Goal: Task Accomplishment & Management: Manage account settings

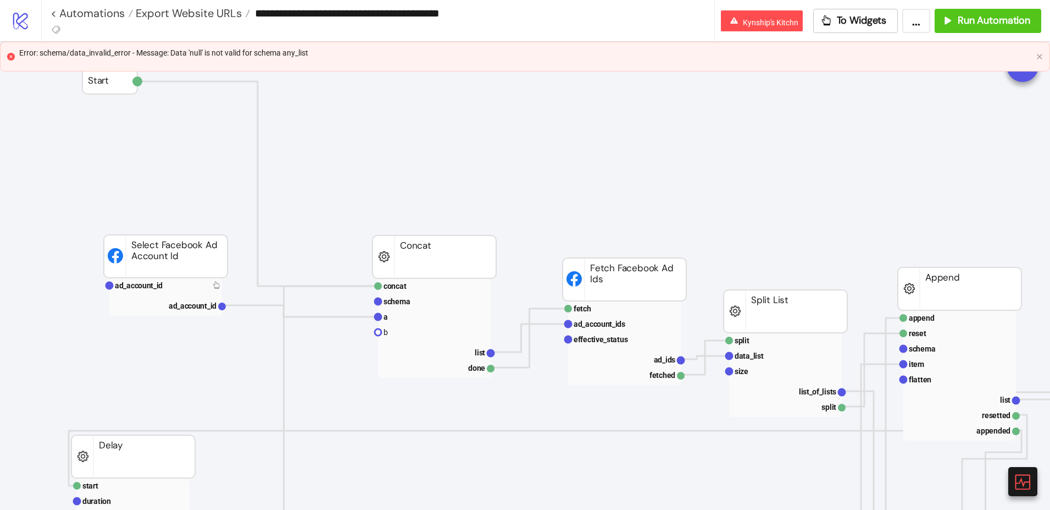
click at [158, 21] on div "**********" at bounding box center [383, 13] width 664 height 26
click at [165, 13] on span "Export Website URLs" at bounding box center [187, 13] width 109 height 14
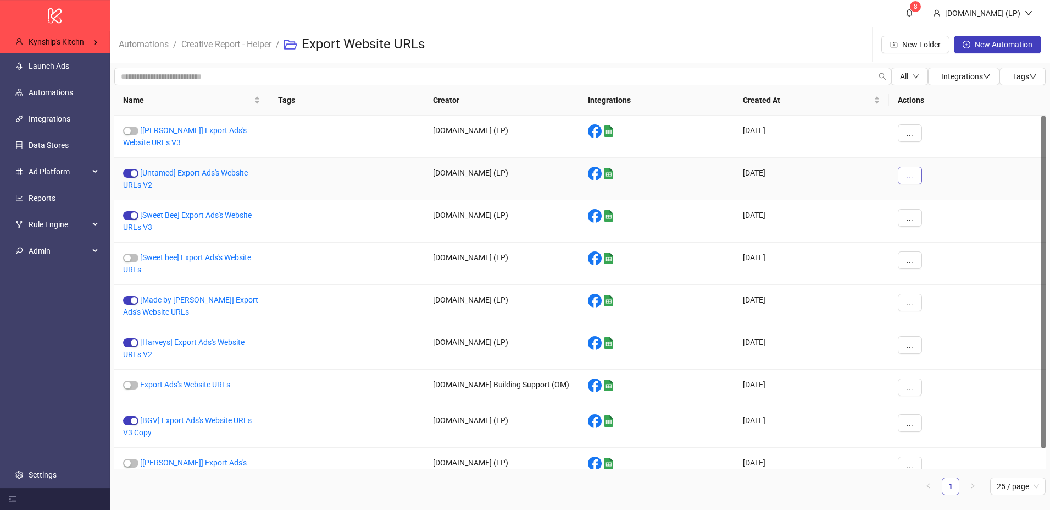
click at [905, 176] on button "..." at bounding box center [910, 176] width 24 height 18
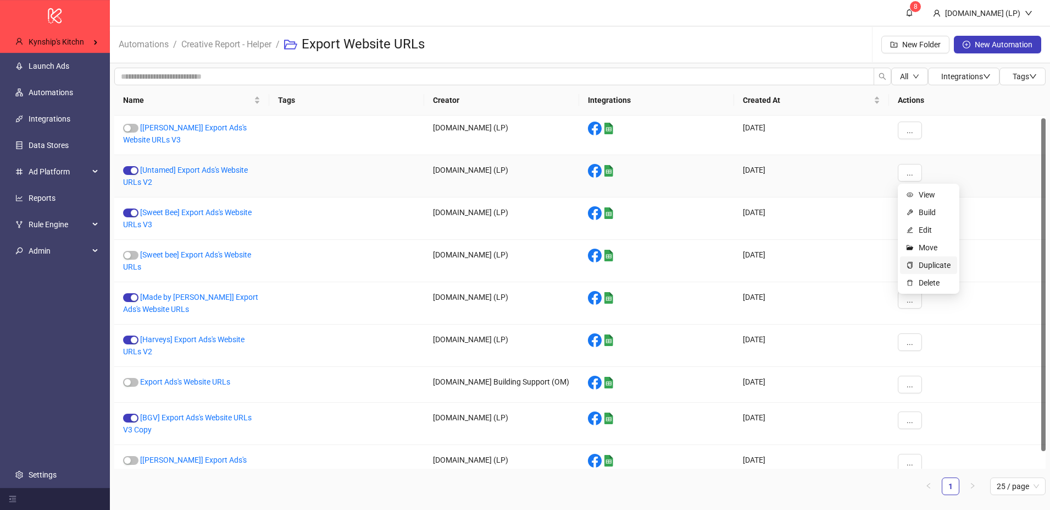
click at [923, 261] on span "Duplicate" at bounding box center [935, 265] width 32 height 12
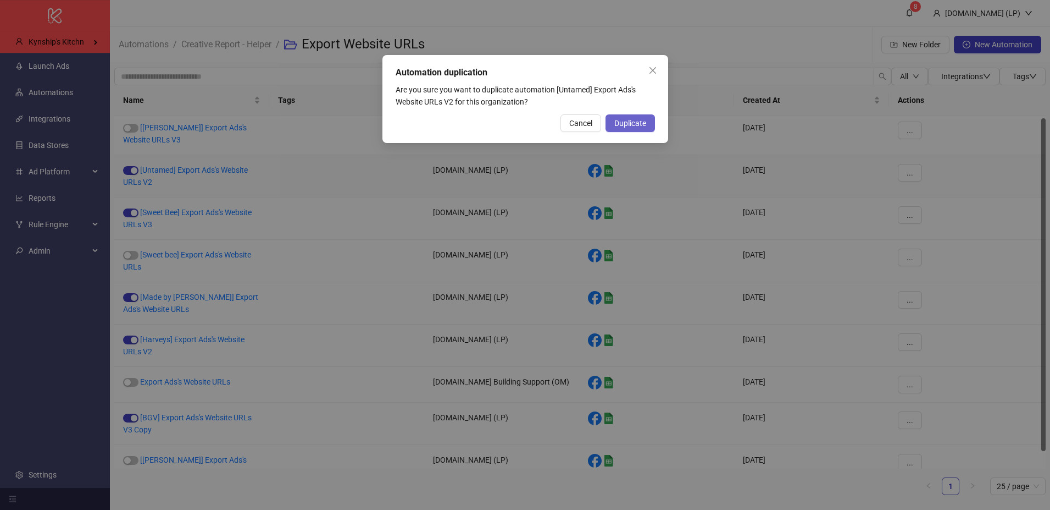
click at [643, 116] on button "Duplicate" at bounding box center [630, 123] width 49 height 18
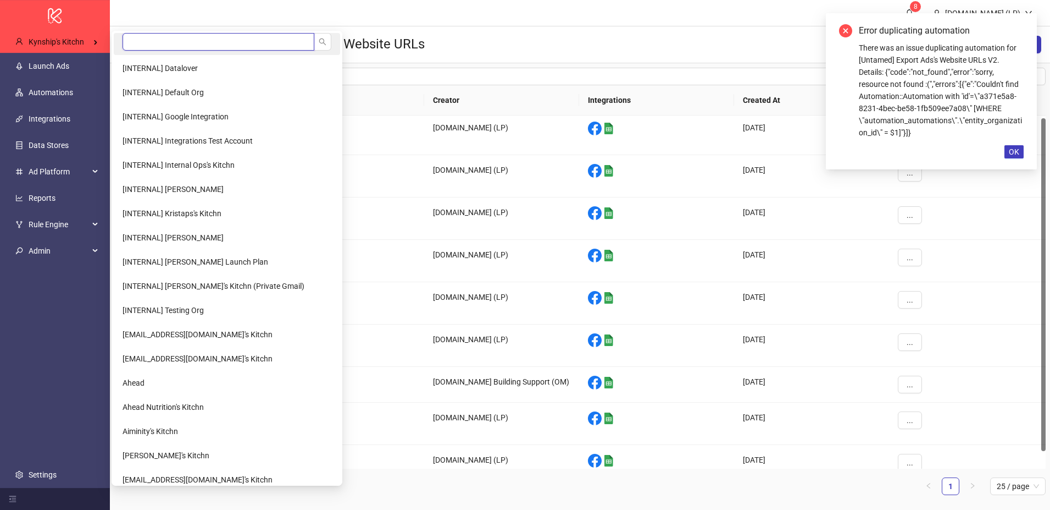
click at [125, 33] on input "search" at bounding box center [219, 42] width 192 height 18
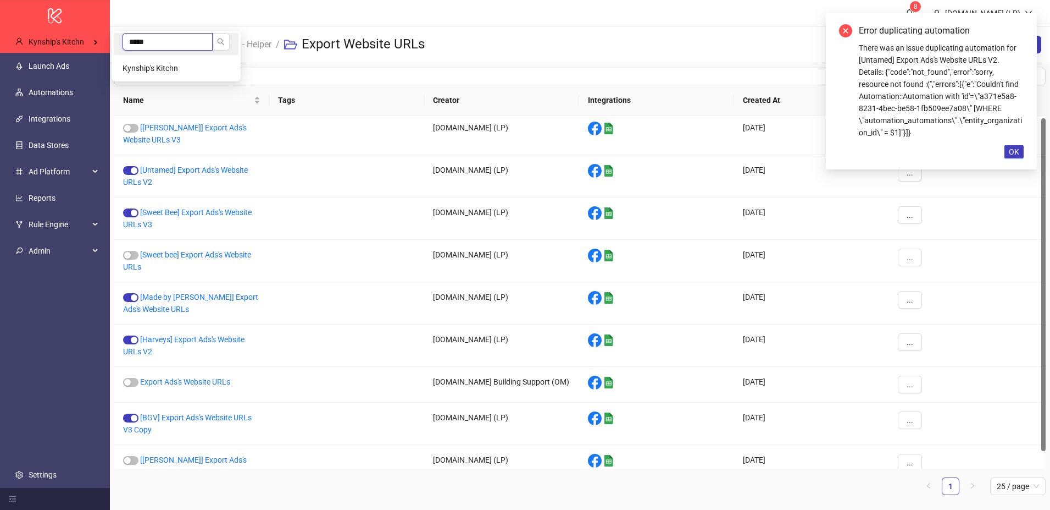
scroll to position [0, 0]
type input "***"
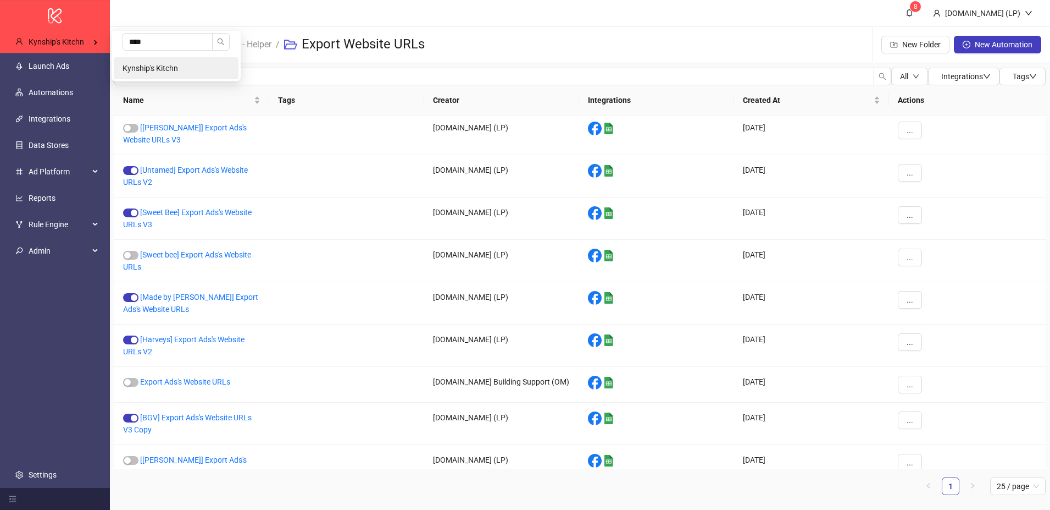
click at [138, 67] on span "Kynship's Kitchn" at bounding box center [151, 68] width 56 height 9
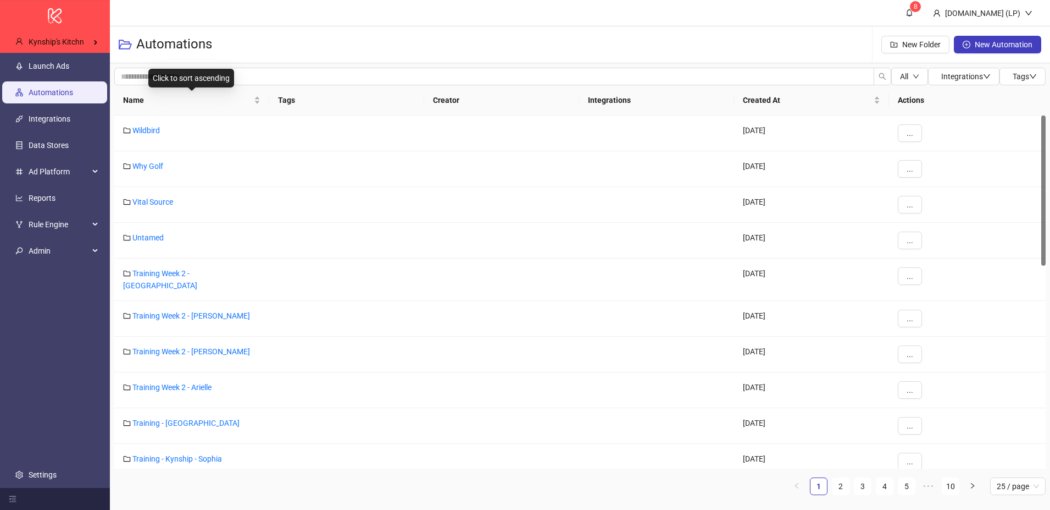
click at [224, 78] on div "Click to sort ascending" at bounding box center [191, 78] width 86 height 19
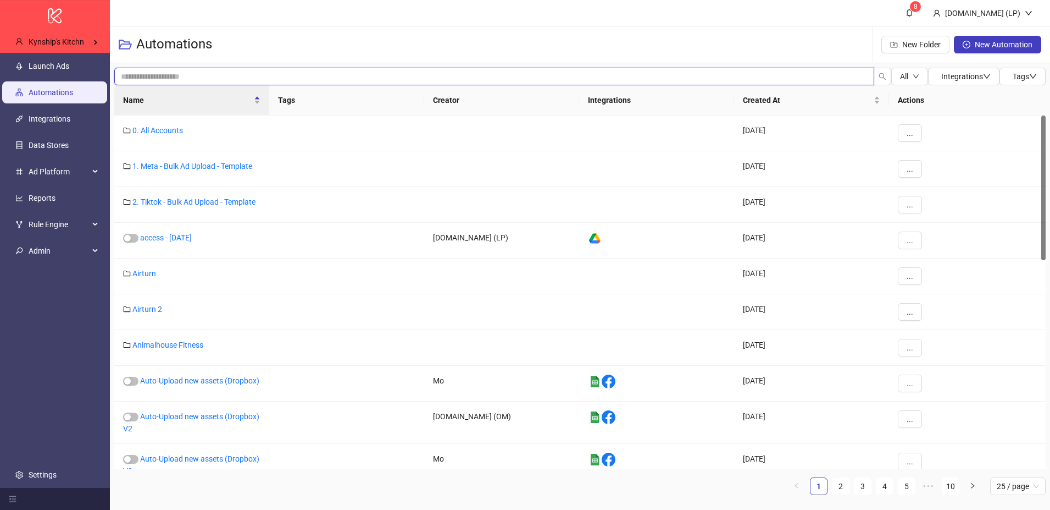
click at [265, 70] on input "search" at bounding box center [494, 77] width 760 height 18
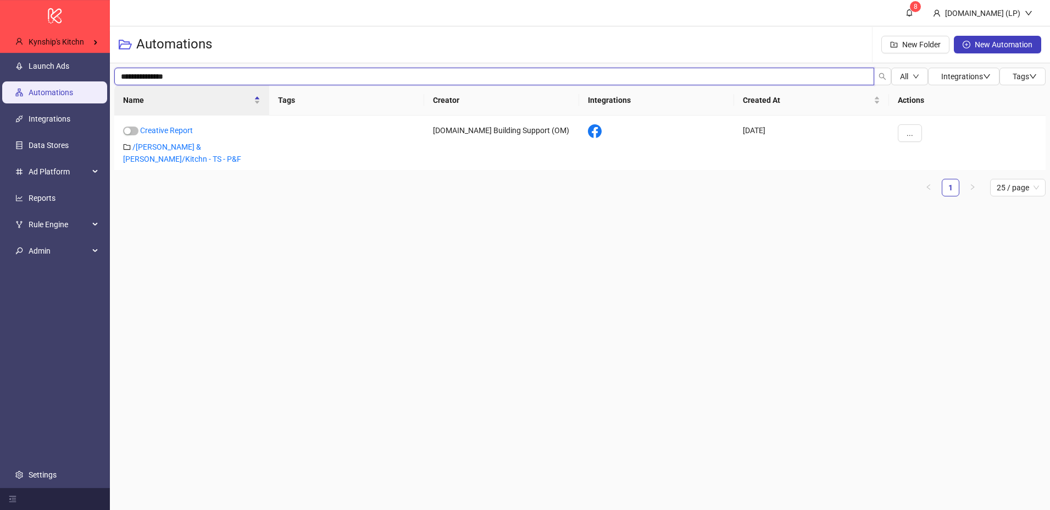
click at [160, 77] on input "**********" at bounding box center [494, 77] width 760 height 18
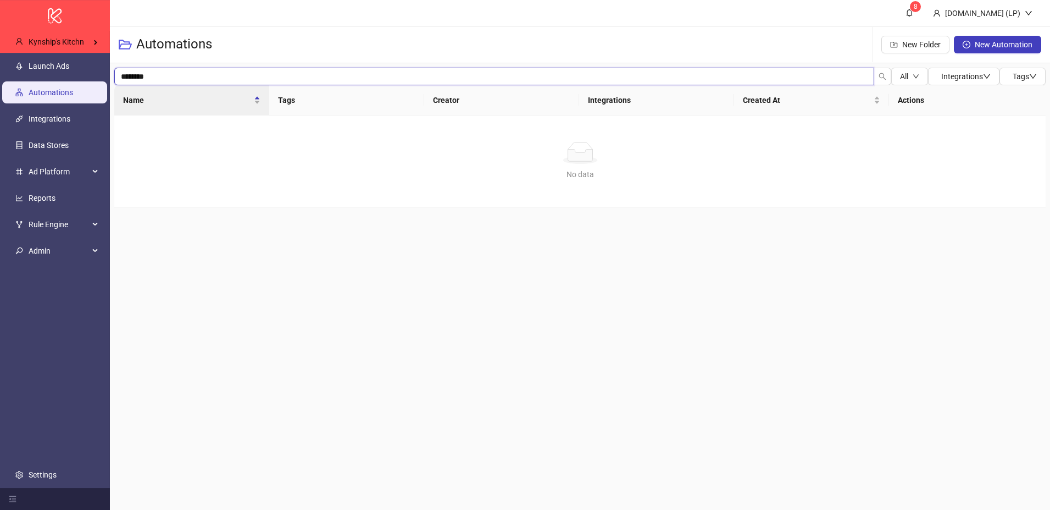
type input "********"
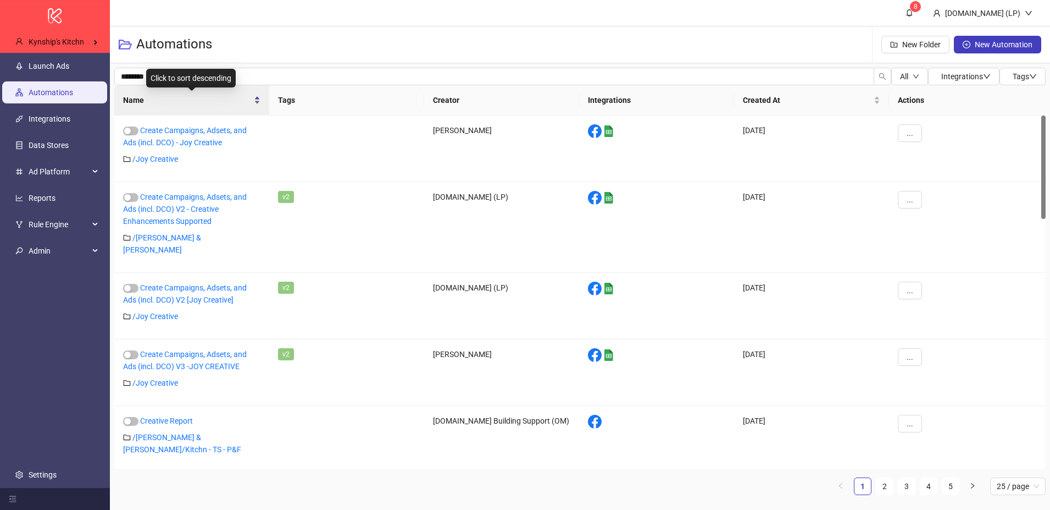
click at [217, 98] on span "Name" at bounding box center [187, 100] width 129 height 12
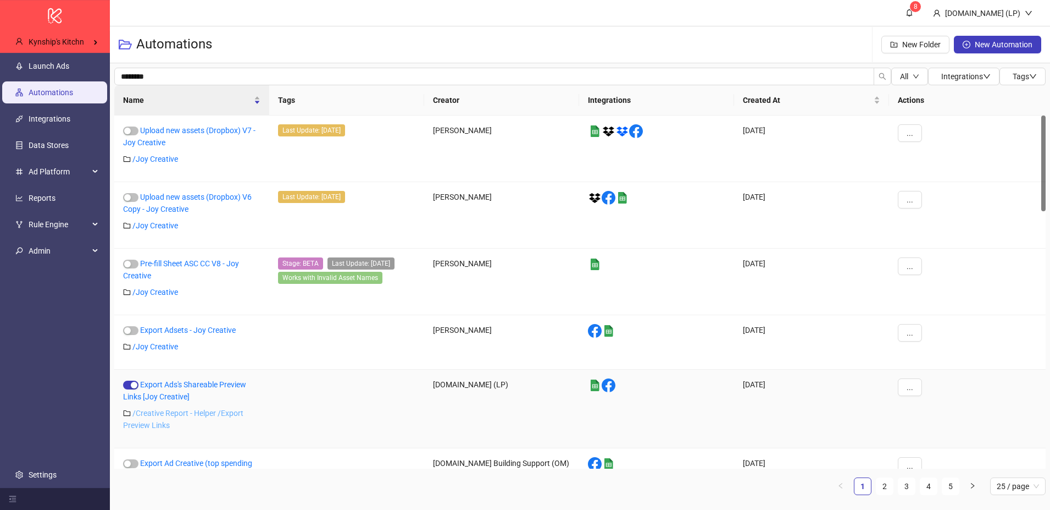
click at [146, 408] on link "/ Creative Report - Helper /Export Preview Links" at bounding box center [183, 418] width 120 height 21
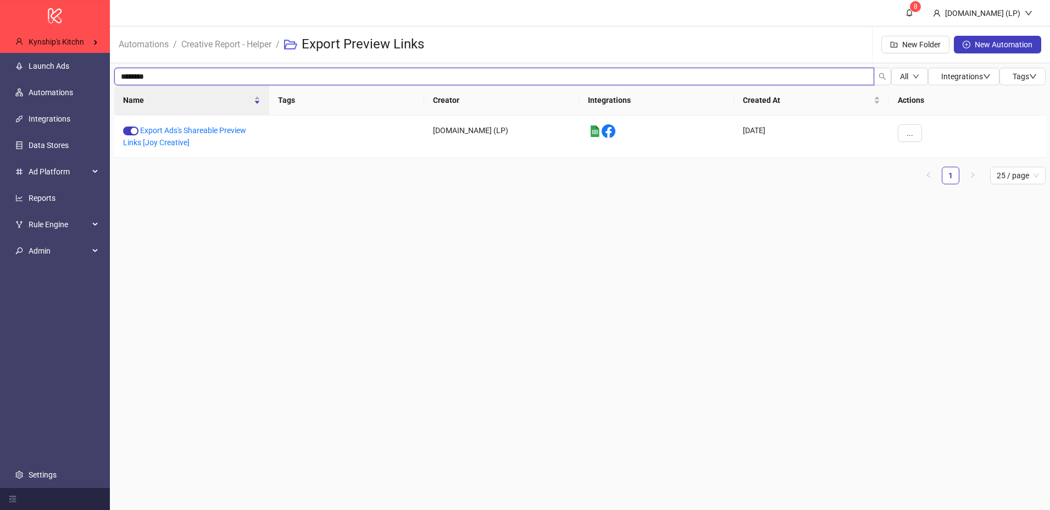
click at [169, 68] on input "********" at bounding box center [494, 77] width 760 height 18
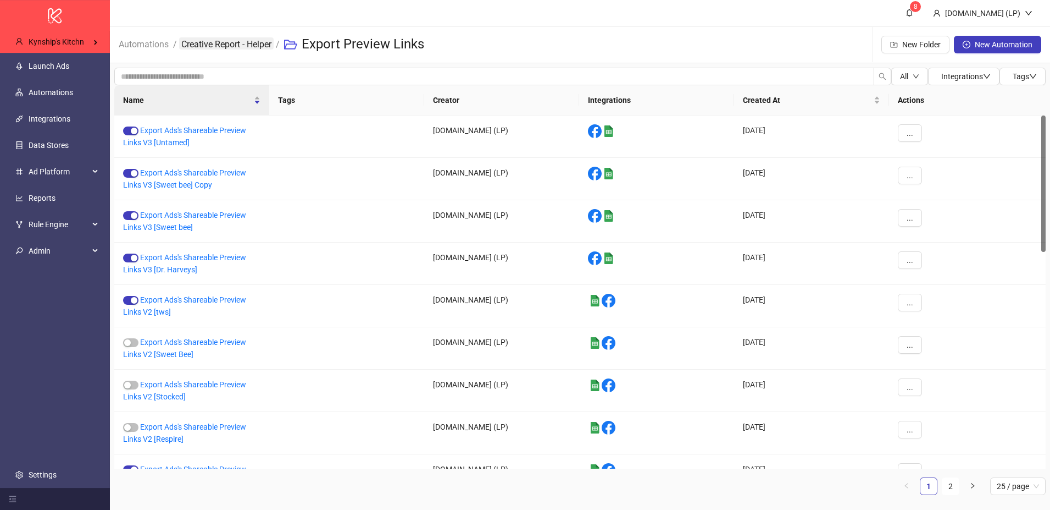
click at [269, 42] on link "Creative Report - Helper" at bounding box center [226, 43] width 95 height 12
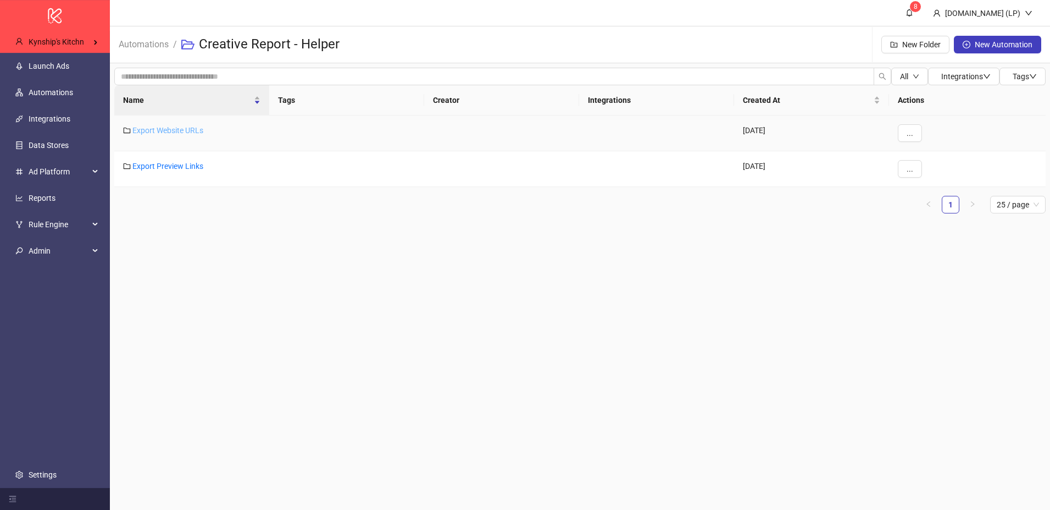
click at [187, 132] on link "Export Website URLs" at bounding box center [167, 130] width 71 height 9
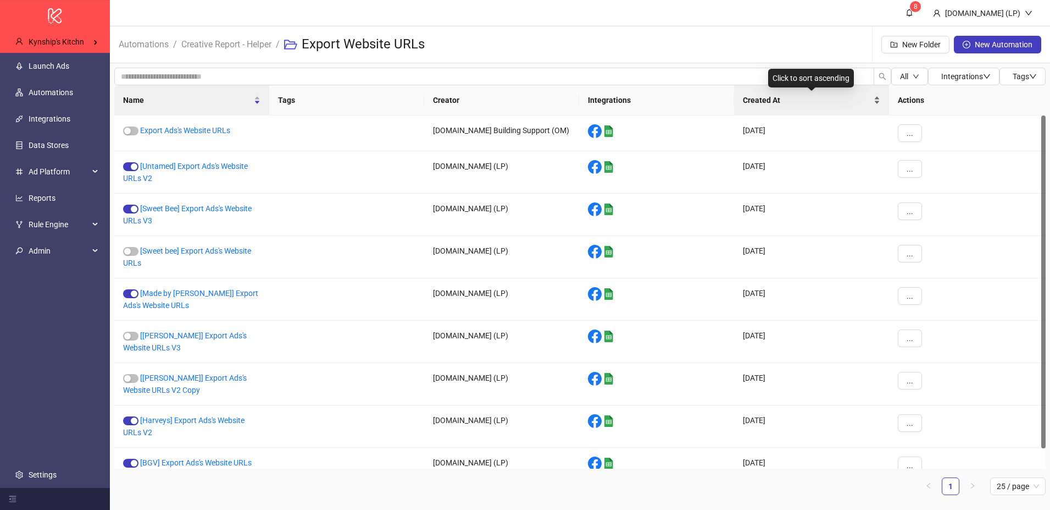
click at [795, 106] on div "Created At" at bounding box center [811, 100] width 137 height 12
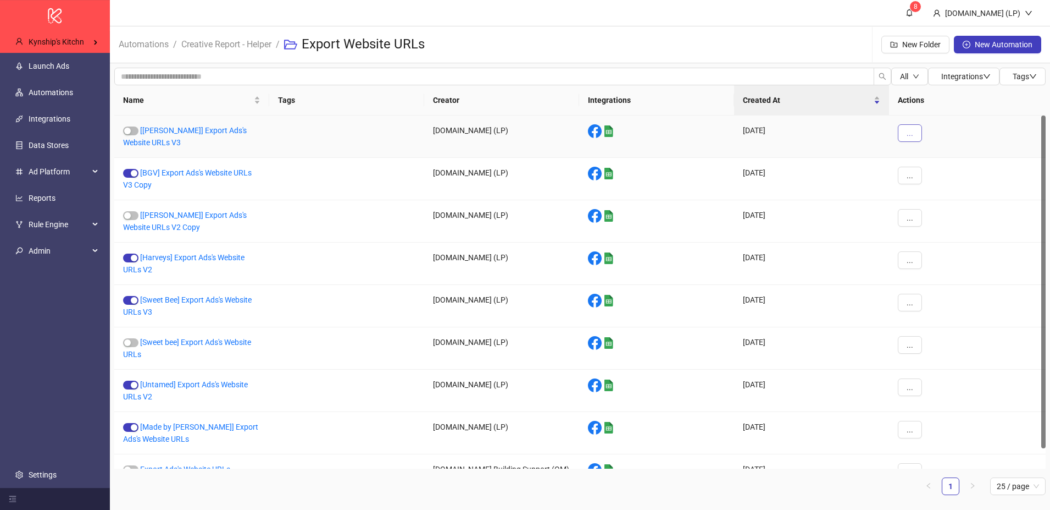
click at [917, 136] on button "..." at bounding box center [910, 133] width 24 height 18
click at [917, 248] on li "Delete" at bounding box center [928, 243] width 57 height 18
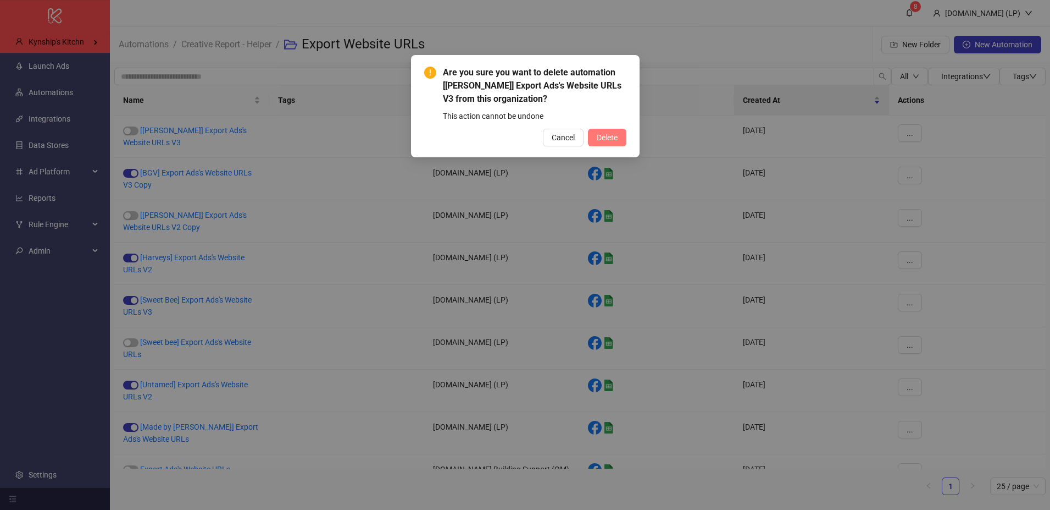
click at [610, 137] on span "Delete" at bounding box center [607, 137] width 21 height 9
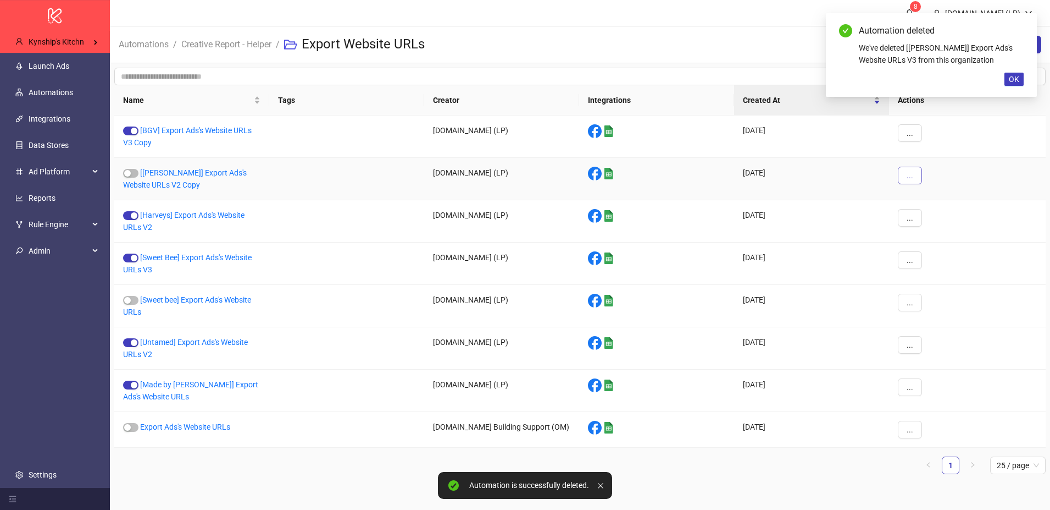
click at [919, 178] on button "..." at bounding box center [910, 176] width 24 height 18
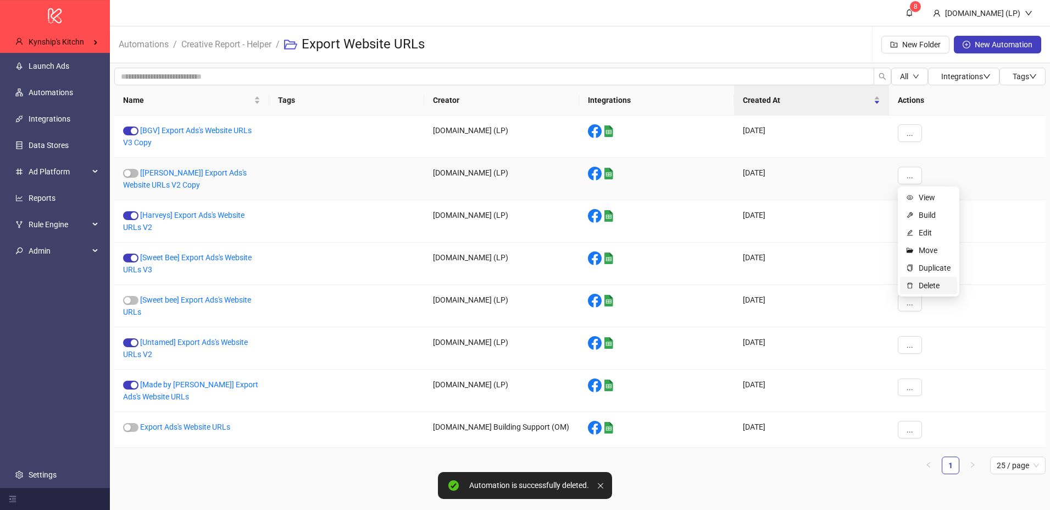
click at [921, 281] on span "Delete" at bounding box center [935, 285] width 32 height 12
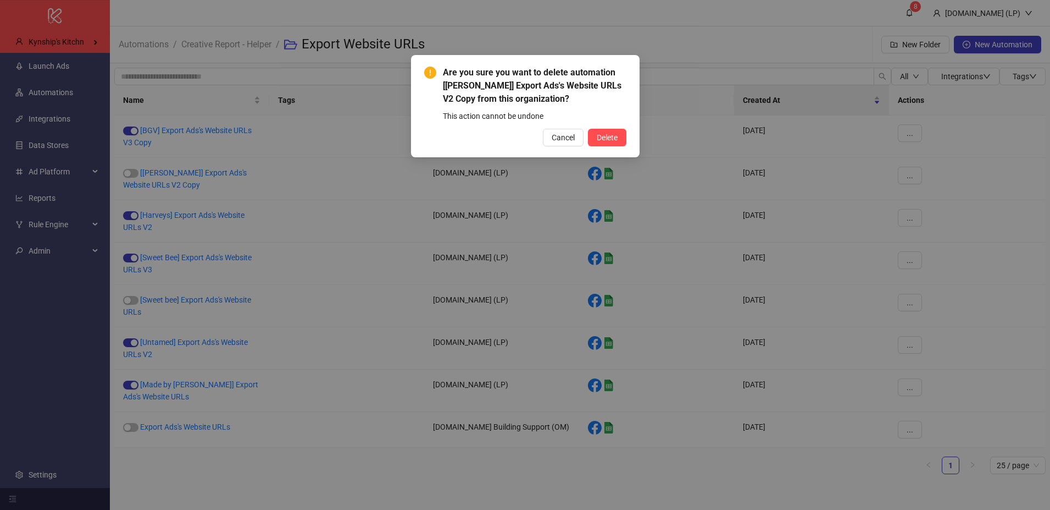
click at [624, 148] on div "Are you sure you want to delete automation [Inessa] Export Ads's Website URLs V…" at bounding box center [525, 106] width 229 height 102
click at [624, 141] on button "Delete" at bounding box center [607, 138] width 38 height 18
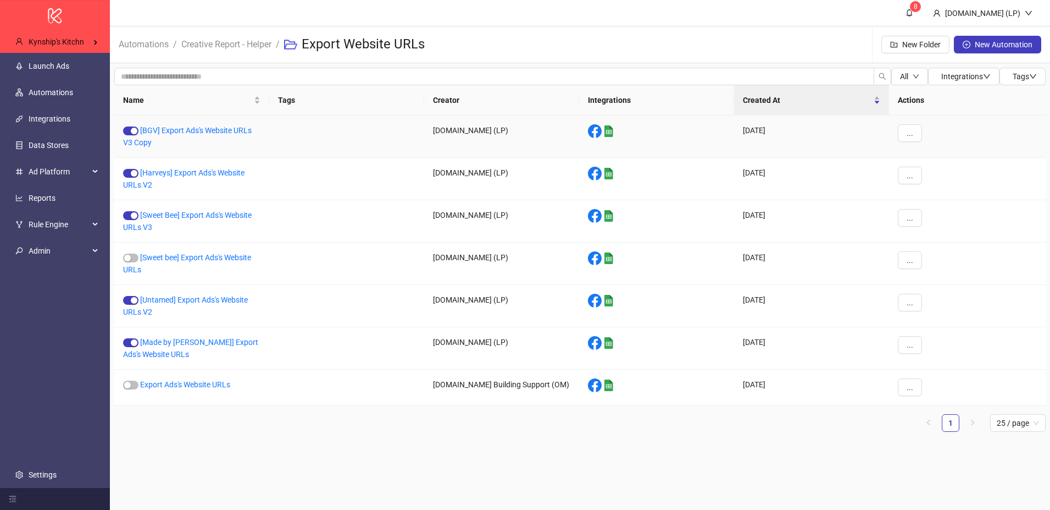
click at [212, 124] on div "[BGV] Export Ads's Website URLs V3 Copy" at bounding box center [191, 136] width 155 height 42
click at [212, 125] on div "[BGV] Export Ads's Website URLs V3 Copy" at bounding box center [191, 136] width 155 height 42
click at [212, 128] on link "[BGV] Export Ads's Website URLs V3 Copy" at bounding box center [187, 136] width 129 height 21
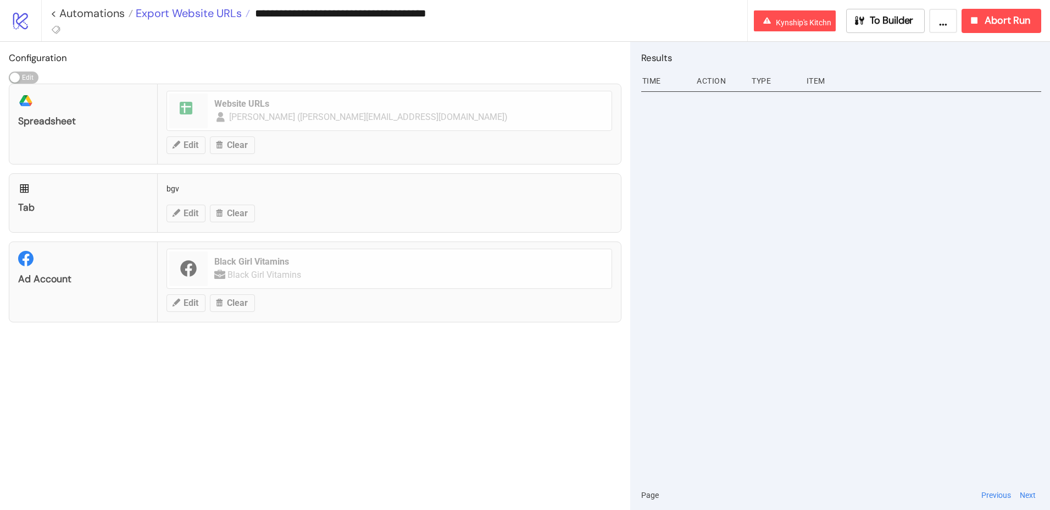
click at [156, 12] on span "Export Website URLs" at bounding box center [187, 13] width 109 height 14
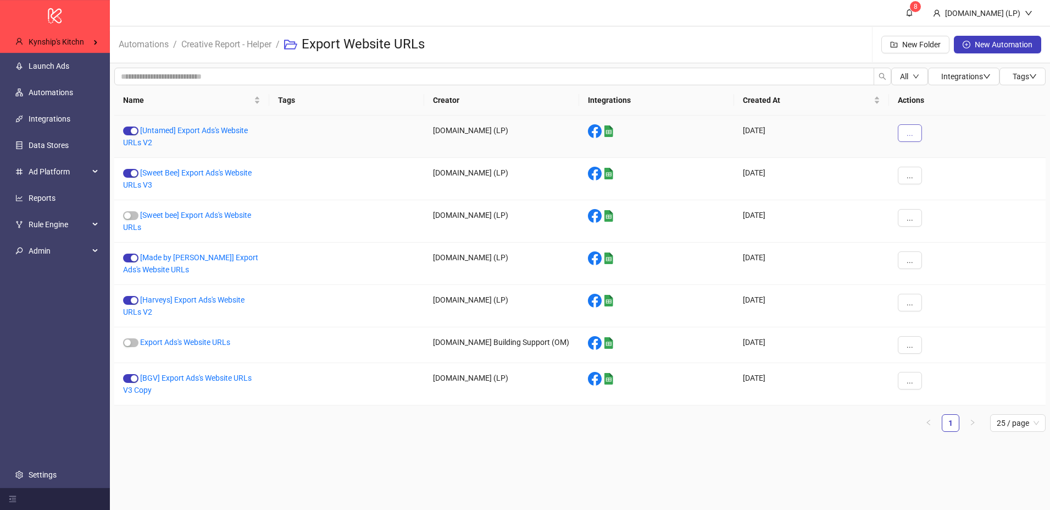
click at [910, 135] on span "..." at bounding box center [910, 133] width 7 height 9
click at [926, 217] on li "Duplicate" at bounding box center [928, 226] width 57 height 18
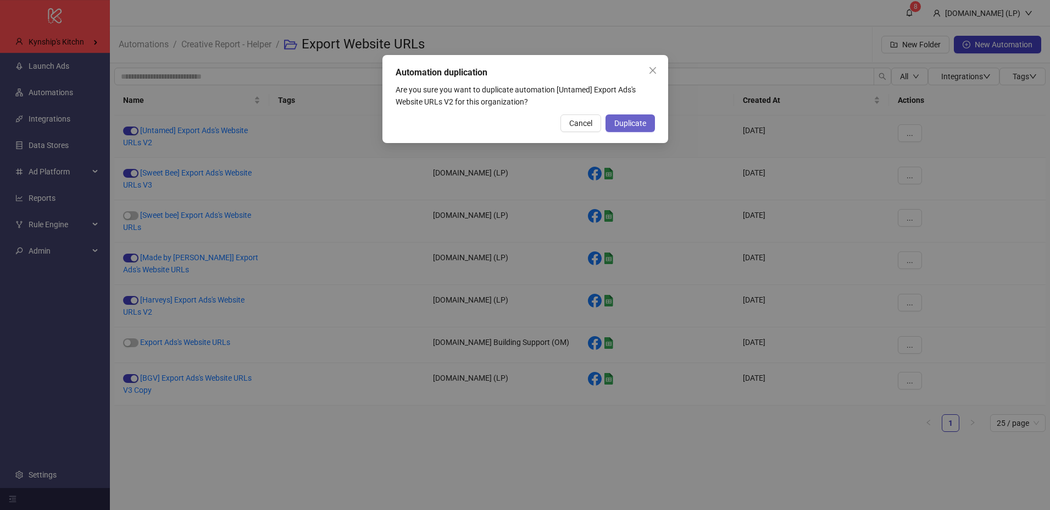
click at [623, 125] on span "Duplicate" at bounding box center [631, 123] width 32 height 9
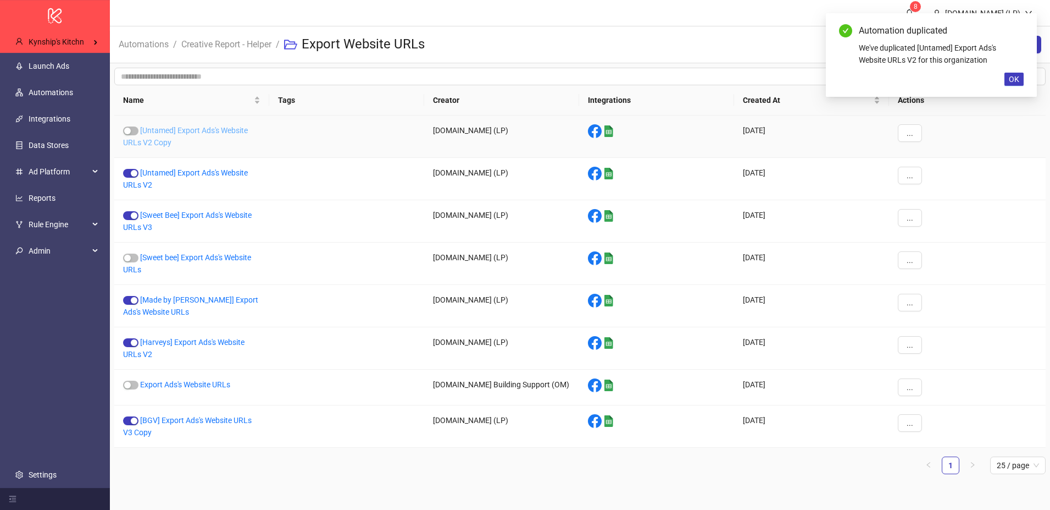
click at [197, 133] on link "[Untamed] Export Ads's Website URLs V2 Copy" at bounding box center [185, 136] width 125 height 21
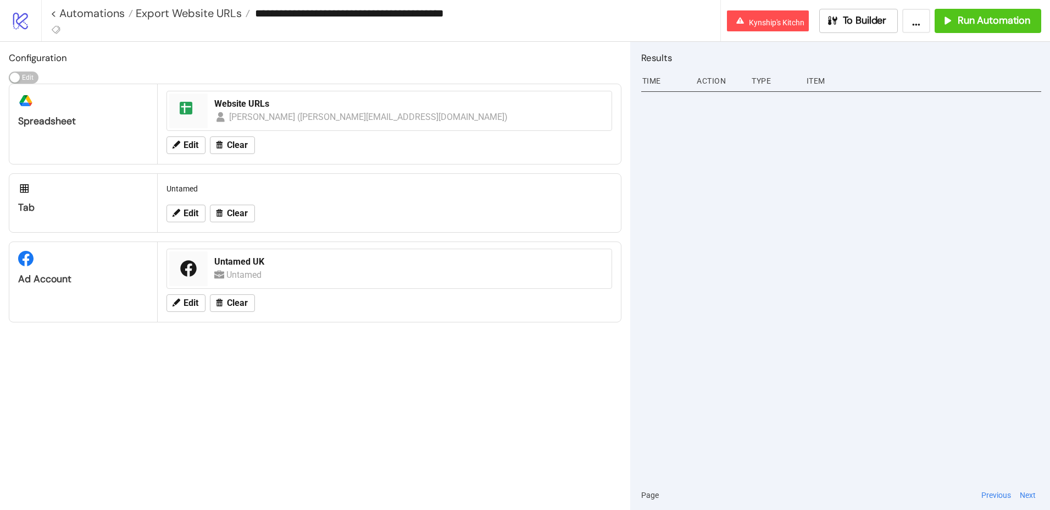
click at [303, 16] on input "**********" at bounding box center [485, 13] width 470 height 16
click at [279, 15] on input "**********" at bounding box center [485, 13] width 470 height 16
click at [263, 10] on input "**********" at bounding box center [485, 13] width 470 height 16
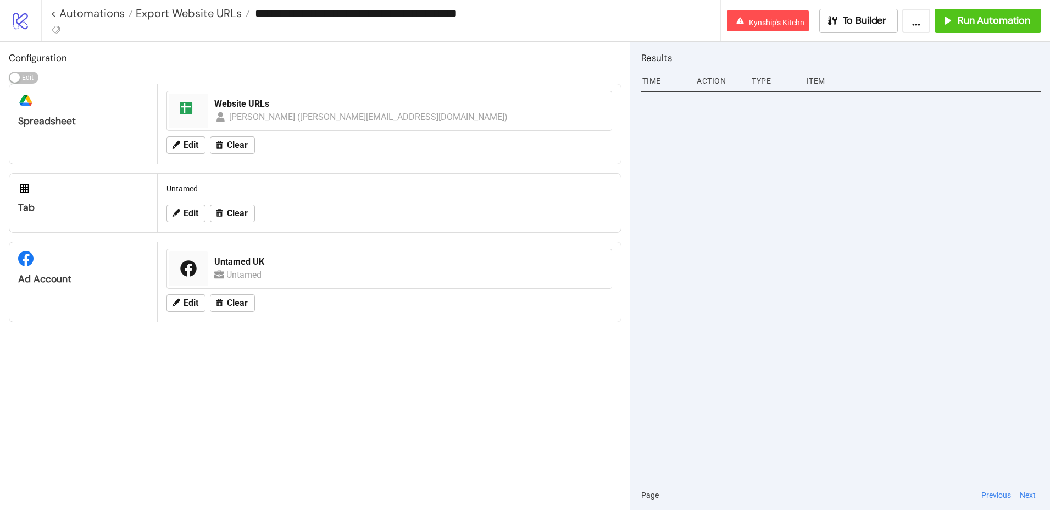
type input "**********"
click at [177, 217] on icon at bounding box center [176, 213] width 10 height 10
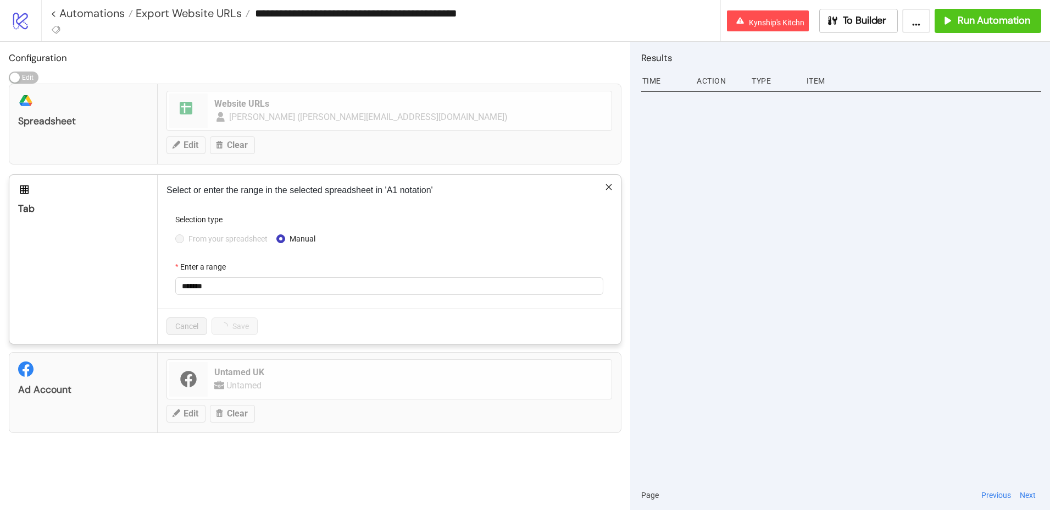
click at [207, 237] on span "From your spreadsheet" at bounding box center [228, 239] width 88 height 12
click at [202, 245] on div "From your spreadsheet Manual" at bounding box center [389, 239] width 428 height 18
click at [208, 236] on span "From your spreadsheet" at bounding box center [228, 239] width 88 height 12
click at [209, 289] on span "Untamed" at bounding box center [389, 286] width 415 height 16
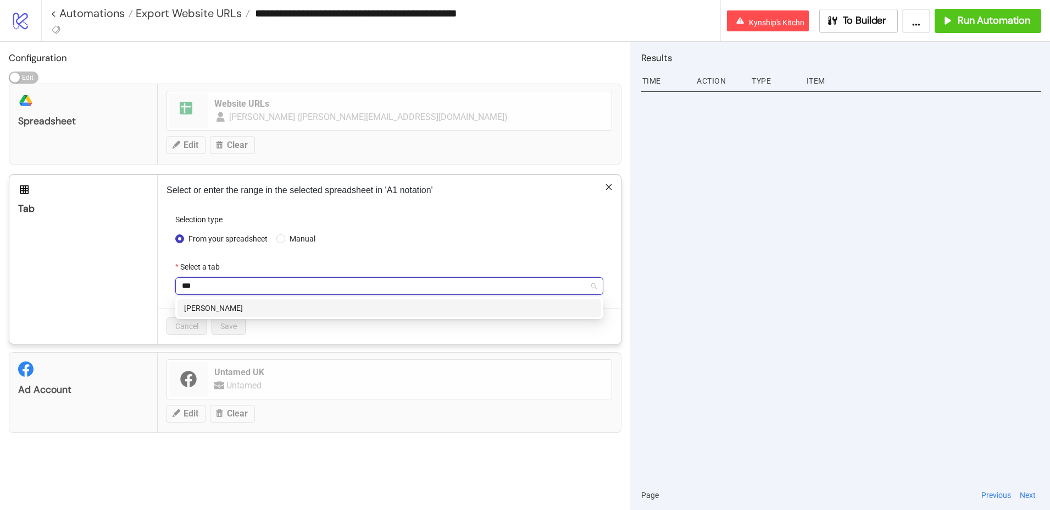
type input "****"
click at [216, 305] on div "Inessa" at bounding box center [389, 308] width 411 height 12
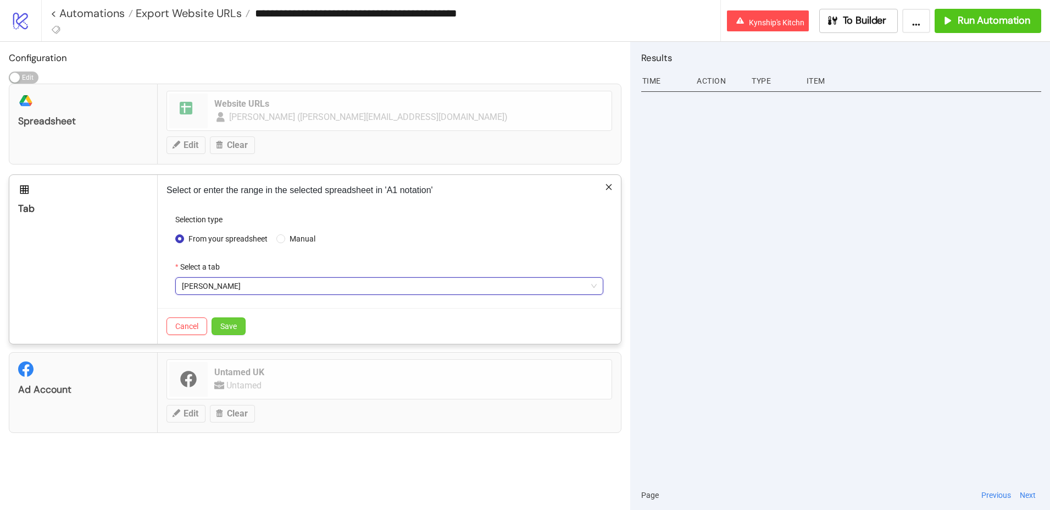
click at [218, 321] on button "Save" at bounding box center [229, 326] width 34 height 18
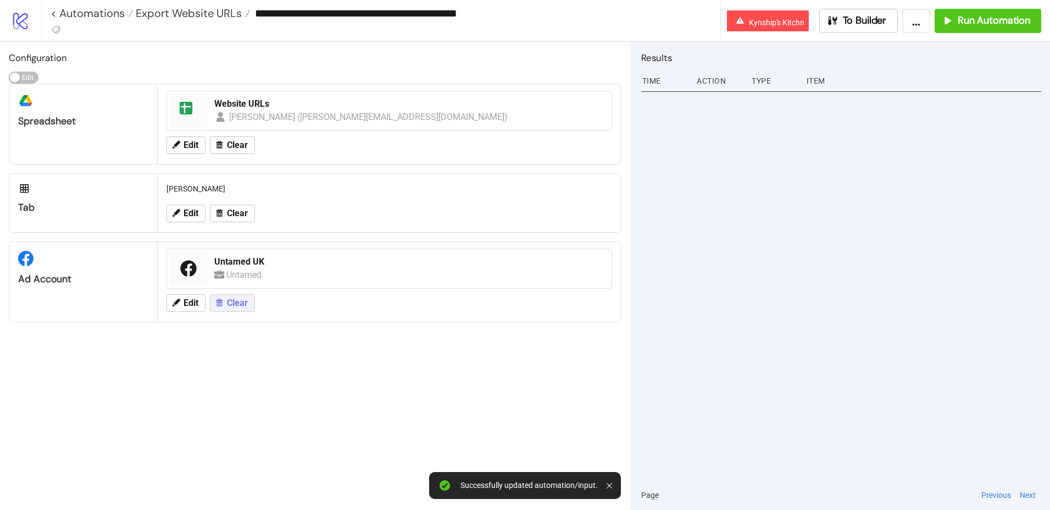
click at [225, 300] on button "Clear" at bounding box center [232, 303] width 45 height 18
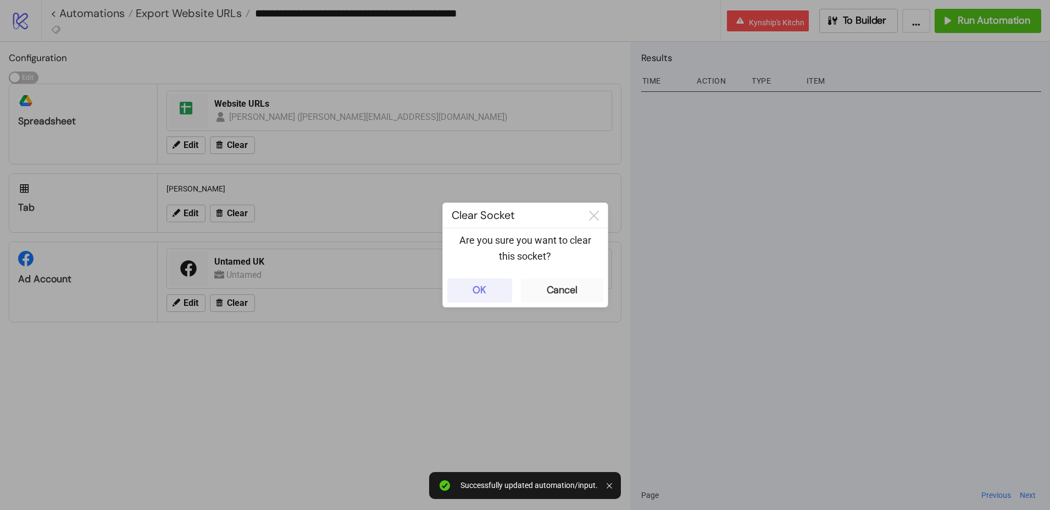
click at [481, 284] on div "OK" at bounding box center [480, 290] width 14 height 13
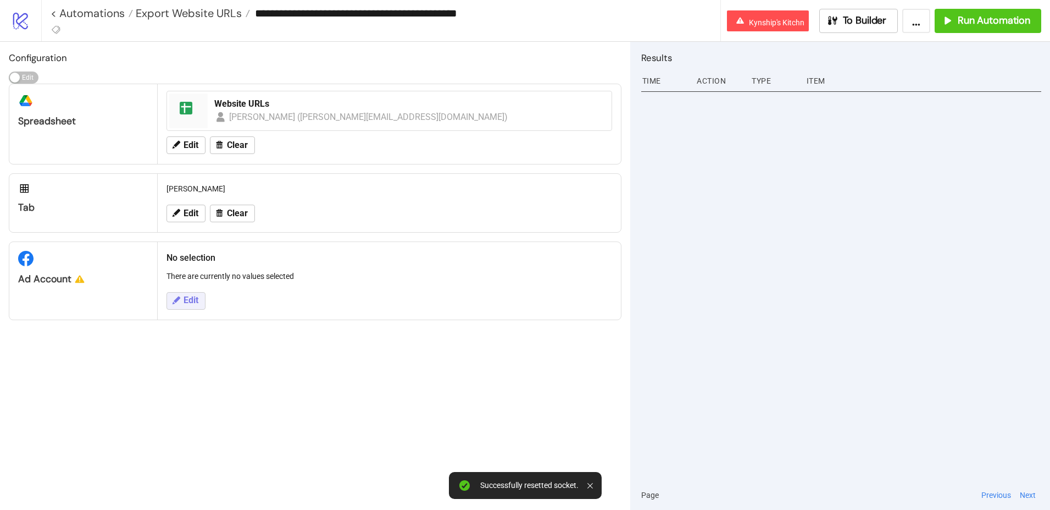
click at [201, 295] on button "Edit" at bounding box center [186, 301] width 39 height 18
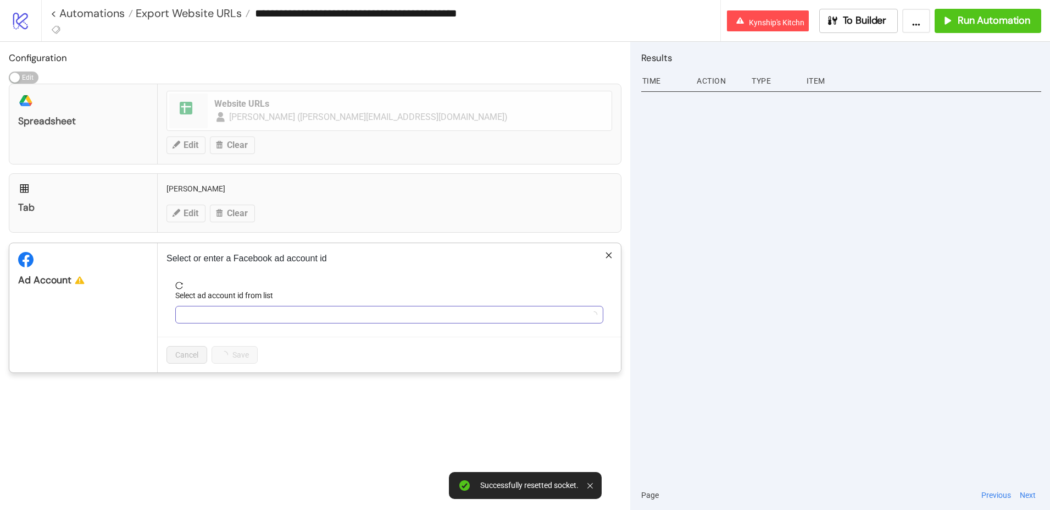
click at [222, 315] on input "Select ad account id from list" at bounding box center [384, 314] width 405 height 16
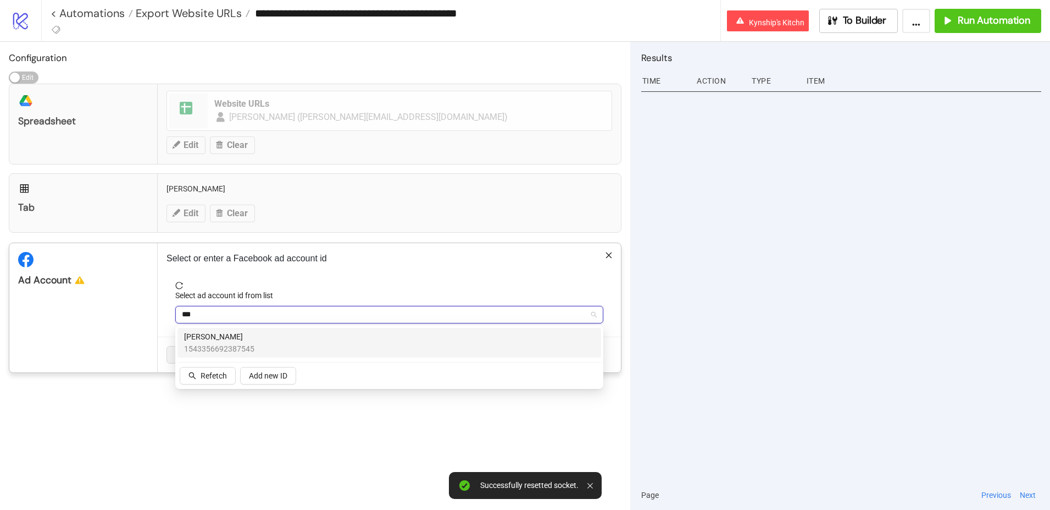
type input "****"
click at [226, 348] on span "1543356692387545" at bounding box center [219, 348] width 70 height 12
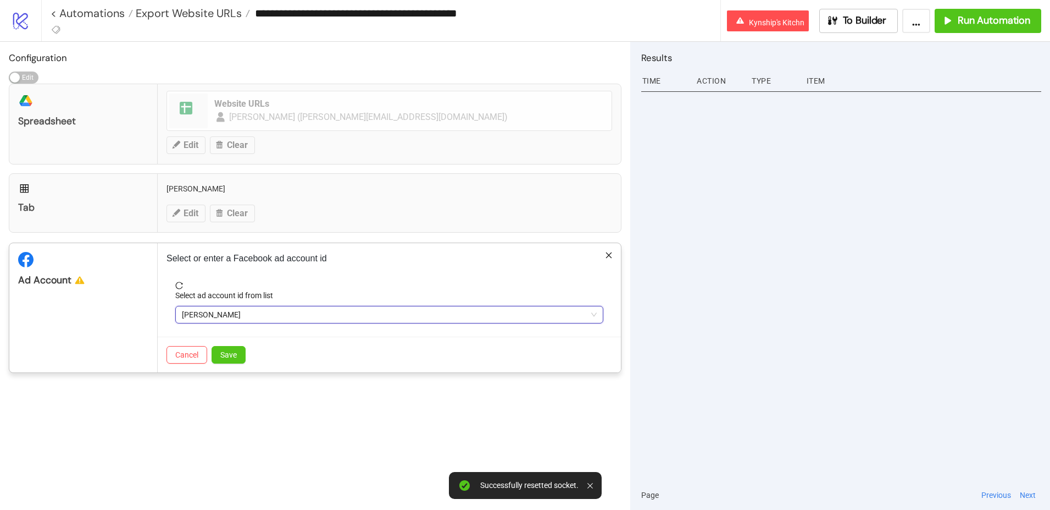
click at [226, 348] on button "Save" at bounding box center [229, 355] width 34 height 18
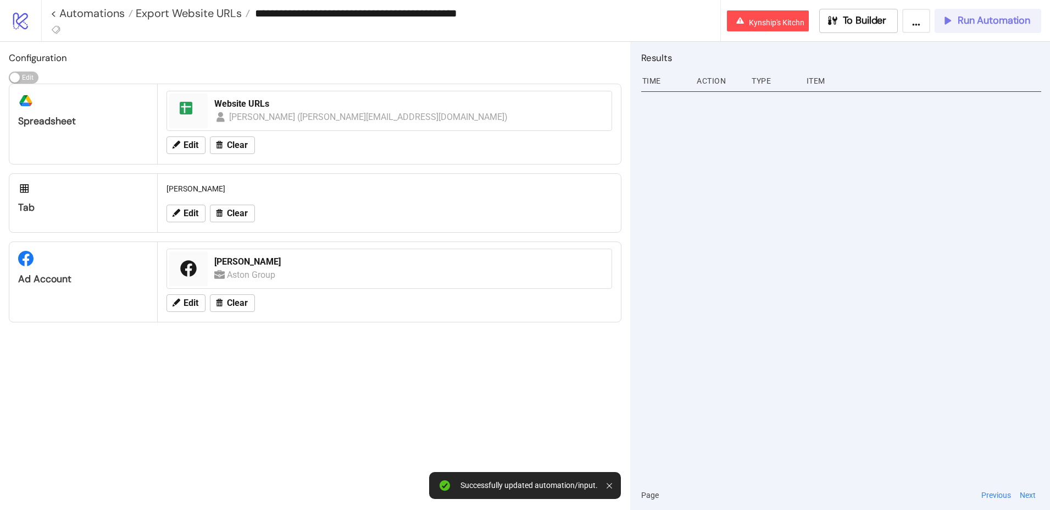
click at [1002, 30] on button "Run Automation" at bounding box center [988, 21] width 107 height 24
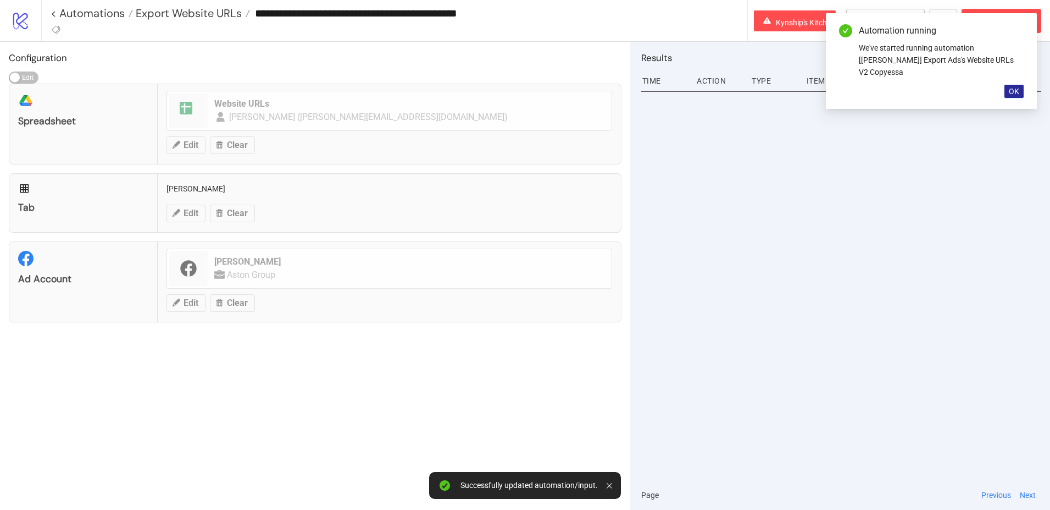
click at [1006, 85] on button "OK" at bounding box center [1014, 91] width 19 height 13
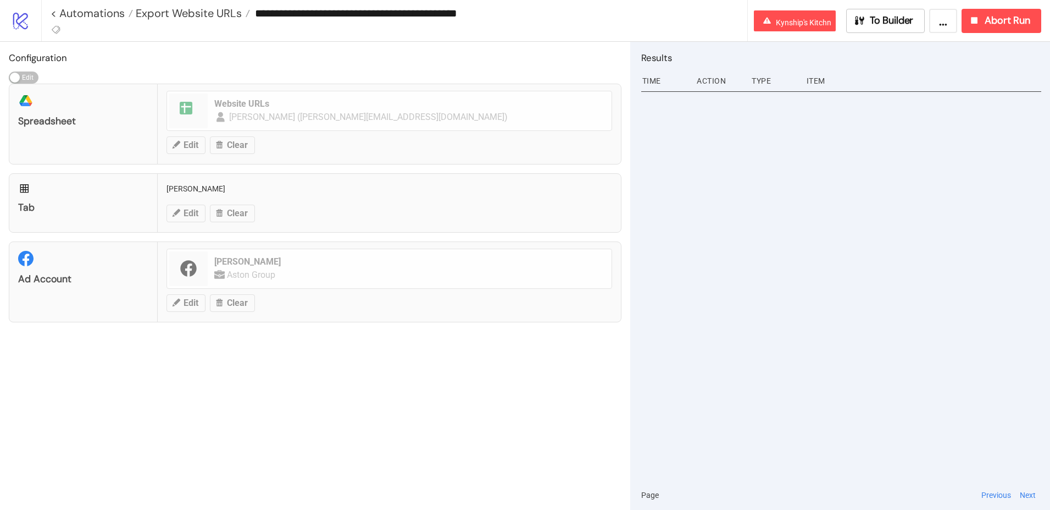
drag, startPoint x: 456, startPoint y: 14, endPoint x: 524, endPoint y: 20, distance: 67.8
click at [524, 20] on input "**********" at bounding box center [498, 13] width 497 height 16
type input "**********"
click at [873, 73] on div "Item" at bounding box center [924, 80] width 236 height 21
click at [874, 27] on button "To Builder" at bounding box center [885, 21] width 79 height 24
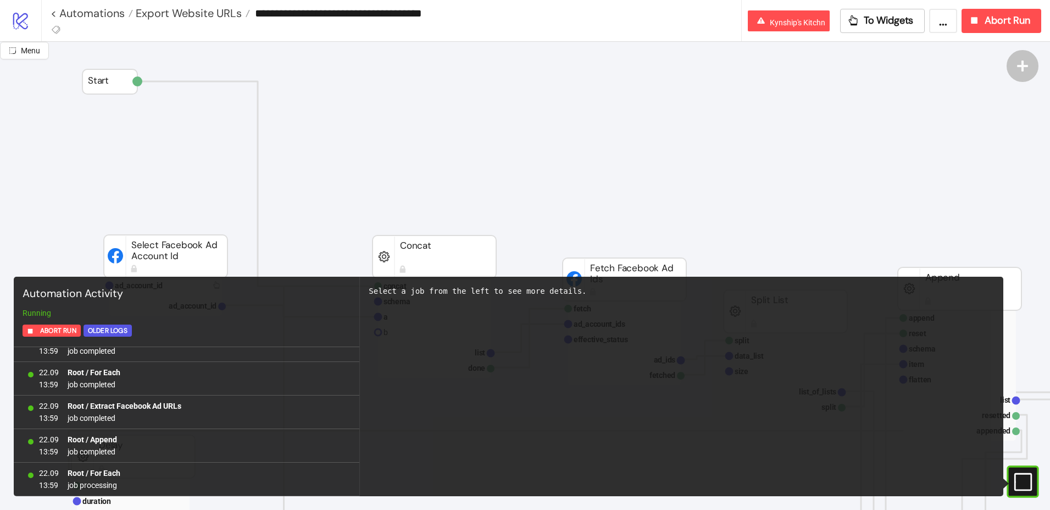
scroll to position [253, 0]
click at [874, 27] on button "To Widgets" at bounding box center [882, 21] width 85 height 24
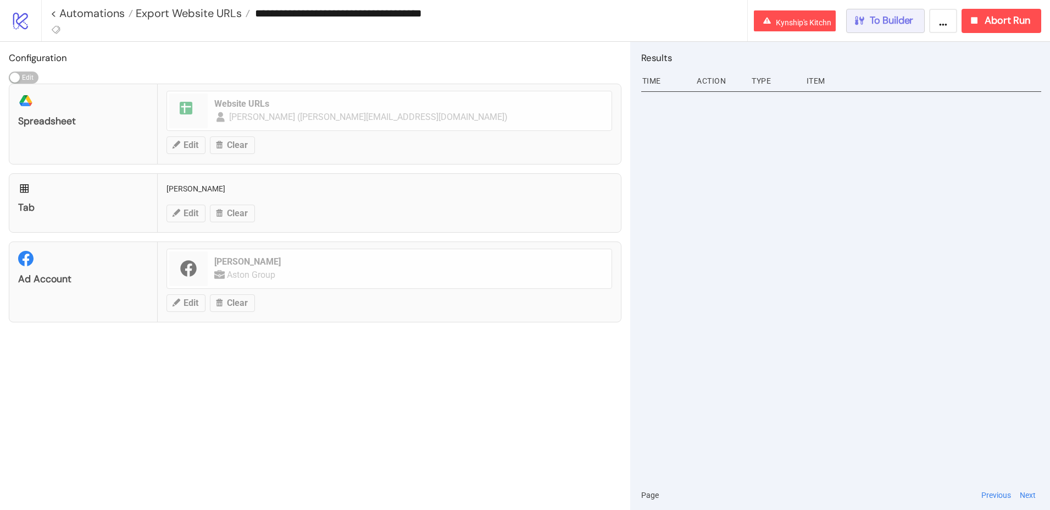
click at [874, 27] on button "To Builder" at bounding box center [885, 21] width 79 height 24
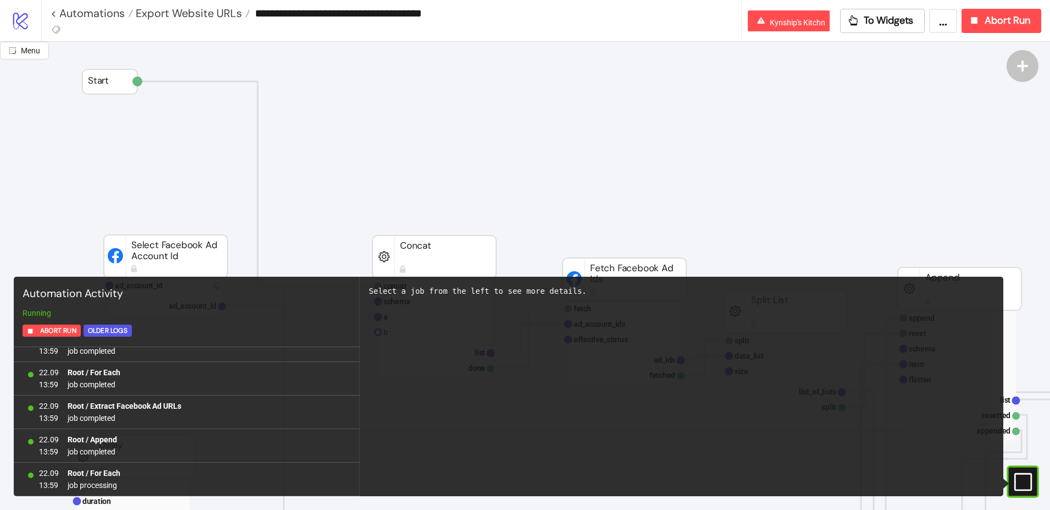
scroll to position [354, 0]
click at [874, 27] on button "To Widgets" at bounding box center [882, 21] width 85 height 24
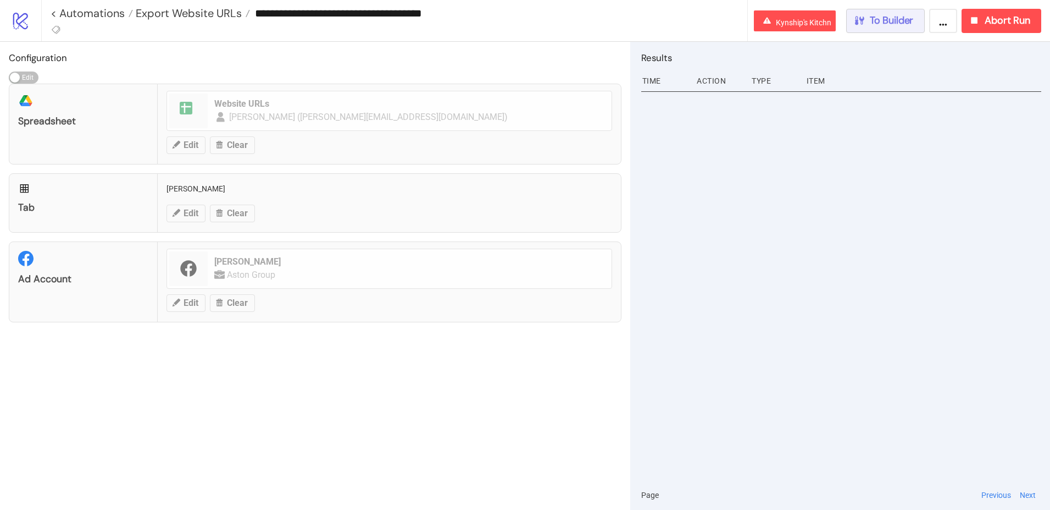
click at [874, 27] on button "To Builder" at bounding box center [885, 21] width 79 height 24
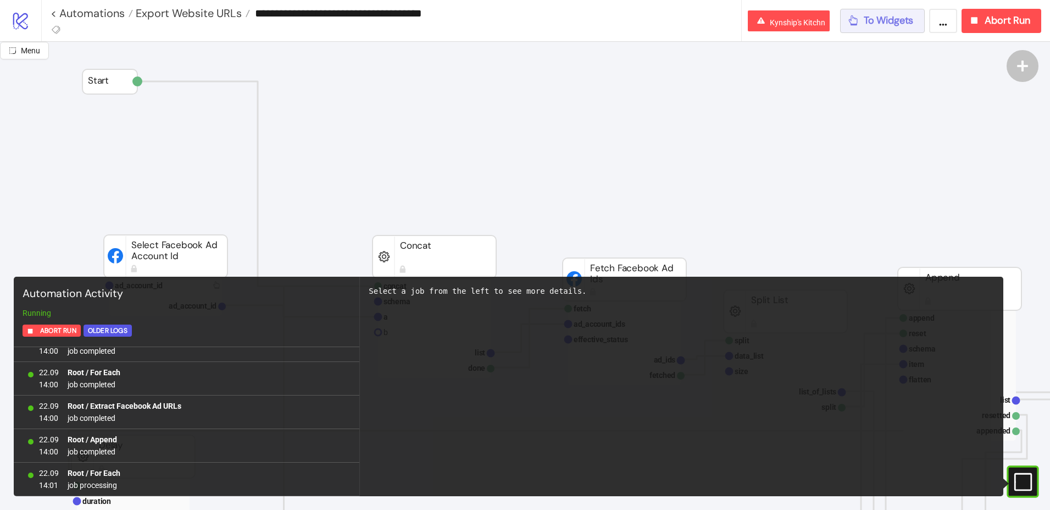
scroll to position [1460, 0]
click at [875, 16] on span "To Widgets" at bounding box center [889, 20] width 50 height 13
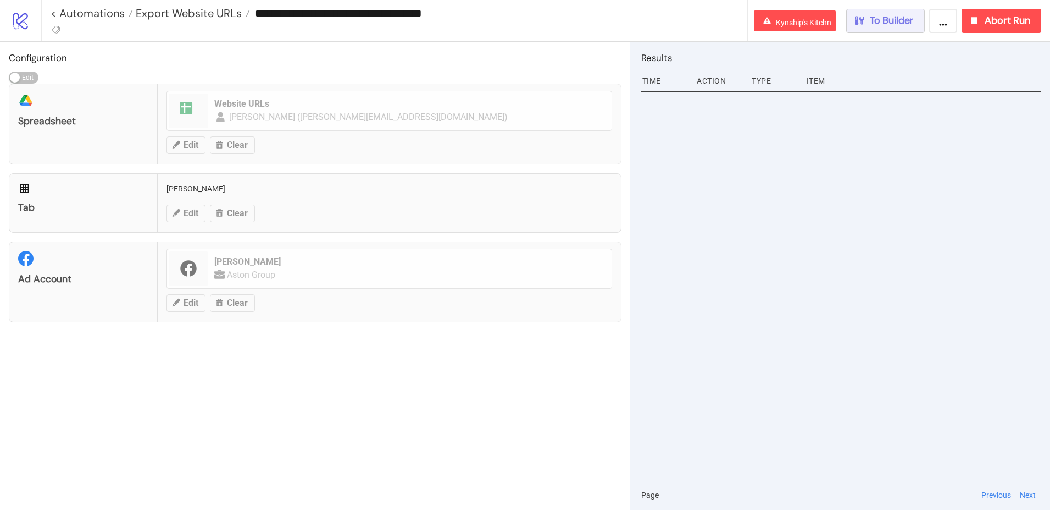
click at [875, 16] on span "To Builder" at bounding box center [892, 20] width 44 height 13
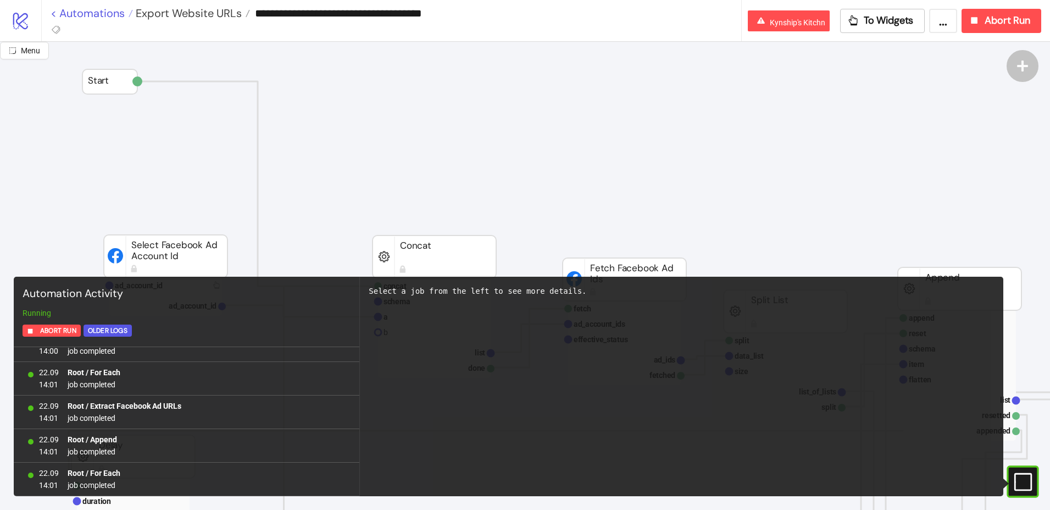
scroll to position [1561, 0]
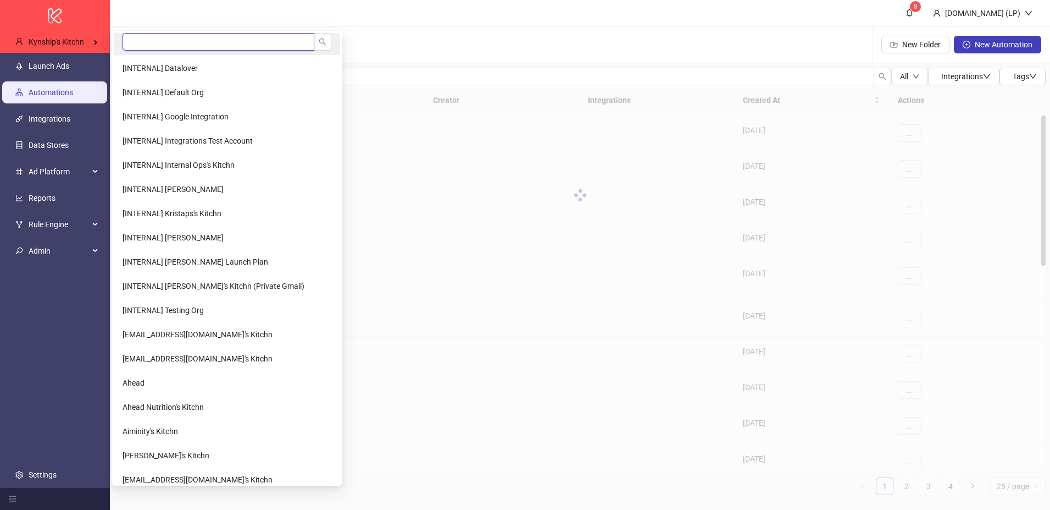
click at [154, 42] on input "search" at bounding box center [219, 42] width 192 height 18
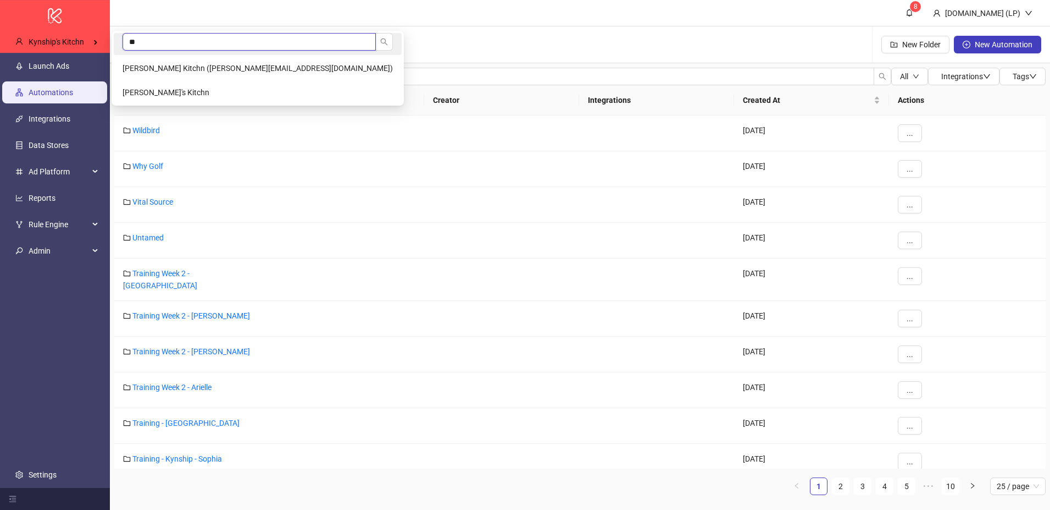
type input "*"
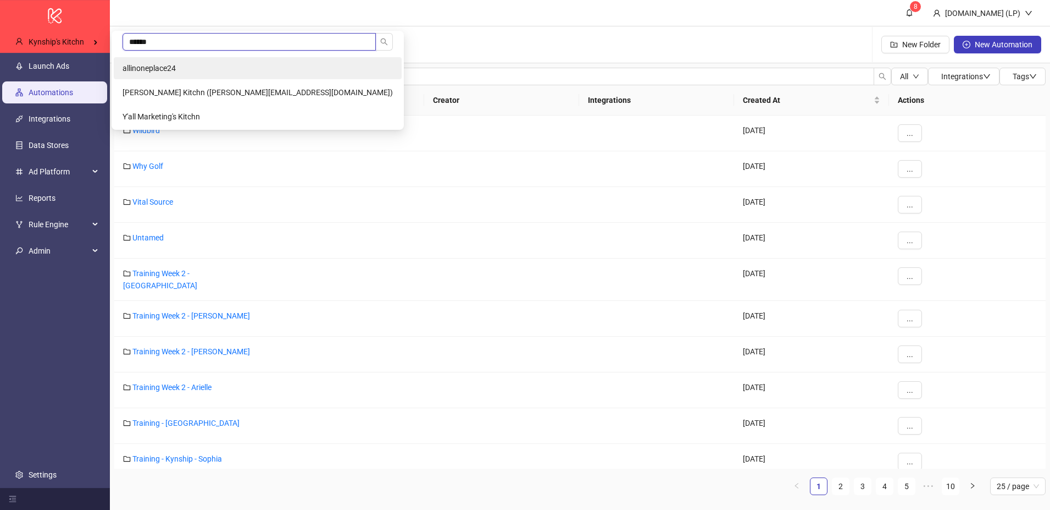
type input "******"
click at [172, 62] on li "allinoneplace24" at bounding box center [258, 68] width 288 height 22
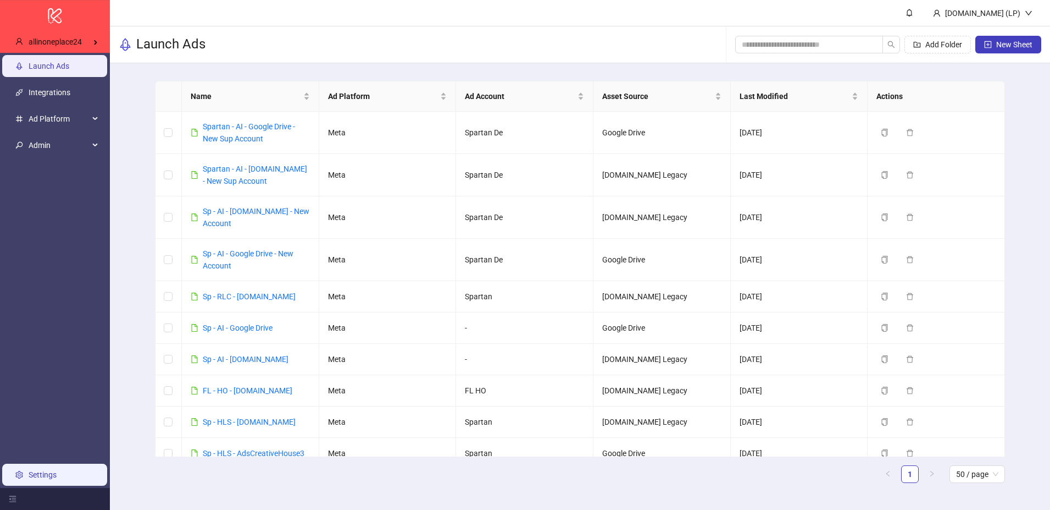
click at [40, 475] on link "Settings" at bounding box center [43, 474] width 28 height 9
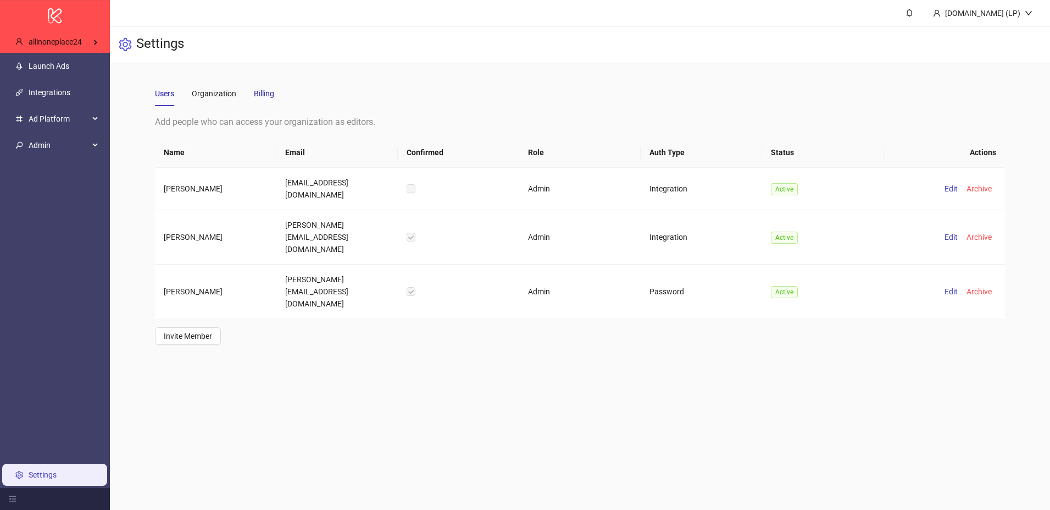
click at [269, 96] on div "Billing" at bounding box center [264, 93] width 20 height 12
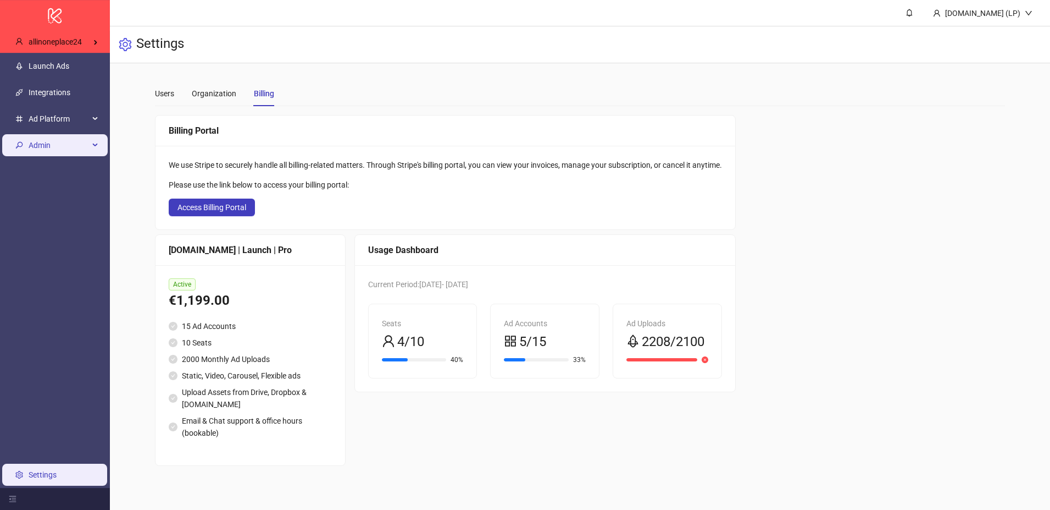
click at [43, 145] on span "Admin" at bounding box center [59, 145] width 60 height 22
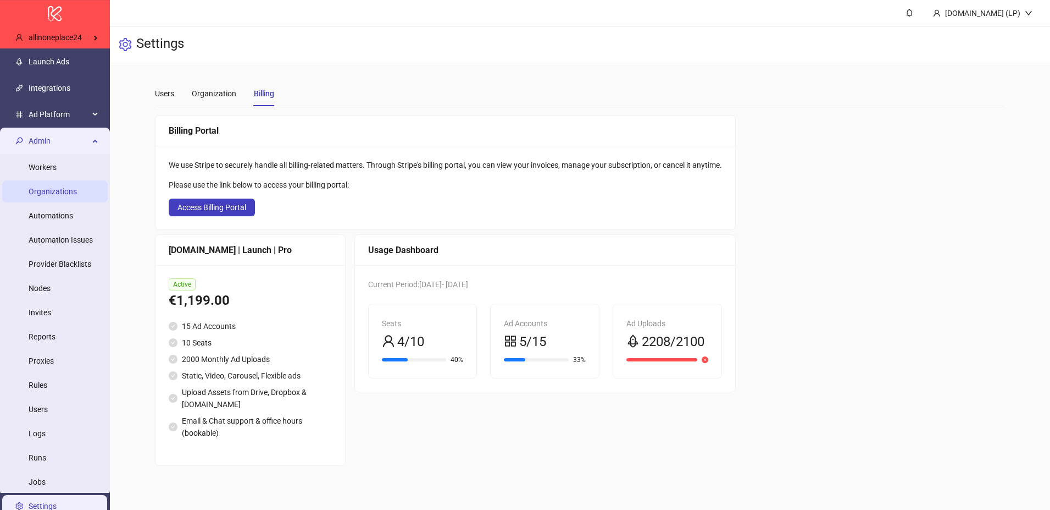
click at [53, 189] on link "Organizations" at bounding box center [53, 191] width 48 height 9
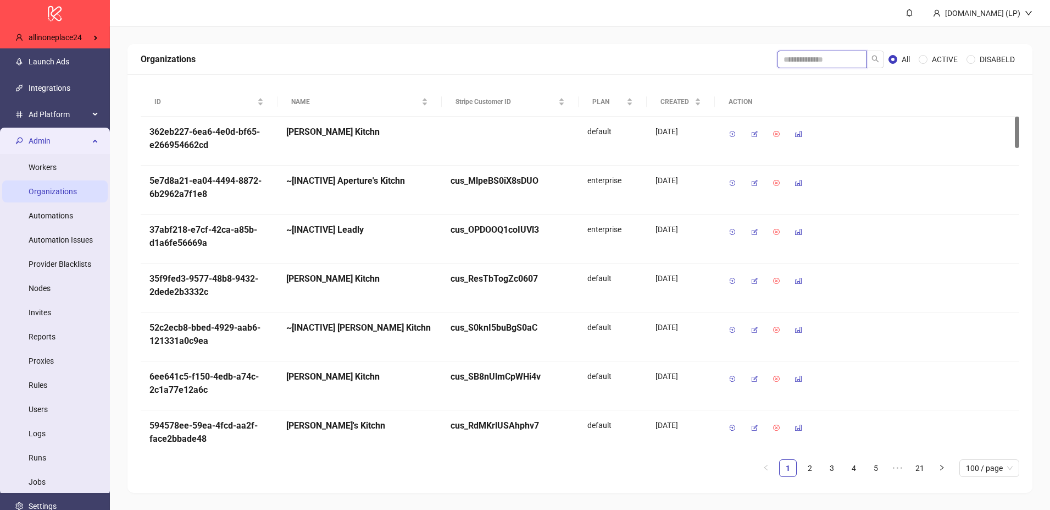
click at [811, 63] on input "search" at bounding box center [822, 60] width 90 height 18
type input "**********"
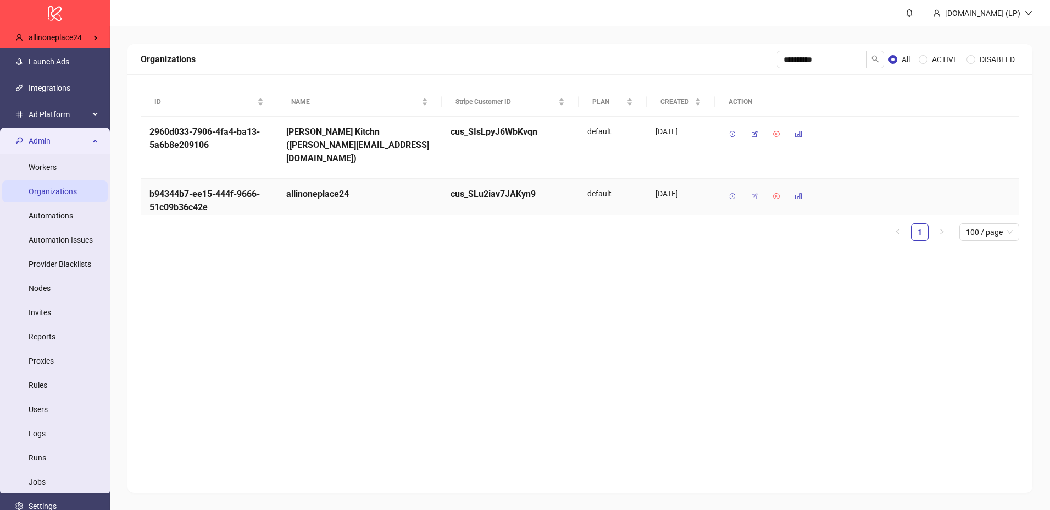
click at [756, 192] on icon "button" at bounding box center [755, 196] width 8 height 8
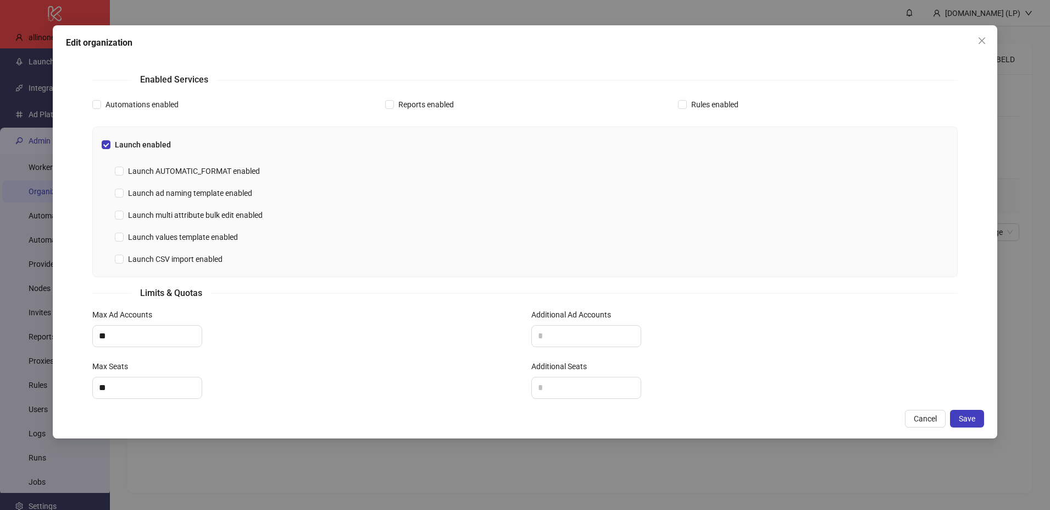
scroll to position [314, 0]
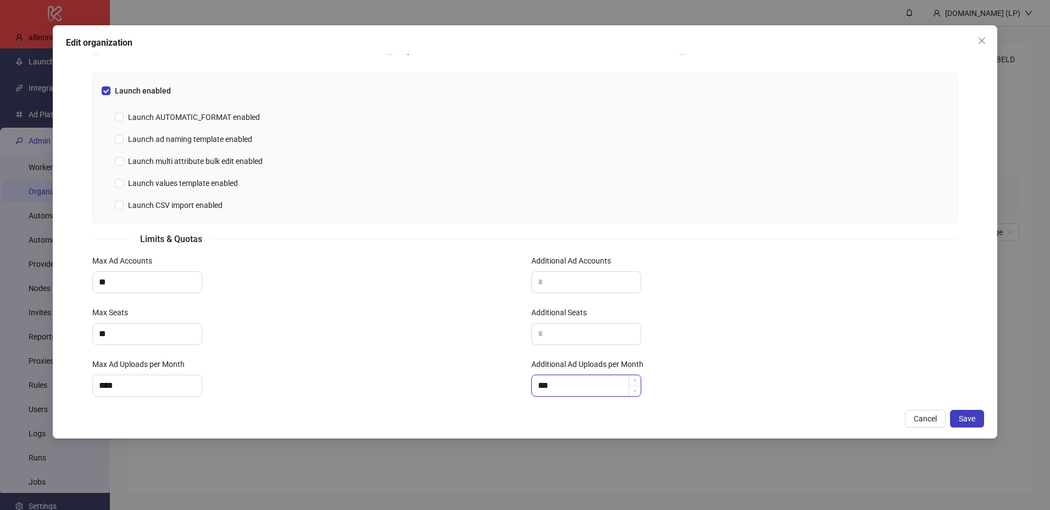
click at [568, 375] on input "***" at bounding box center [586, 385] width 109 height 21
type input "****"
click at [966, 413] on button "Save" at bounding box center [967, 419] width 34 height 18
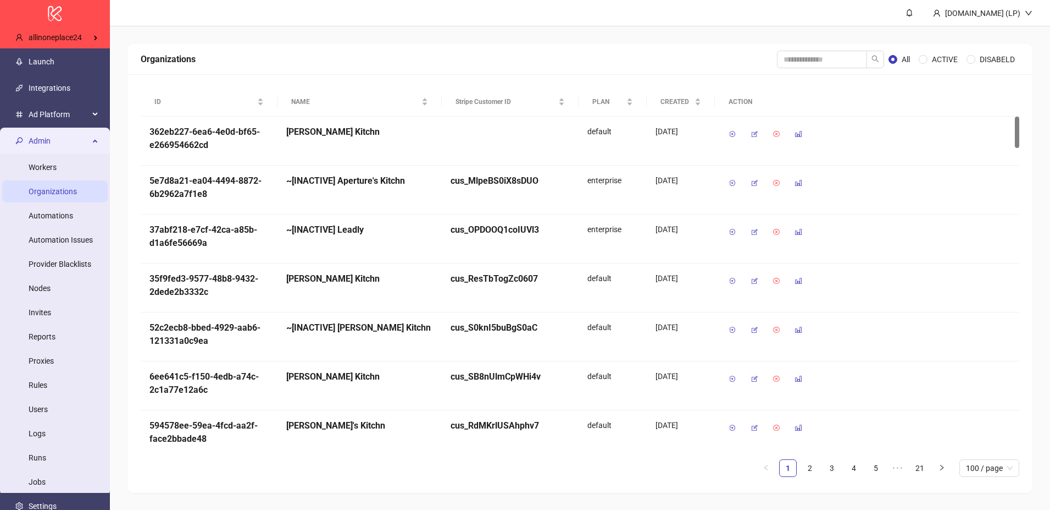
click at [63, 141] on span "Admin" at bounding box center [59, 141] width 60 height 22
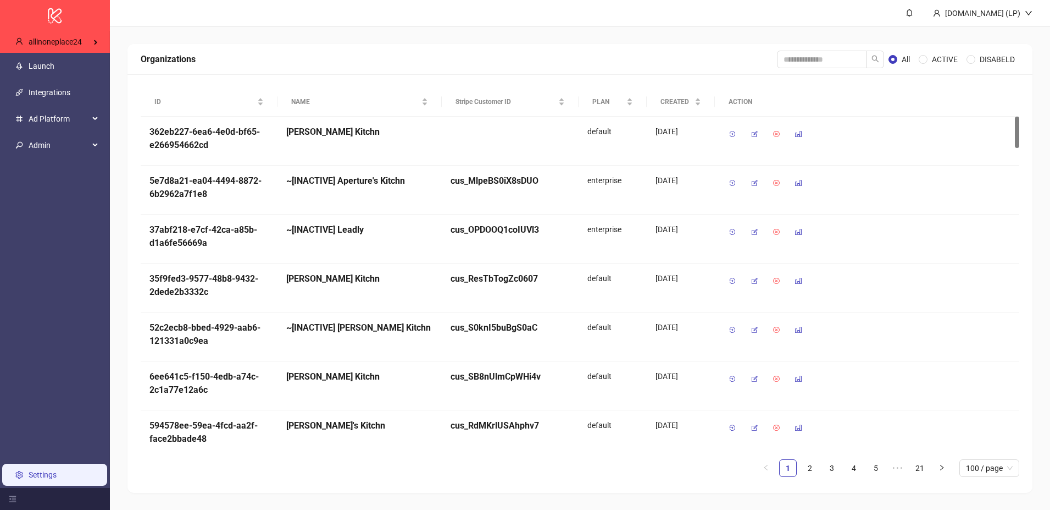
click at [33, 470] on link "Settings" at bounding box center [43, 474] width 28 height 9
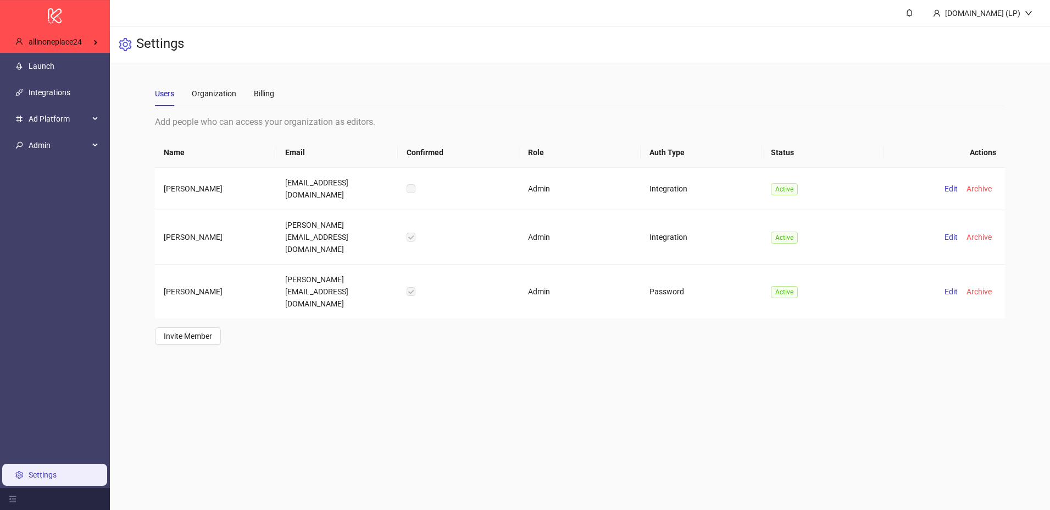
click at [274, 92] on div "Users Organization Billing" at bounding box center [580, 93] width 850 height 25
click at [267, 93] on div "Billing" at bounding box center [264, 93] width 20 height 12
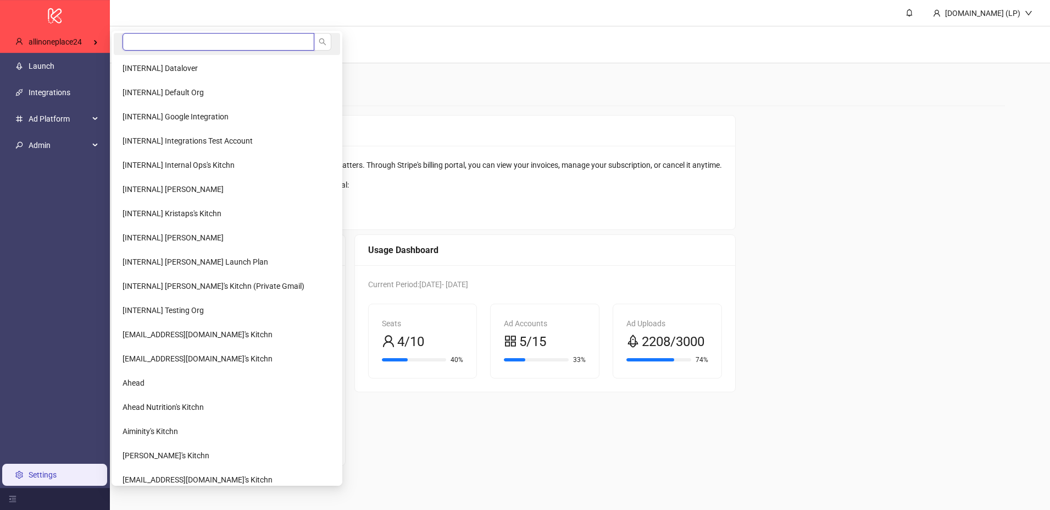
click at [158, 42] on input "search" at bounding box center [219, 42] width 192 height 18
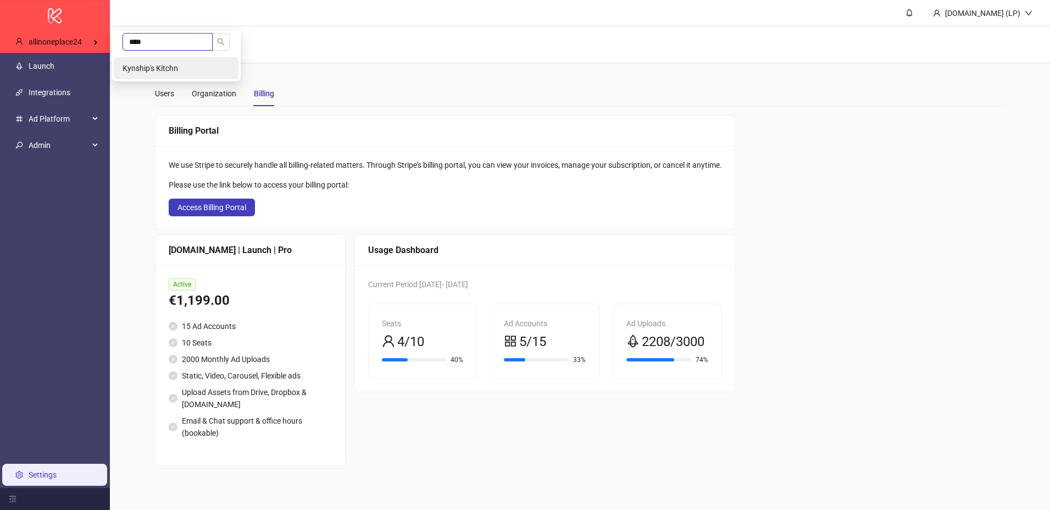
type input "****"
click at [154, 65] on span "Kynship's Kitchn" at bounding box center [151, 68] width 56 height 9
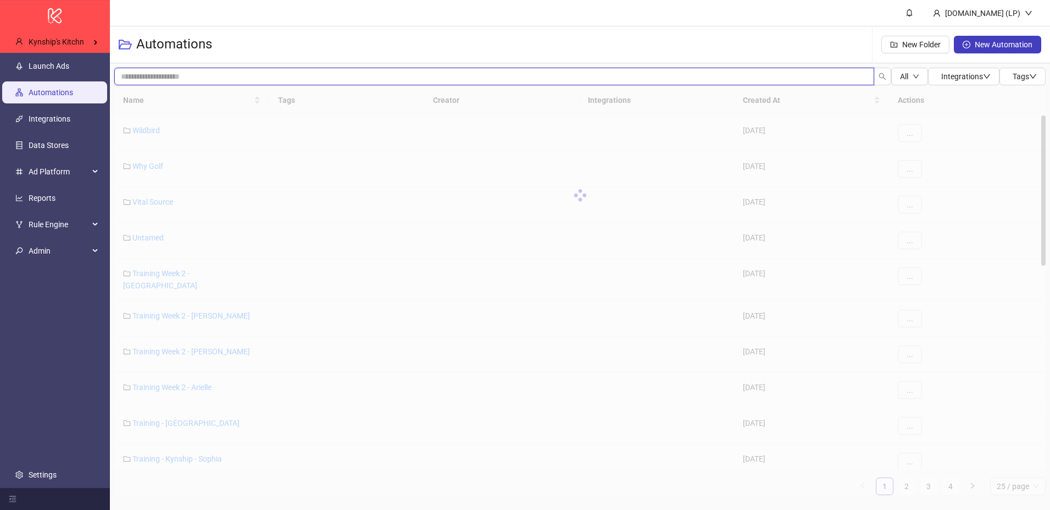
click at [187, 72] on input "search" at bounding box center [494, 77] width 760 height 18
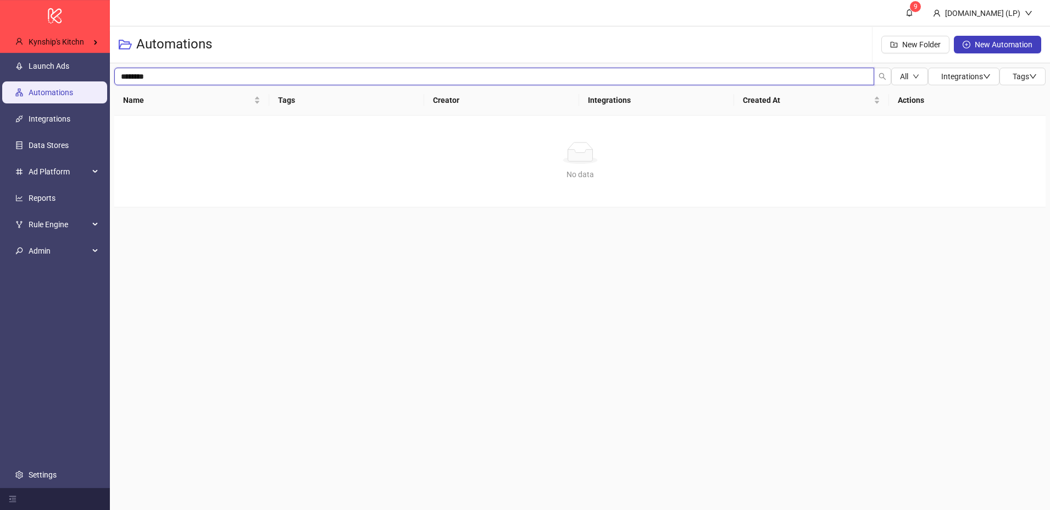
type input "********"
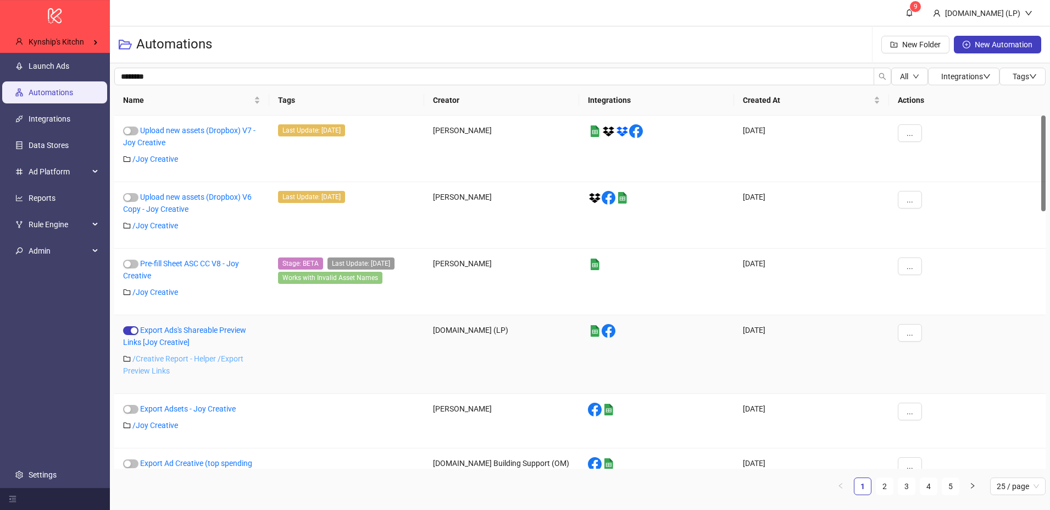
click at [158, 358] on link "/ Creative Report - Helper /Export Preview Links" at bounding box center [183, 364] width 120 height 21
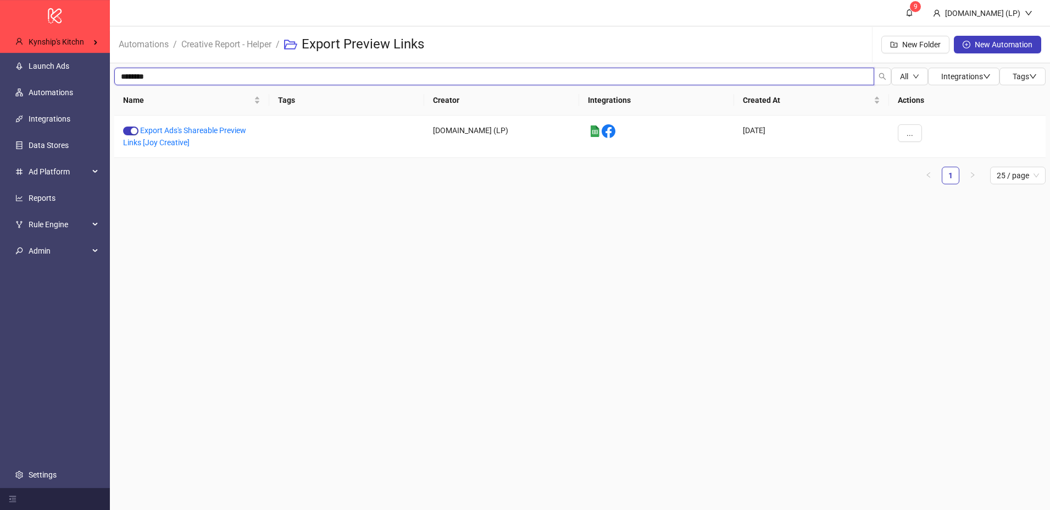
click at [133, 77] on input "********" at bounding box center [494, 77] width 760 height 18
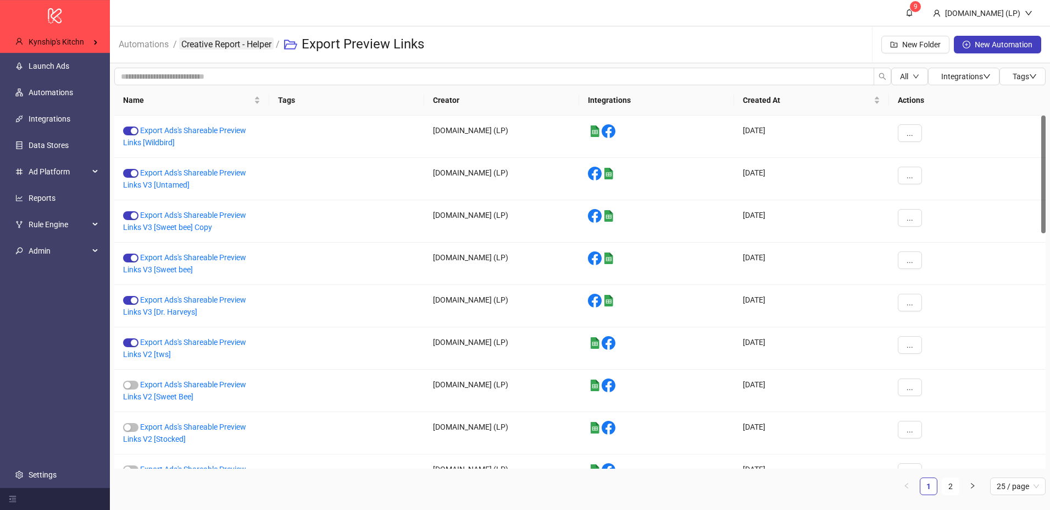
click at [242, 47] on link "Creative Report - Helper" at bounding box center [226, 43] width 95 height 12
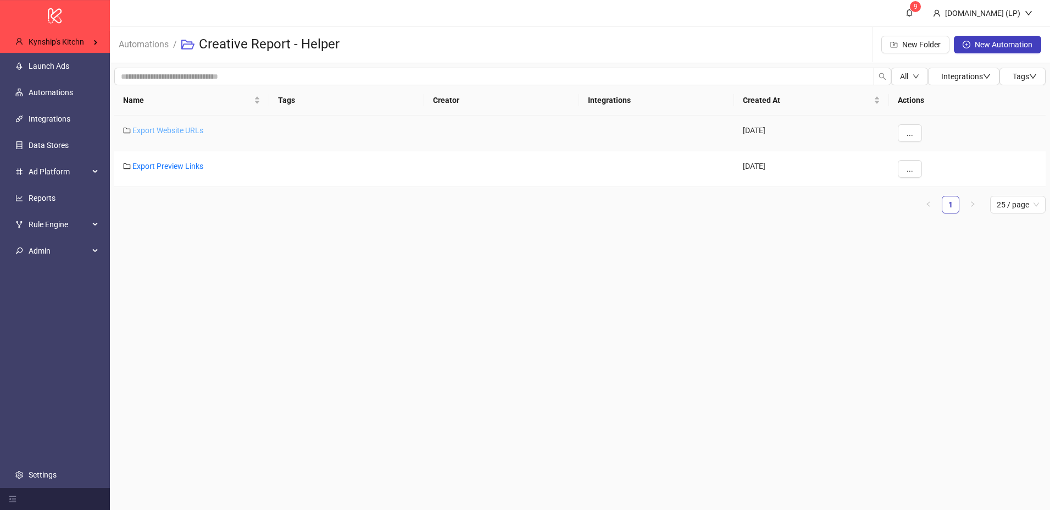
click at [180, 127] on link "Export Website URLs" at bounding box center [167, 130] width 71 height 9
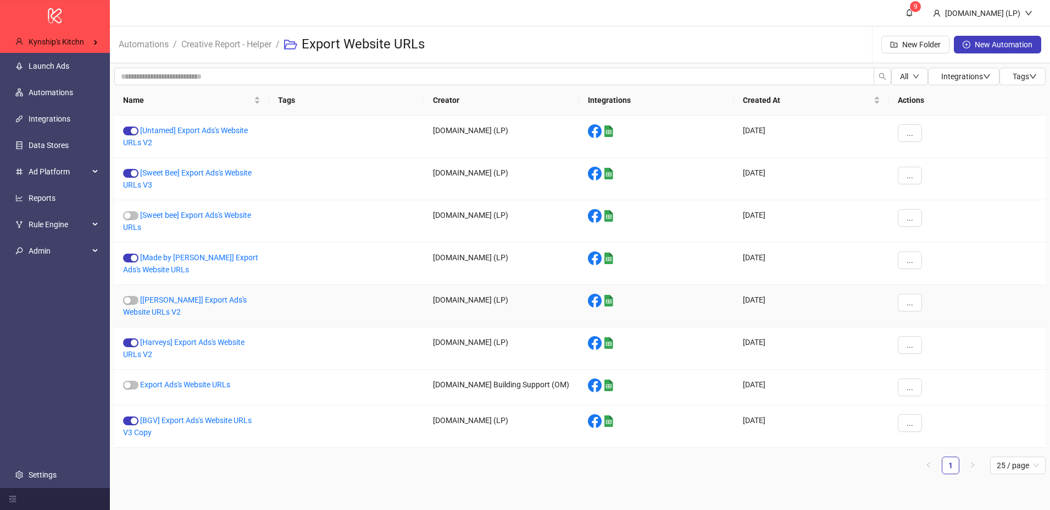
click at [158, 304] on div "[Inessa] Export Ads's Website URLs V2" at bounding box center [191, 306] width 155 height 42
click at [164, 296] on link "[Inessa] Export Ads's Website URLs V2" at bounding box center [185, 305] width 124 height 21
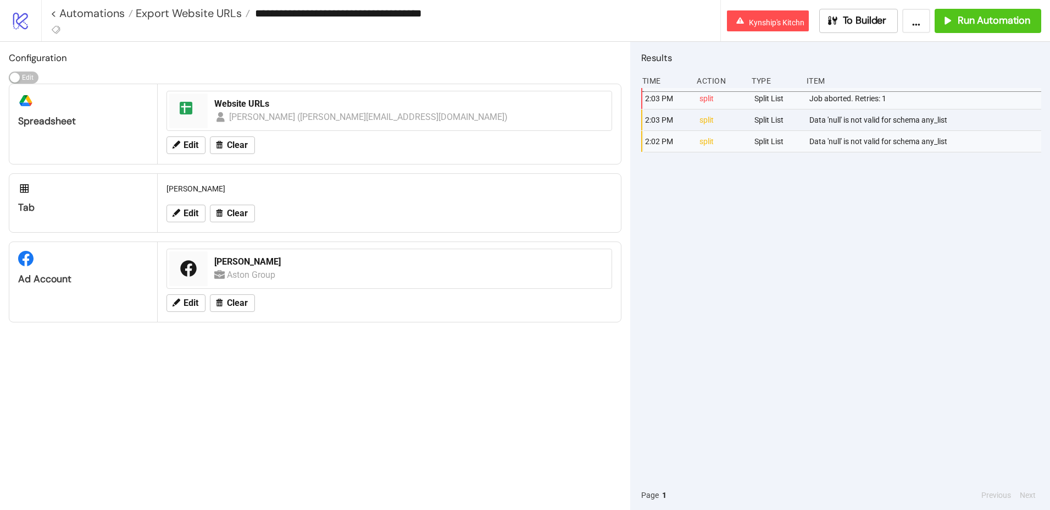
click at [839, 34] on div "**********" at bounding box center [545, 20] width 1009 height 41
click at [841, 25] on div "To Builder" at bounding box center [857, 20] width 60 height 13
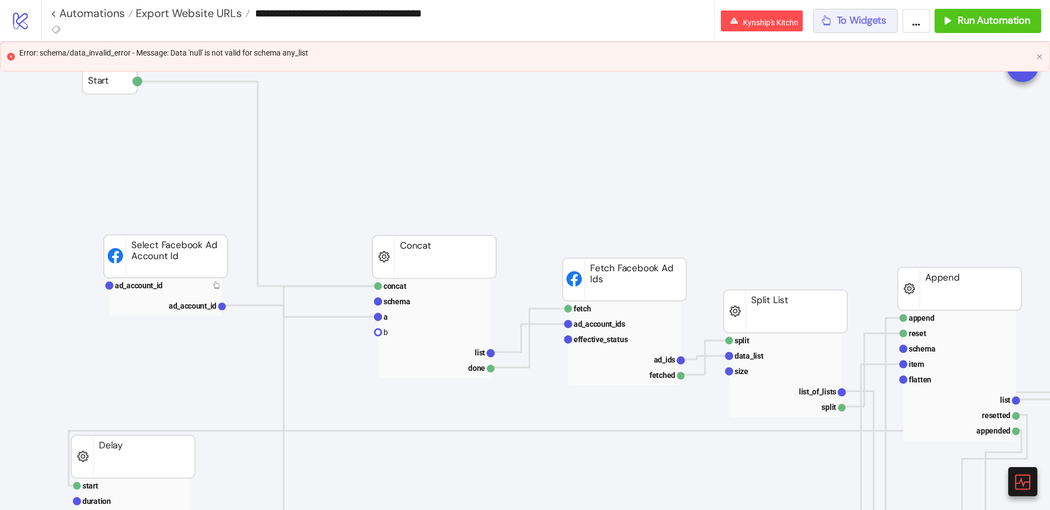
click at [841, 24] on span "To Widgets" at bounding box center [862, 20] width 50 height 13
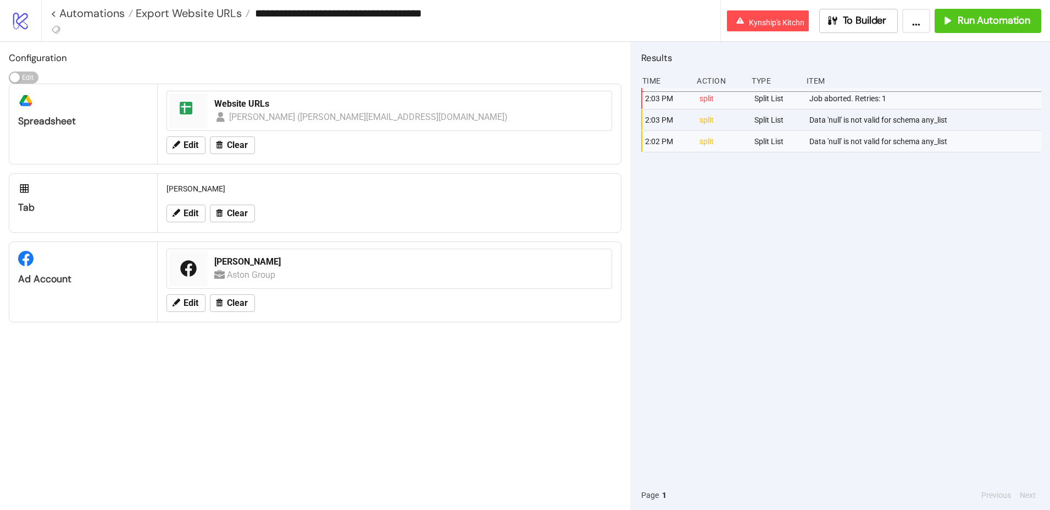
click at [854, 119] on div "Data 'null' is not valid for schema any_list" at bounding box center [927, 119] width 236 height 21
copy div "Data 'null' is not valid for schema any_list"
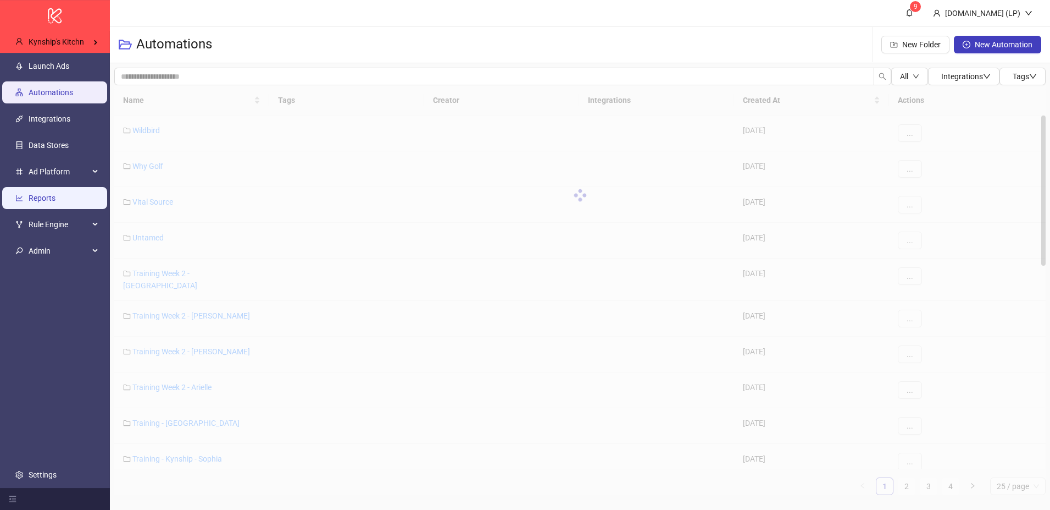
click at [47, 193] on link "Reports" at bounding box center [42, 197] width 27 height 9
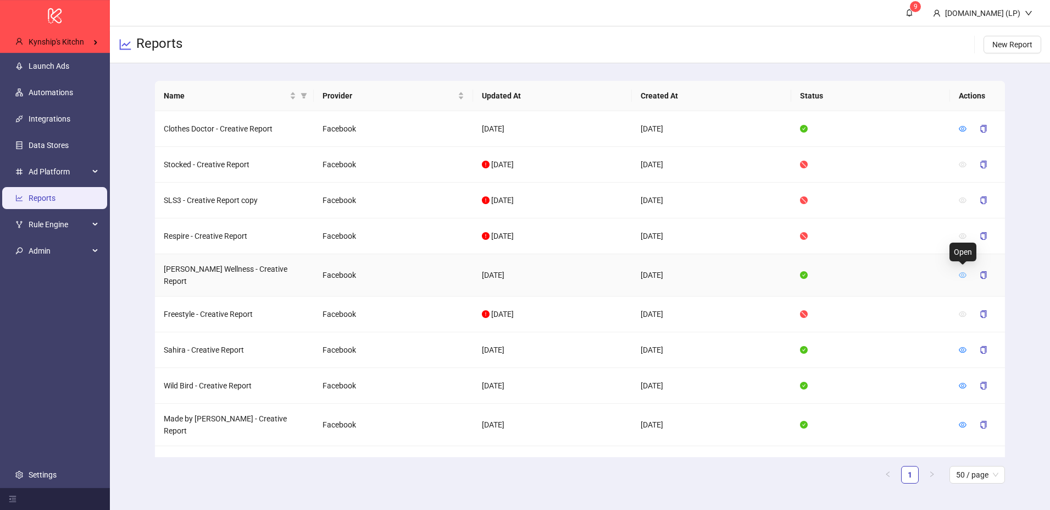
click at [964, 272] on icon "eye" at bounding box center [963, 274] width 8 height 5
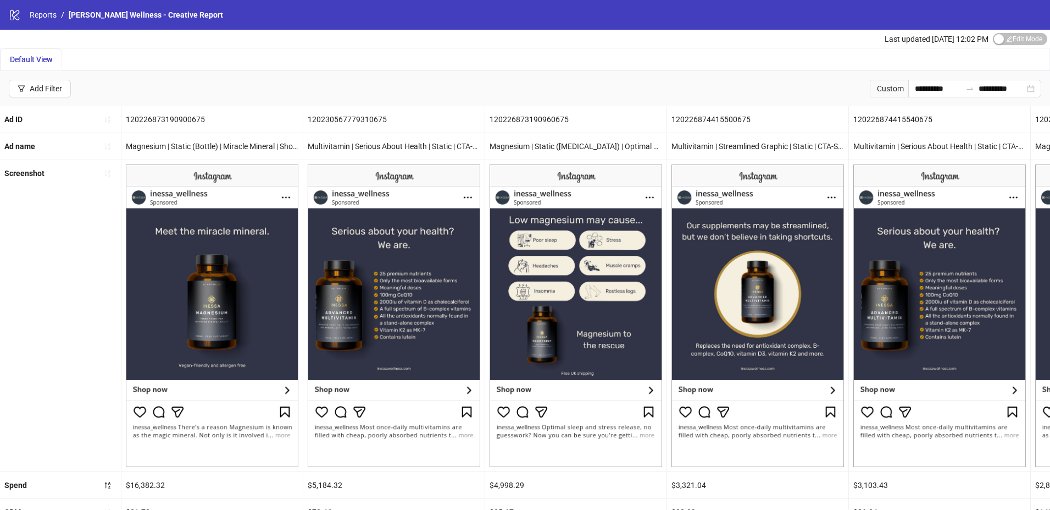
scroll to position [195, 0]
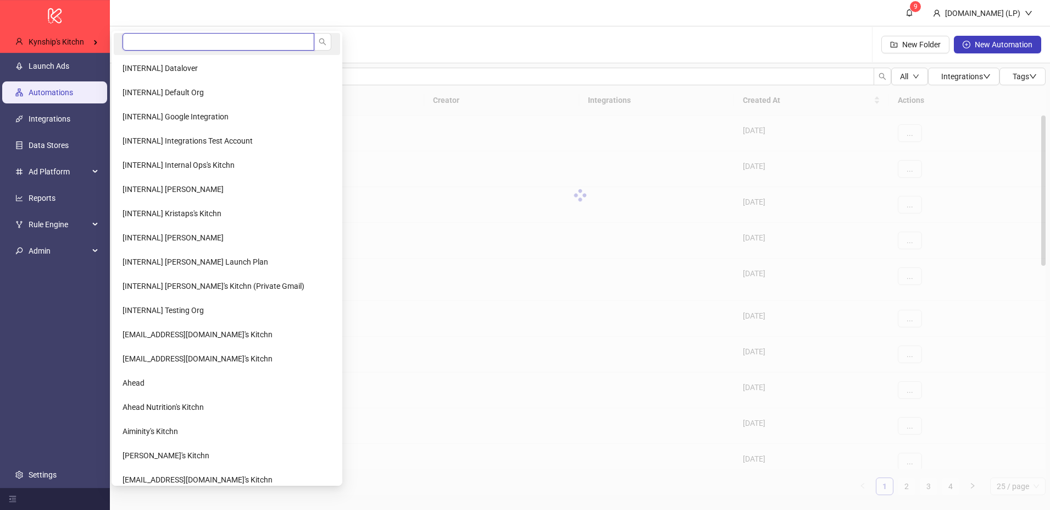
click at [187, 47] on input "search" at bounding box center [219, 42] width 192 height 18
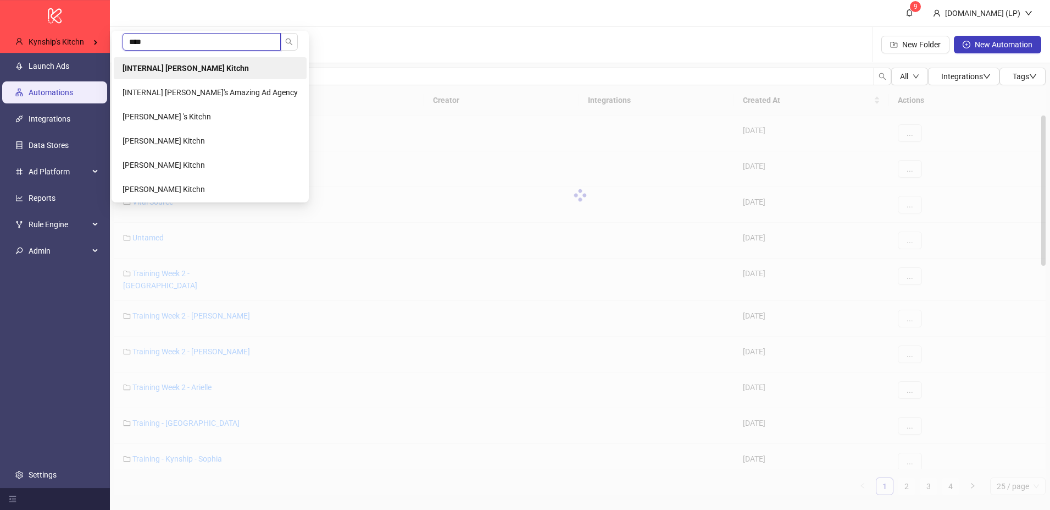
type input "****"
click at [168, 73] on li "[INTERNAL] [PERSON_NAME] Kitchn" at bounding box center [210, 68] width 193 height 22
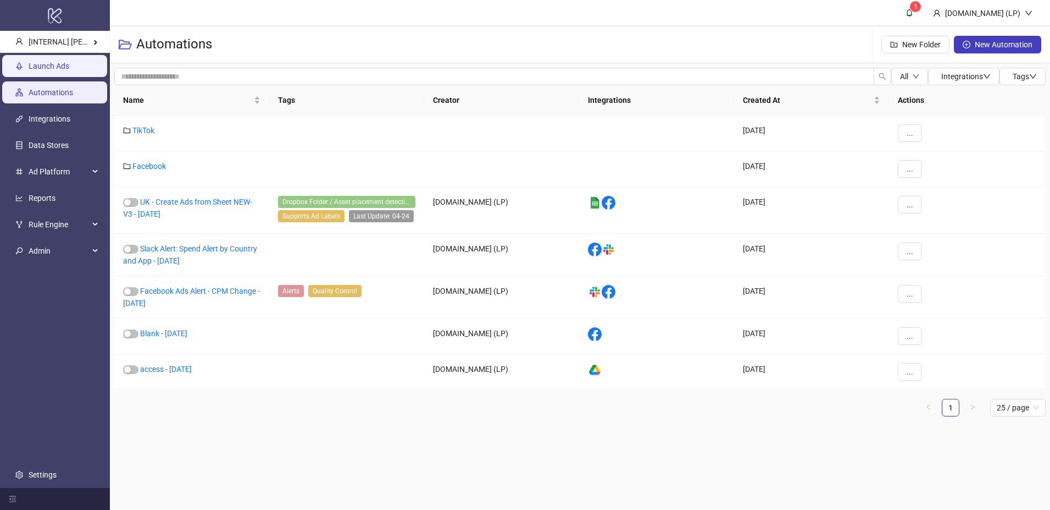
click at [69, 70] on link "Launch Ads" at bounding box center [49, 66] width 41 height 9
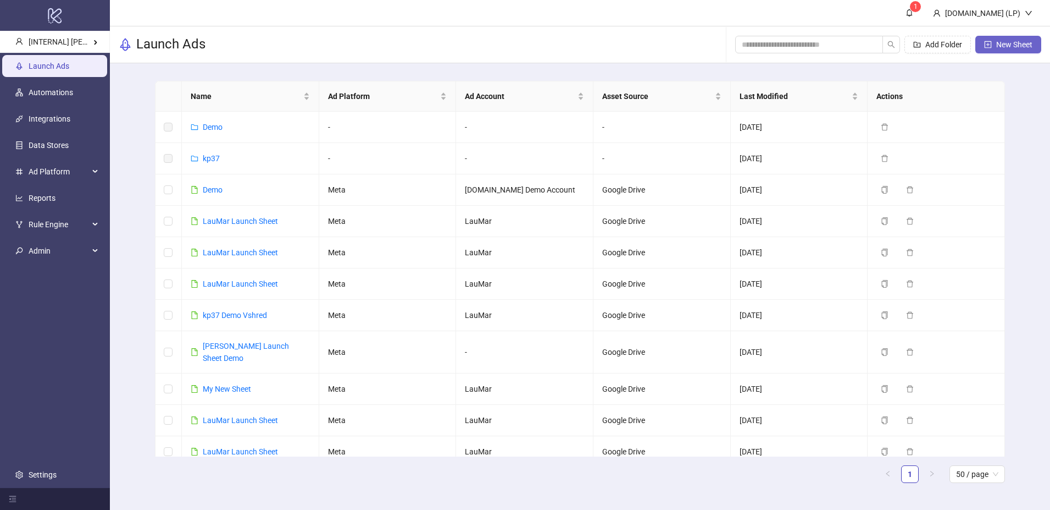
click at [1000, 45] on span "New Sheet" at bounding box center [1015, 44] width 36 height 9
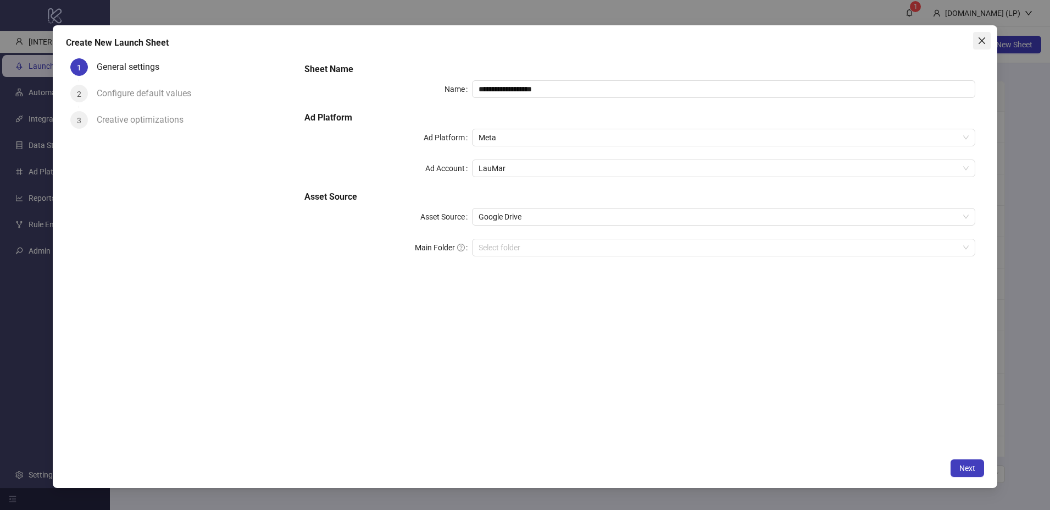
click at [977, 47] on button "Close" at bounding box center [982, 41] width 18 height 18
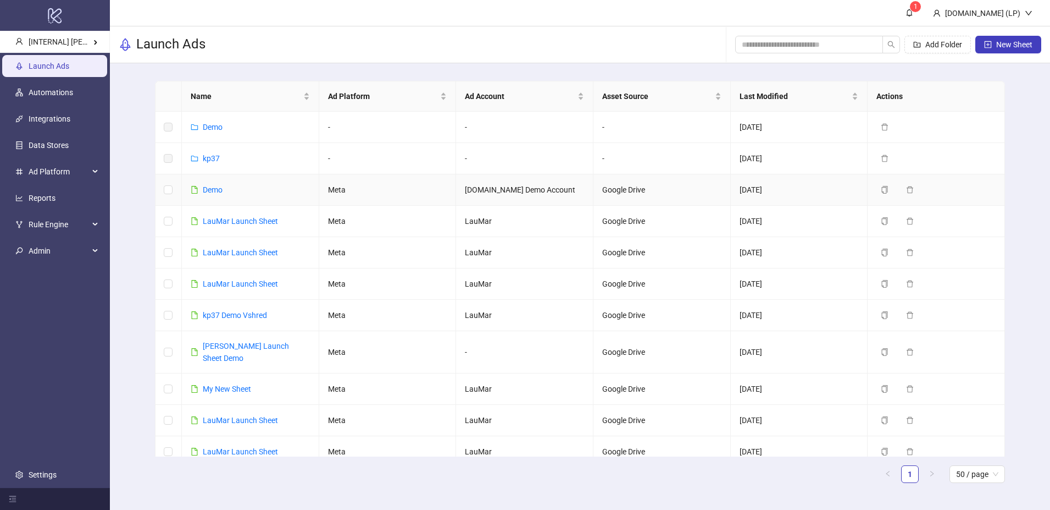
scroll to position [230, 0]
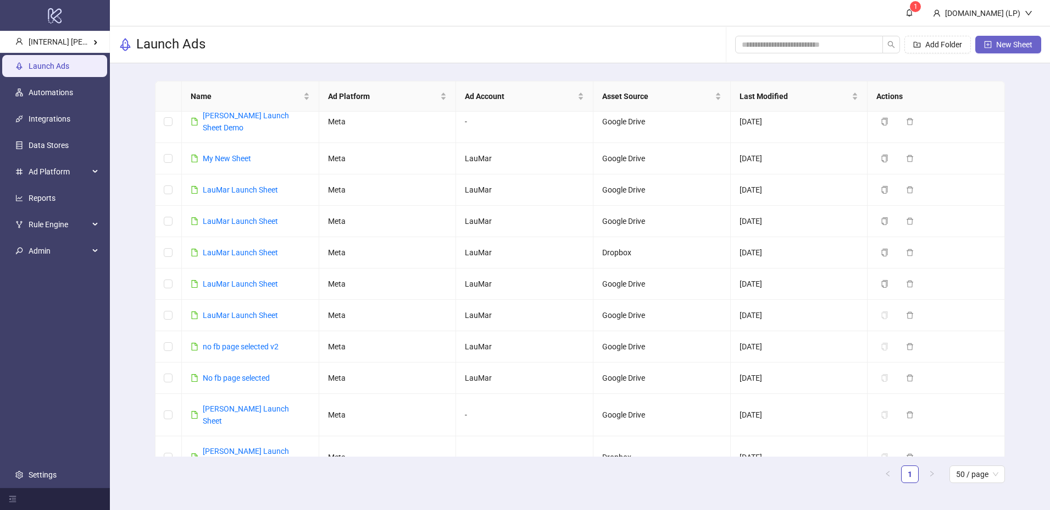
click at [992, 43] on button "New Sheet" at bounding box center [1009, 45] width 66 height 18
type input "**********"
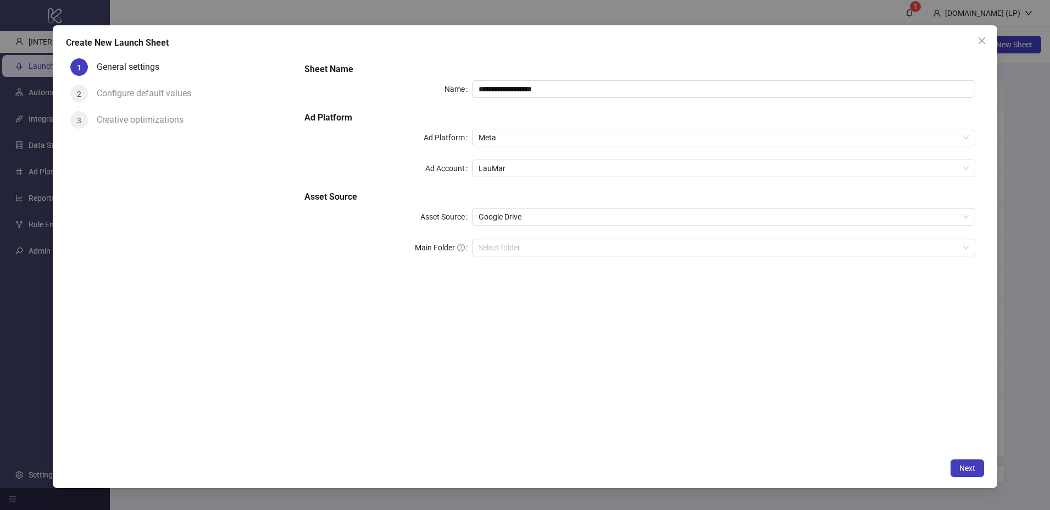
click at [986, 466] on div "**********" at bounding box center [525, 256] width 945 height 462
click at [964, 467] on span "Next" at bounding box center [968, 467] width 16 height 9
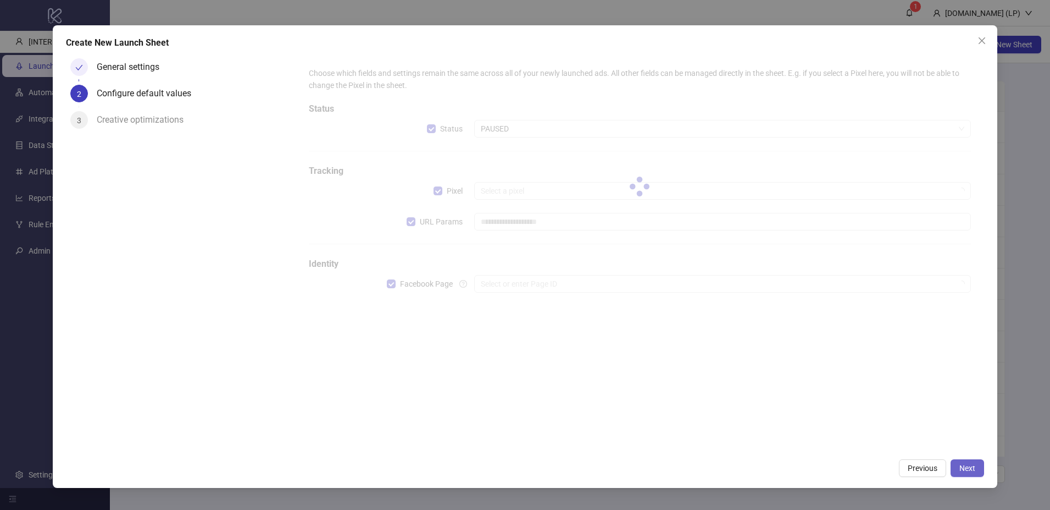
click at [964, 467] on span "Next" at bounding box center [968, 467] width 16 height 9
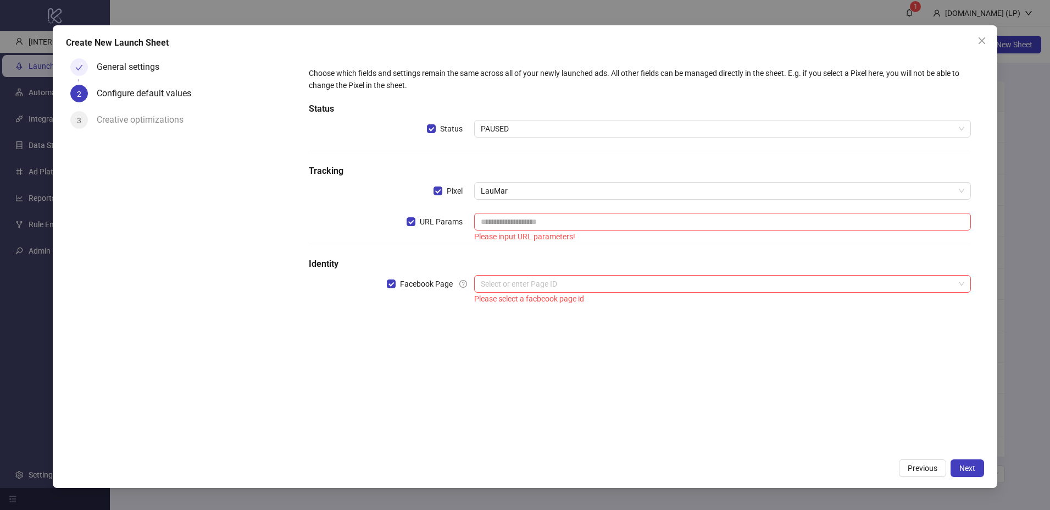
drag, startPoint x: 421, startPoint y: 218, endPoint x: 397, endPoint y: 263, distance: 50.9
click at [420, 219] on span "URL Params" at bounding box center [442, 221] width 52 height 12
click at [393, 291] on label "Facebook Page" at bounding box center [430, 284] width 87 height 18
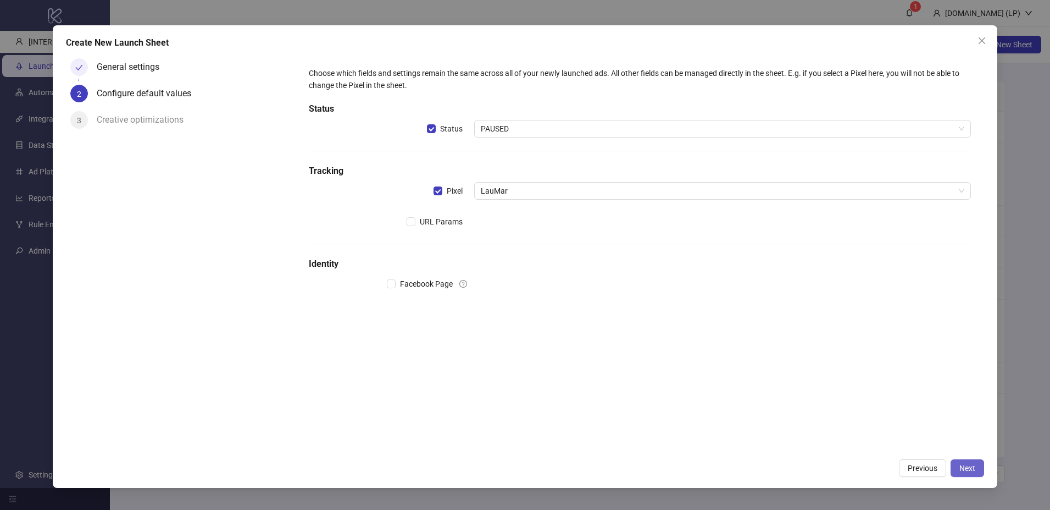
click at [977, 469] on button "Next" at bounding box center [968, 468] width 34 height 18
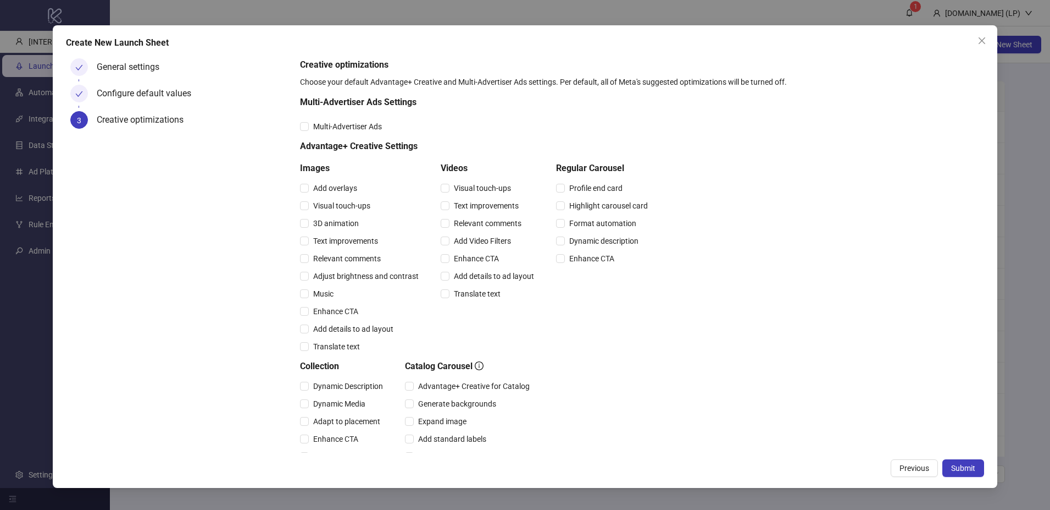
scroll to position [162, 0]
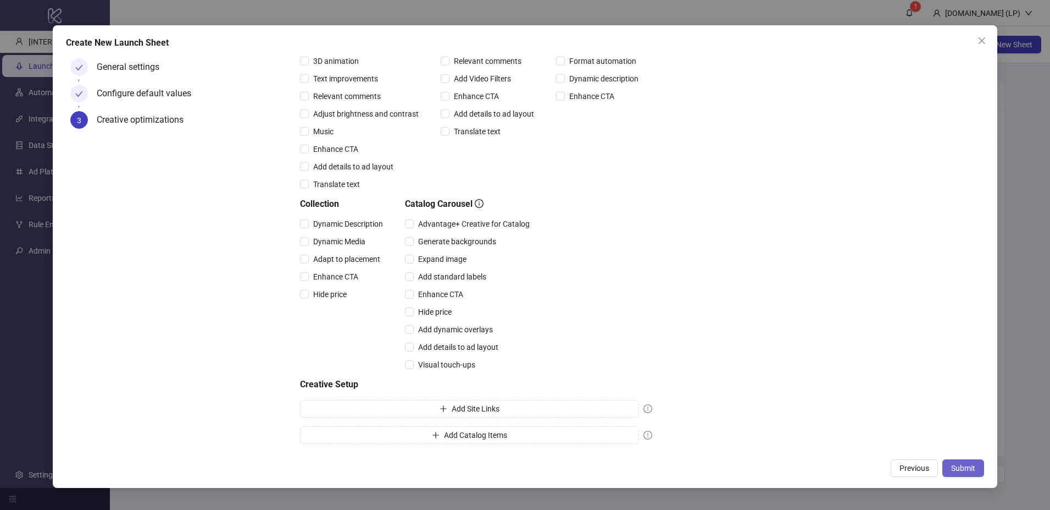
click at [961, 465] on span "Submit" at bounding box center [963, 467] width 24 height 9
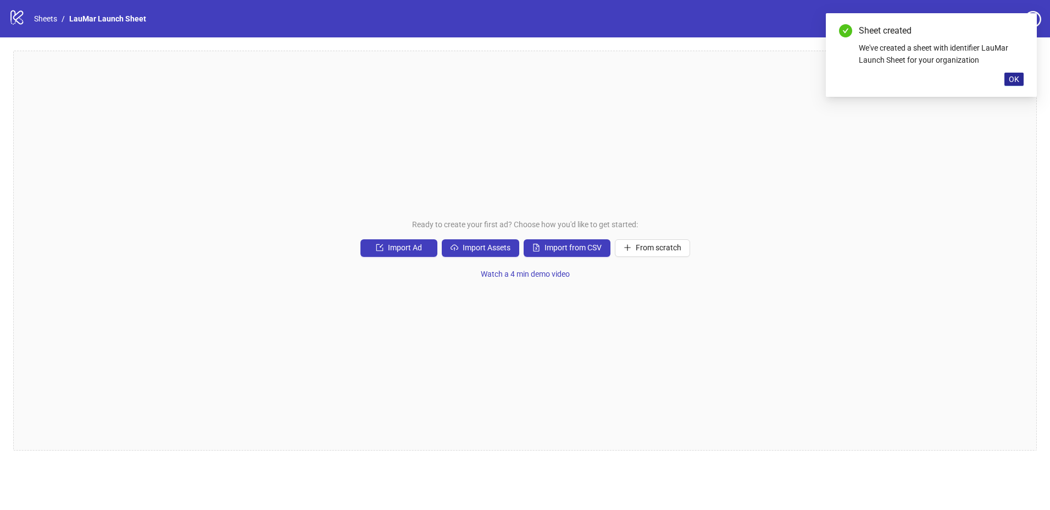
click at [1015, 79] on span "OK" at bounding box center [1014, 79] width 10 height 9
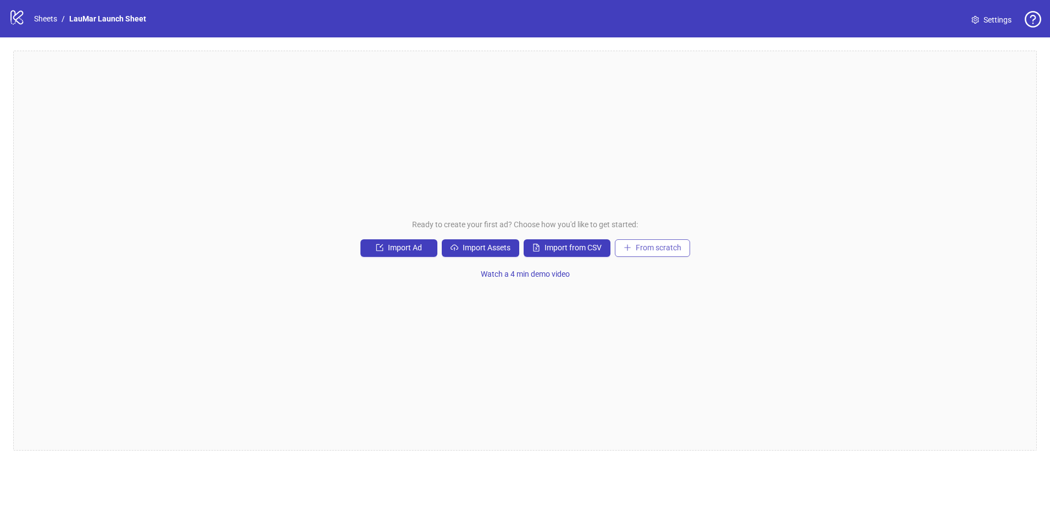
click at [660, 247] on span "From scratch" at bounding box center [659, 247] width 46 height 9
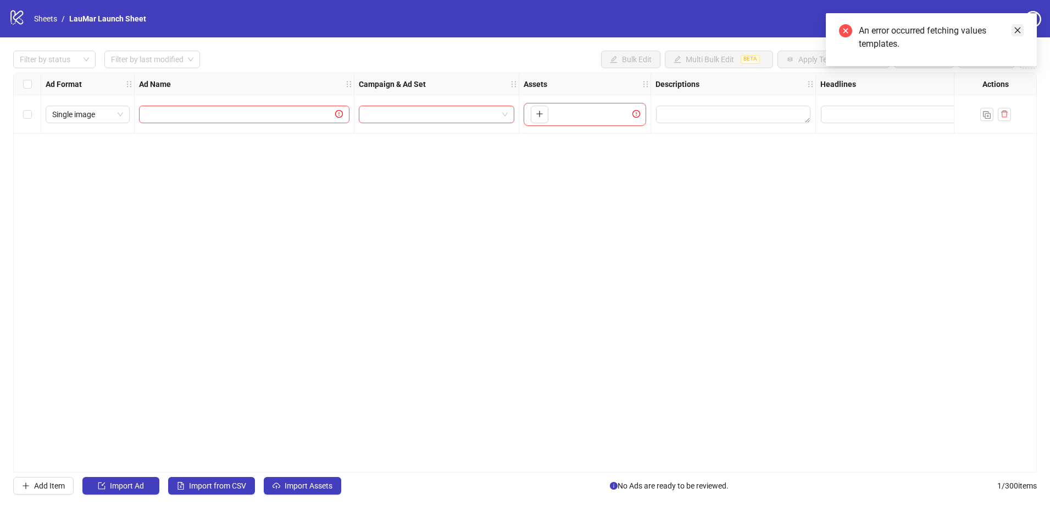
click at [1023, 32] on link "Close" at bounding box center [1018, 30] width 12 height 12
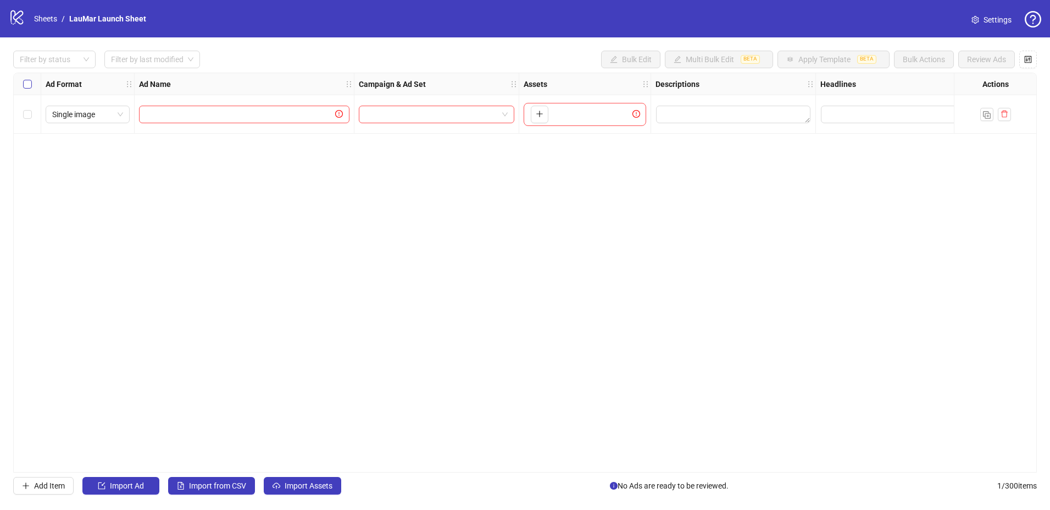
click at [25, 88] on label "Select all rows" at bounding box center [27, 84] width 9 height 12
click at [21, 84] on div "Select all rows" at bounding box center [27, 84] width 27 height 22
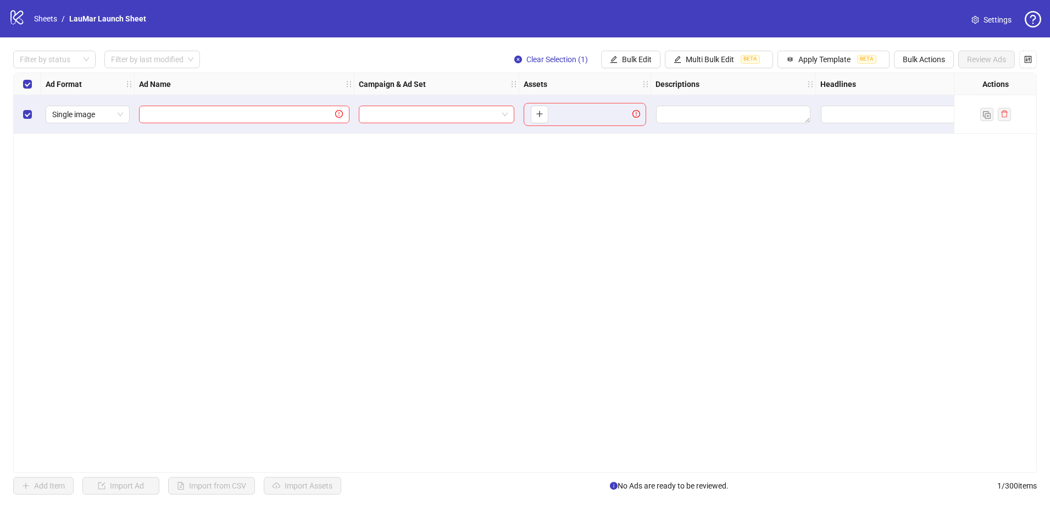
click at [847, 69] on div "Filter by status Filter by last modified Clear Selection (1) Bulk Edit Multi Bu…" at bounding box center [525, 272] width 1050 height 470
click at [850, 60] on span "Apply Template" at bounding box center [825, 59] width 52 height 9
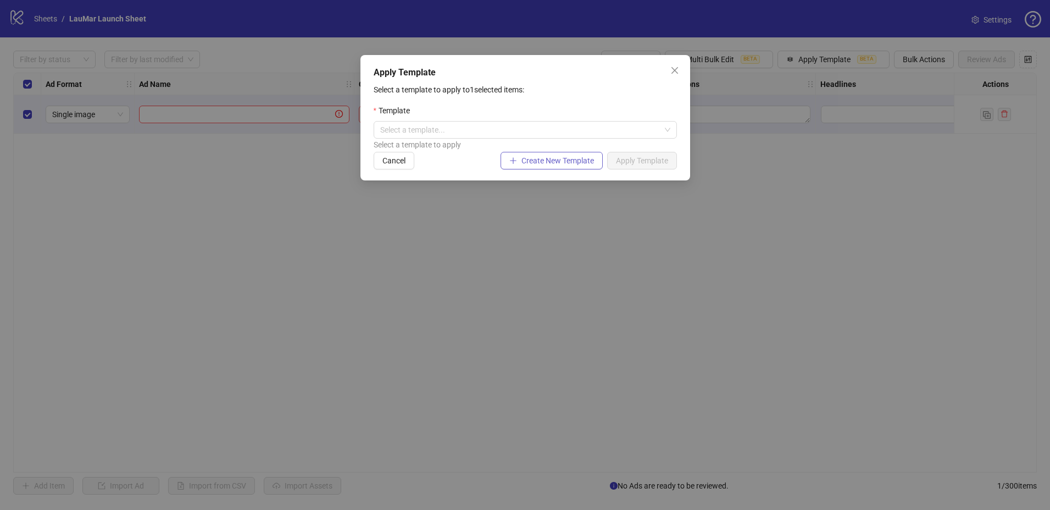
click at [539, 153] on button "Create New Template" at bounding box center [552, 161] width 102 height 18
click at [586, 133] on input "search" at bounding box center [520, 129] width 280 height 16
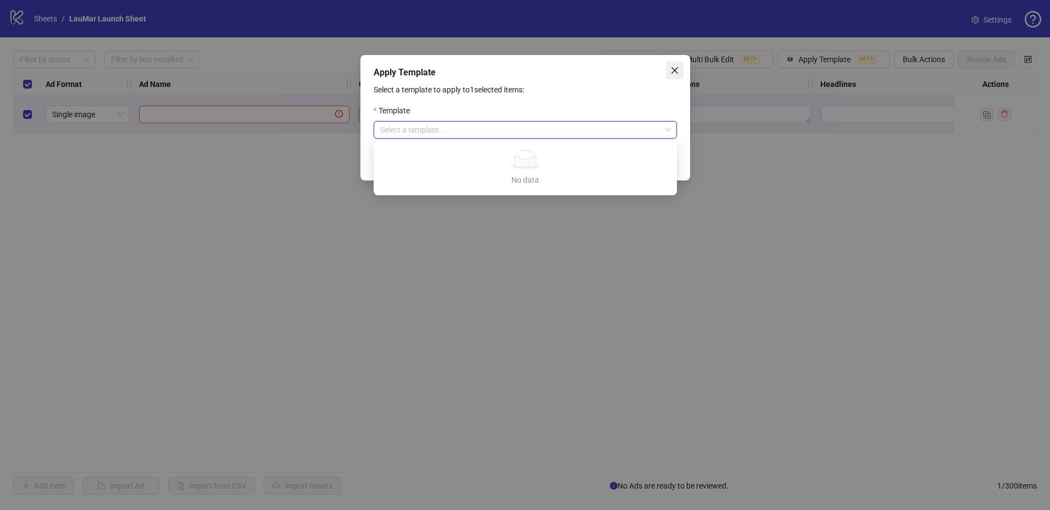
click at [679, 68] on span "Close" at bounding box center [675, 70] width 18 height 9
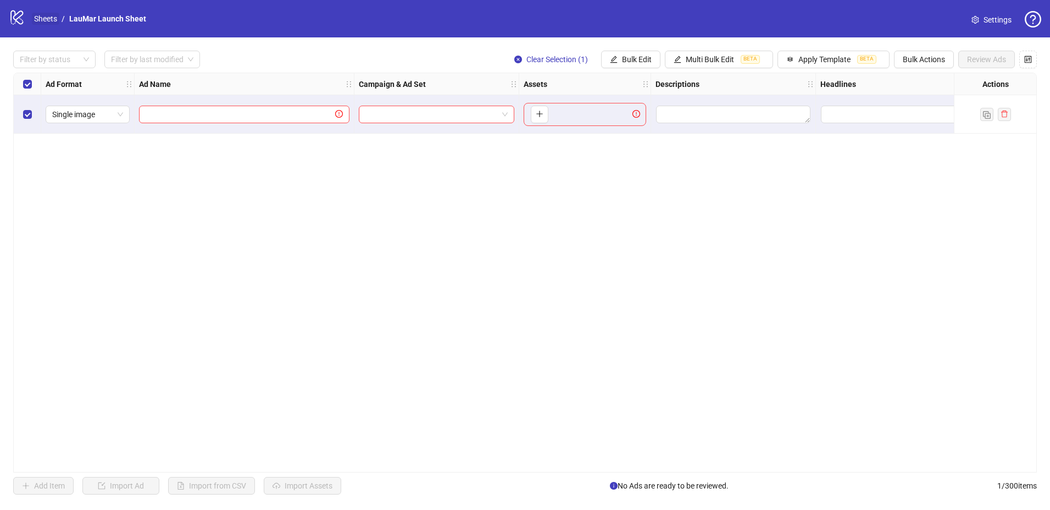
click at [41, 13] on link "Sheets" at bounding box center [45, 19] width 27 height 12
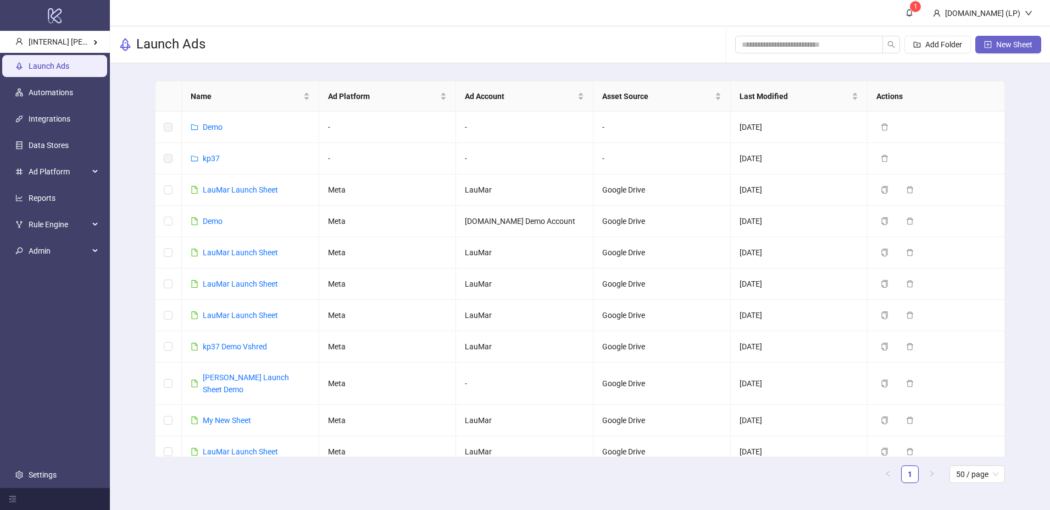
click at [1021, 40] on span "New Sheet" at bounding box center [1015, 44] width 36 height 9
click at [220, 187] on link "LauMar Launch Sheet" at bounding box center [240, 189] width 75 height 9
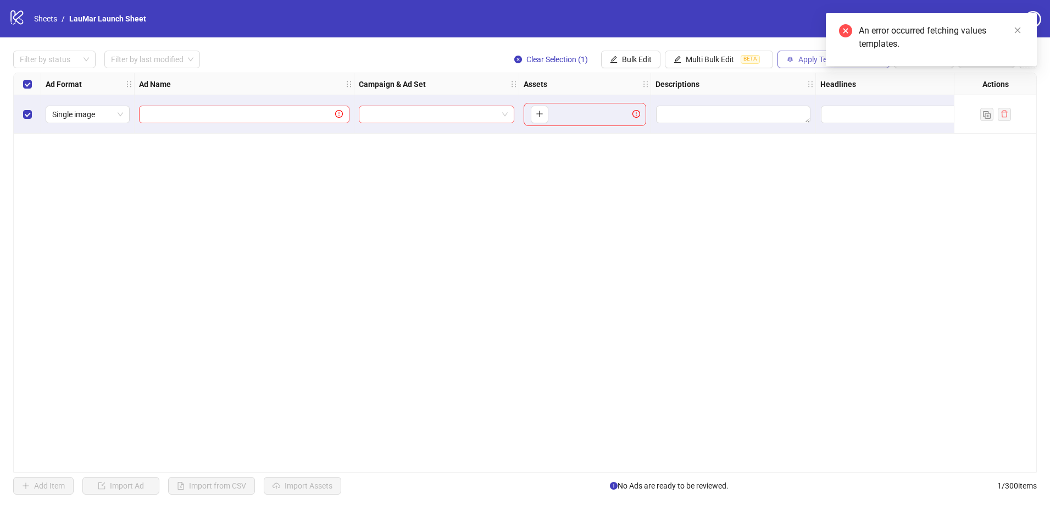
click at [790, 63] on icon "button" at bounding box center [791, 60] width 8 height 8
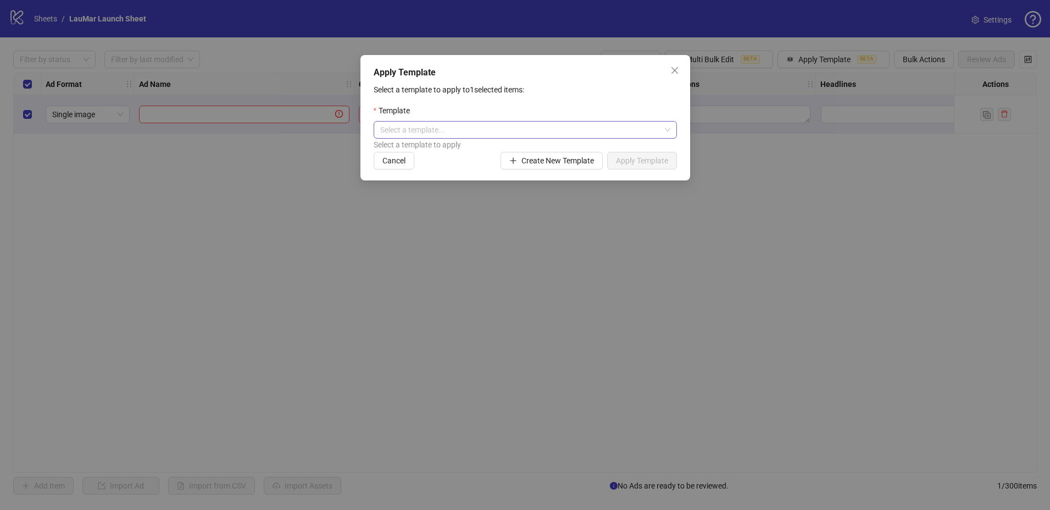
click at [576, 134] on input "search" at bounding box center [520, 129] width 280 height 16
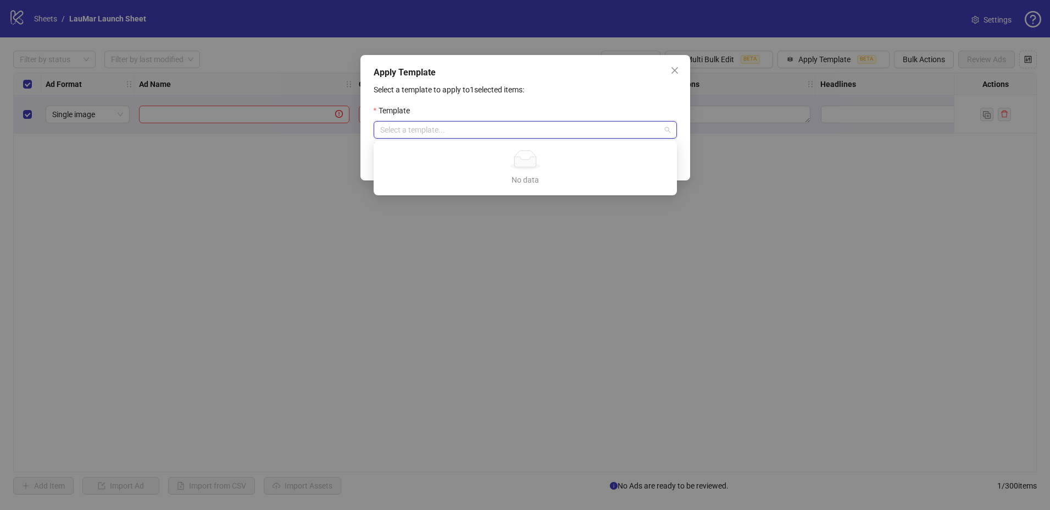
click at [585, 107] on div "Template" at bounding box center [525, 112] width 303 height 16
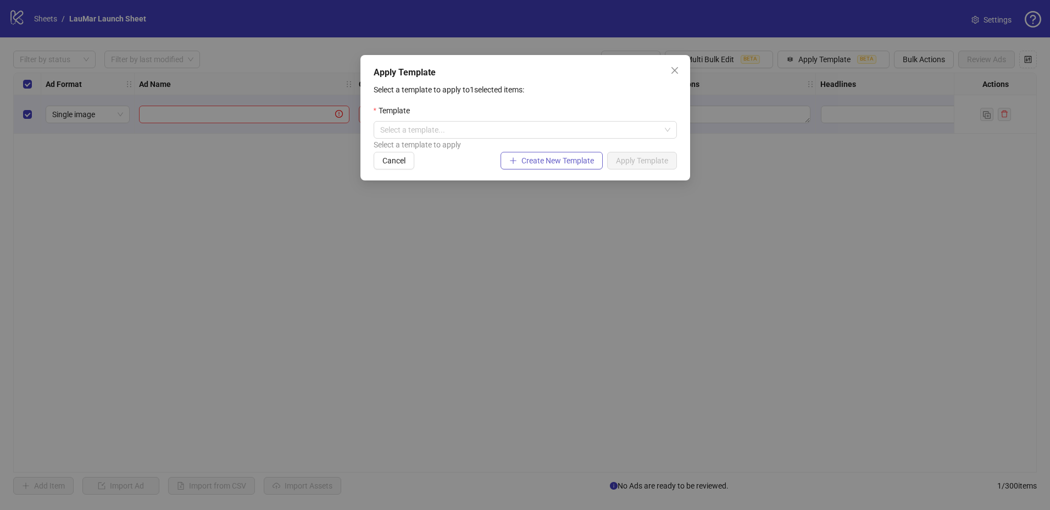
click at [577, 165] on button "Create New Template" at bounding box center [552, 161] width 102 height 18
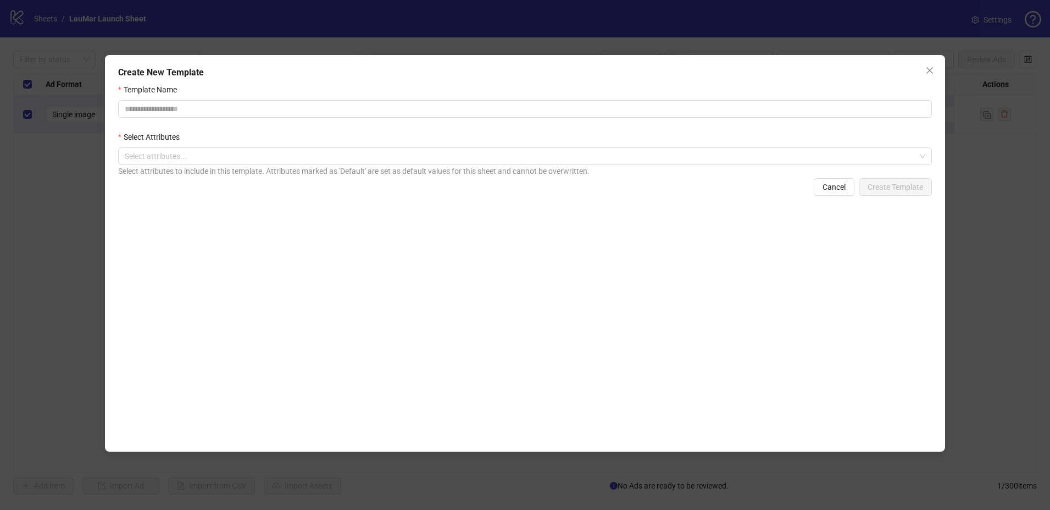
click at [396, 128] on form "Template Name Select Attributes Select attributes... Select attributes to inclu…" at bounding box center [525, 140] width 814 height 112
click at [397, 109] on input "Template Name" at bounding box center [525, 109] width 814 height 18
type input "****"
click at [233, 158] on div at bounding box center [519, 155] width 798 height 15
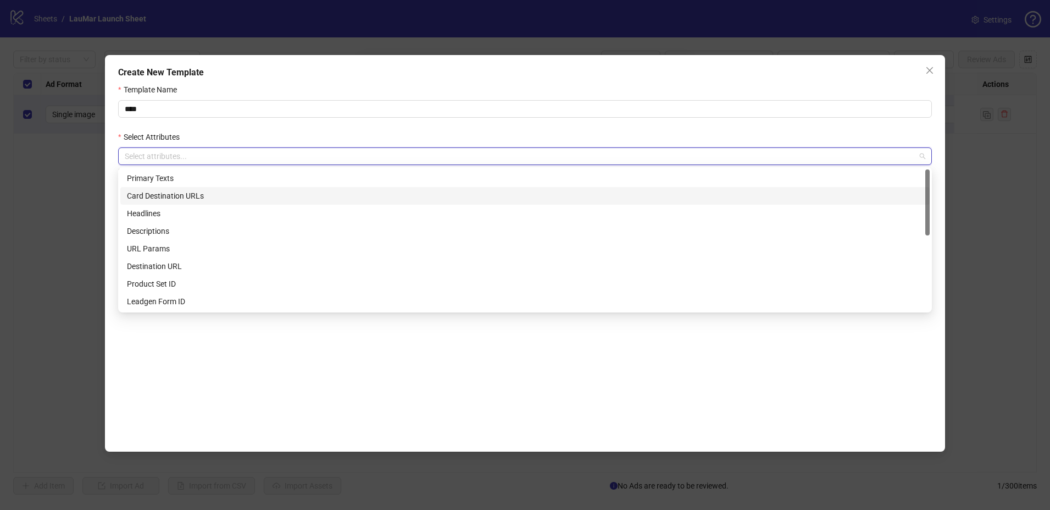
click at [216, 190] on div "Card Destination URLs" at bounding box center [525, 196] width 796 height 12
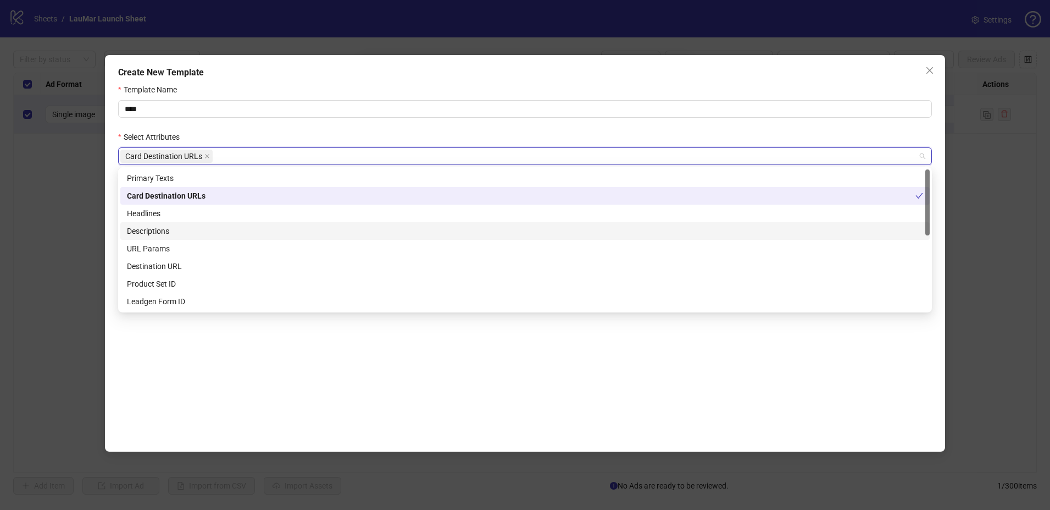
click at [237, 224] on div "Descriptions" at bounding box center [525, 231] width 810 height 18
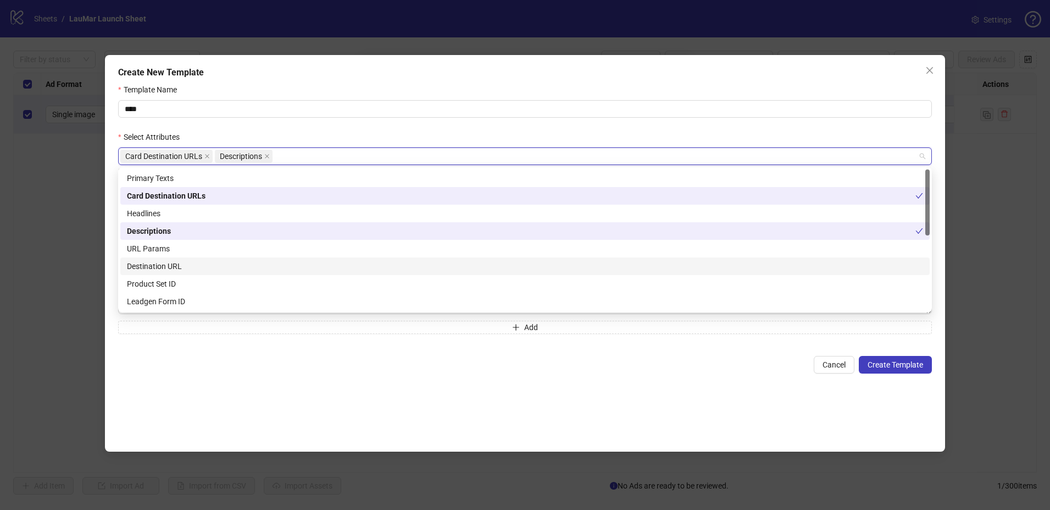
click at [224, 262] on div "Destination URL" at bounding box center [525, 266] width 796 height 12
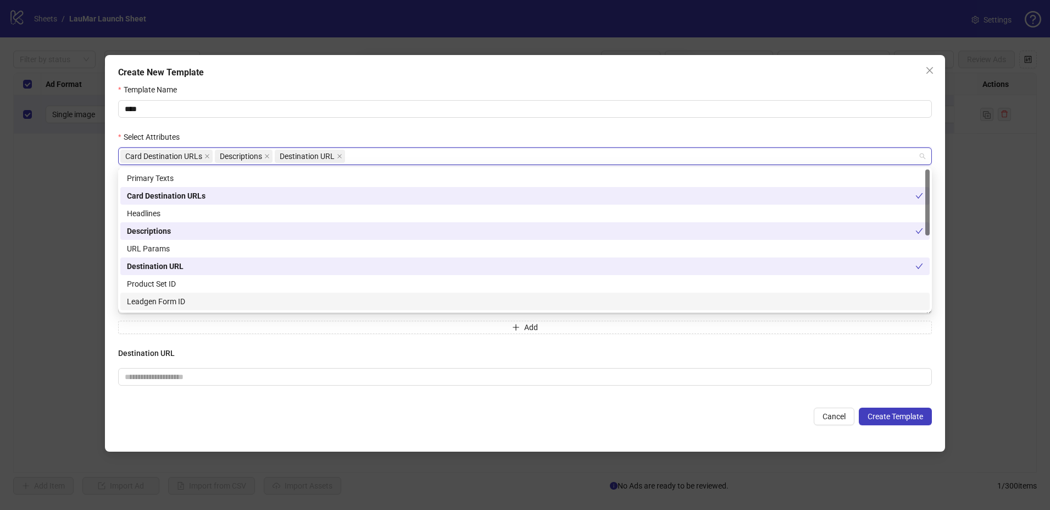
click at [202, 338] on div "Card Destination URLs Descriptions Add Destination URL" at bounding box center [525, 295] width 814 height 207
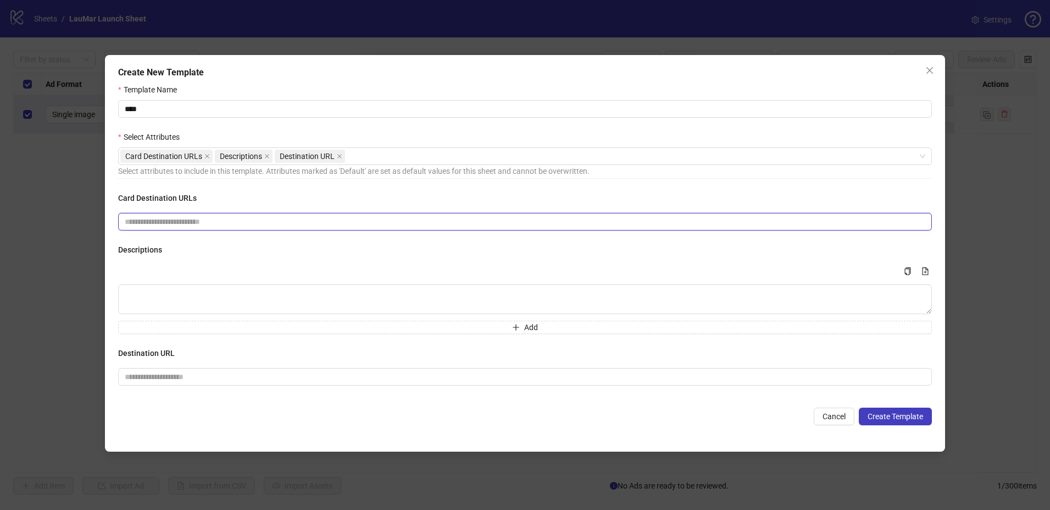
click at [193, 219] on input "text" at bounding box center [525, 222] width 814 height 18
click at [337, 158] on icon "close" at bounding box center [339, 156] width 4 height 4
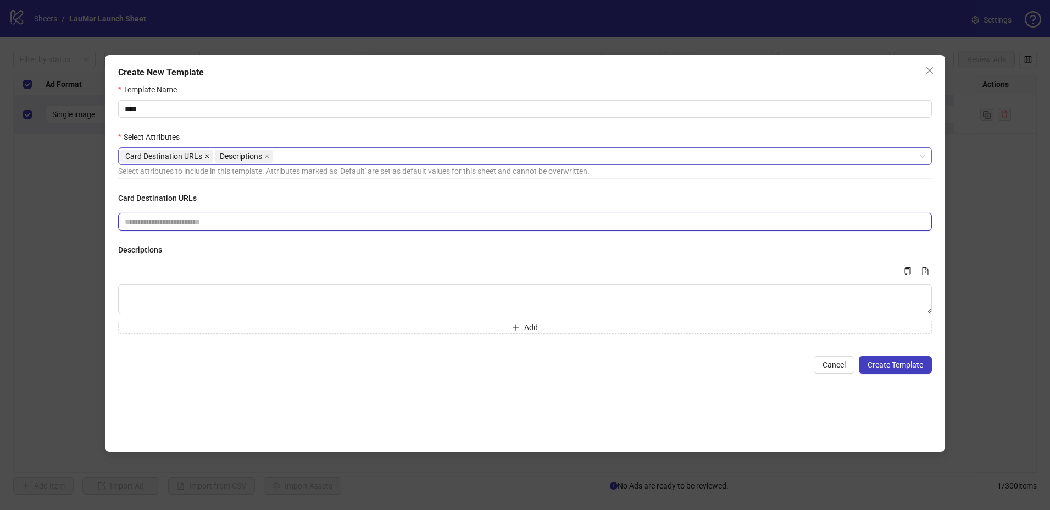
click at [209, 159] on span at bounding box center [206, 156] width 5 height 12
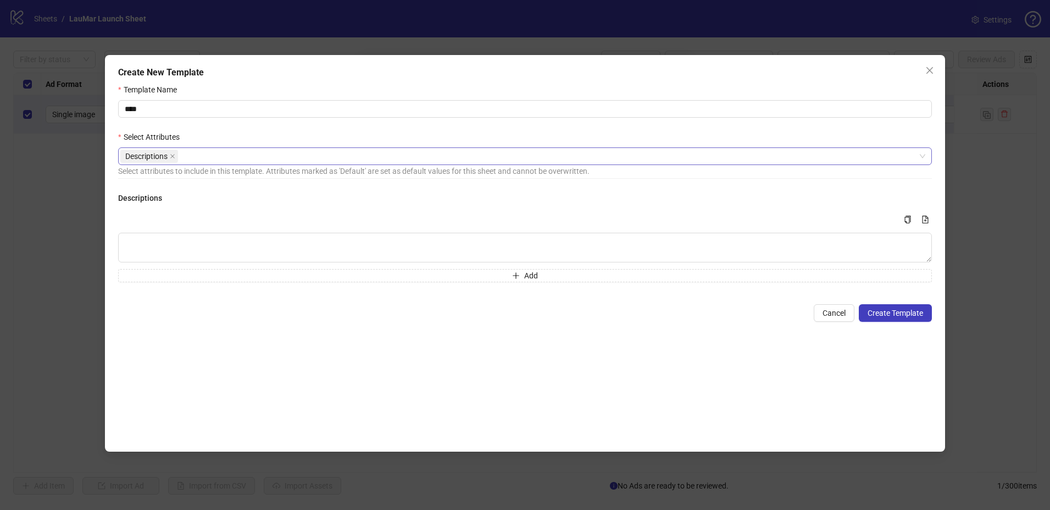
click at [264, 159] on div "Descriptions" at bounding box center [519, 155] width 798 height 15
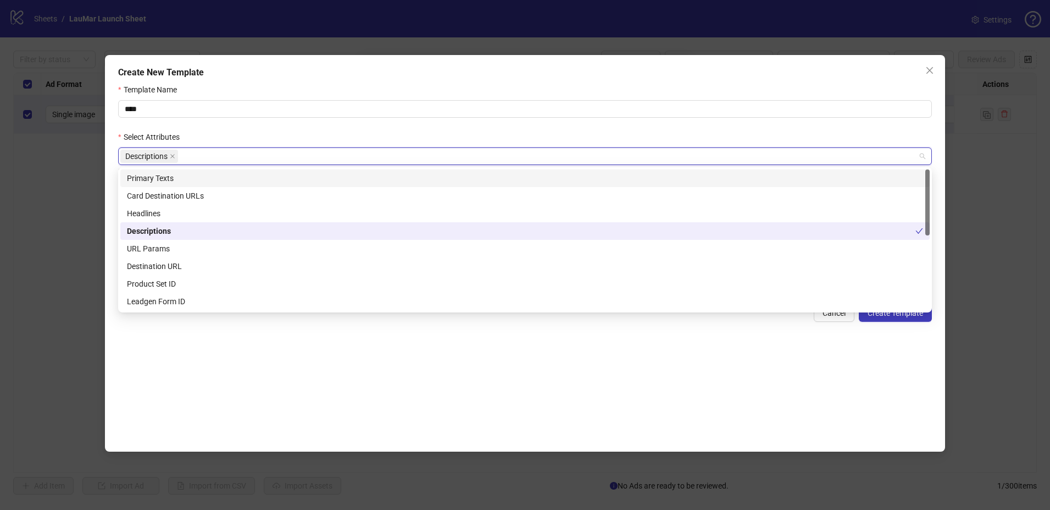
click at [221, 172] on div "Primary Texts" at bounding box center [525, 178] width 796 height 12
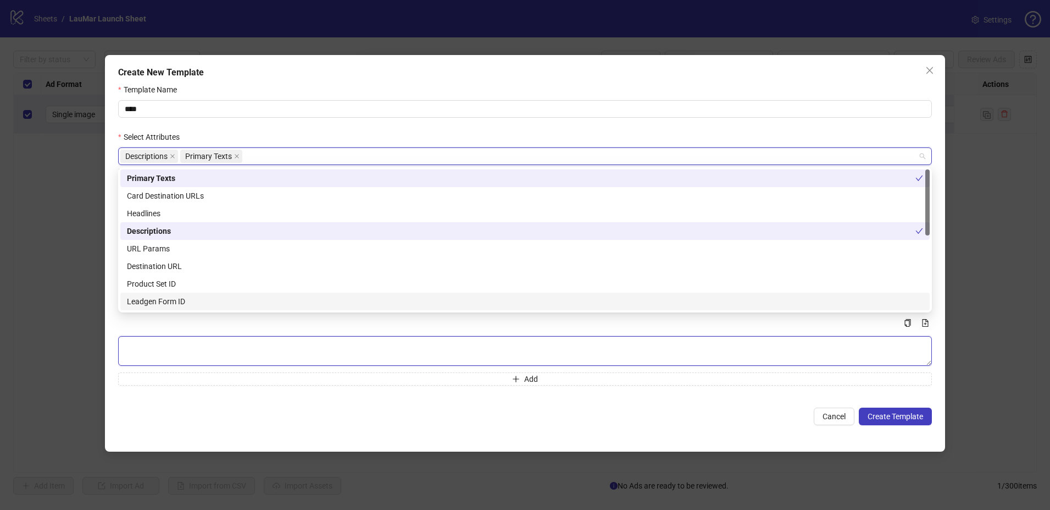
drag, startPoint x: 161, startPoint y: 345, endPoint x: 167, endPoint y: 339, distance: 8.2
click at [162, 344] on textarea "Multi-text input container - paste or copy values" at bounding box center [525, 351] width 814 height 30
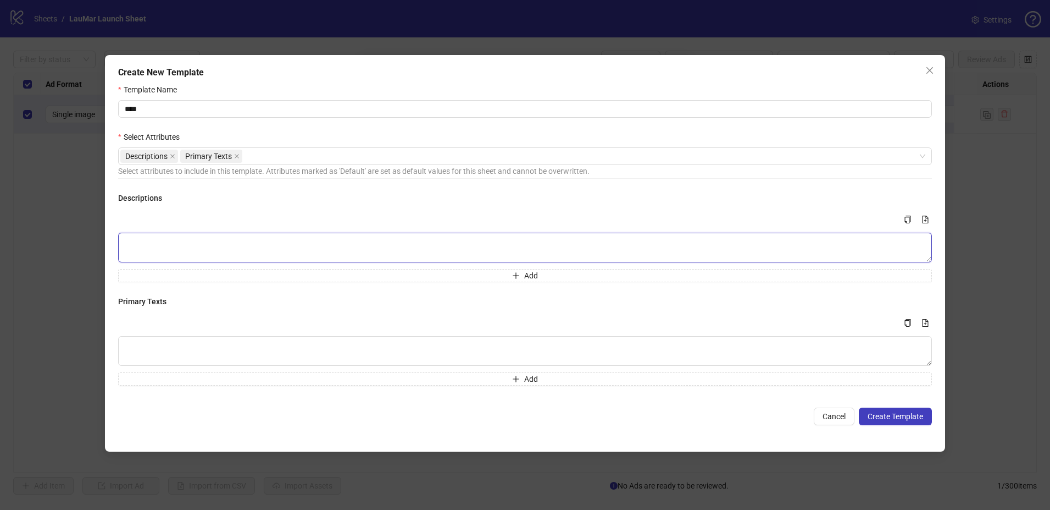
click at [203, 247] on textarea "Multi-text input container - paste or copy values" at bounding box center [525, 248] width 814 height 30
type textarea "****"
click at [186, 357] on textarea "Multi-text input container - paste or copy values" at bounding box center [525, 351] width 814 height 30
type textarea "****"
click at [898, 412] on span "Create Template" at bounding box center [896, 416] width 56 height 9
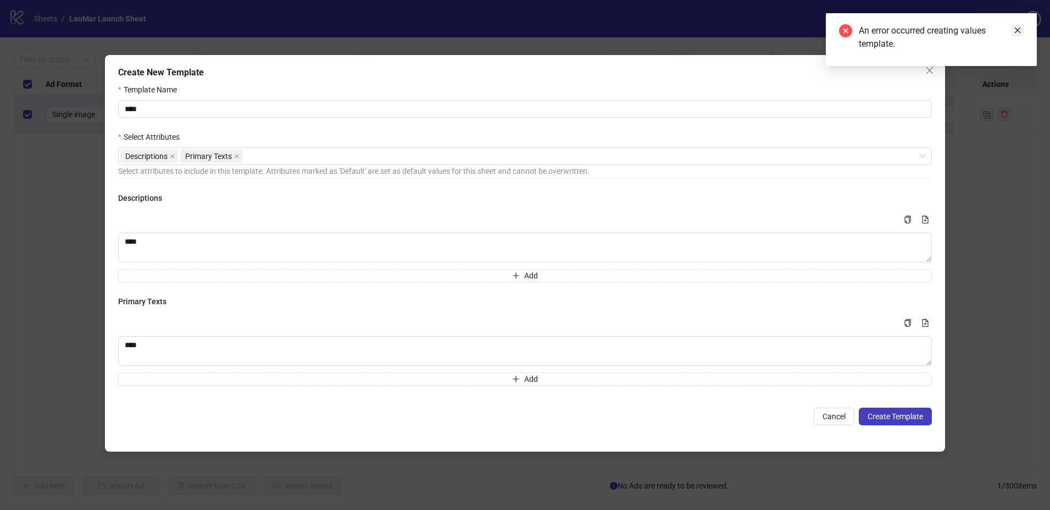
click at [1023, 31] on link "Close" at bounding box center [1018, 30] width 12 height 12
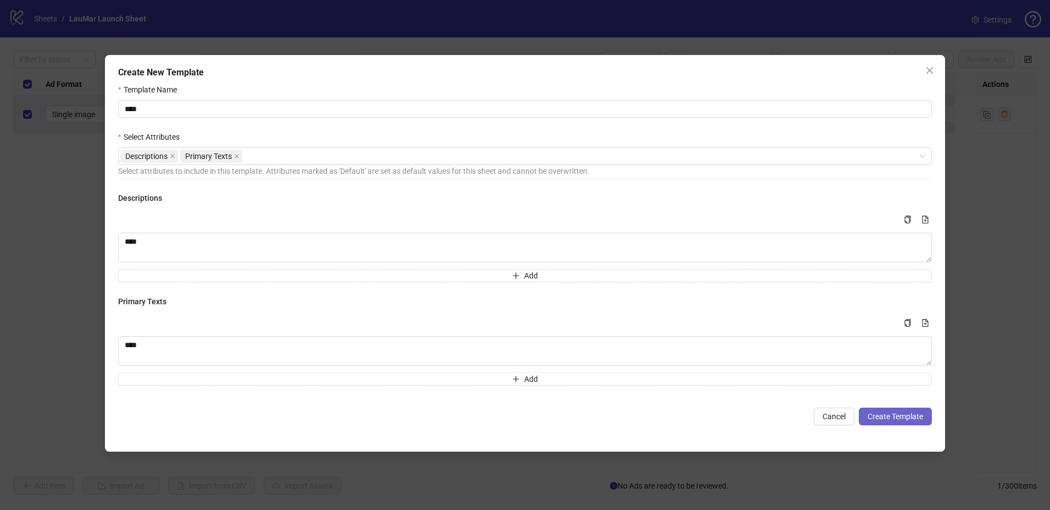
click at [909, 414] on span "Create Template" at bounding box center [896, 416] width 56 height 9
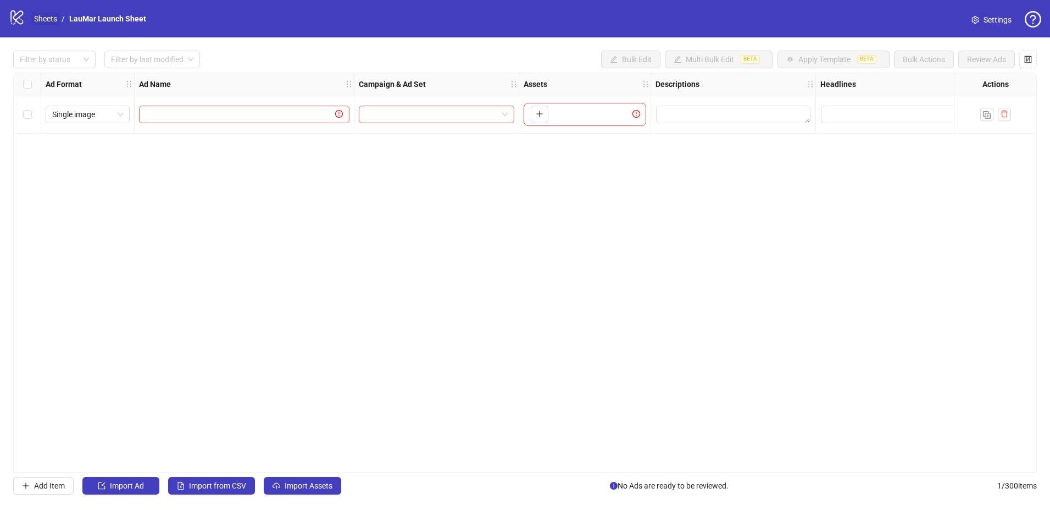
click at [53, 23] on link "Sheets" at bounding box center [45, 19] width 27 height 12
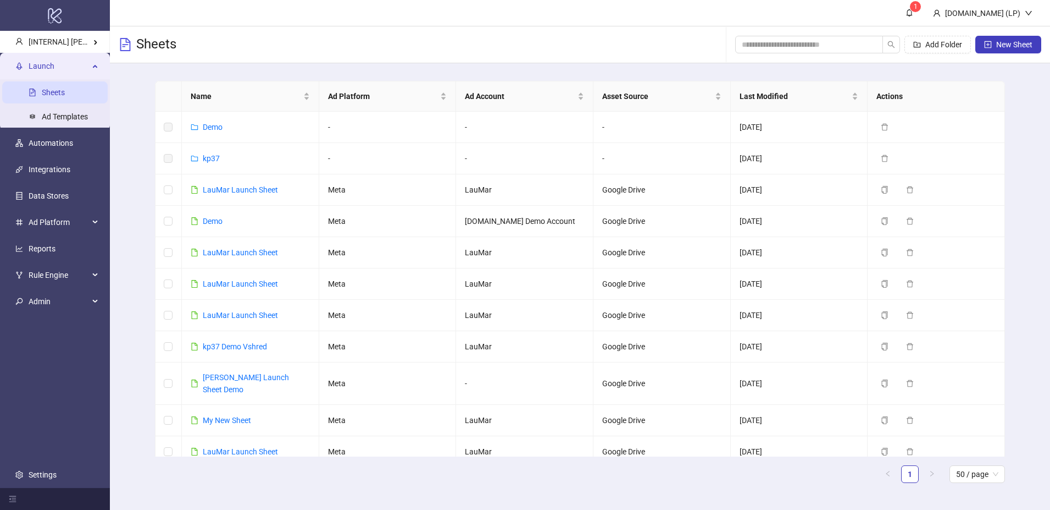
click at [69, 61] on span "Launch" at bounding box center [59, 66] width 60 height 22
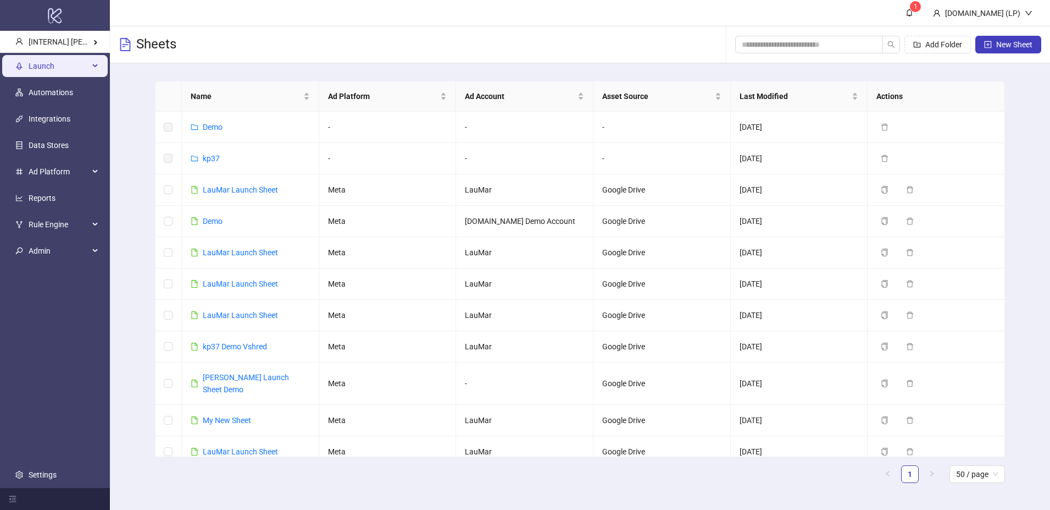
click at [69, 61] on span "Launch" at bounding box center [59, 66] width 60 height 22
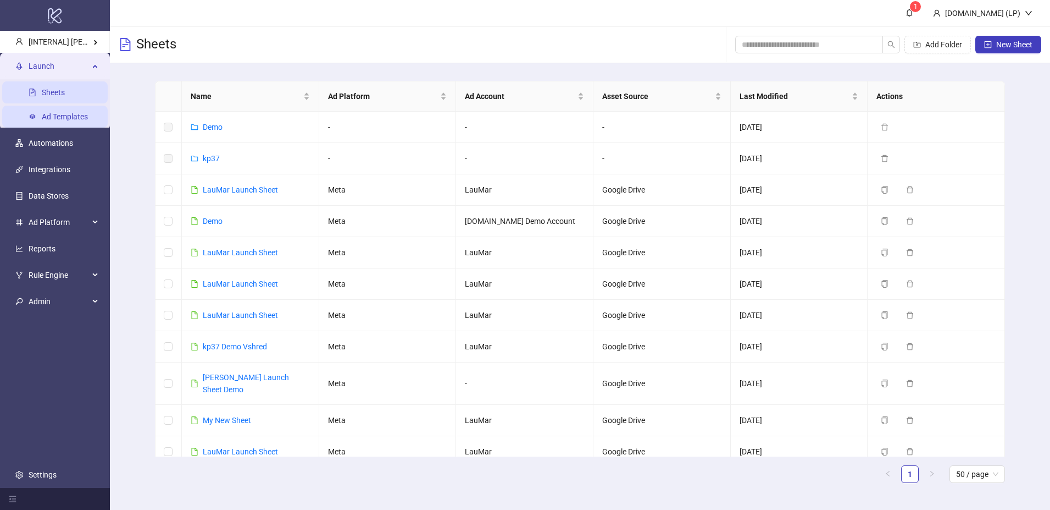
click at [42, 118] on link "Ad Templates" at bounding box center [65, 116] width 46 height 9
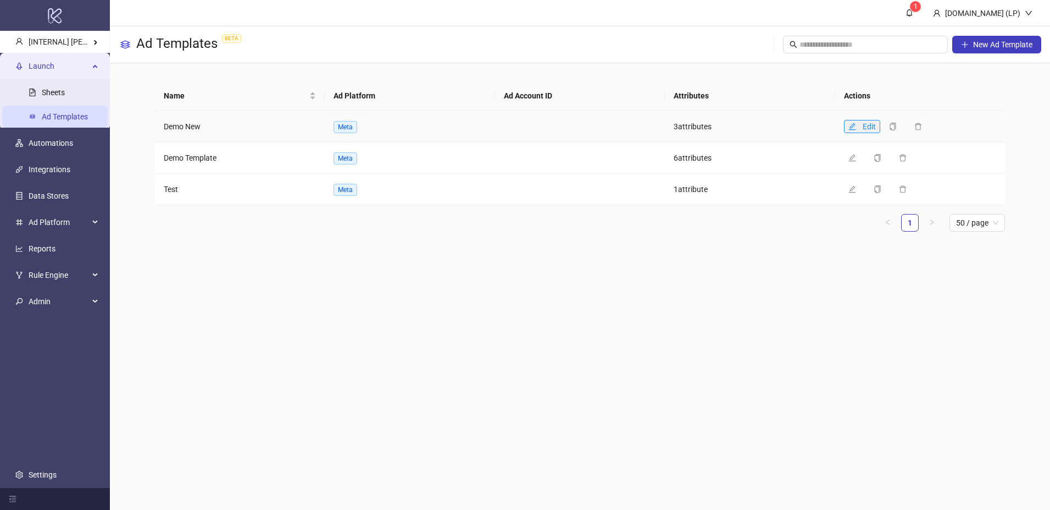
click at [855, 128] on icon "edit" at bounding box center [853, 127] width 8 height 8
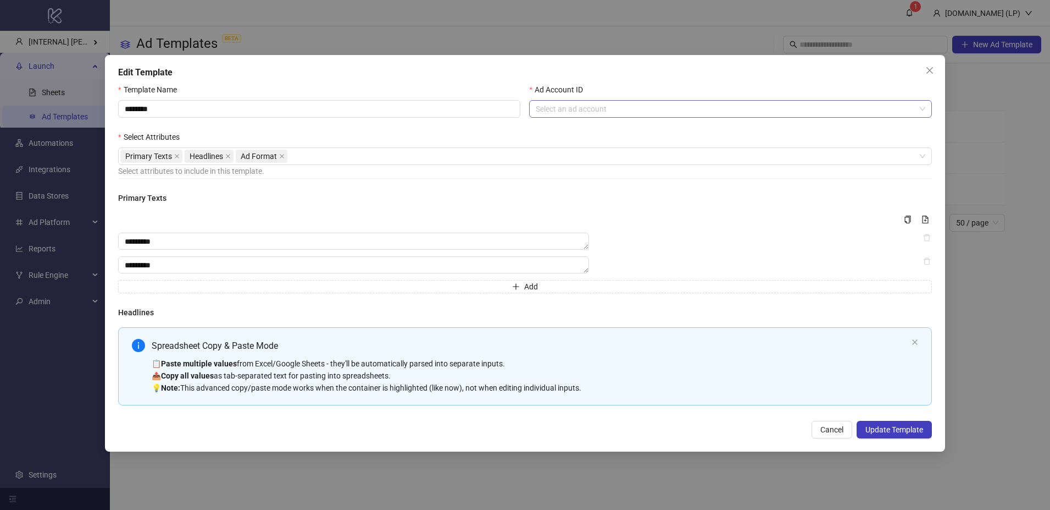
click at [669, 110] on input "Ad Account ID" at bounding box center [725, 109] width 379 height 16
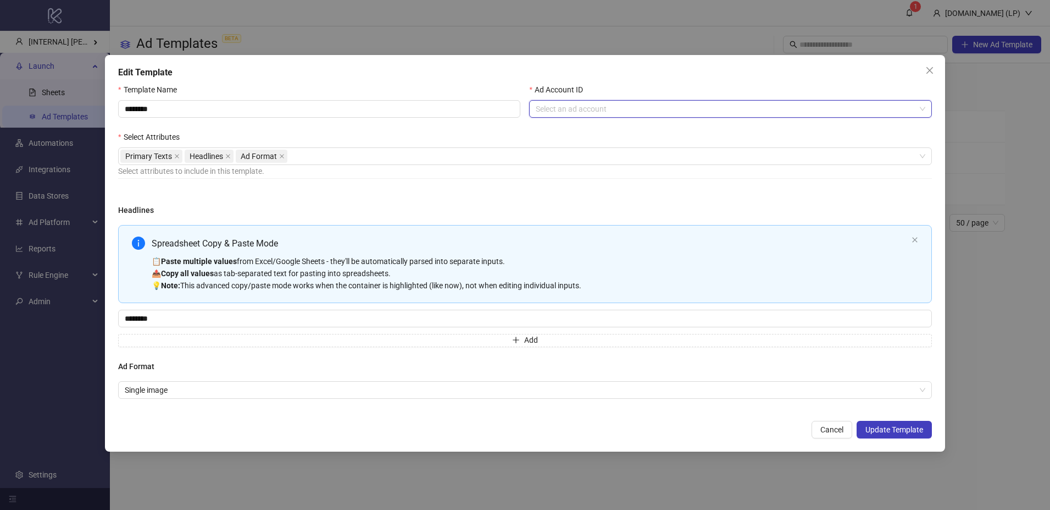
scroll to position [91, 0]
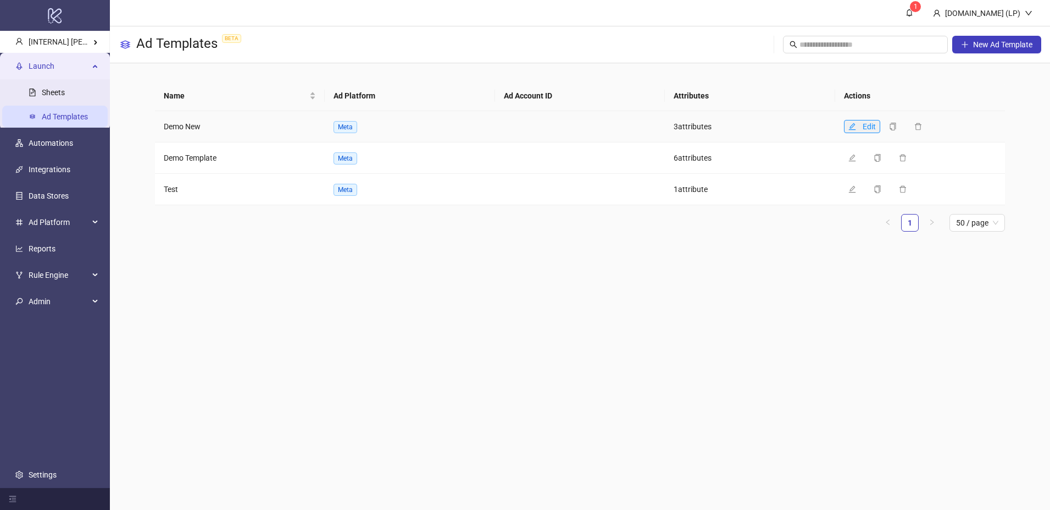
click at [859, 124] on button "Edit" at bounding box center [862, 126] width 36 height 13
type textarea "*********"
type input "********"
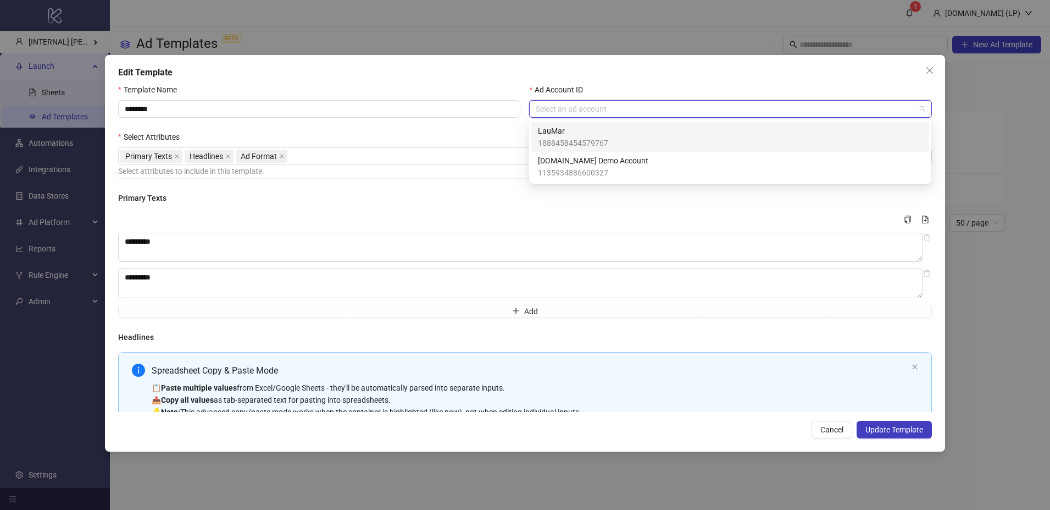
click at [746, 117] on input "Ad Account ID" at bounding box center [725, 109] width 379 height 16
click at [637, 147] on div "LauMar 1888458454579767" at bounding box center [730, 137] width 385 height 24
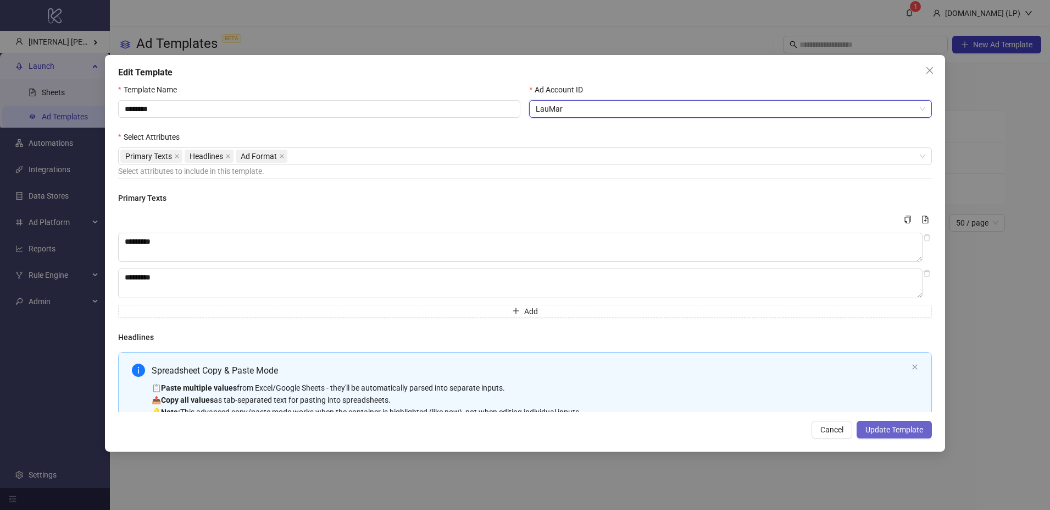
click at [906, 432] on span "Update Template" at bounding box center [895, 429] width 58 height 9
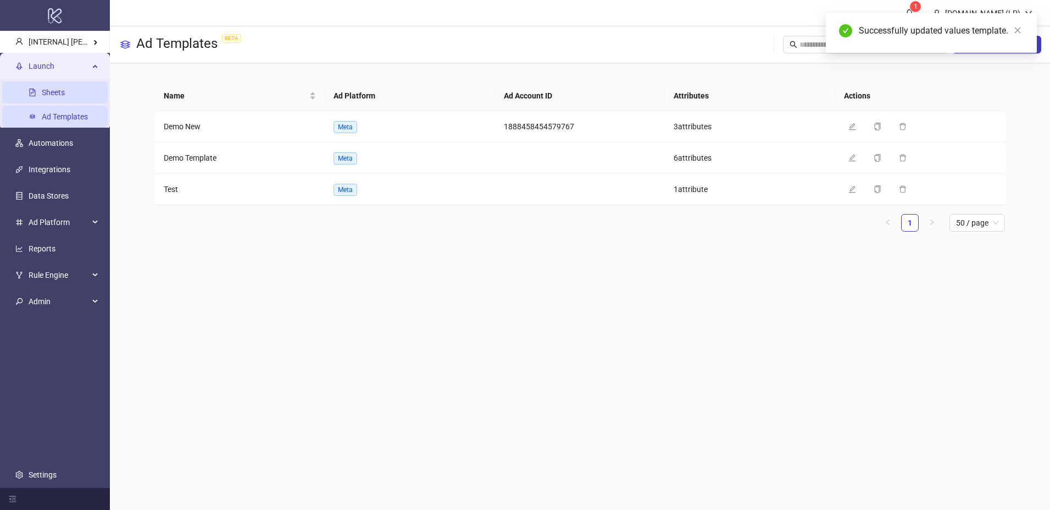
click at [42, 97] on link "Sheets" at bounding box center [53, 92] width 23 height 9
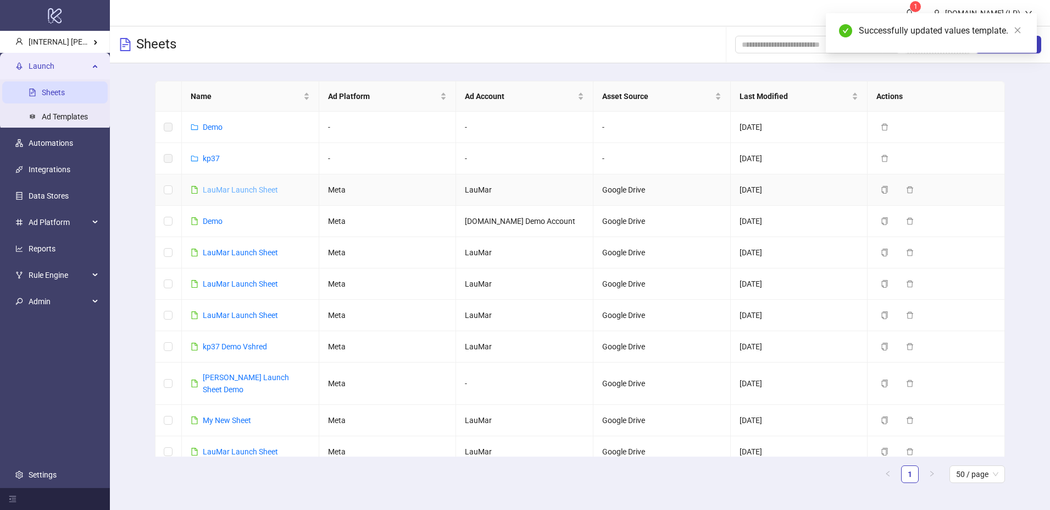
click at [248, 189] on link "LauMar Launch Sheet" at bounding box center [240, 189] width 75 height 9
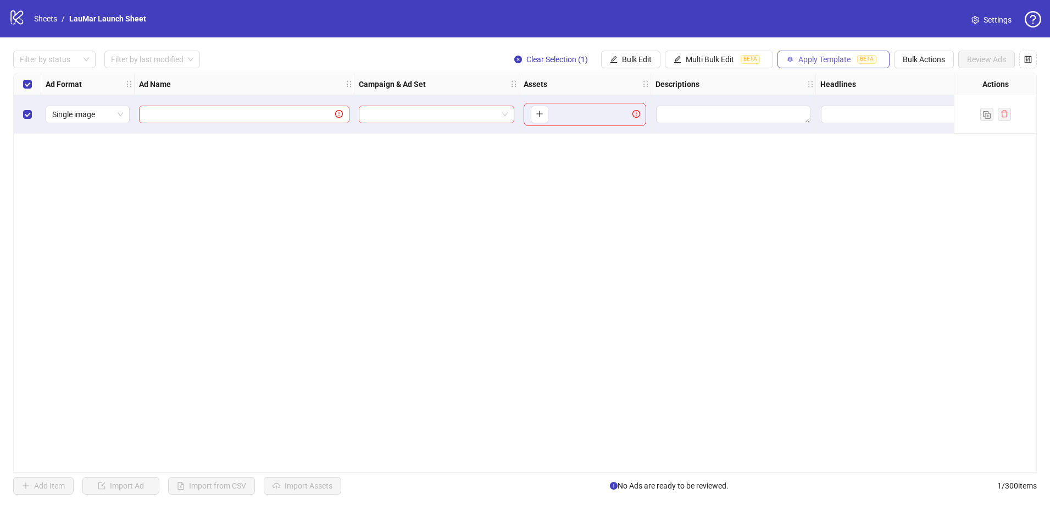
click at [820, 57] on span "Apply Template" at bounding box center [825, 59] width 52 height 9
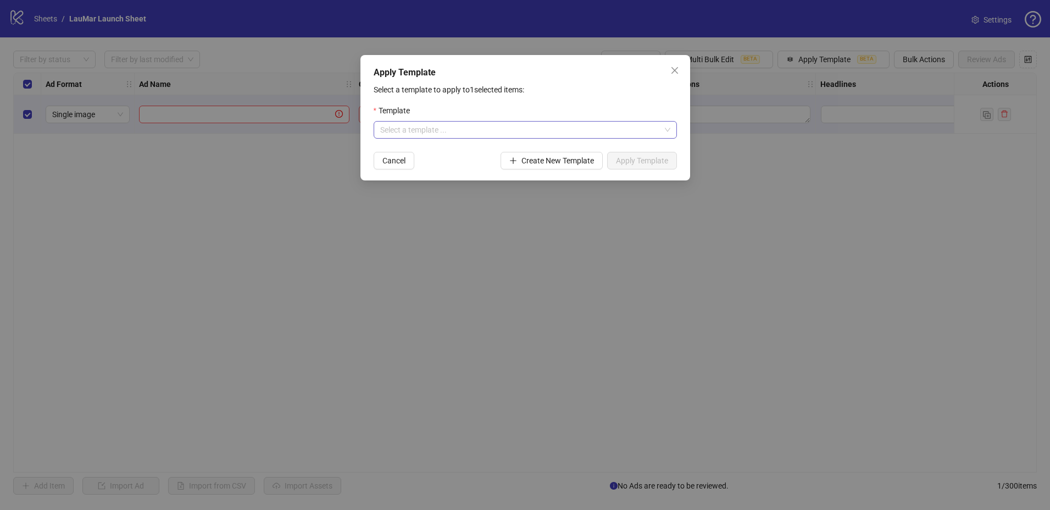
click at [569, 125] on input "search" at bounding box center [520, 129] width 280 height 16
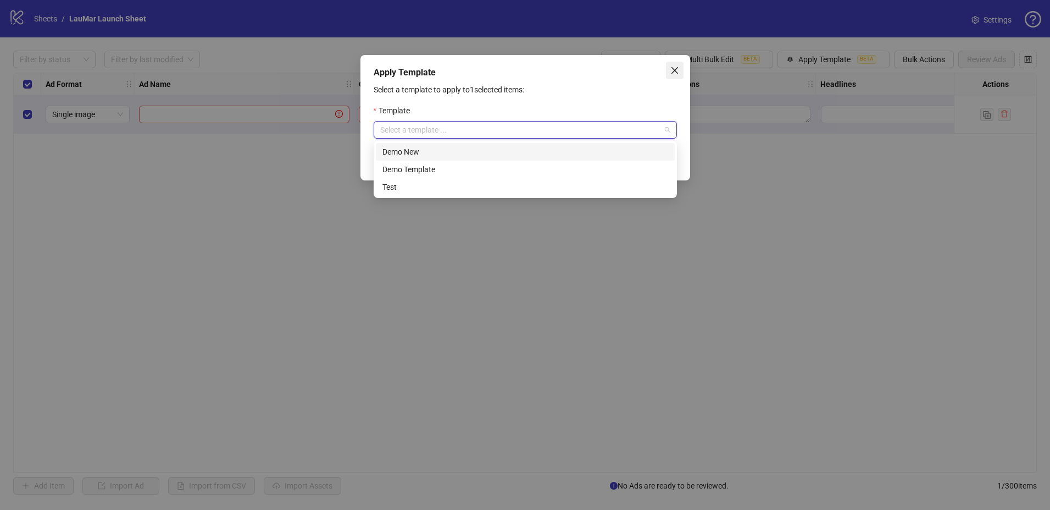
click at [671, 79] on button "Close" at bounding box center [675, 71] width 18 height 18
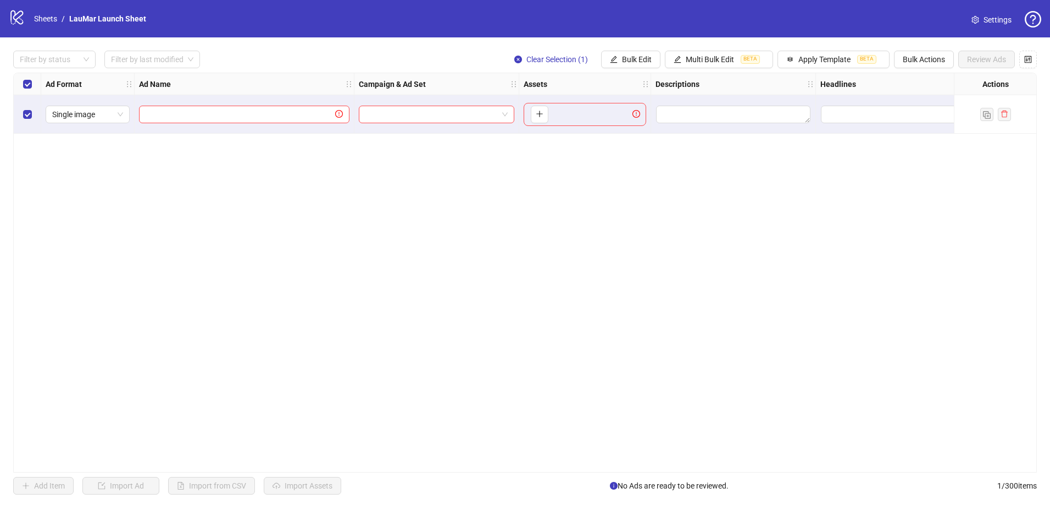
click at [8, 15] on div "logo/logo-mobile Sheets / LauMar Launch Sheet Settings" at bounding box center [525, 18] width 1050 height 37
click at [15, 15] on icon at bounding box center [16, 17] width 13 height 14
click at [56, 18] on link "Sheets" at bounding box center [45, 19] width 27 height 12
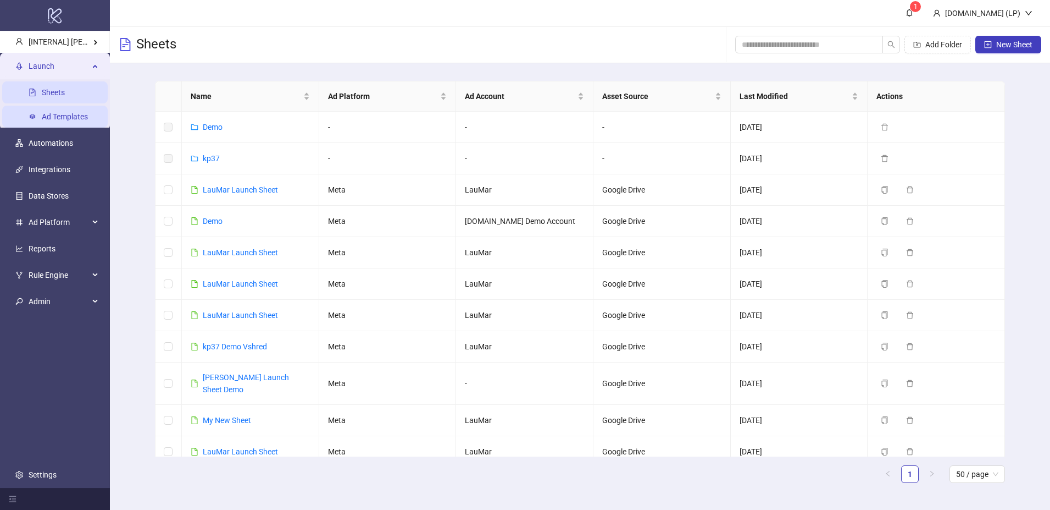
click at [88, 115] on link "Ad Templates" at bounding box center [65, 116] width 46 height 9
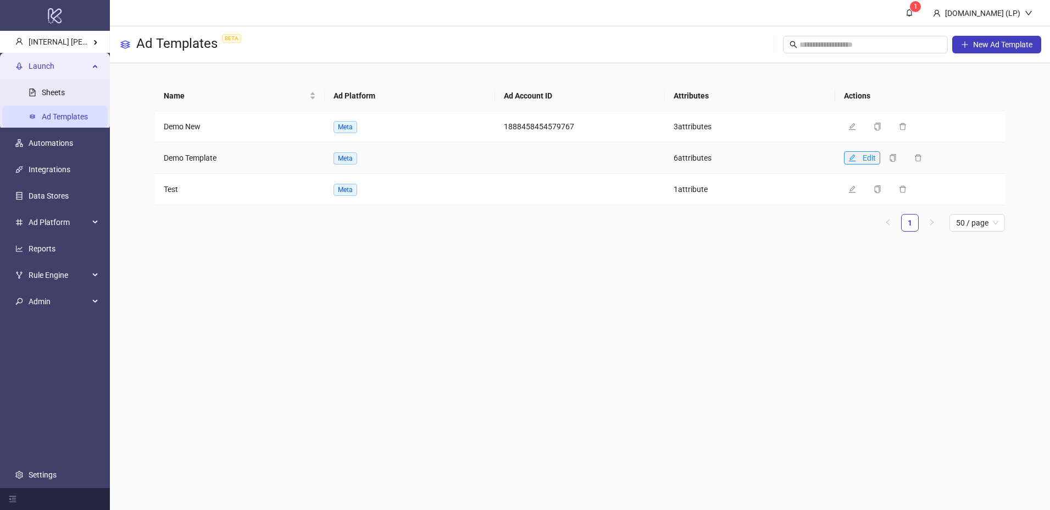
click at [849, 156] on icon "edit" at bounding box center [853, 158] width 8 height 8
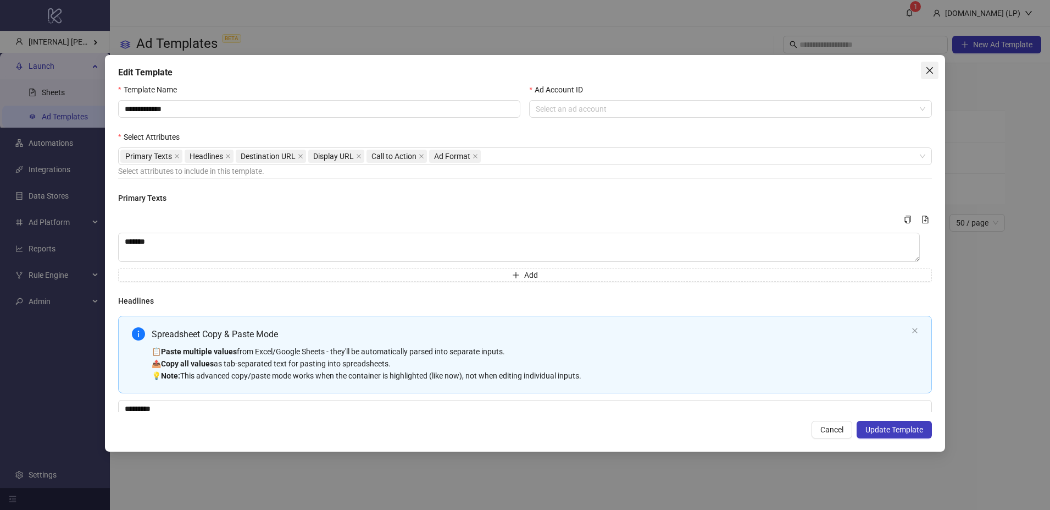
click at [929, 69] on icon "close" at bounding box center [930, 70] width 7 height 7
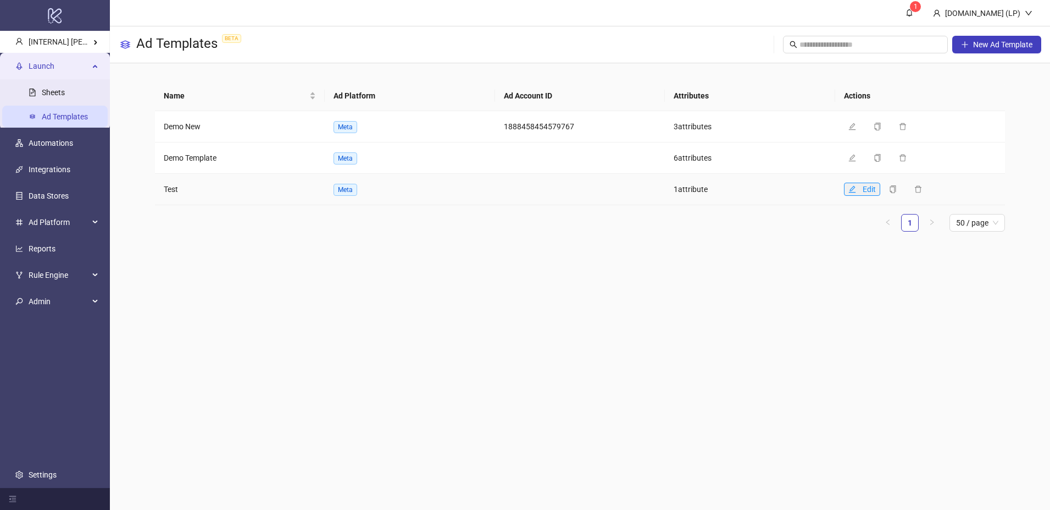
click at [849, 186] on icon "edit" at bounding box center [853, 189] width 8 height 8
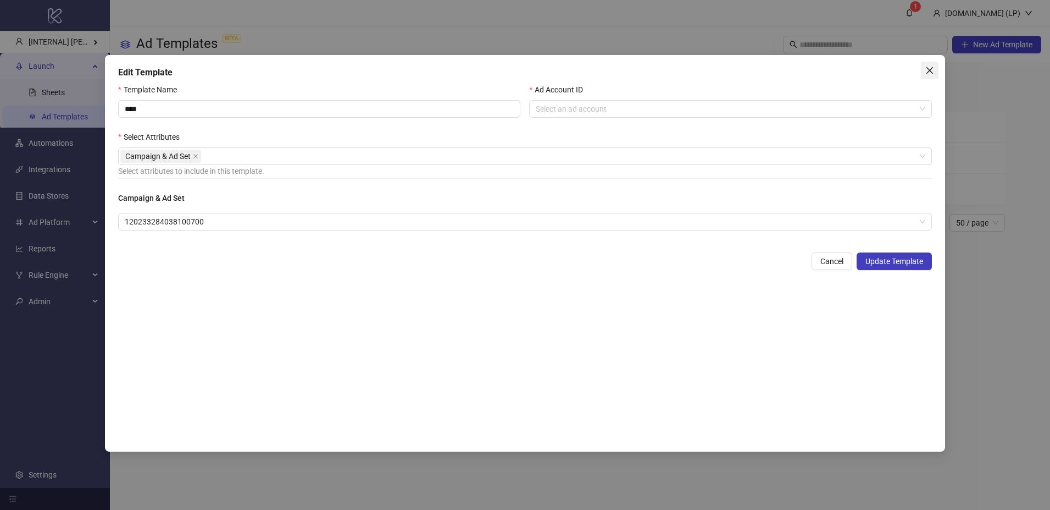
click at [938, 70] on span "Close" at bounding box center [930, 70] width 18 height 9
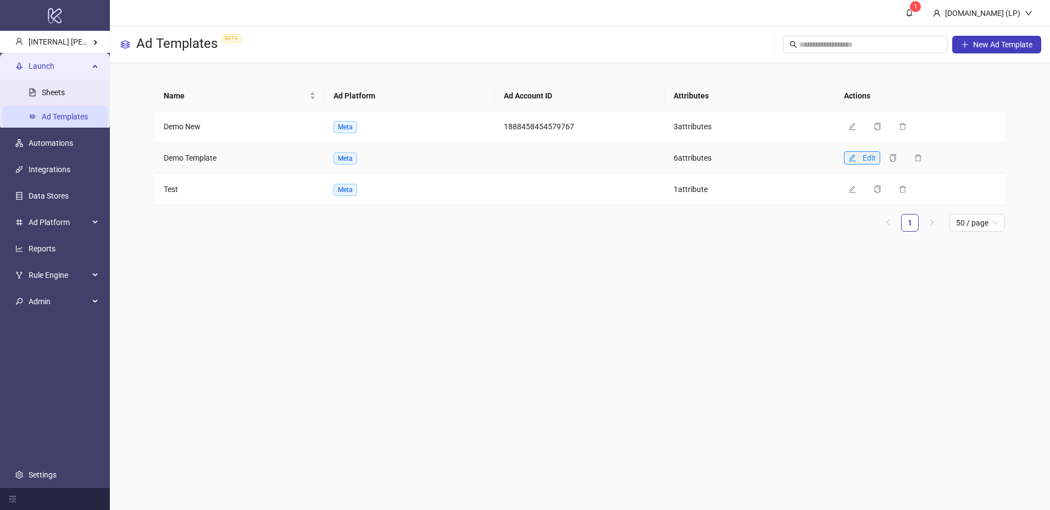
click at [857, 157] on button "Edit" at bounding box center [862, 157] width 36 height 13
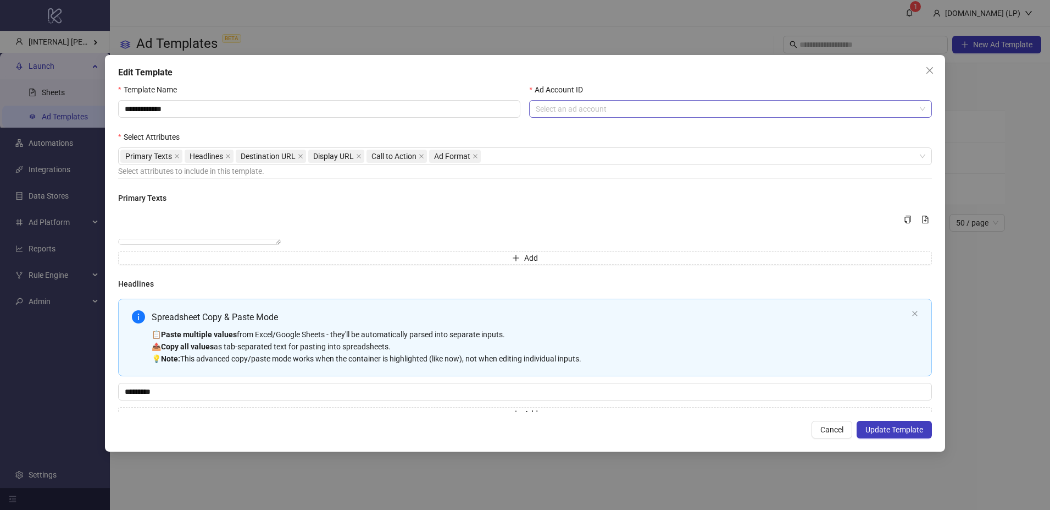
click at [637, 105] on input "Ad Account ID" at bounding box center [725, 109] width 379 height 16
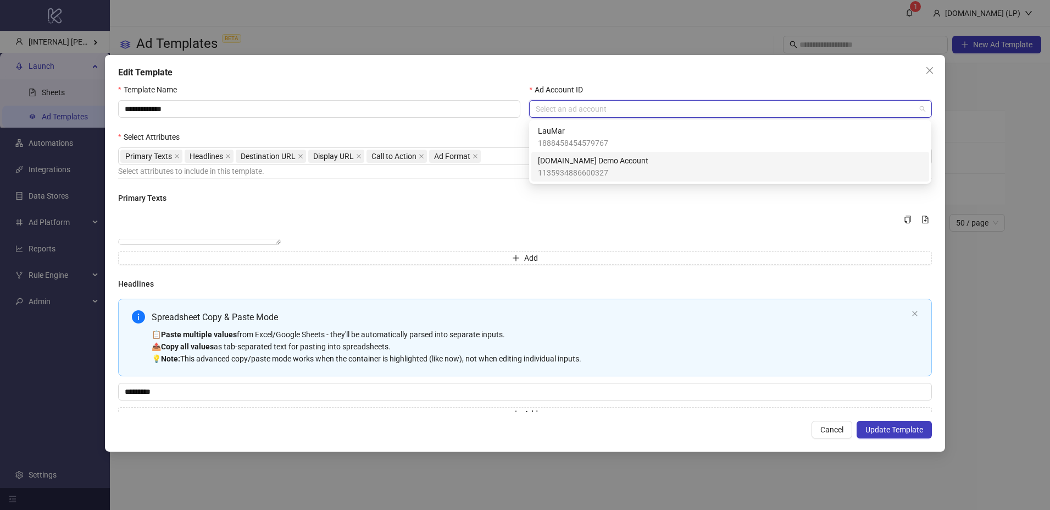
click at [586, 164] on span "Kitchn.io Demo Account" at bounding box center [593, 160] width 110 height 12
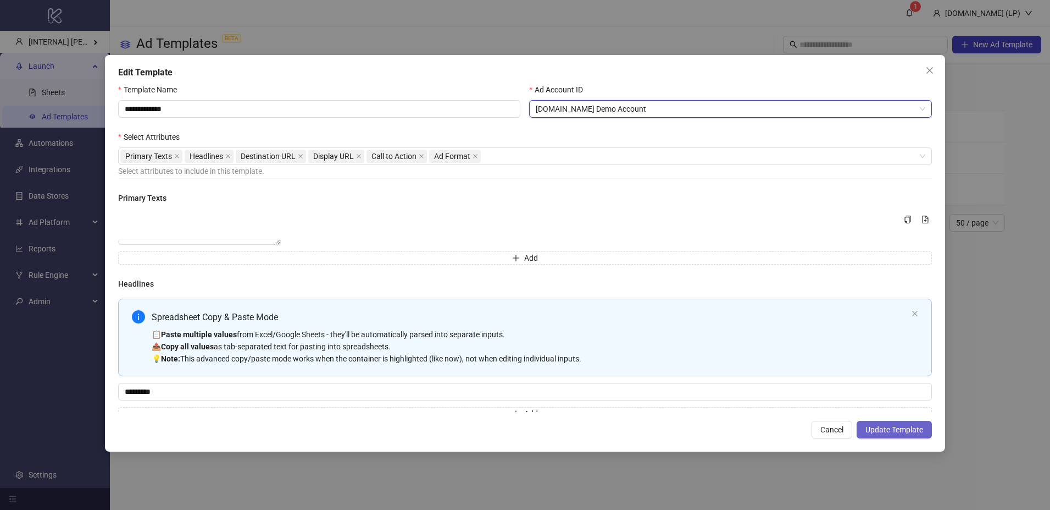
click at [902, 431] on span "Update Template" at bounding box center [895, 429] width 58 height 9
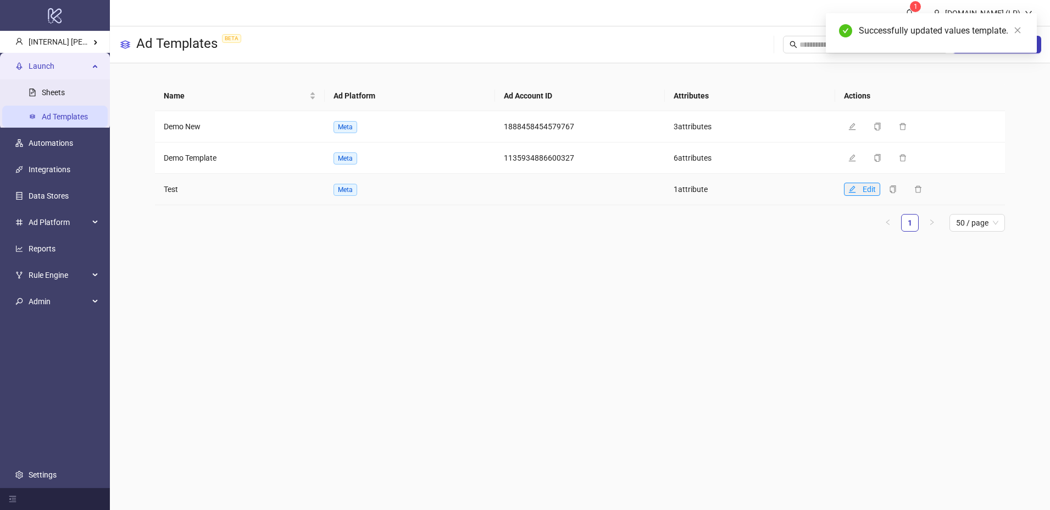
click at [856, 189] on icon "edit" at bounding box center [853, 189] width 8 height 8
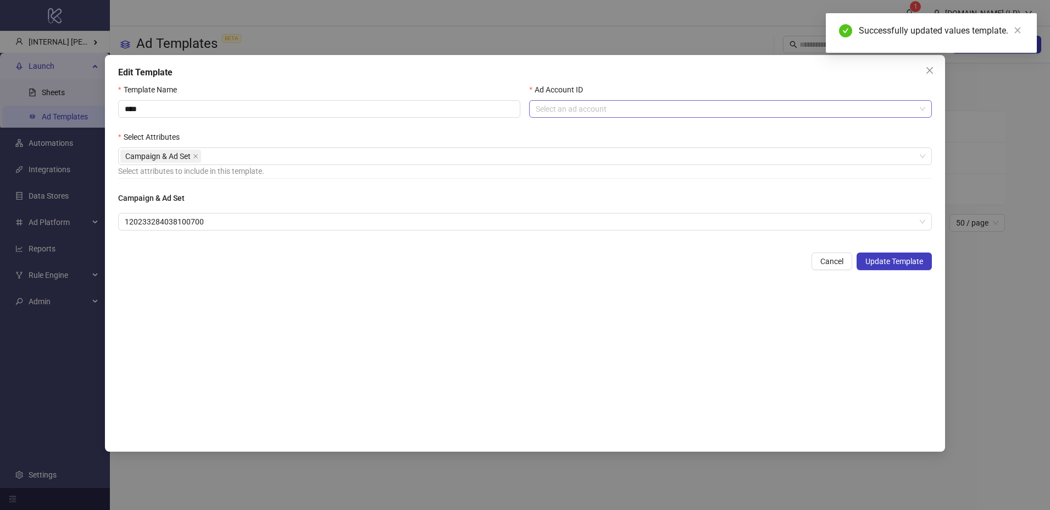
click at [622, 101] on input "Ad Account ID" at bounding box center [725, 109] width 379 height 16
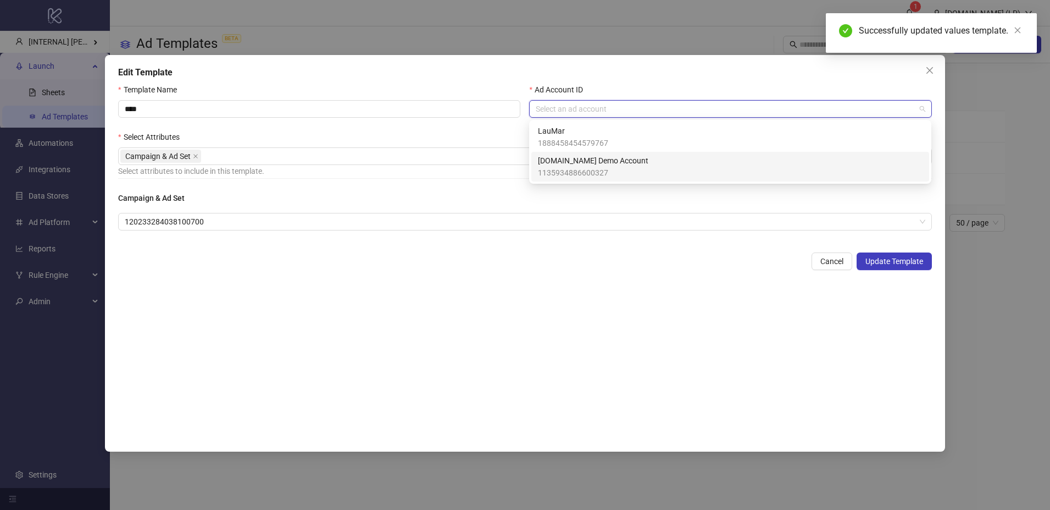
click at [565, 159] on span "Kitchn.io Demo Account" at bounding box center [593, 160] width 110 height 12
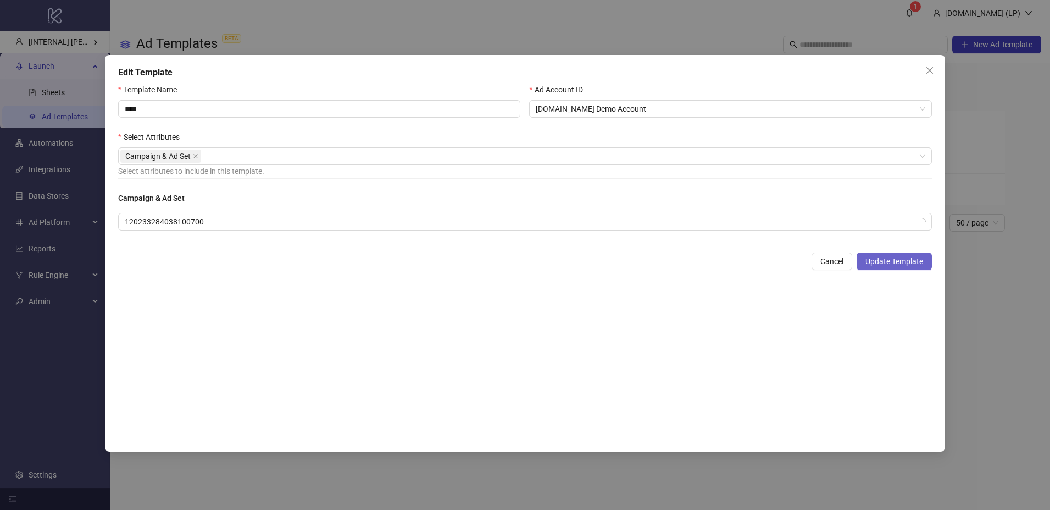
click at [911, 265] on button "Update Template" at bounding box center [894, 261] width 75 height 18
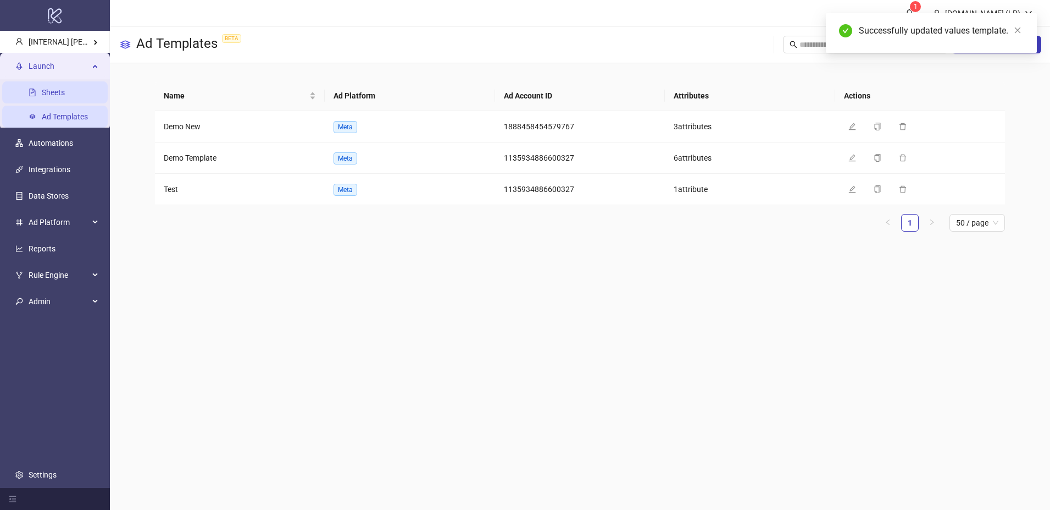
click at [64, 91] on link "Sheets" at bounding box center [53, 92] width 23 height 9
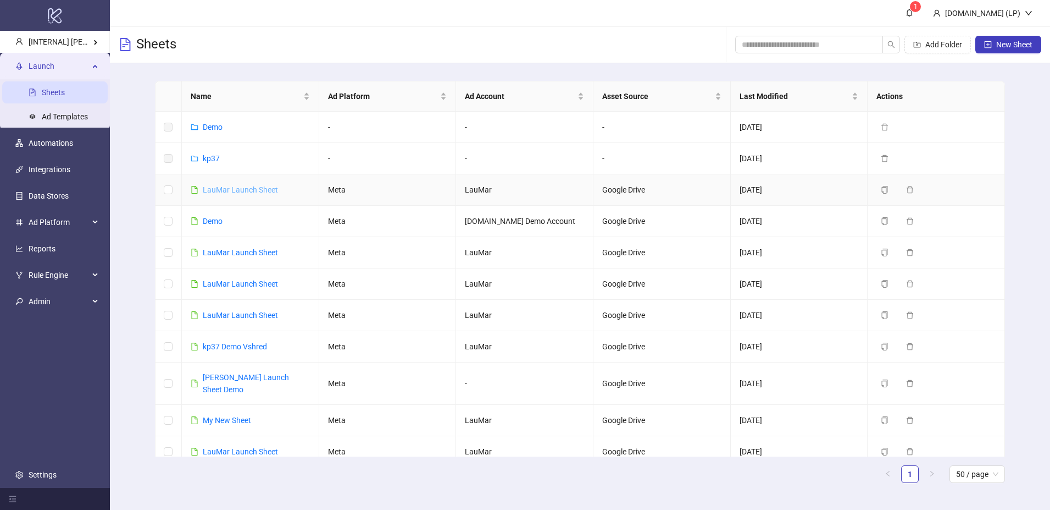
click at [227, 190] on link "LauMar Launch Sheet" at bounding box center [240, 189] width 75 height 9
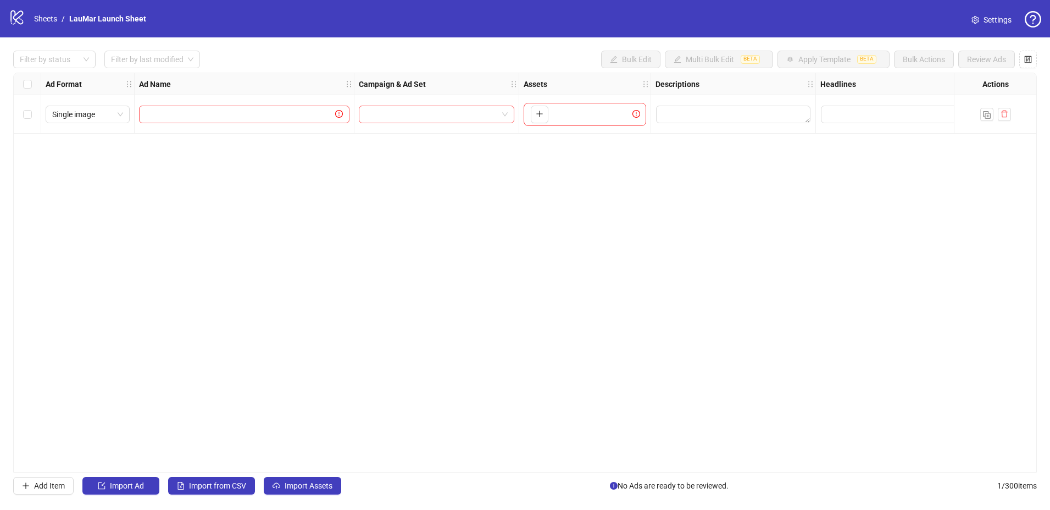
click at [31, 86] on div "Select all rows" at bounding box center [27, 84] width 27 height 22
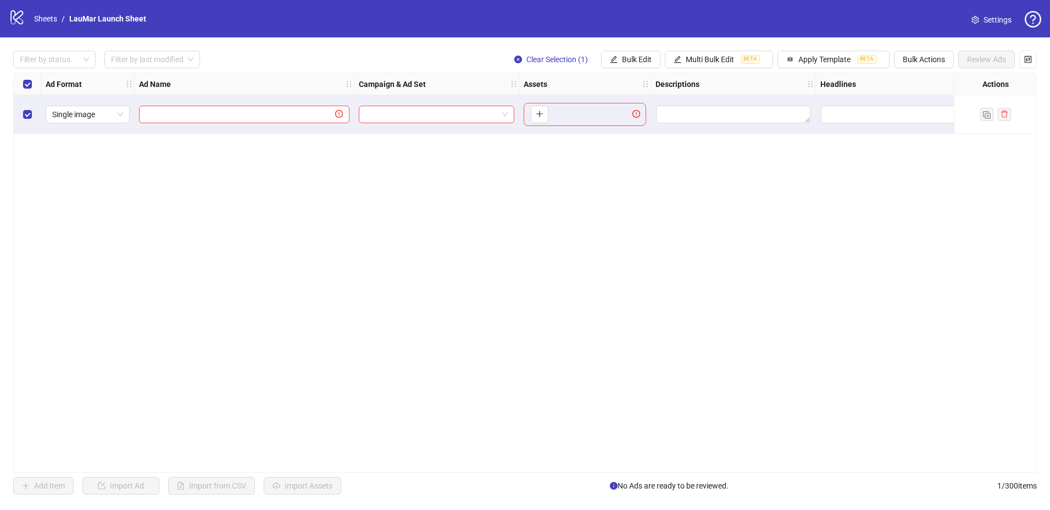
scroll to position [0, 1]
click at [849, 62] on span "Apply Template" at bounding box center [825, 59] width 52 height 9
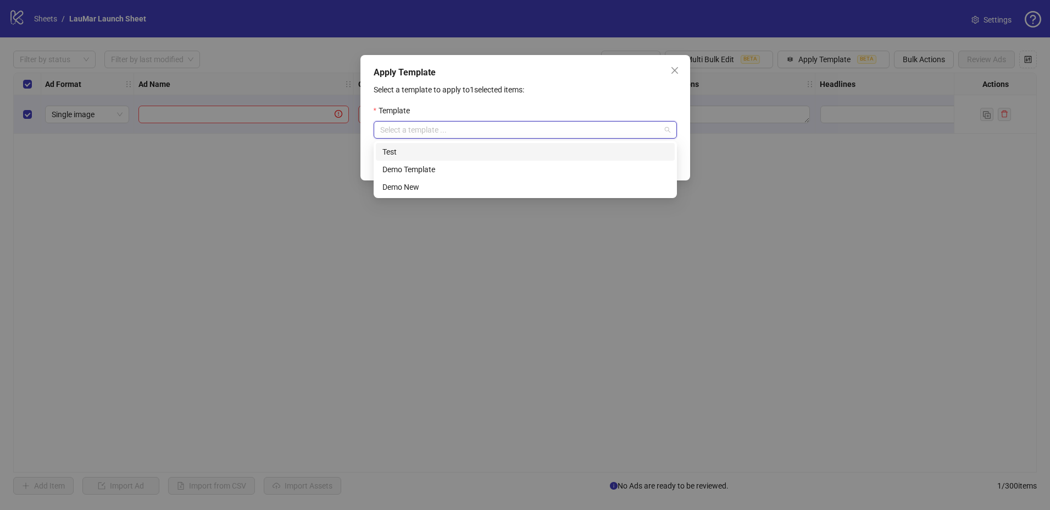
click at [516, 130] on input "search" at bounding box center [520, 129] width 280 height 16
click at [454, 196] on div "9c6b821f-1dff-4c3a-9832-9a16e302acb1 40b8796a-3047-49b9-933b-132cca86b3cb Test …" at bounding box center [525, 169] width 303 height 57
click at [458, 186] on div "Demo New" at bounding box center [526, 187] width 286 height 12
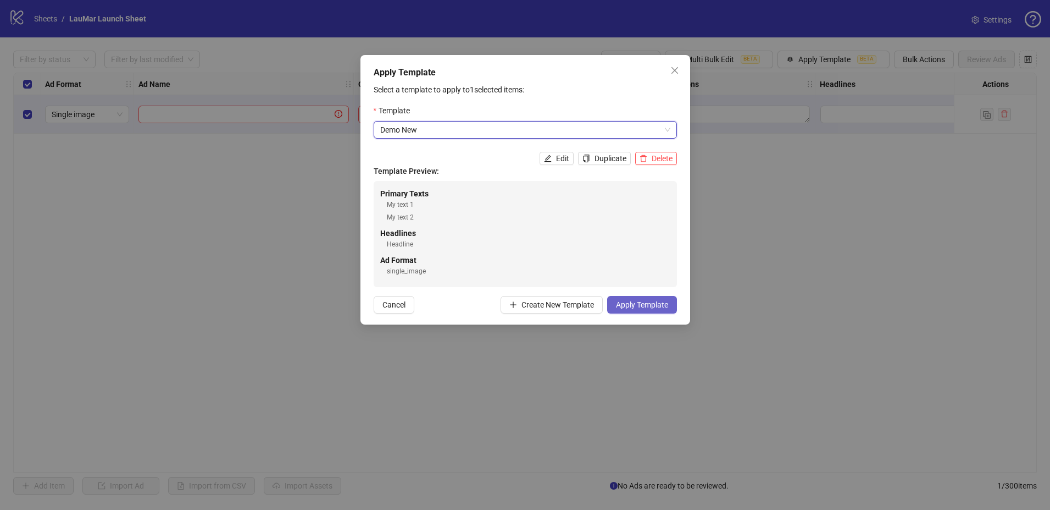
click at [659, 303] on span "Apply Template" at bounding box center [642, 304] width 52 height 9
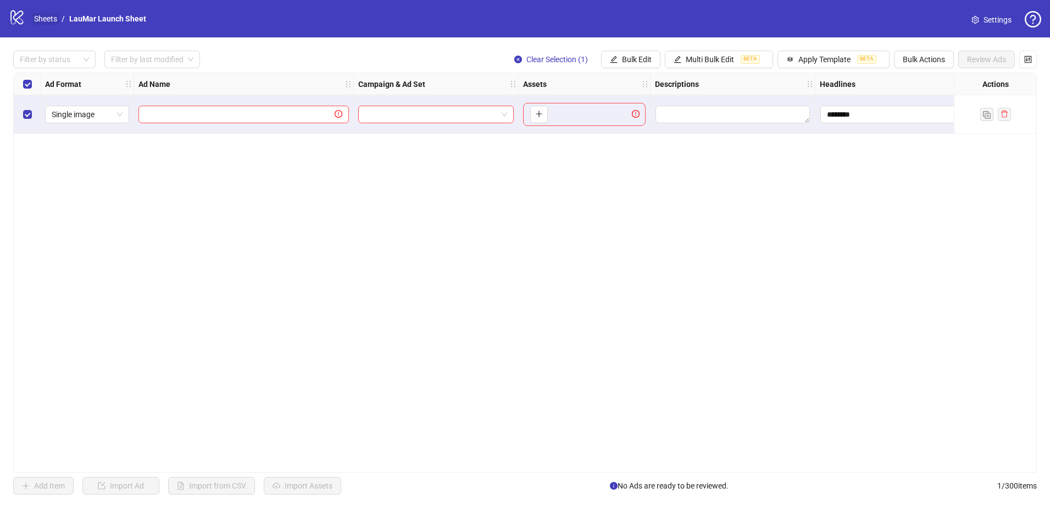
click at [49, 19] on link "Sheets" at bounding box center [45, 19] width 27 height 12
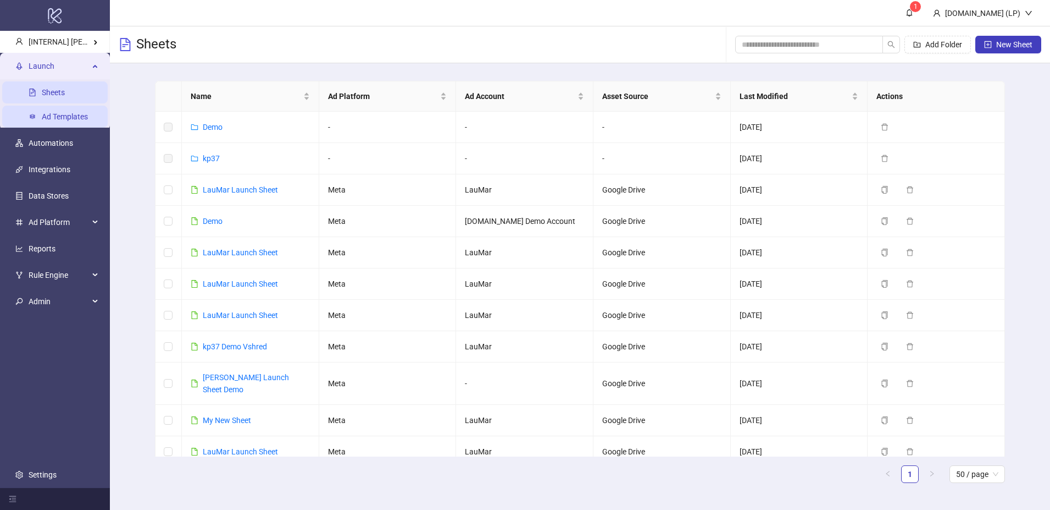
click at [60, 112] on link "Ad Templates" at bounding box center [65, 116] width 46 height 9
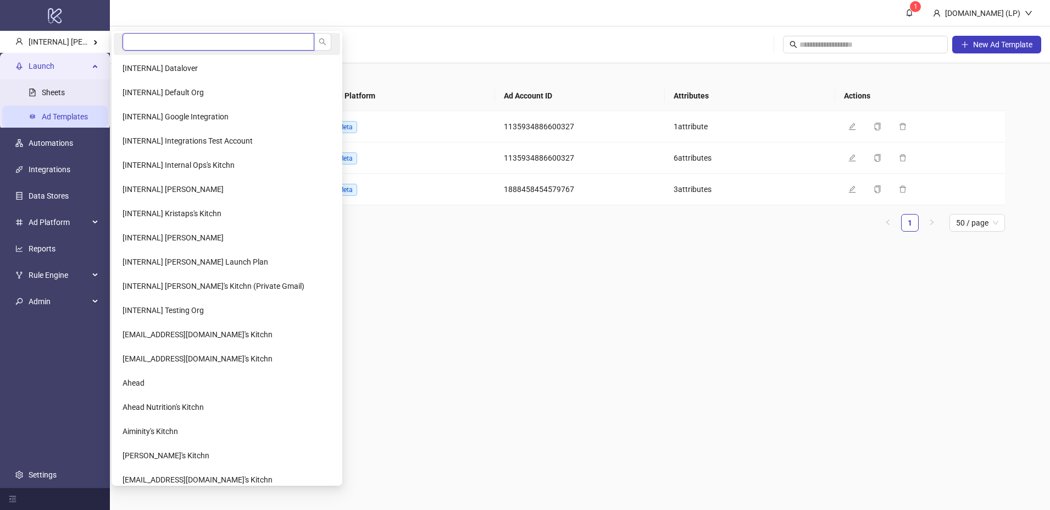
click at [180, 45] on input "search" at bounding box center [219, 42] width 192 height 18
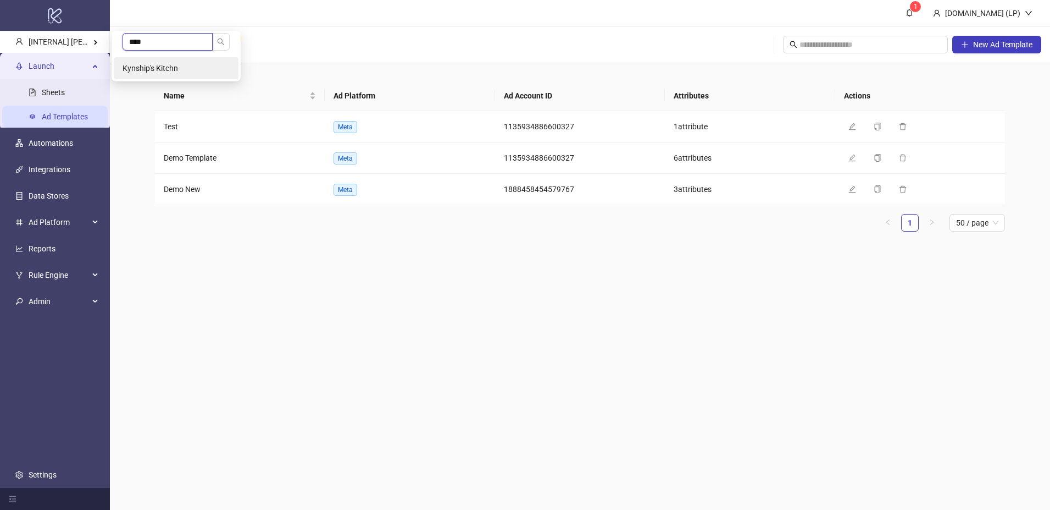
type input "****"
click at [176, 68] on span "Kynship's Kitchn" at bounding box center [151, 68] width 56 height 9
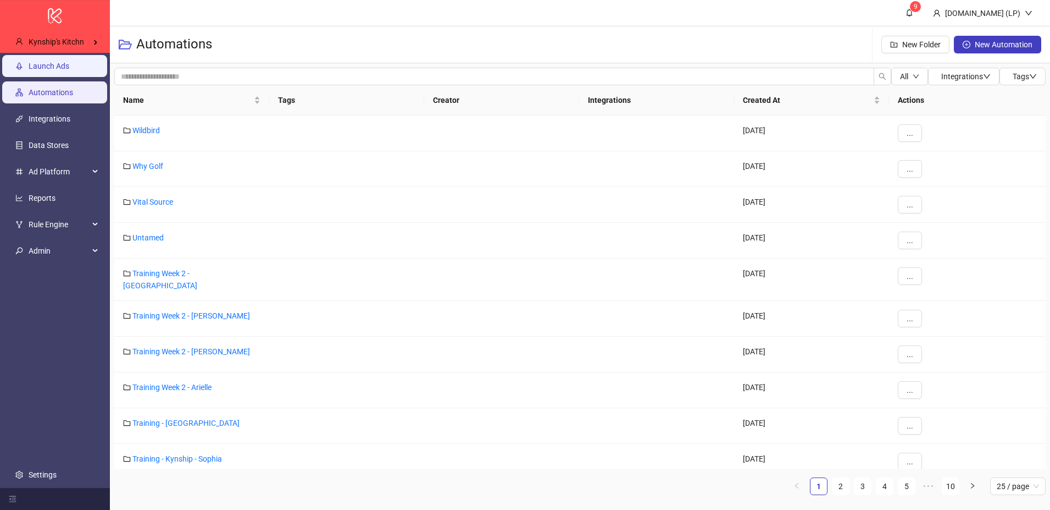
click at [69, 67] on link "Launch Ads" at bounding box center [49, 66] width 41 height 9
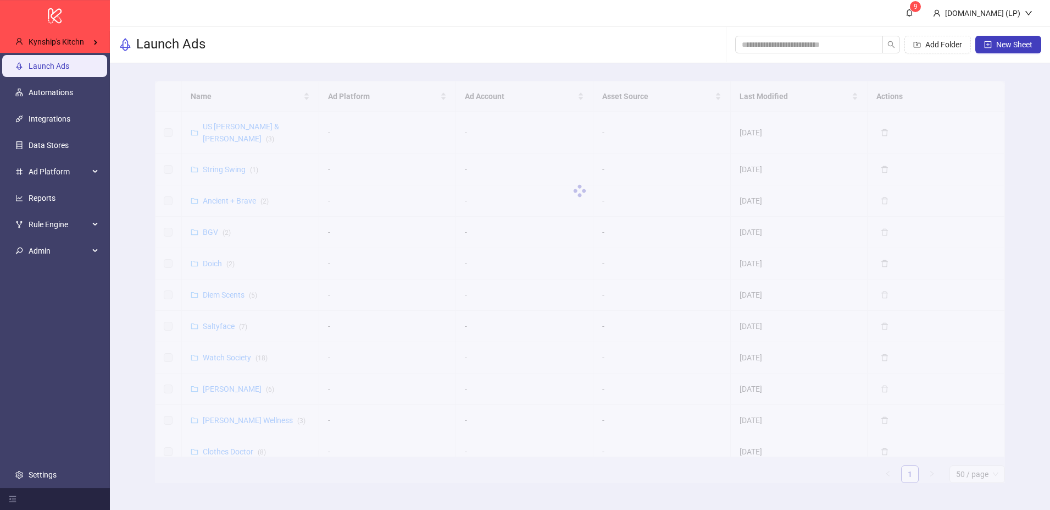
click at [69, 67] on link "Launch Ads" at bounding box center [49, 66] width 41 height 9
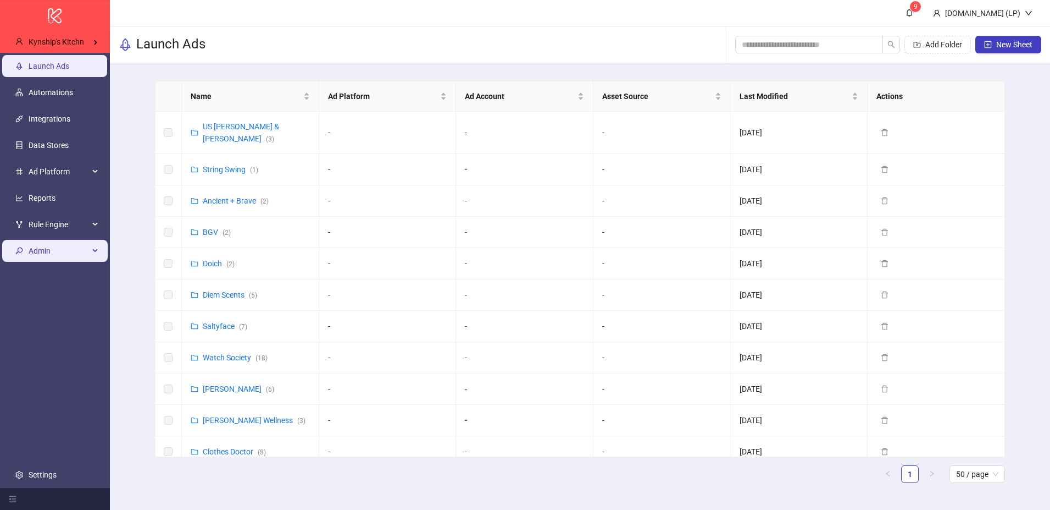
click at [97, 253] on div "Admin" at bounding box center [55, 251] width 106 height 22
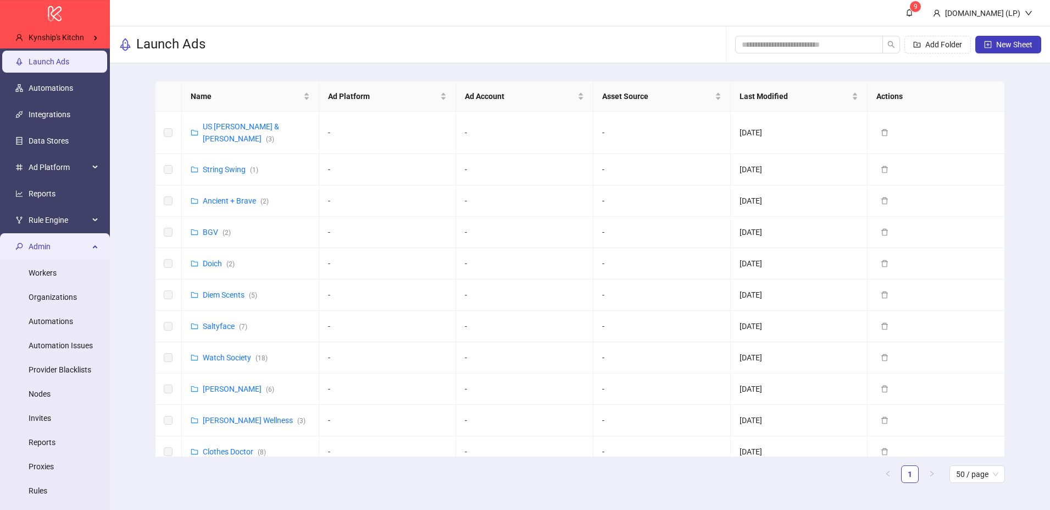
click at [97, 253] on div "Admin" at bounding box center [55, 246] width 106 height 22
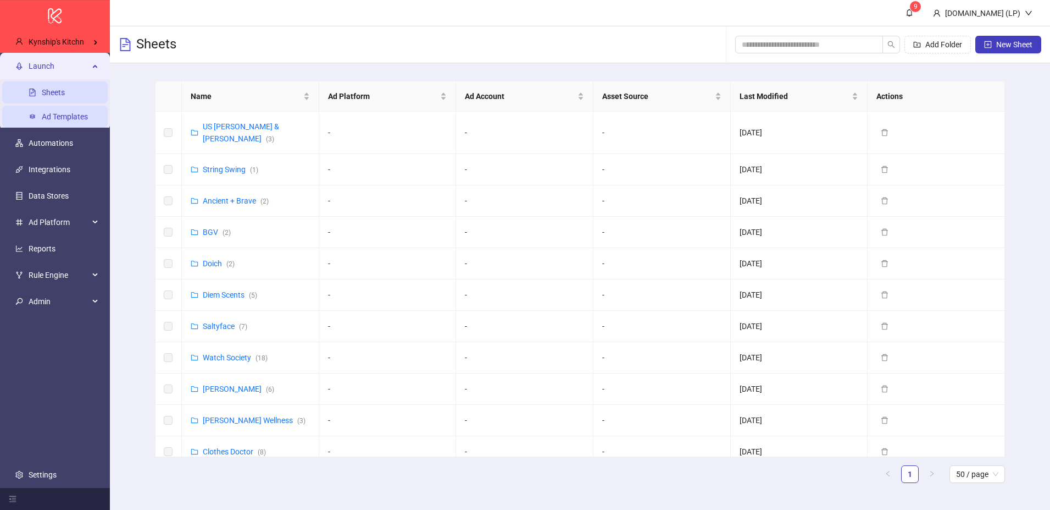
click at [88, 121] on link "Ad Templates" at bounding box center [65, 116] width 46 height 9
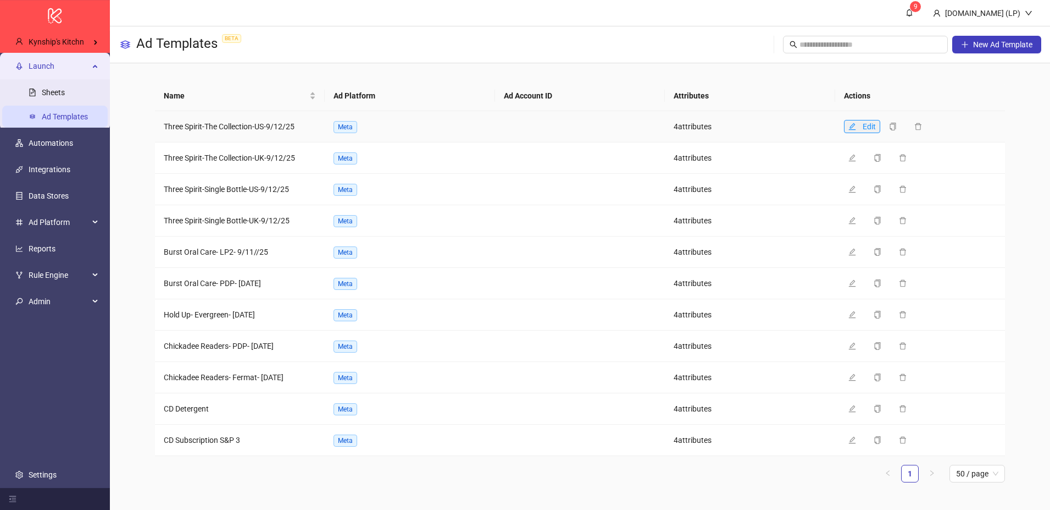
click at [852, 126] on icon "edit" at bounding box center [853, 127] width 8 height 8
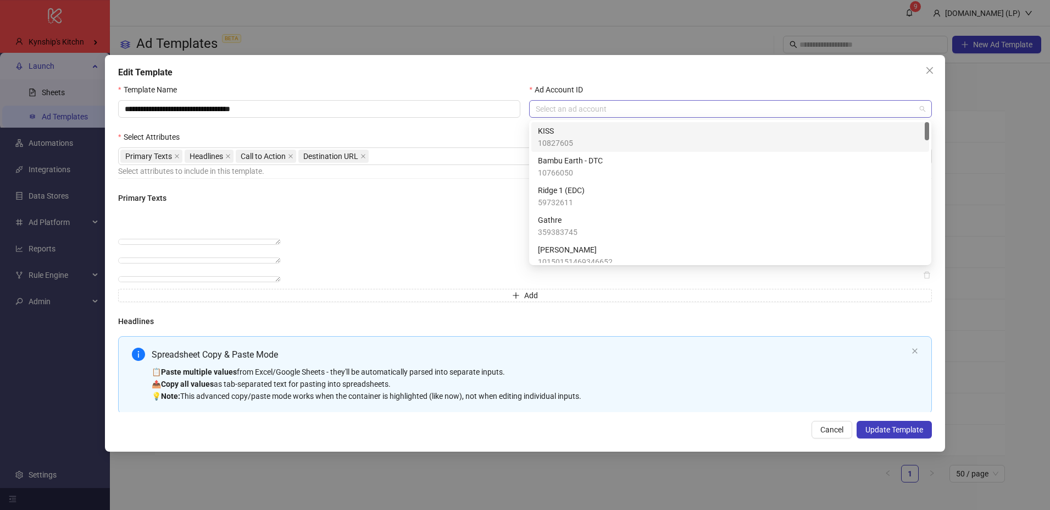
click at [821, 117] on div "Select an ad account" at bounding box center [730, 109] width 402 height 18
click at [378, 102] on input "**********" at bounding box center [319, 109] width 402 height 18
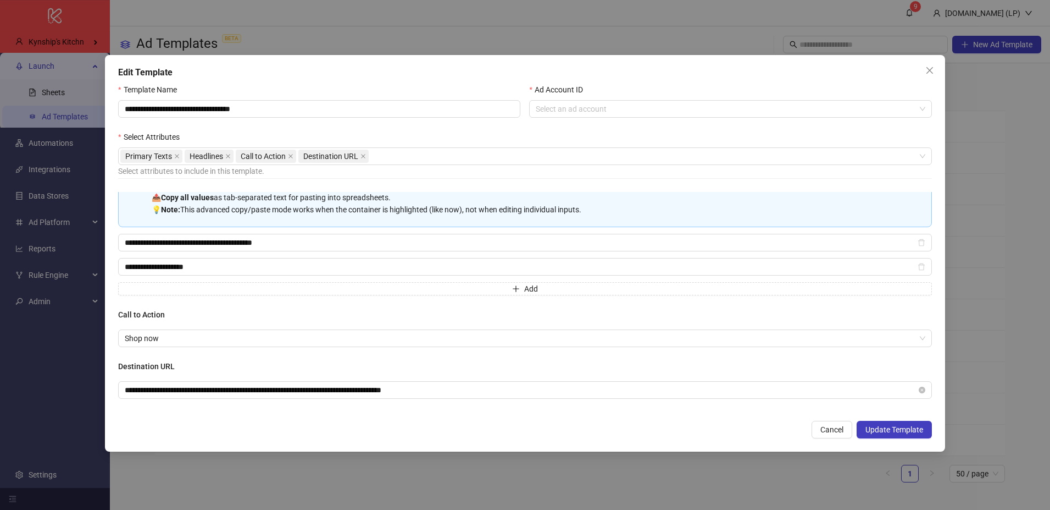
scroll to position [142, 0]
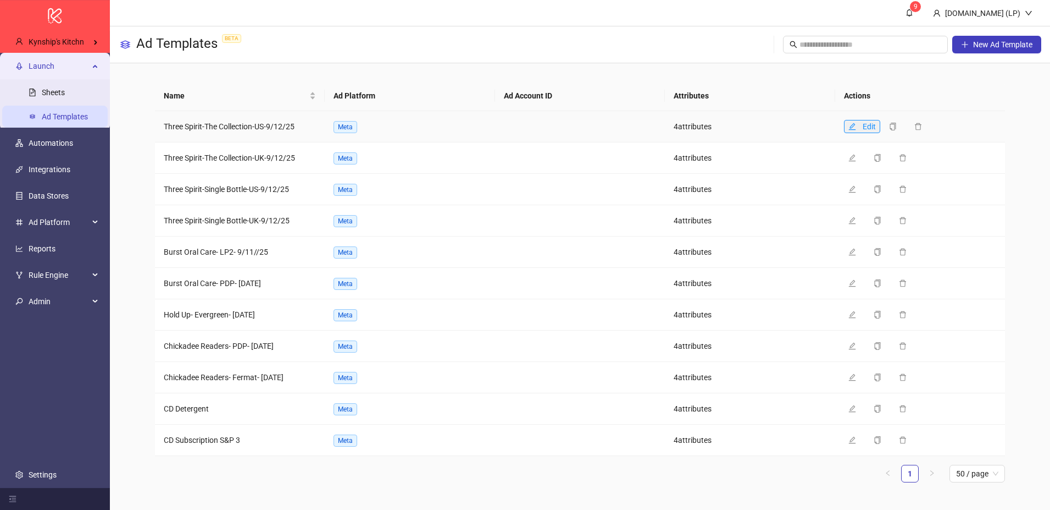
click at [864, 127] on span "Edit" at bounding box center [869, 126] width 13 height 9
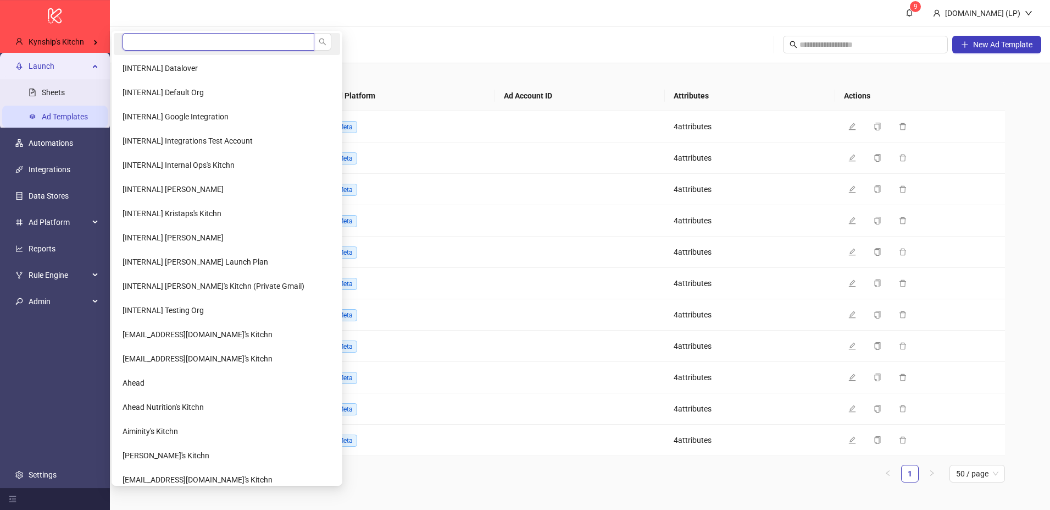
click at [174, 47] on input "search" at bounding box center [219, 42] width 192 height 18
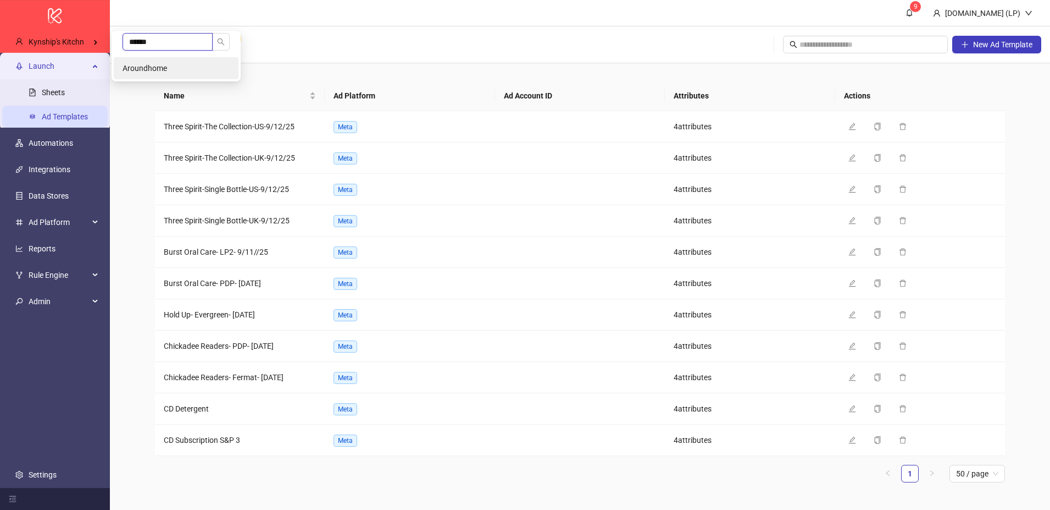
type input "******"
click at [198, 73] on li "Aroundhome" at bounding box center [176, 68] width 125 height 22
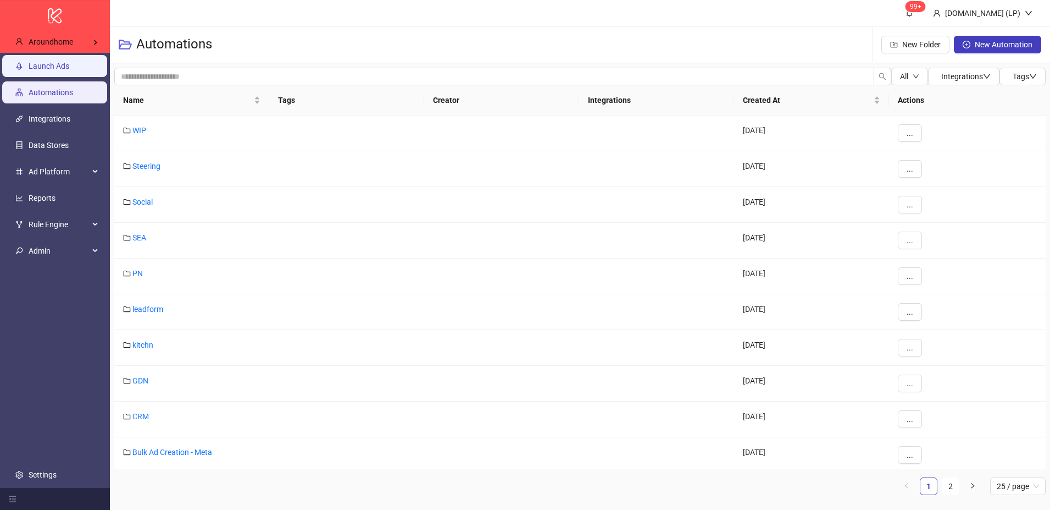
click at [62, 67] on link "Launch Ads" at bounding box center [49, 66] width 41 height 9
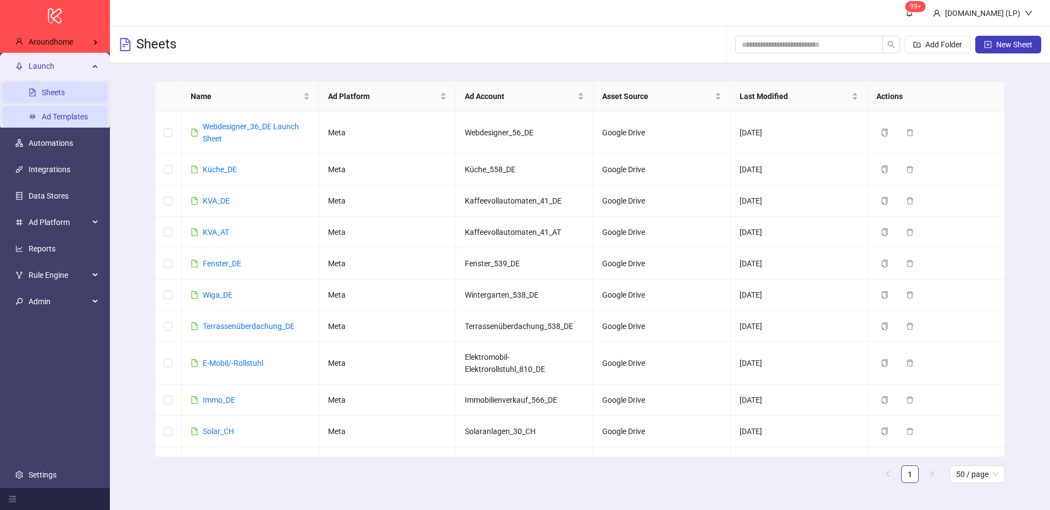
click at [81, 119] on link "Ad Templates" at bounding box center [65, 116] width 46 height 9
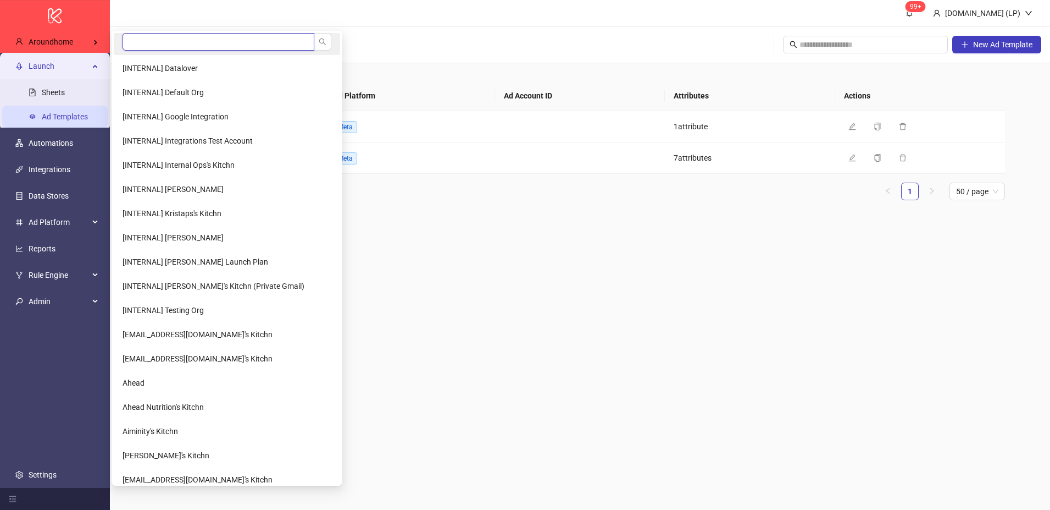
click at [131, 38] on input "search" at bounding box center [219, 42] width 192 height 18
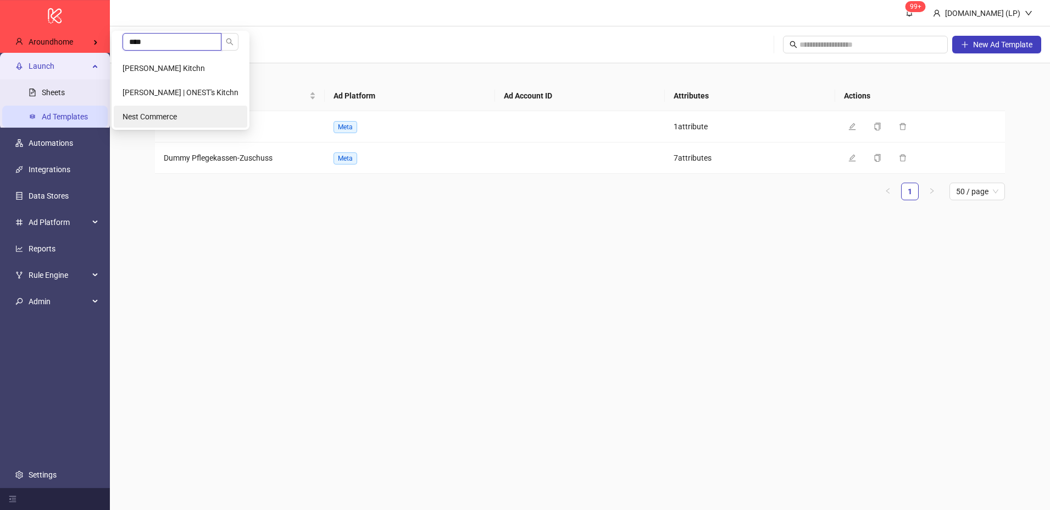
type input "****"
click at [159, 118] on span "Nest Commerce" at bounding box center [150, 116] width 54 height 9
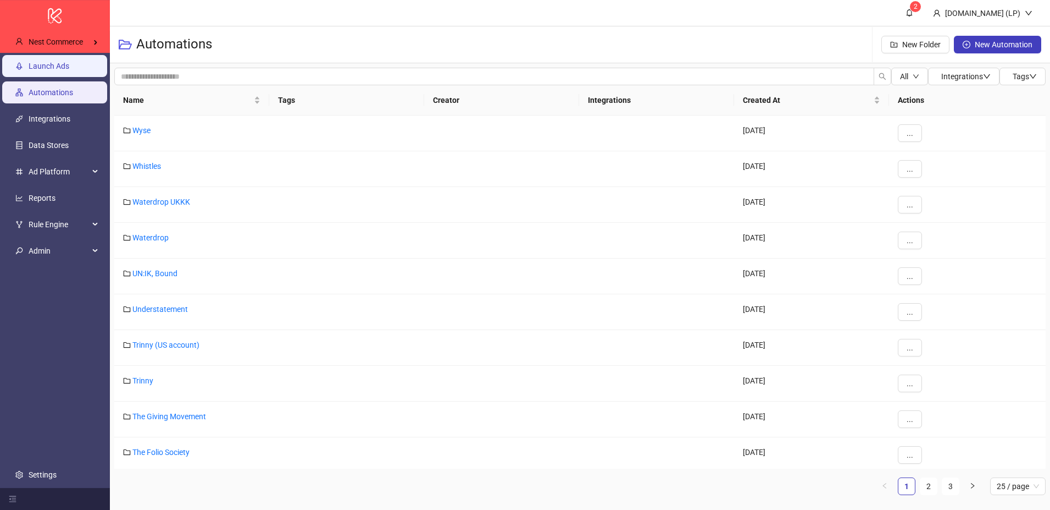
click at [58, 62] on link "Launch Ads" at bounding box center [49, 66] width 41 height 9
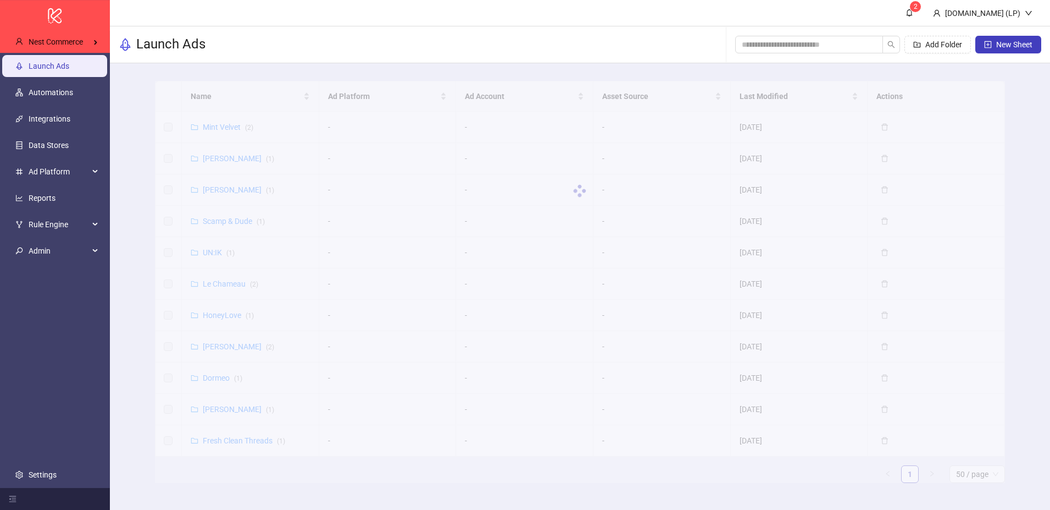
click at [224, 131] on div "Mint Velvet ( 2 )" at bounding box center [228, 127] width 51 height 12
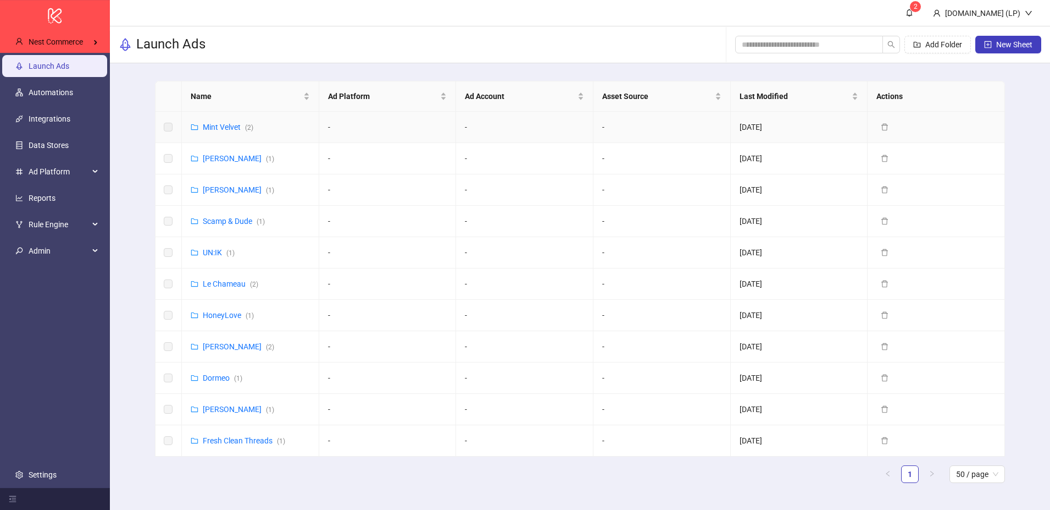
click at [230, 121] on div "Mint Velvet ( 2 )" at bounding box center [228, 127] width 51 height 12
click at [230, 124] on link "Mint Velvet ( 2 )" at bounding box center [228, 127] width 51 height 9
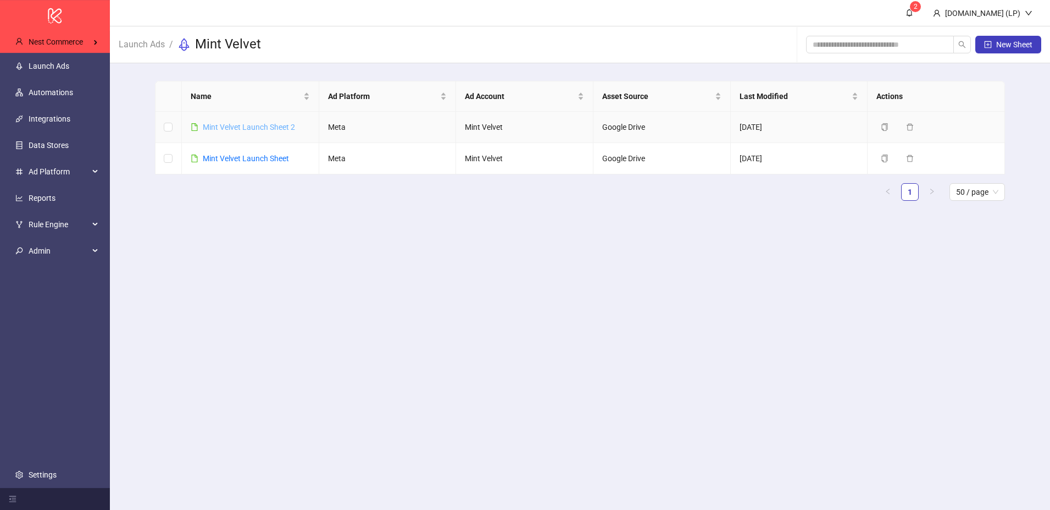
click at [230, 125] on link "Mint Velvet Launch Sheet 2" at bounding box center [249, 127] width 92 height 9
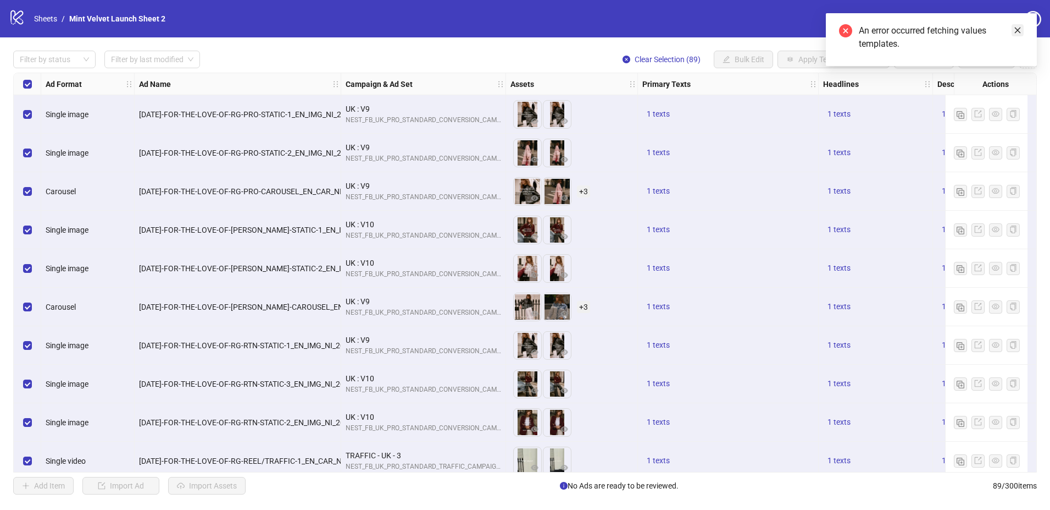
click at [1016, 32] on icon "close" at bounding box center [1018, 30] width 6 height 6
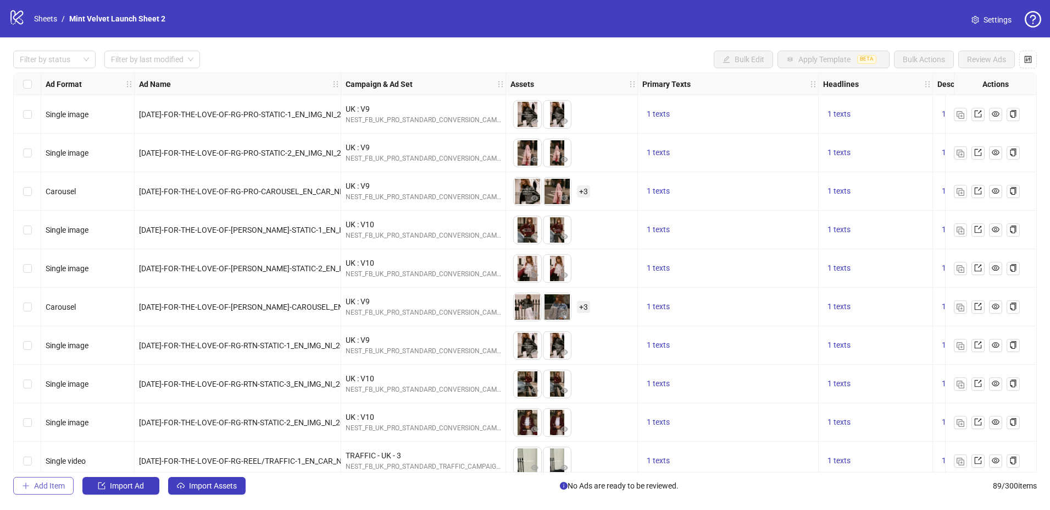
click at [59, 483] on span "Add Item" at bounding box center [49, 485] width 31 height 9
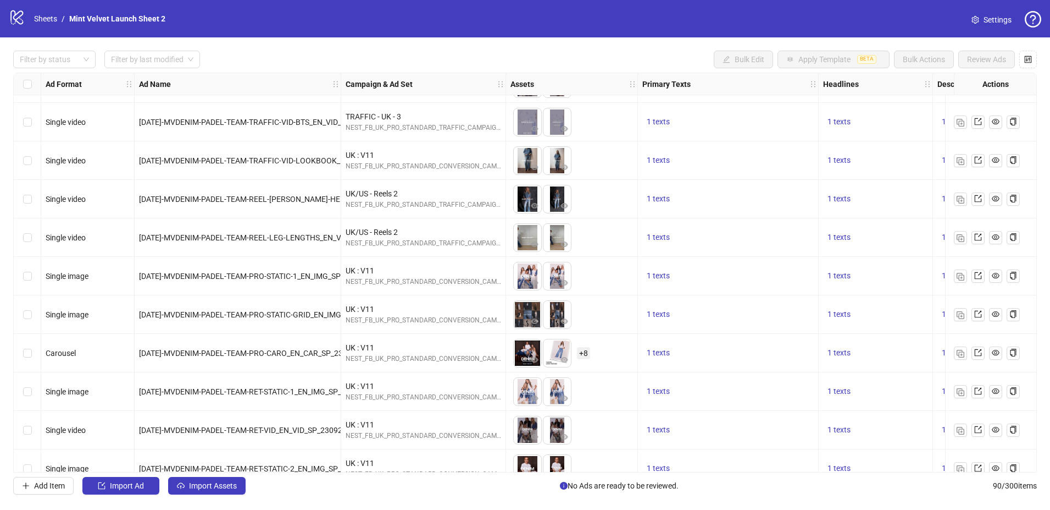
scroll to position [3091, 0]
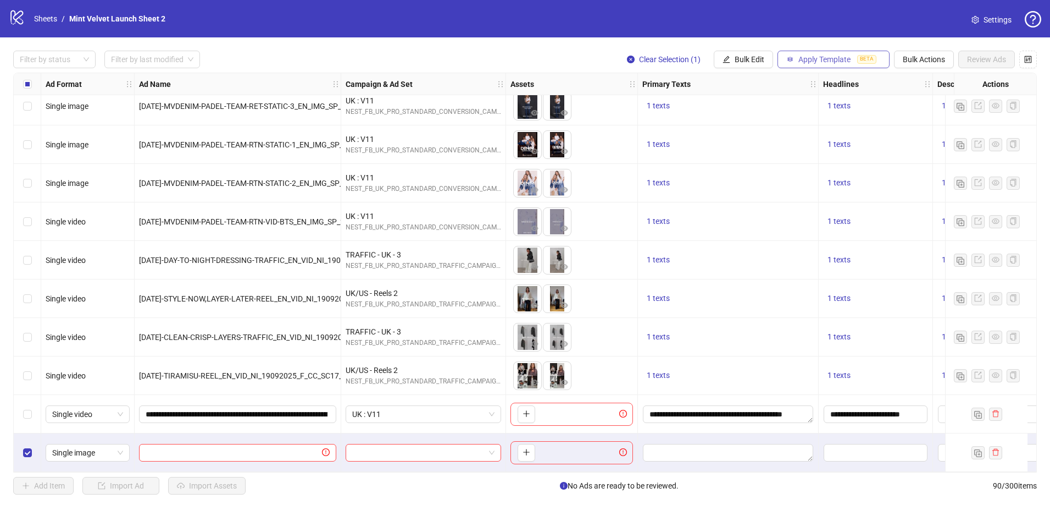
click at [821, 61] on span "Apply Template" at bounding box center [825, 59] width 52 height 9
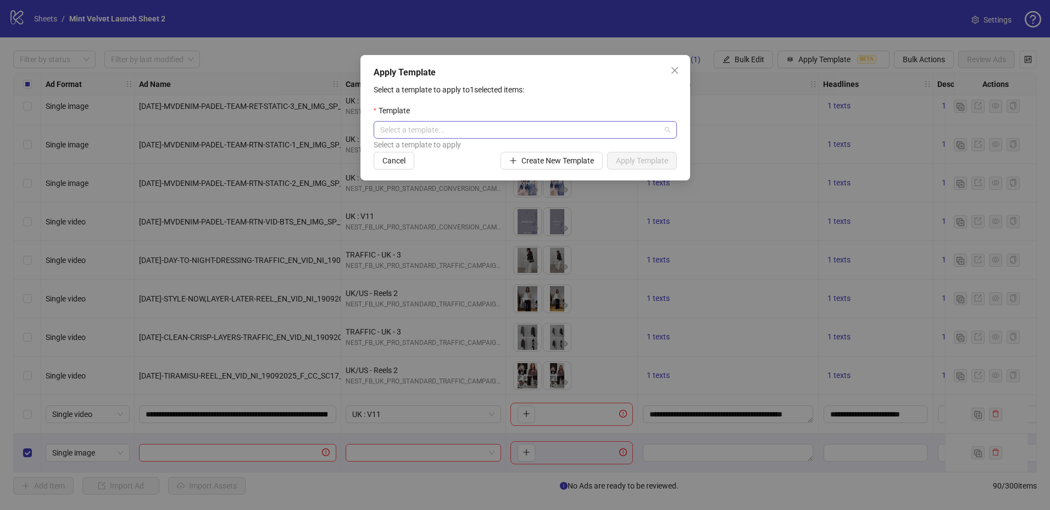
click at [556, 131] on input "search" at bounding box center [520, 129] width 280 height 16
click at [583, 111] on div "Template" at bounding box center [525, 112] width 303 height 16
click at [557, 167] on button "Create New Template" at bounding box center [552, 161] width 102 height 18
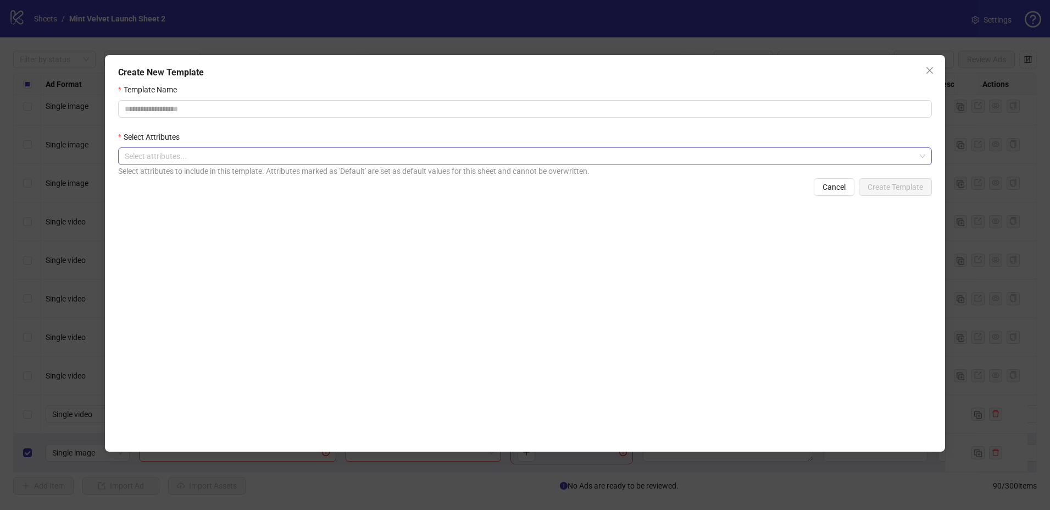
click at [558, 158] on div at bounding box center [519, 155] width 798 height 15
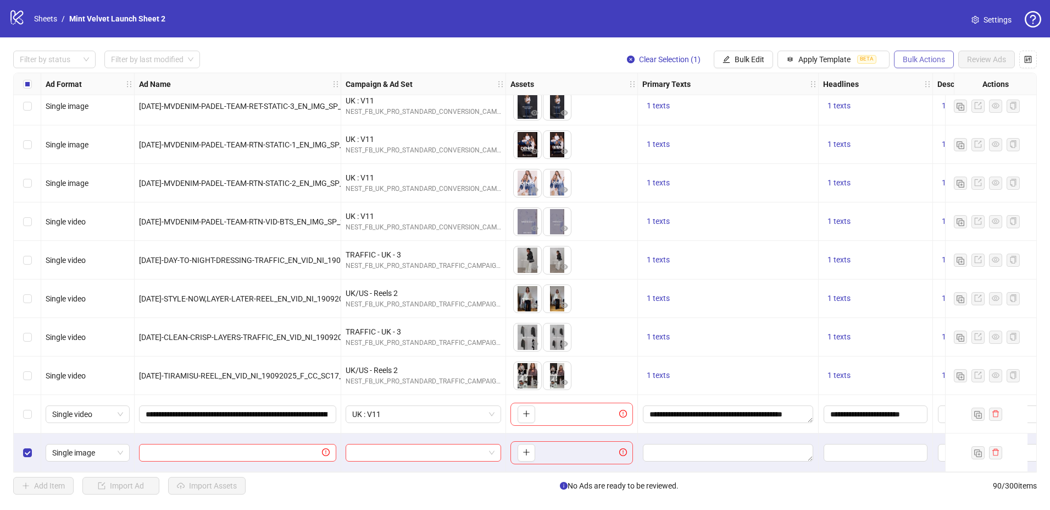
click at [921, 56] on span "Bulk Actions" at bounding box center [924, 59] width 42 height 9
click at [909, 83] on span "Delete" at bounding box center [939, 81] width 75 height 12
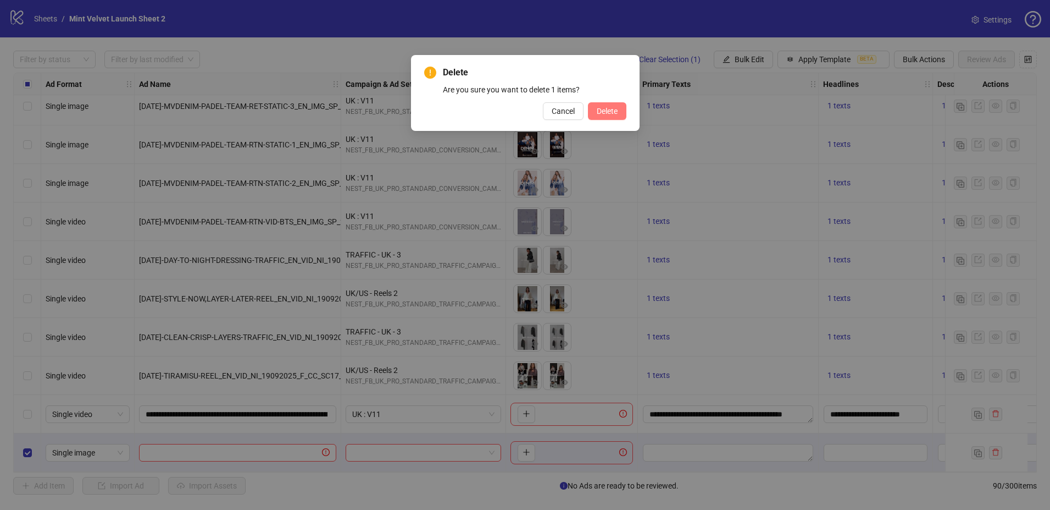
click at [604, 113] on span "Delete" at bounding box center [607, 111] width 21 height 9
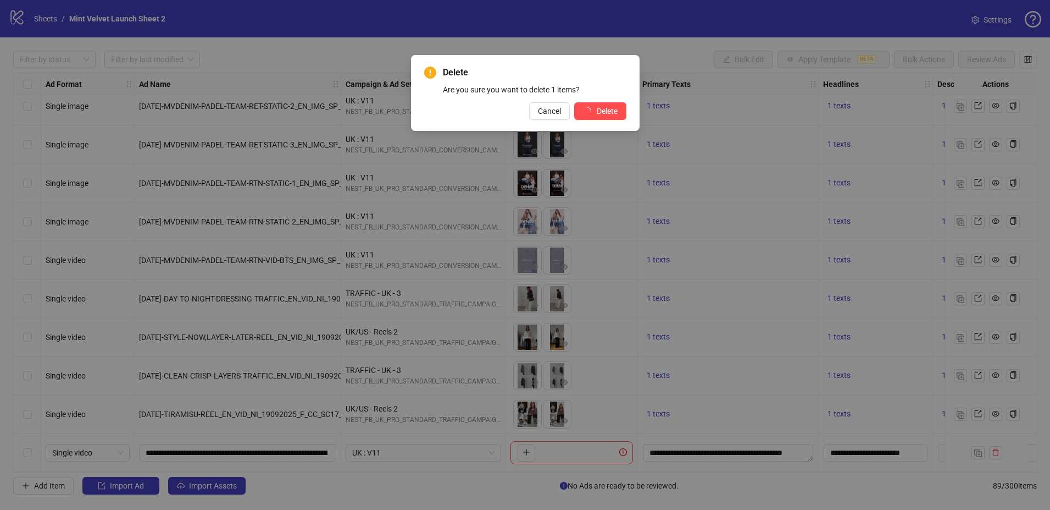
scroll to position [3052, 0]
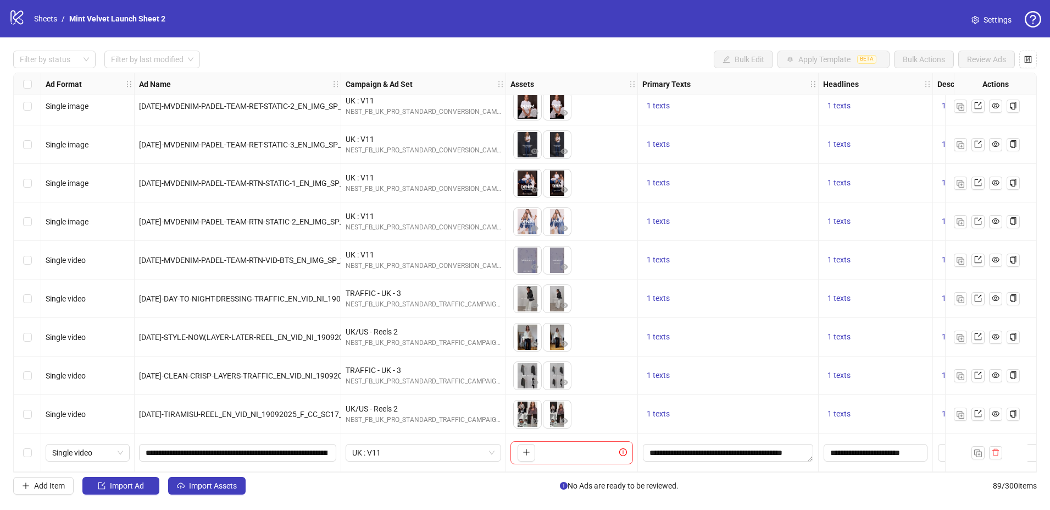
click at [13, 21] on icon "logo/logo-mobile" at bounding box center [17, 17] width 16 height 16
click at [30, 20] on nav "Sheets / Mint Velvet Launch Sheet 2" at bounding box center [100, 19] width 140 height 12
click at [40, 19] on link "Sheets" at bounding box center [45, 19] width 27 height 12
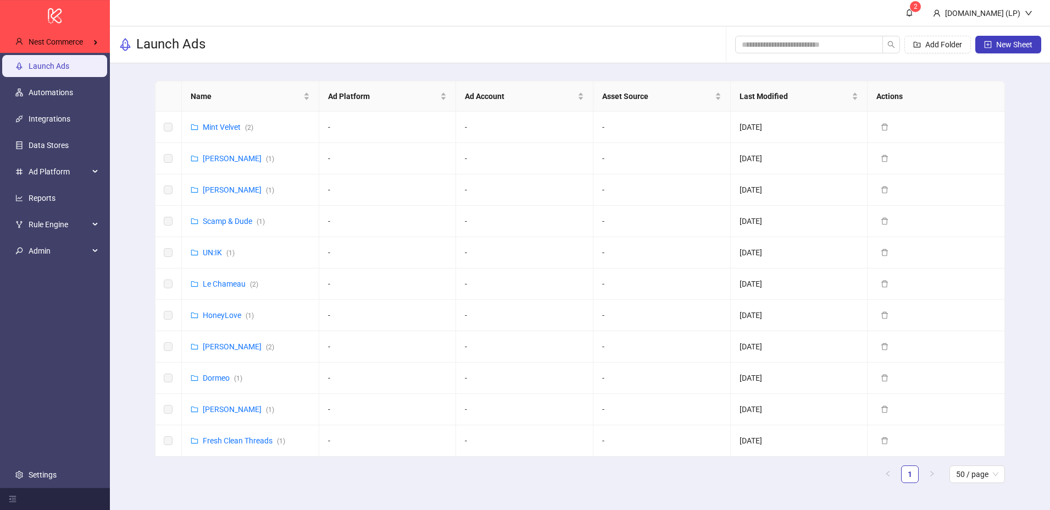
click at [62, 70] on link "Launch Ads" at bounding box center [49, 66] width 41 height 9
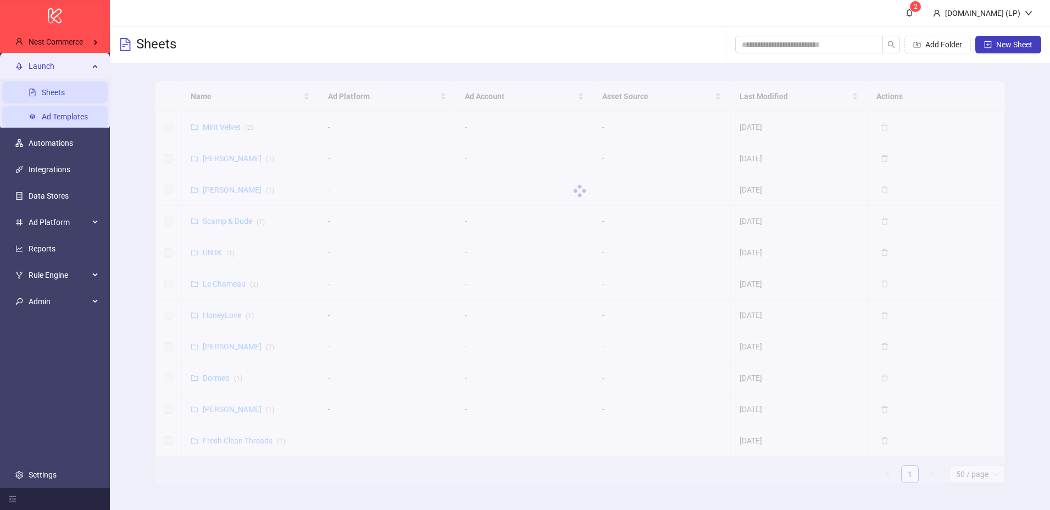
click at [70, 115] on link "Ad Templates" at bounding box center [65, 116] width 46 height 9
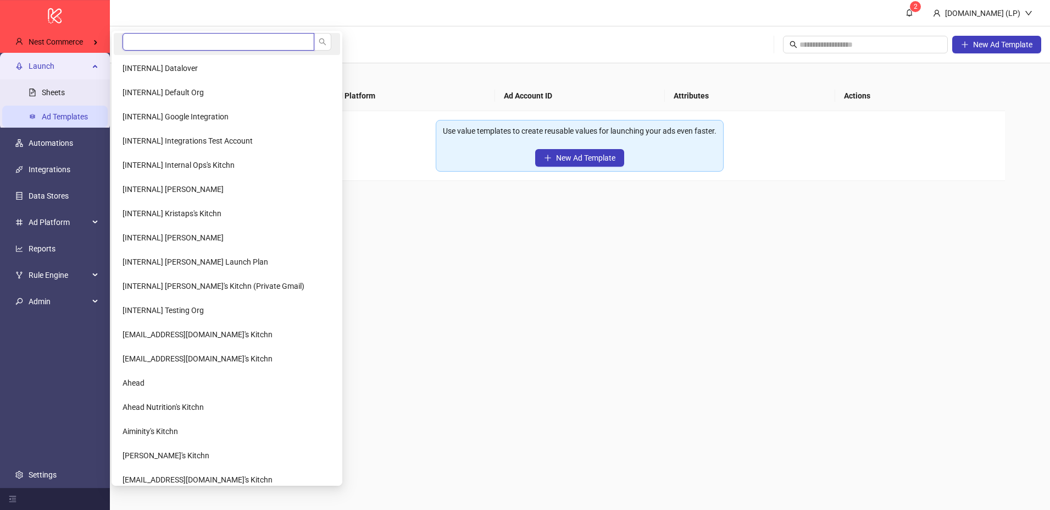
click at [150, 39] on input "search" at bounding box center [219, 42] width 192 height 18
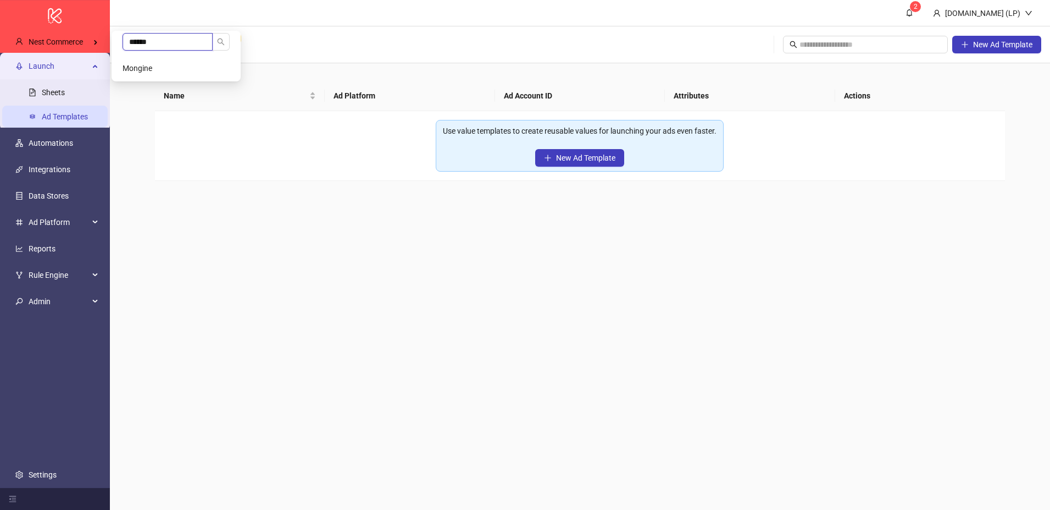
type input "******"
click at [157, 65] on li "Mongine" at bounding box center [176, 68] width 125 height 22
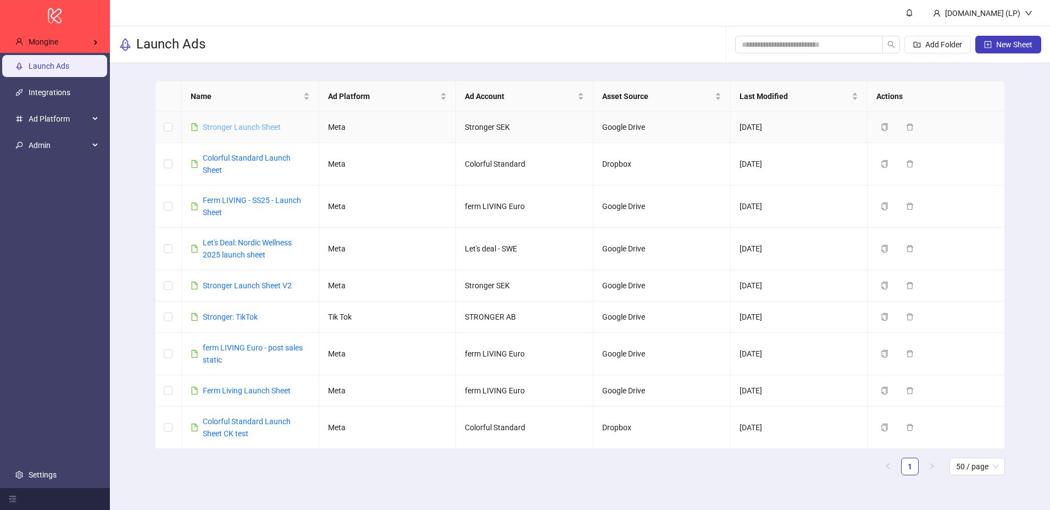
click at [241, 124] on link "Stronger Launch Sheet" at bounding box center [242, 127] width 78 height 9
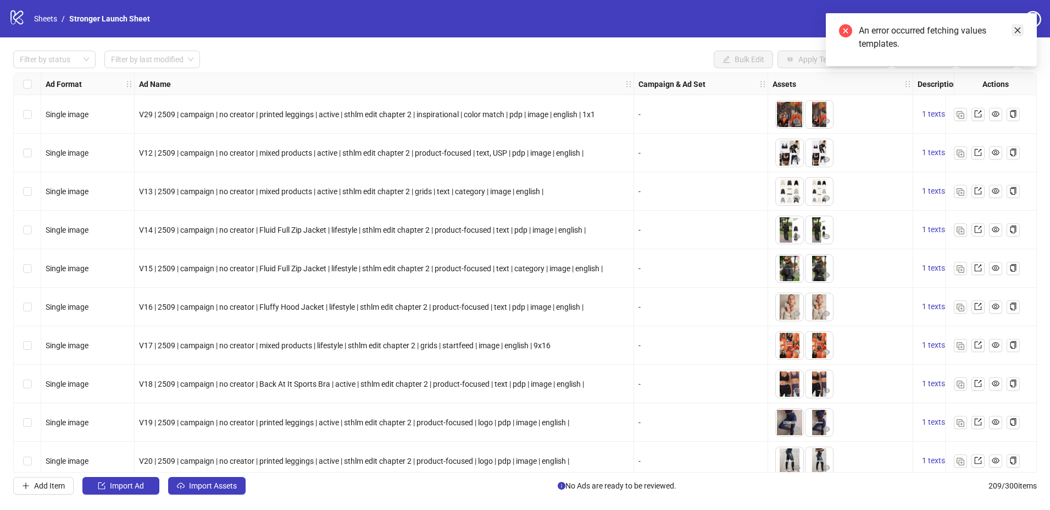
click at [1021, 34] on link "Close" at bounding box center [1018, 30] width 12 height 12
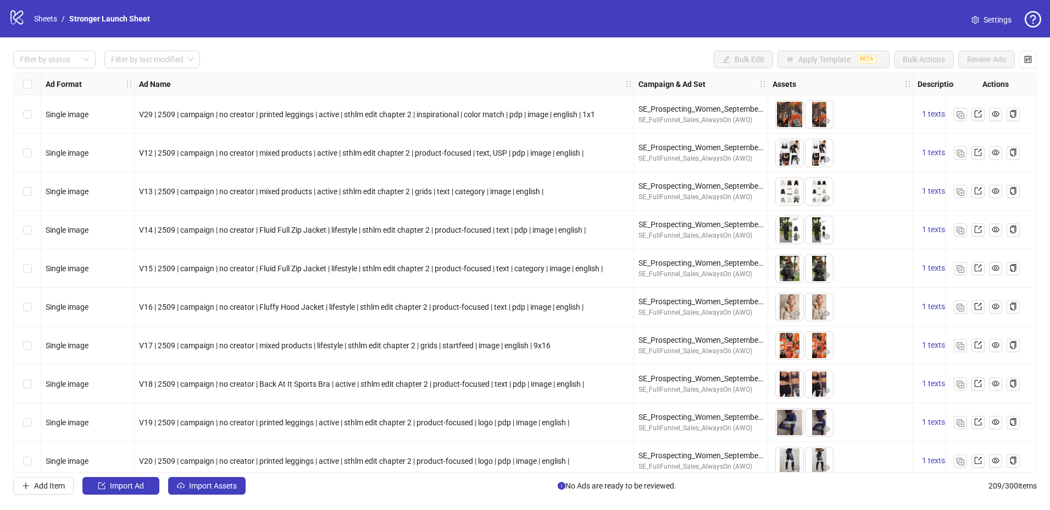
click at [982, 16] on link "Settings" at bounding box center [992, 20] width 58 height 18
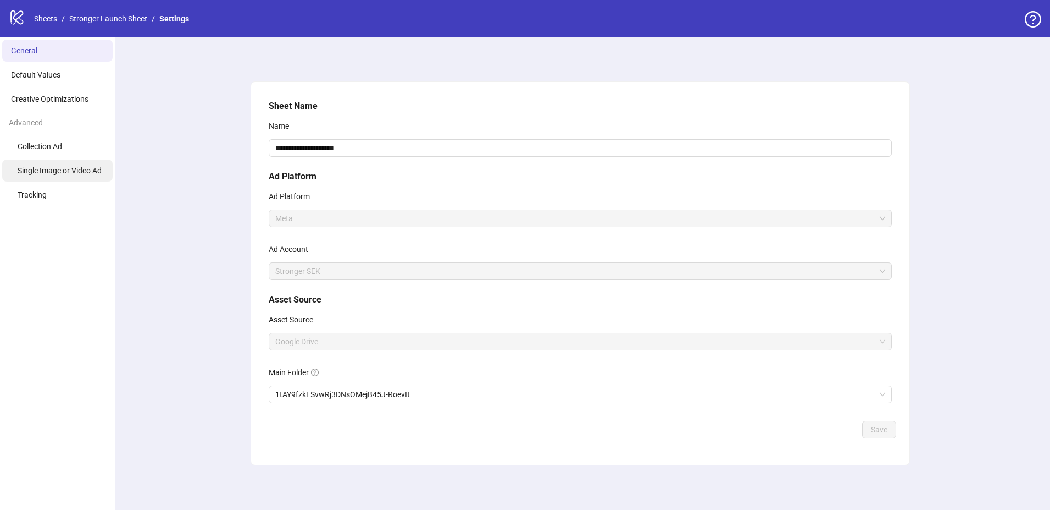
click at [91, 174] on span "Single Image or Video Ad" at bounding box center [60, 170] width 84 height 9
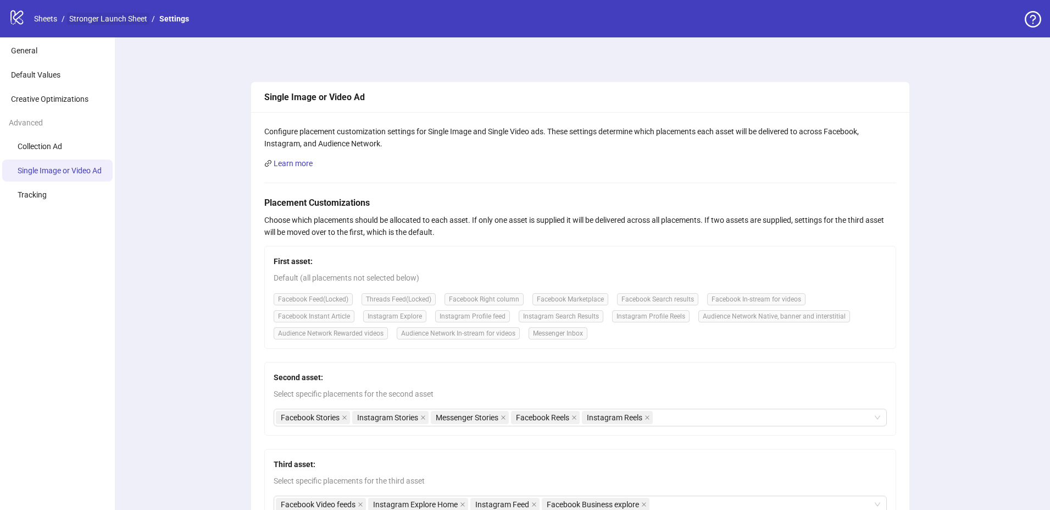
click at [108, 21] on link "Stronger Launch Sheet" at bounding box center [108, 19] width 82 height 12
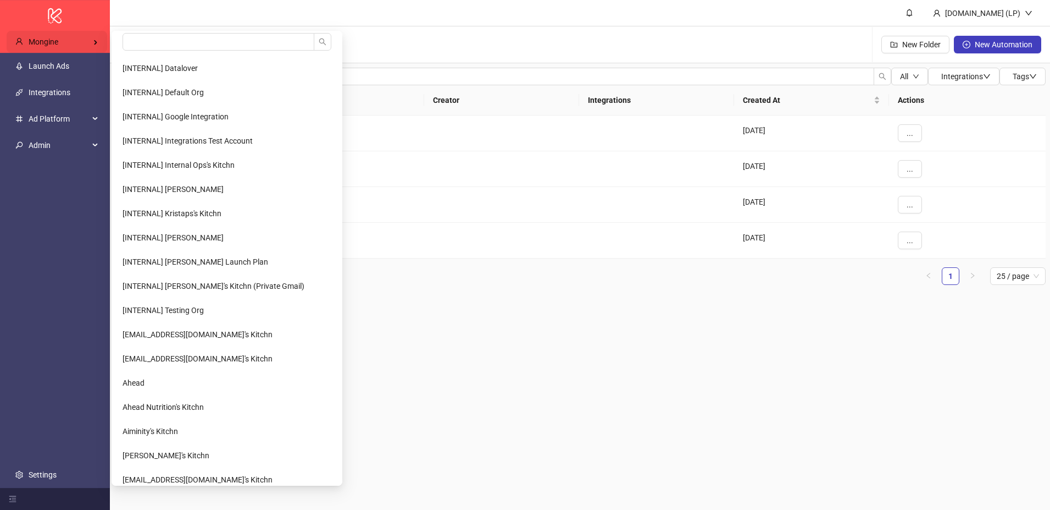
click at [23, 35] on div "Mongine" at bounding box center [57, 42] width 101 height 22
click at [146, 43] on input "search" at bounding box center [219, 42] width 192 height 18
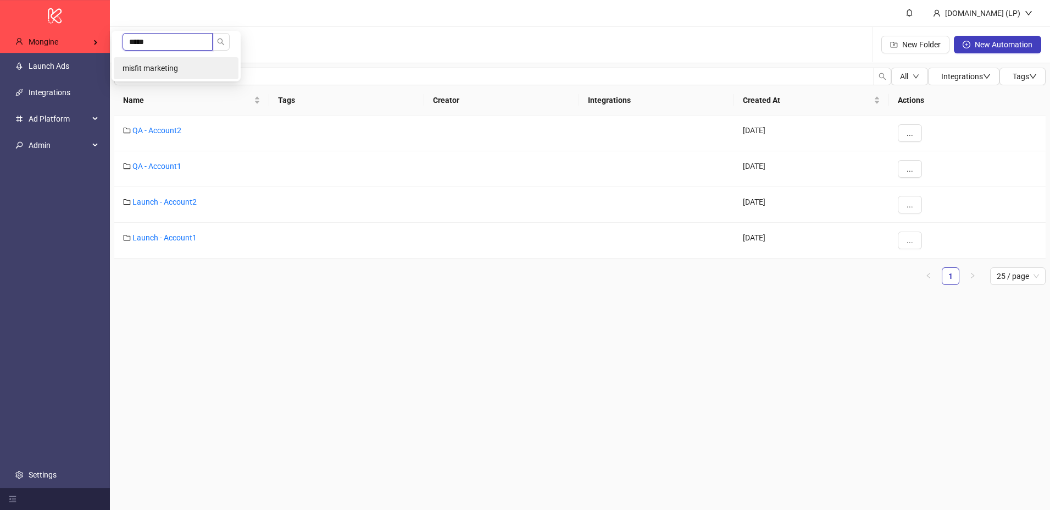
type input "*****"
click at [134, 73] on li "misfit marketing" at bounding box center [176, 68] width 125 height 22
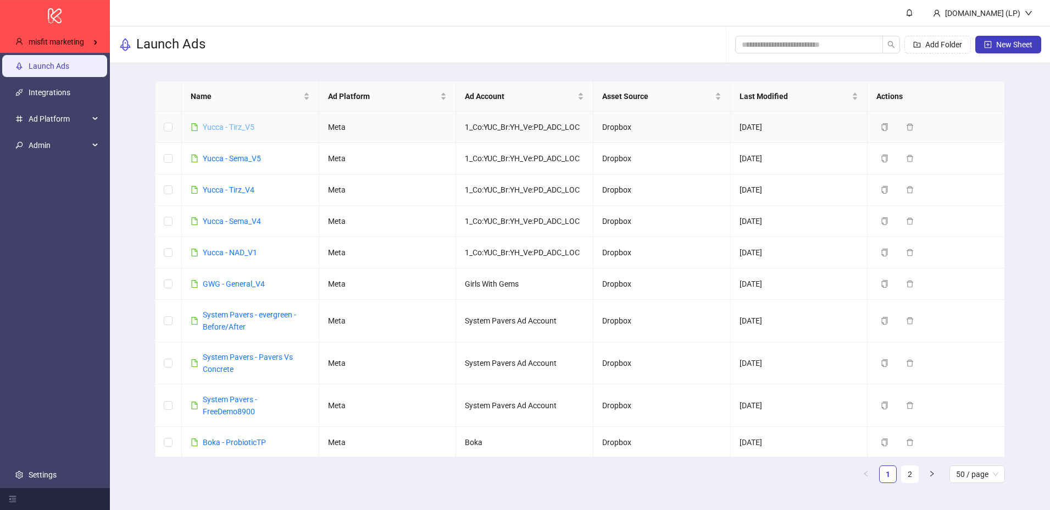
click at [228, 129] on link "Yucca - Tirz_V5" at bounding box center [229, 127] width 52 height 9
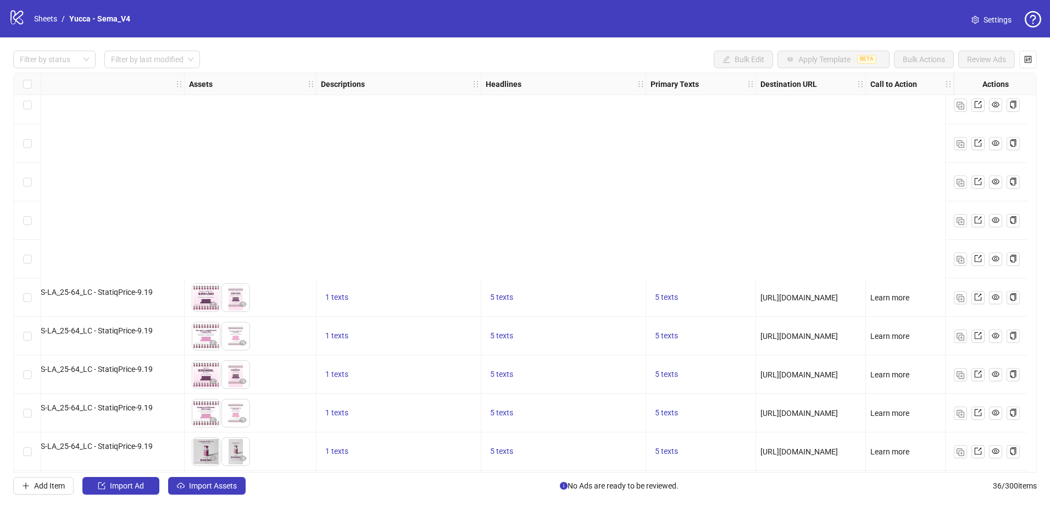
scroll to position [0, 429]
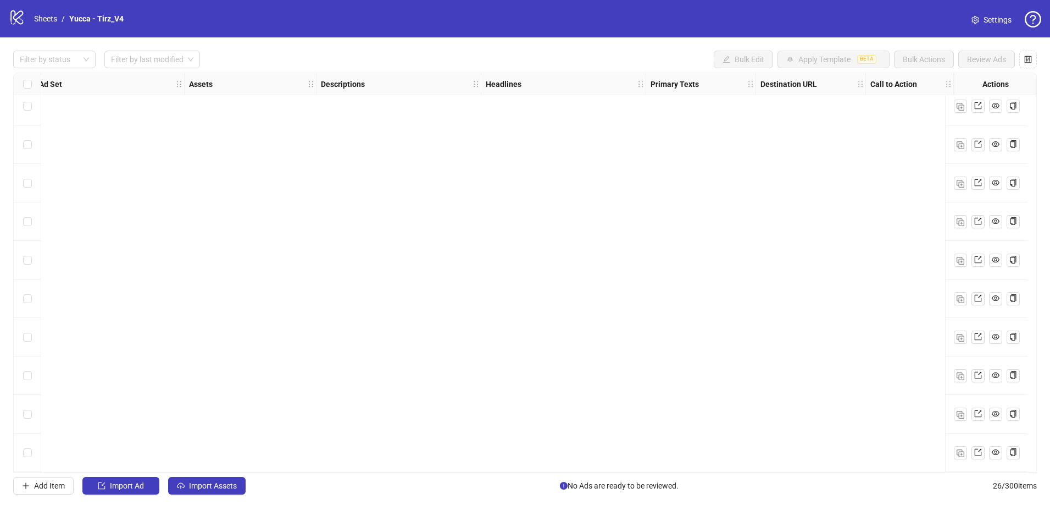
scroll to position [0, 367]
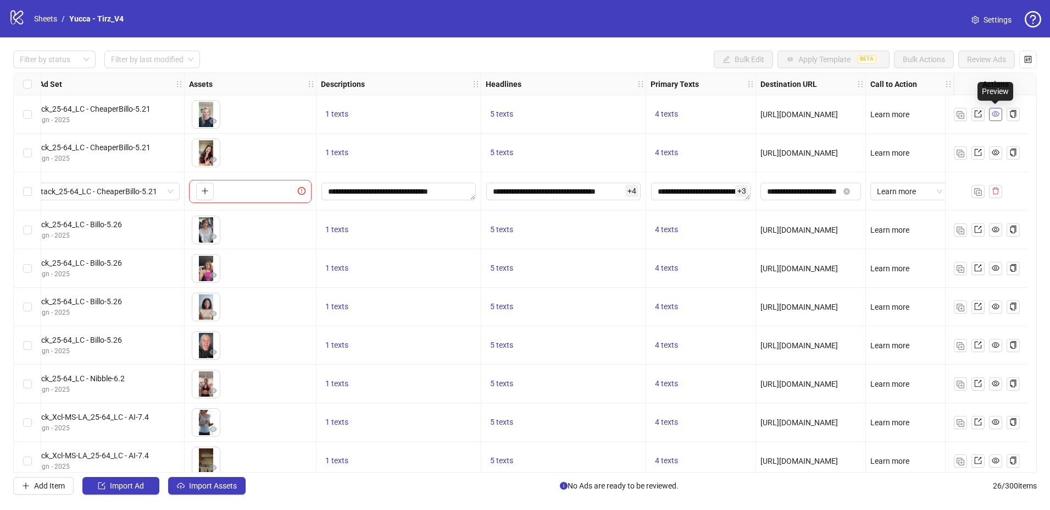
click at [1001, 113] on link at bounding box center [995, 114] width 13 height 13
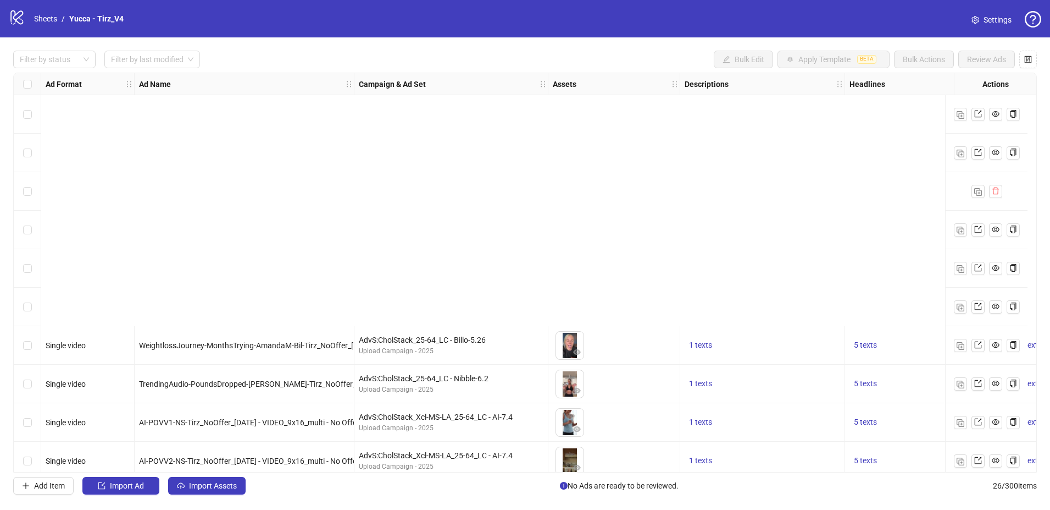
scroll to position [628, 0]
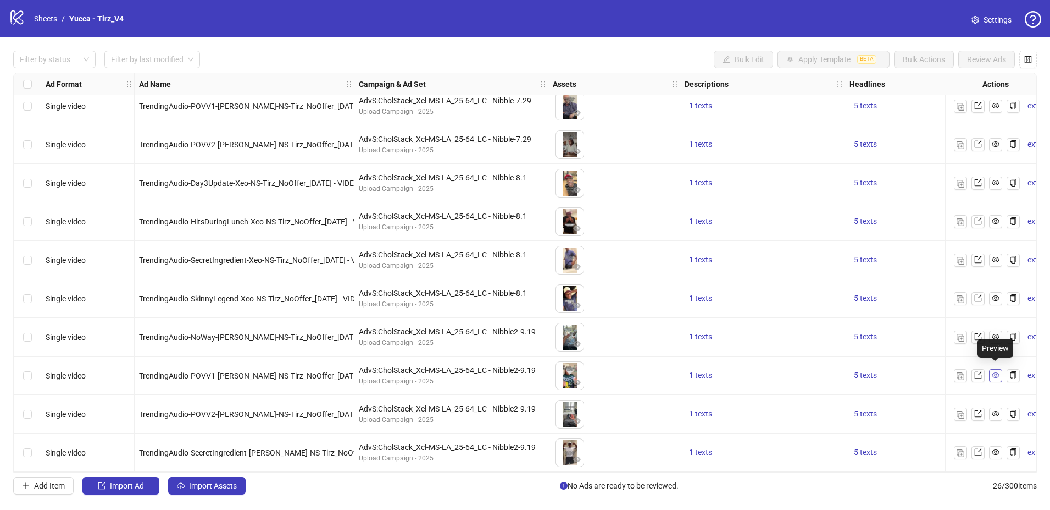
click at [996, 372] on icon "eye" at bounding box center [996, 374] width 8 height 5
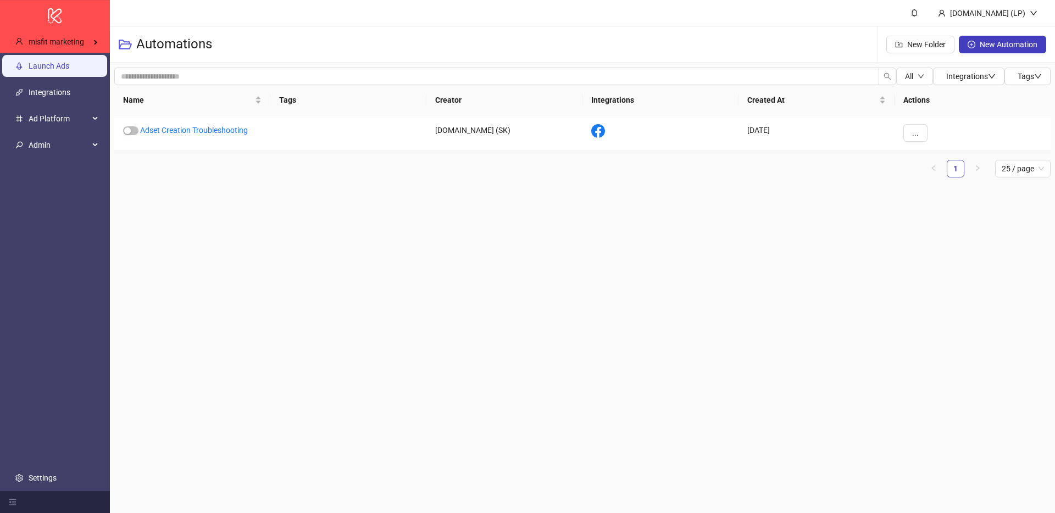
click at [69, 70] on link "Launch Ads" at bounding box center [49, 66] width 41 height 9
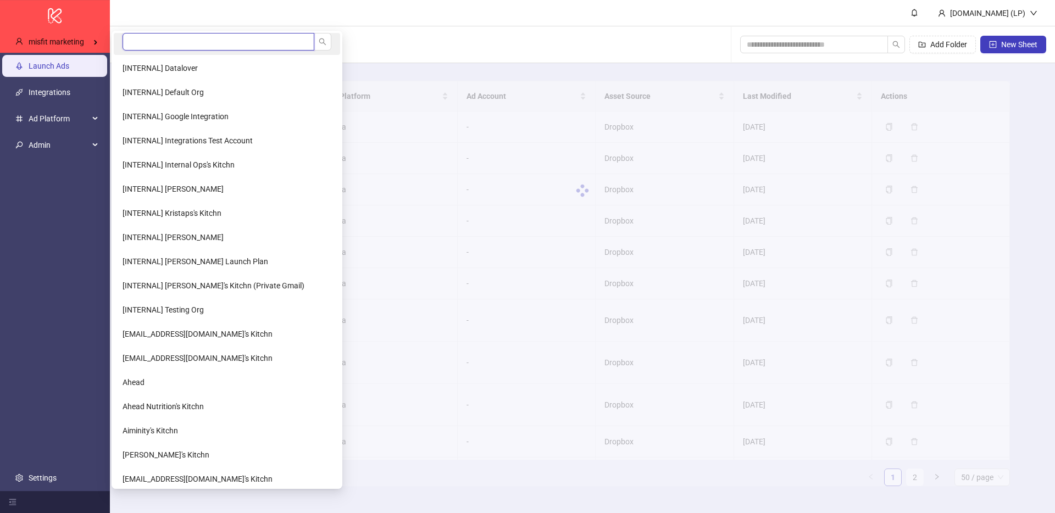
click at [167, 35] on input "search" at bounding box center [219, 42] width 192 height 18
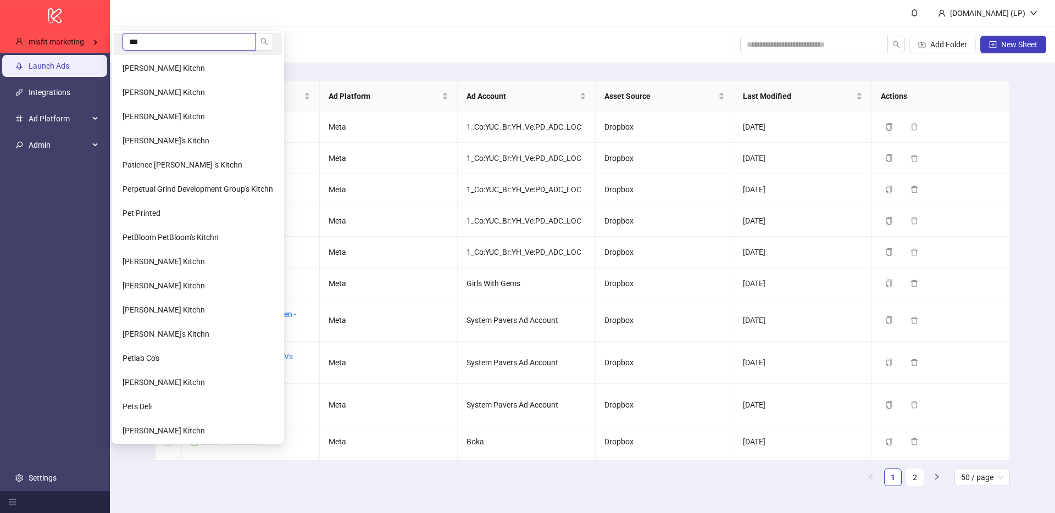
click at [181, 47] on input "***" at bounding box center [190, 42] width 134 height 18
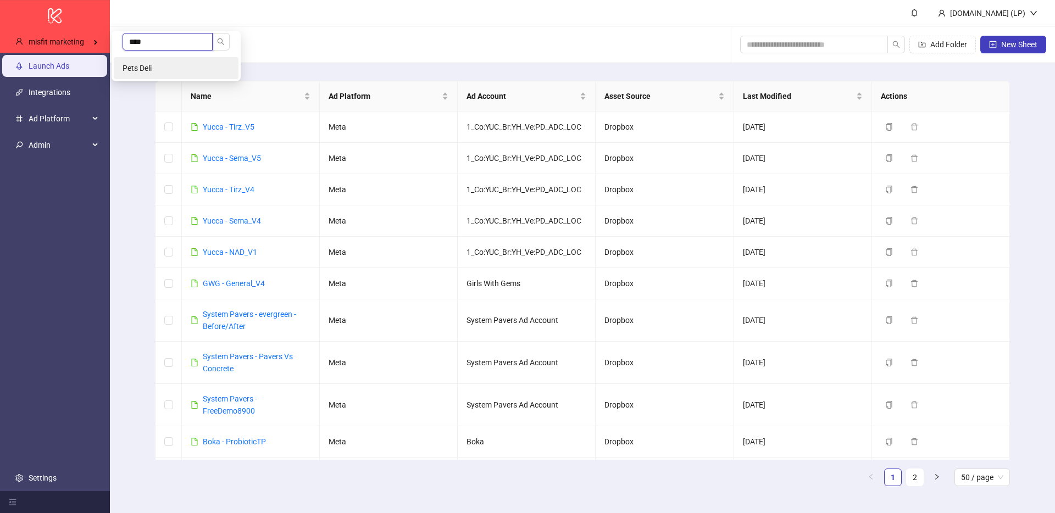
type input "****"
click at [168, 68] on li "Pets Deli" at bounding box center [176, 68] width 125 height 22
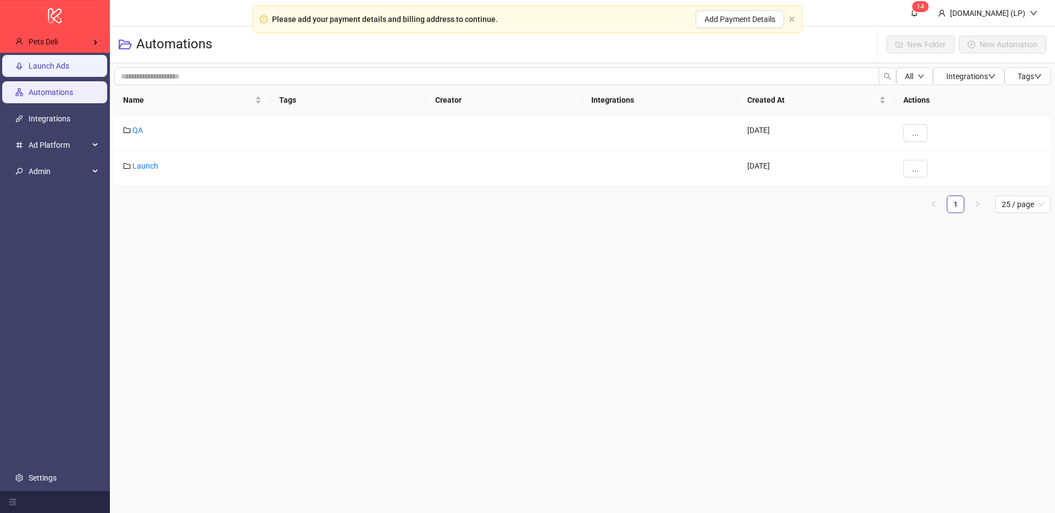
click at [69, 66] on link "Launch Ads" at bounding box center [49, 66] width 41 height 9
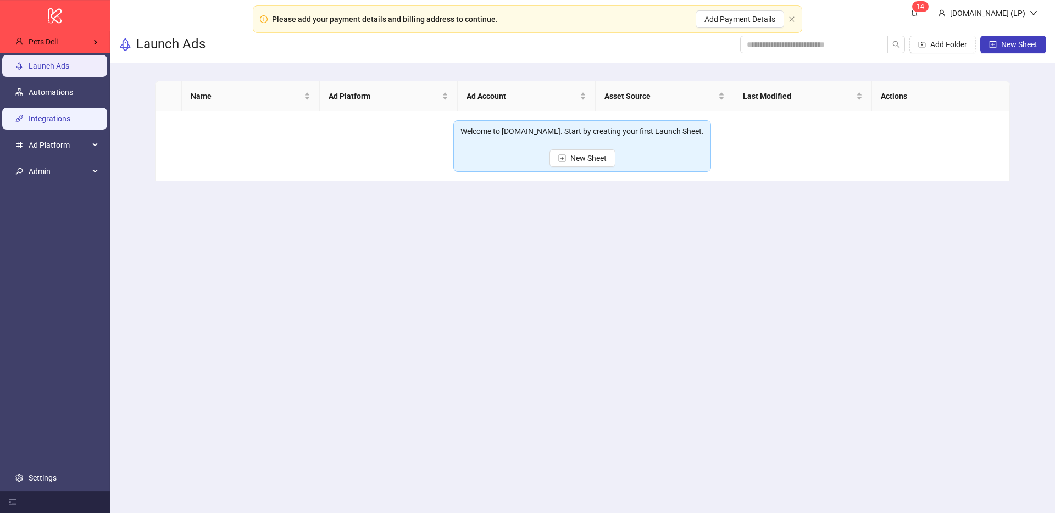
click at [70, 120] on link "Integrations" at bounding box center [50, 118] width 42 height 9
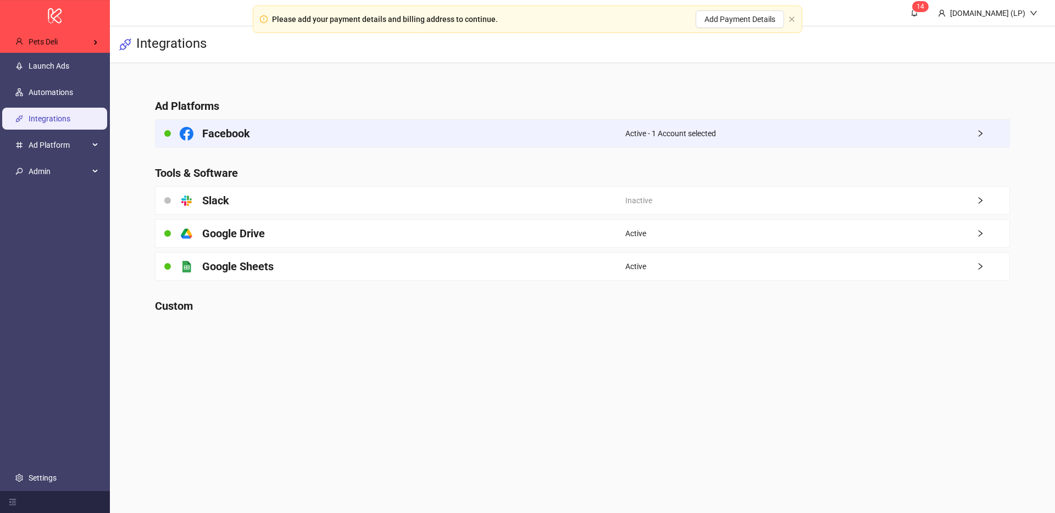
click at [760, 130] on div "Active - 1 Account selected" at bounding box center [818, 133] width 384 height 27
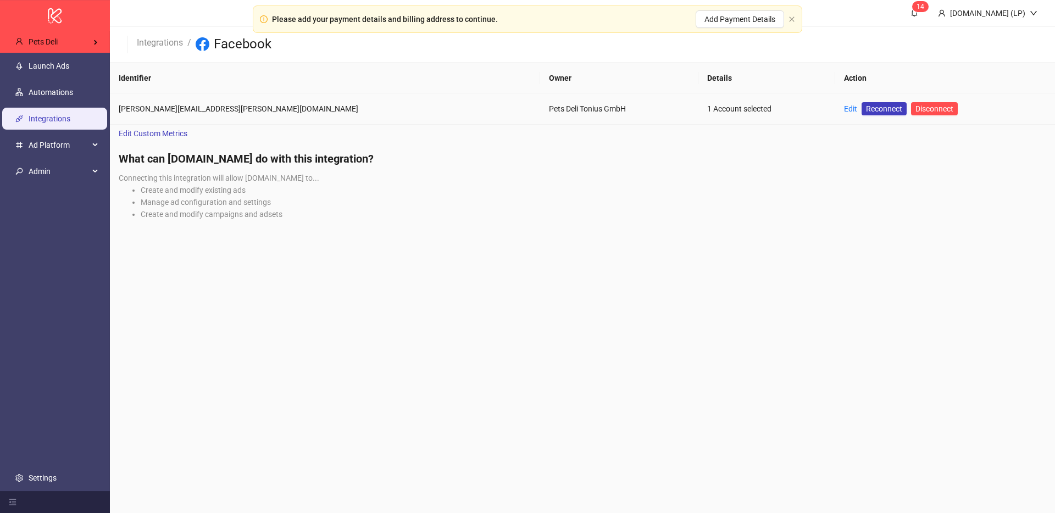
click at [844, 113] on div "Edit" at bounding box center [850, 109] width 13 height 12
click at [844, 107] on link "Edit" at bounding box center [850, 108] width 13 height 9
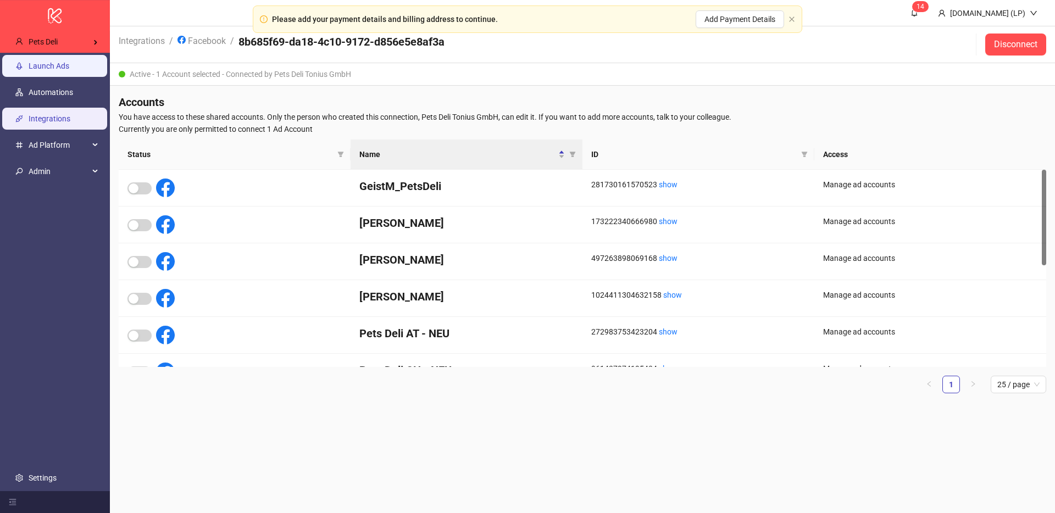
click at [69, 69] on link "Launch Ads" at bounding box center [49, 66] width 41 height 9
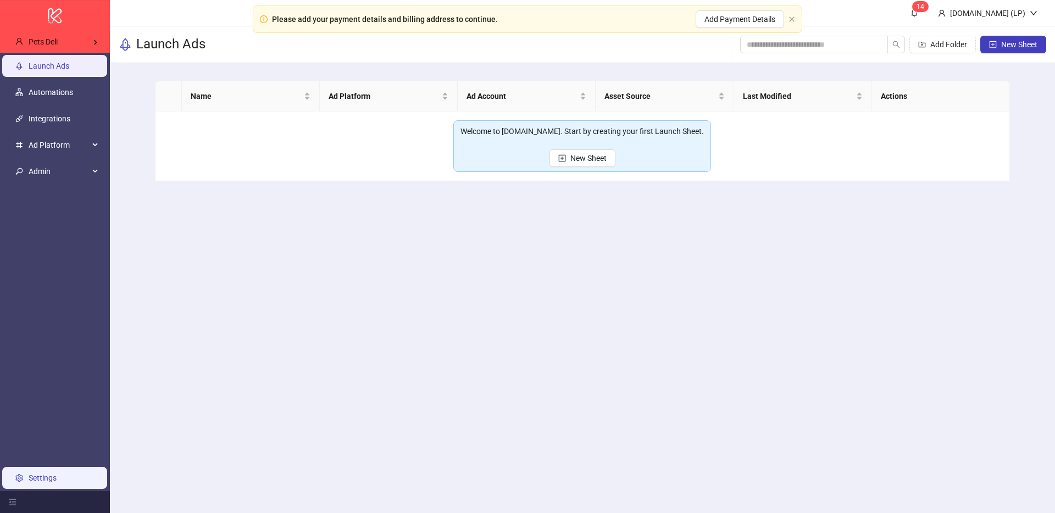
click at [30, 480] on link "Settings" at bounding box center [43, 478] width 28 height 9
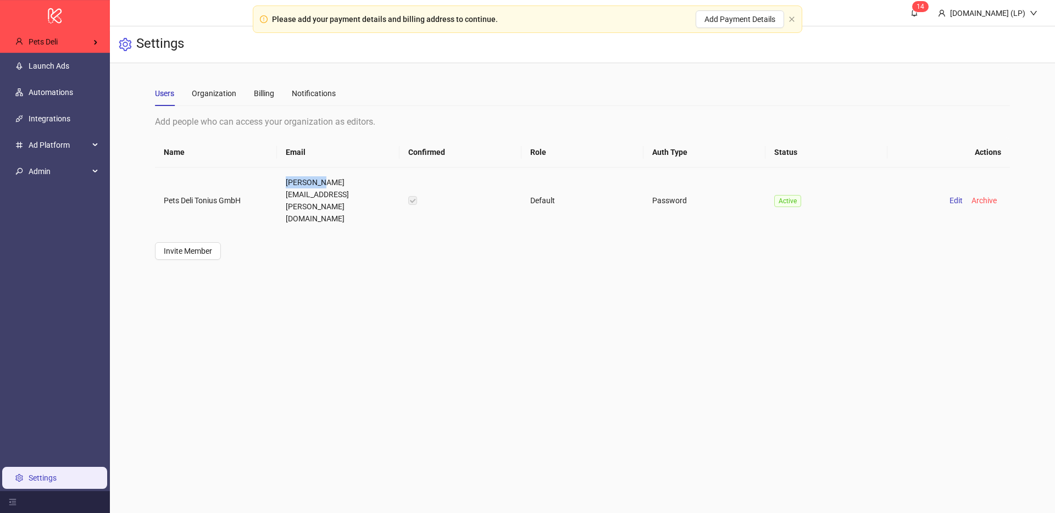
drag, startPoint x: 285, startPoint y: 185, endPoint x: 320, endPoint y: 183, distance: 34.7
click at [320, 183] on td "michael.kneer@petsdeli.de" at bounding box center [338, 201] width 122 height 66
click at [340, 181] on td "michael.kneer@petsdeli.de" at bounding box center [338, 201] width 122 height 66
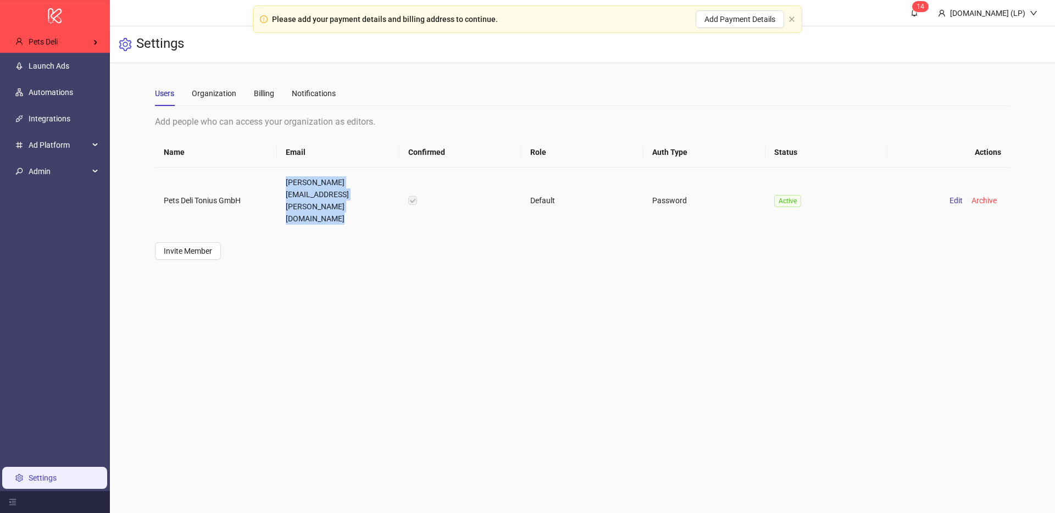
copy td "michael.kneer@petsdeli.de"
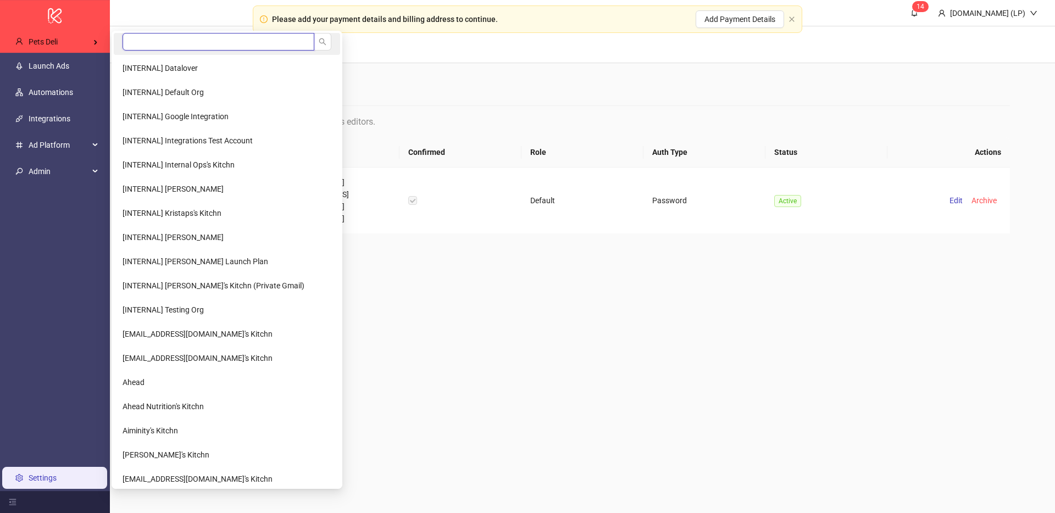
click at [208, 45] on input "search" at bounding box center [219, 42] width 192 height 18
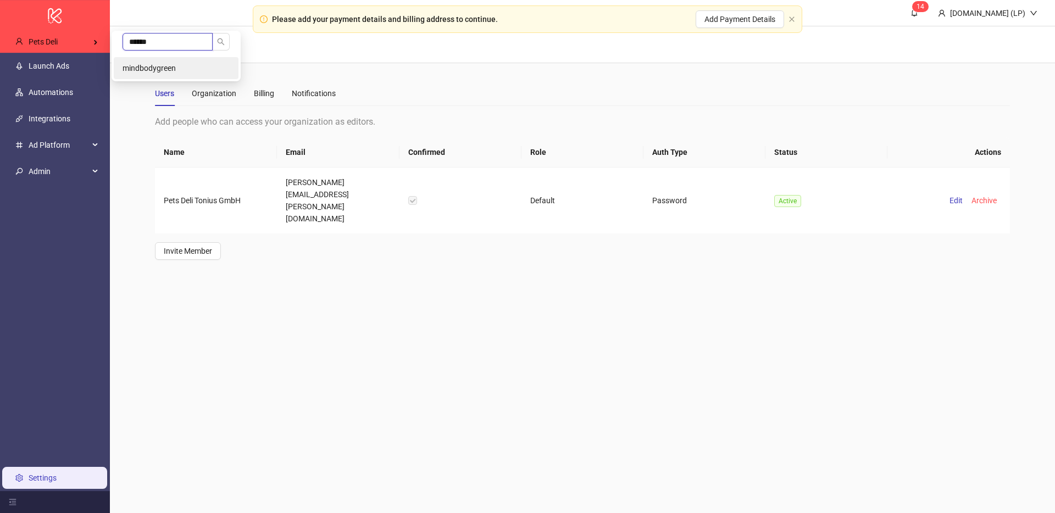
type input "******"
click at [174, 57] on li "mindbodygreen" at bounding box center [176, 68] width 125 height 22
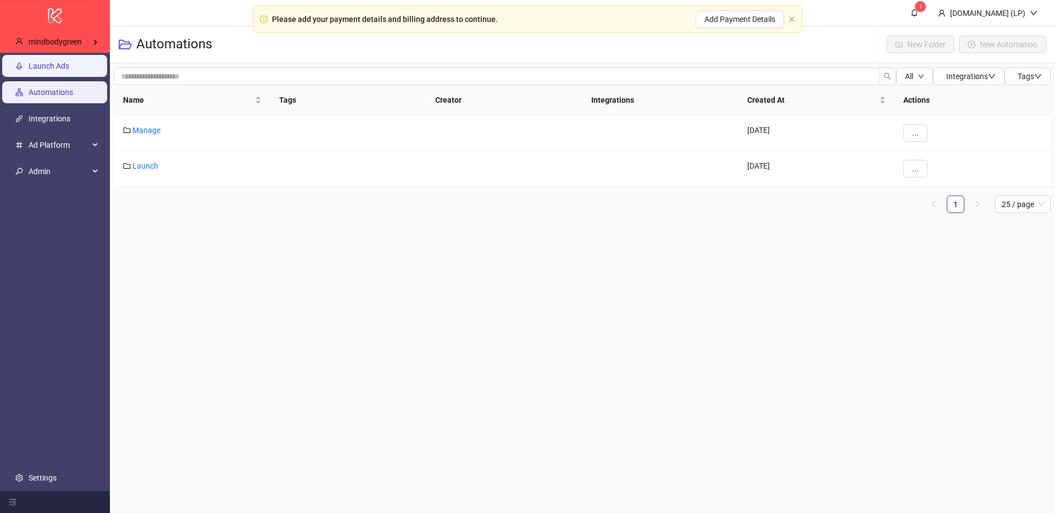
click at [56, 62] on link "Launch Ads" at bounding box center [49, 66] width 41 height 9
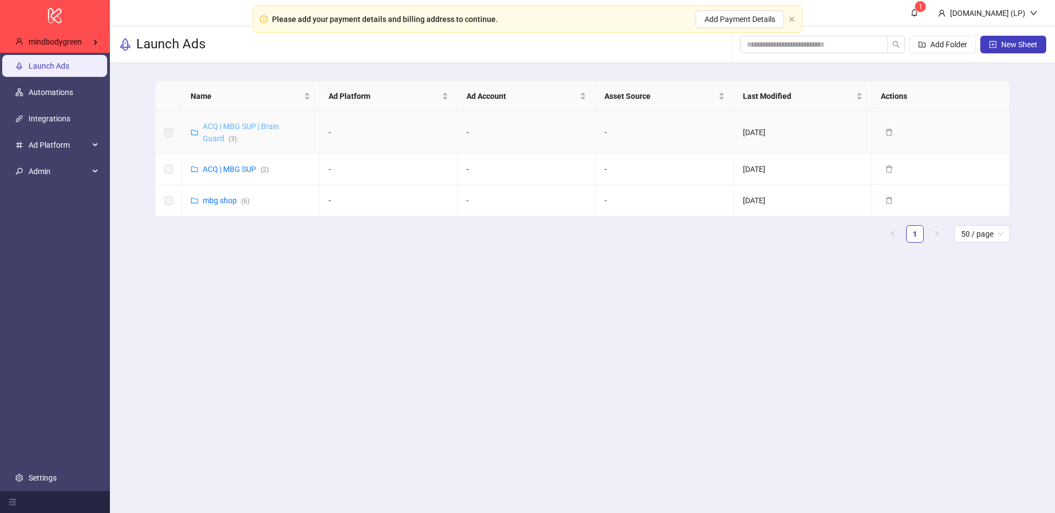
click at [233, 129] on link "ACQ | MBG SUP | Brain Guard ( 3 )" at bounding box center [241, 132] width 76 height 21
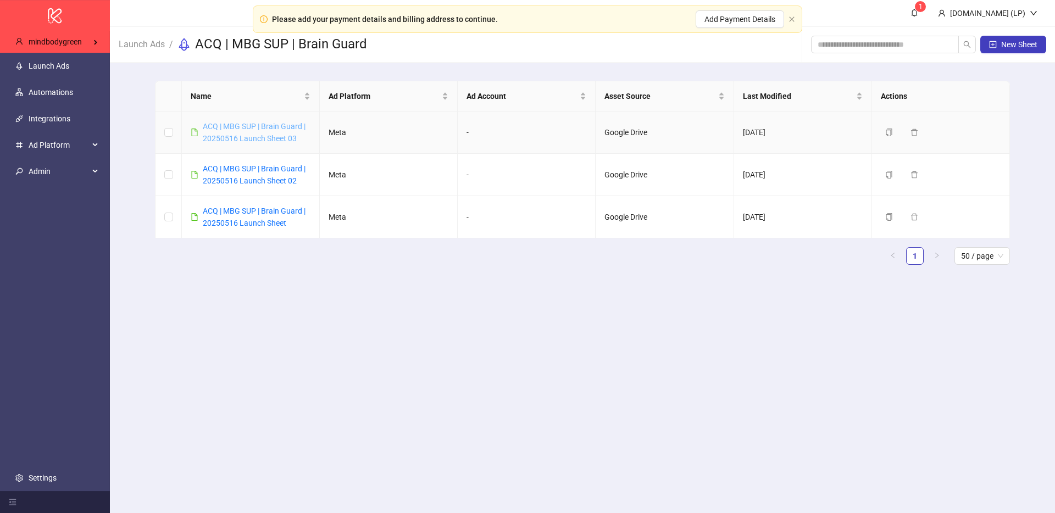
click at [245, 126] on link "ACQ | MBG SUP | Brain Guard | 20250516 Launch Sheet 03" at bounding box center [254, 132] width 103 height 21
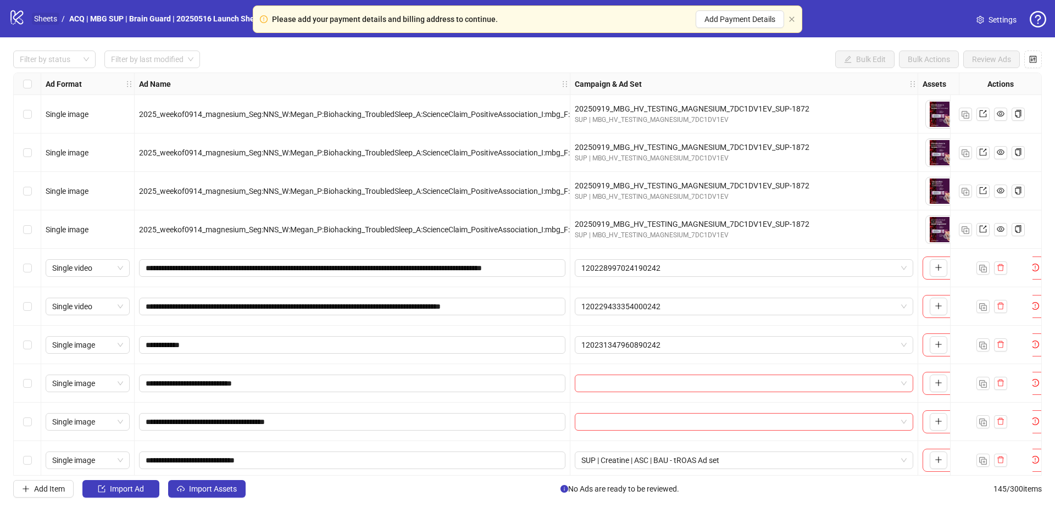
click at [52, 18] on link "Sheets" at bounding box center [45, 19] width 27 height 12
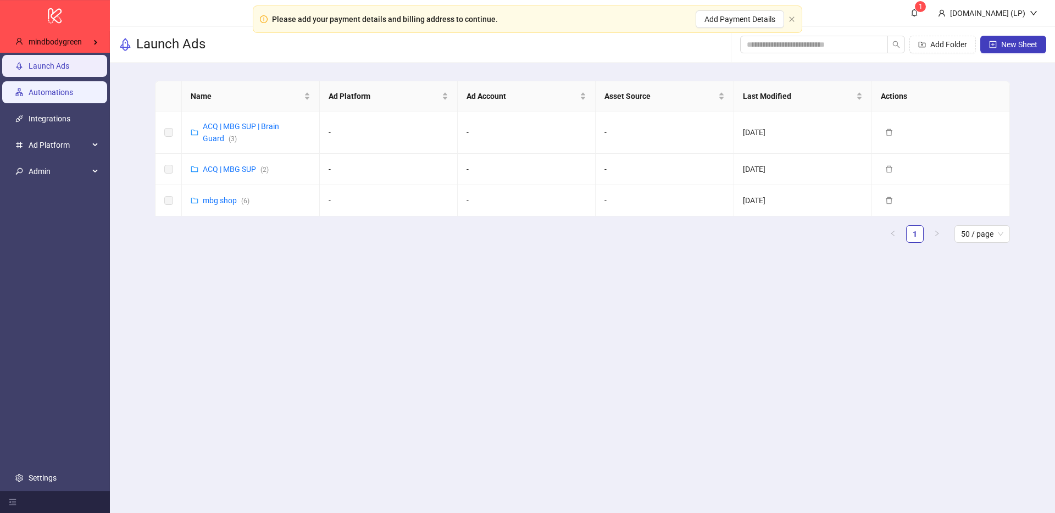
click at [54, 96] on link "Automations" at bounding box center [51, 92] width 45 height 9
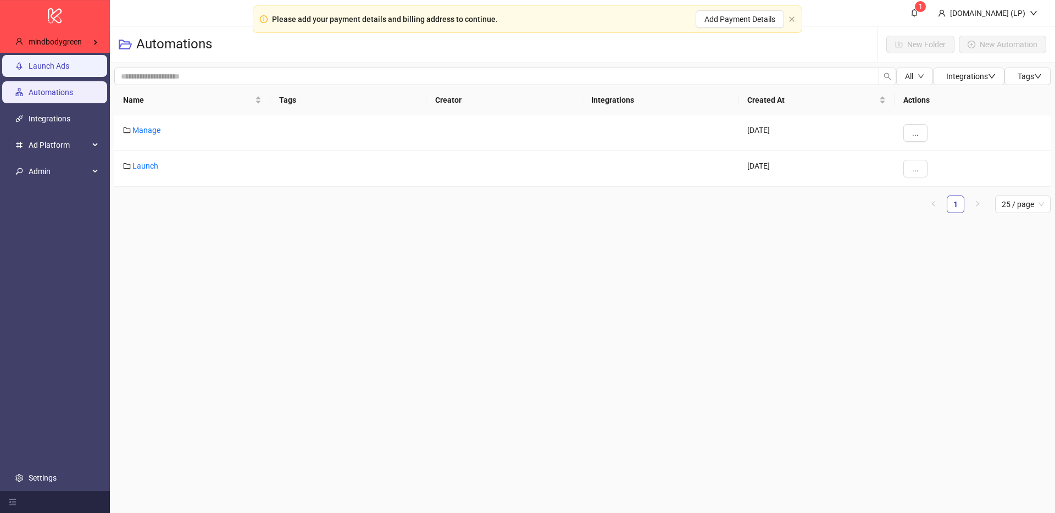
click at [69, 70] on link "Launch Ads" at bounding box center [49, 66] width 41 height 9
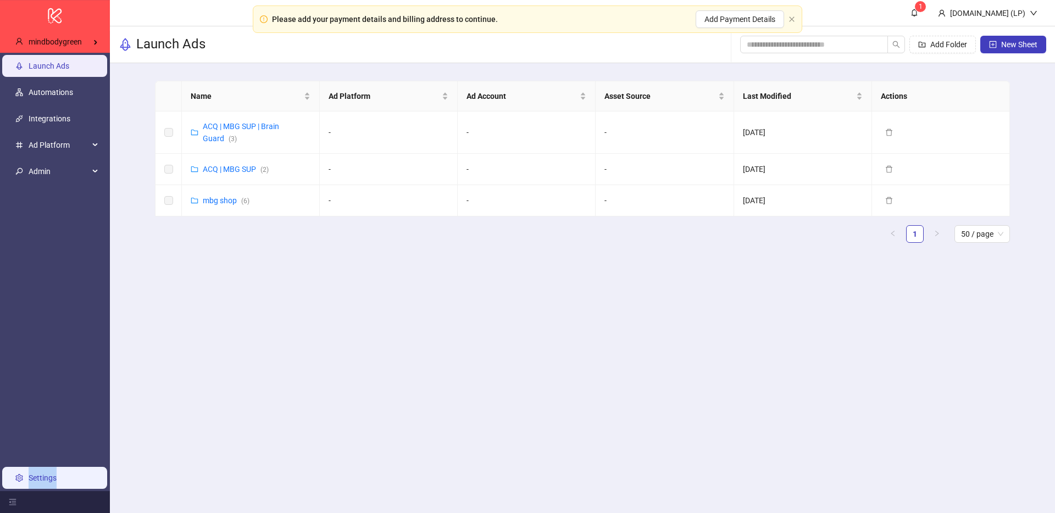
click at [34, 487] on ul "Launch Ads Automations Integrations Ad Platform Admin Settings" at bounding box center [55, 272] width 110 height 439
click at [34, 482] on link "Settings" at bounding box center [43, 478] width 28 height 9
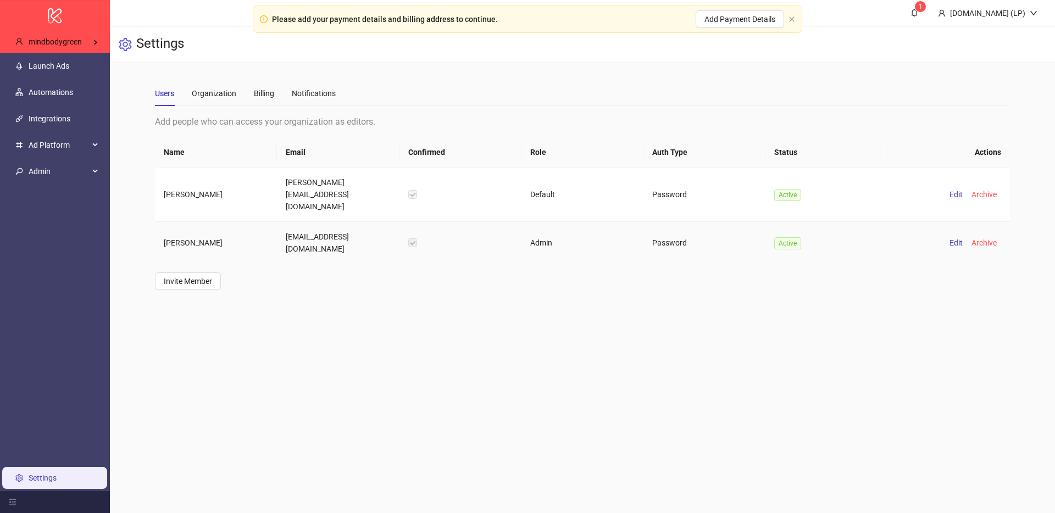
click at [308, 222] on td "tien@mindbodygreen.com" at bounding box center [338, 243] width 122 height 42
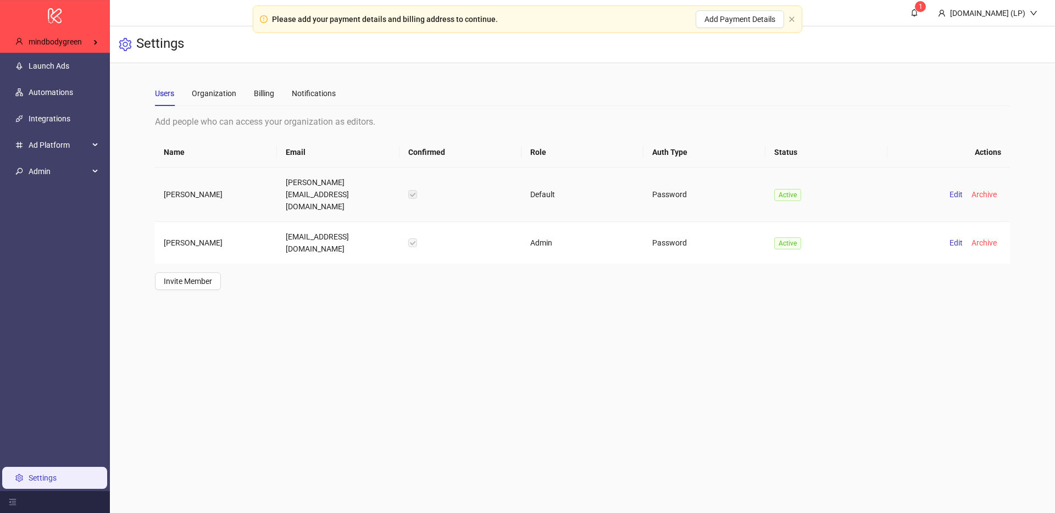
click at [299, 182] on td "ciara@mindbodygreen.com" at bounding box center [338, 195] width 122 height 54
copy td "ciara@mindbodygreen.com"
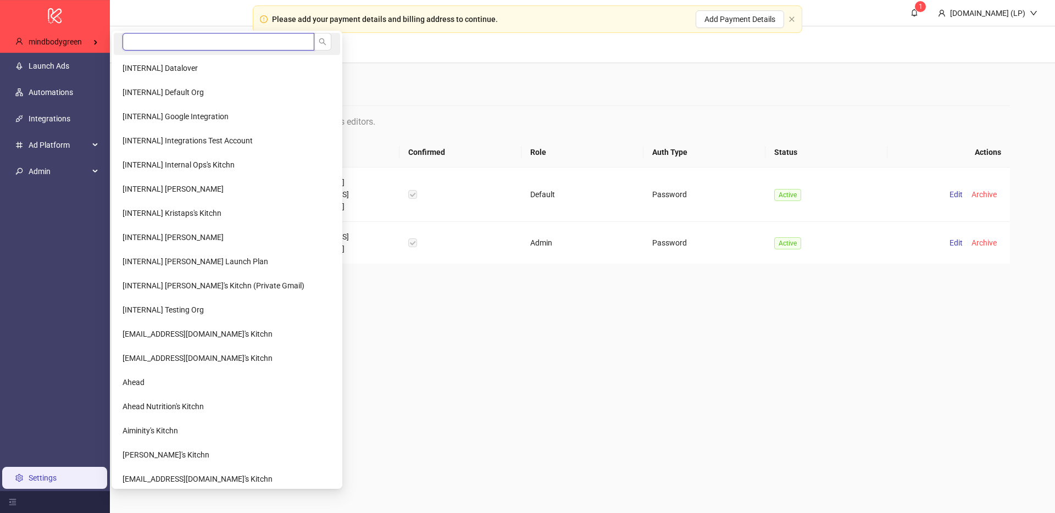
click at [139, 39] on input "search" at bounding box center [219, 42] width 192 height 18
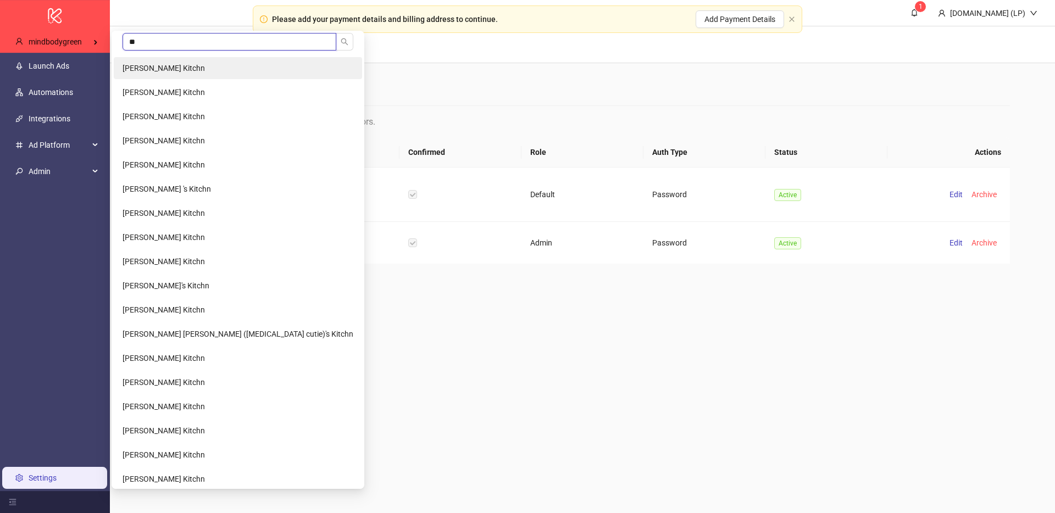
type input "*"
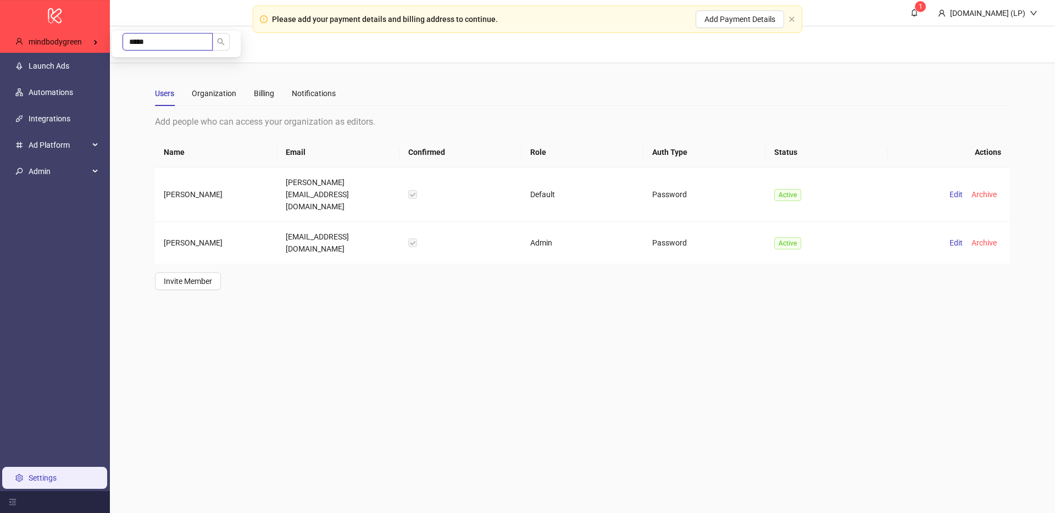
type input "****"
click at [157, 59] on li "Christopher Roelann's Kitchn | crmarketing.dk" at bounding box center [198, 68] width 168 height 22
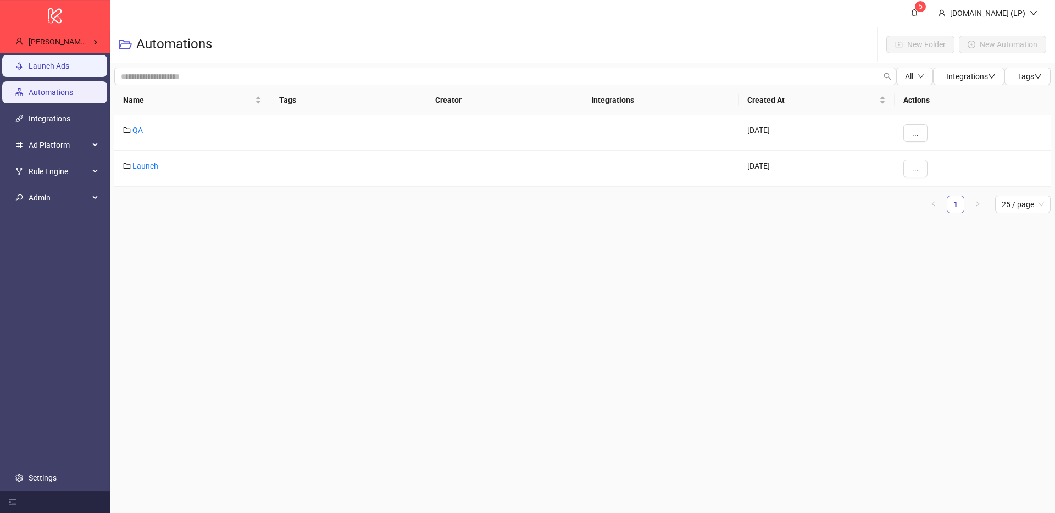
click at [69, 67] on link "Launch Ads" at bounding box center [49, 66] width 41 height 9
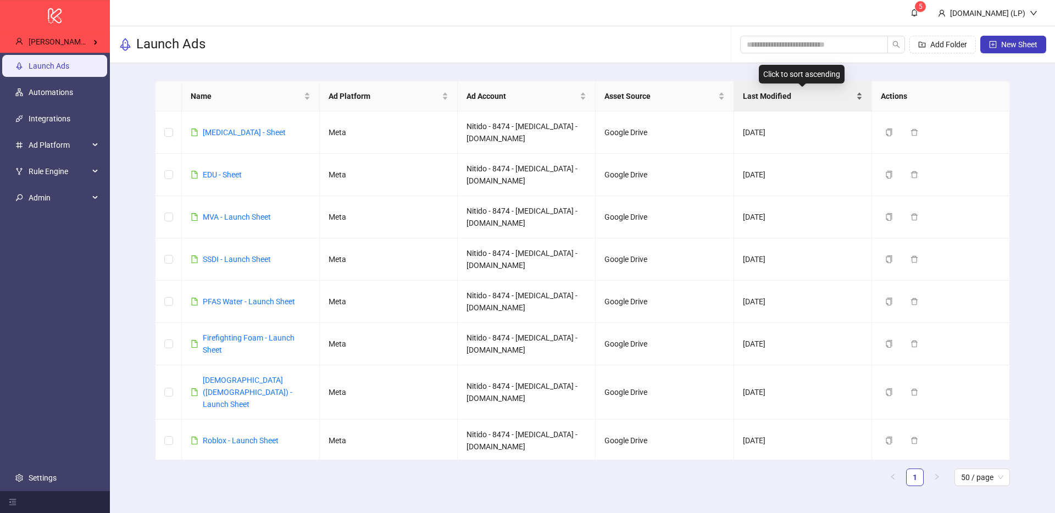
click at [802, 99] on span "Last Modified" at bounding box center [798, 96] width 111 height 12
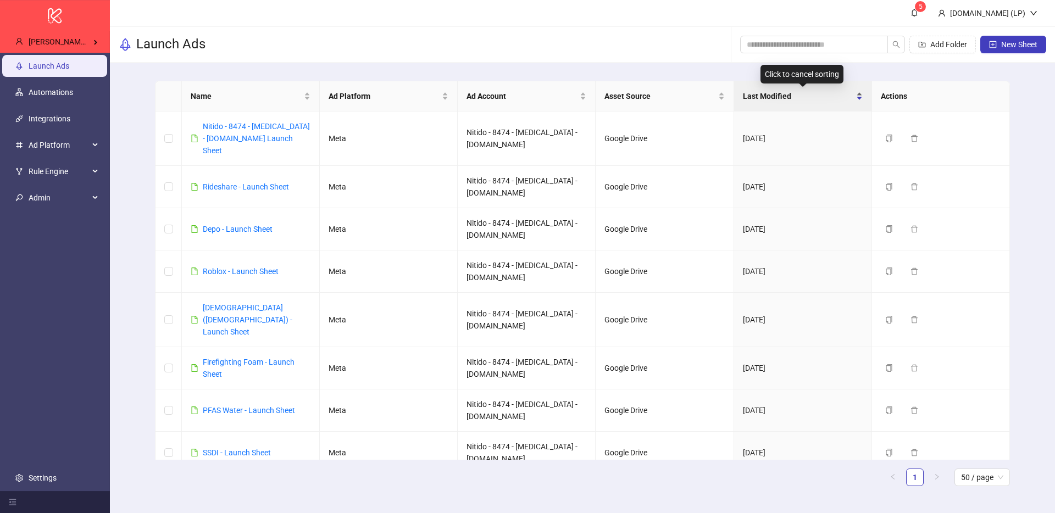
click at [802, 99] on span "Last Modified" at bounding box center [798, 96] width 111 height 12
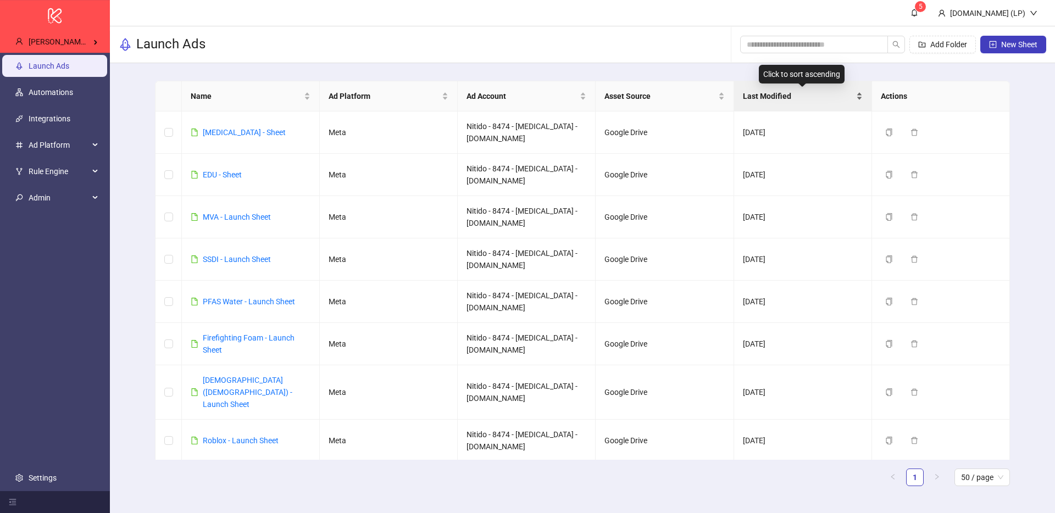
click at [802, 99] on span "Last Modified" at bounding box center [798, 96] width 111 height 12
click at [781, 94] on span "Last Modified" at bounding box center [798, 96] width 111 height 12
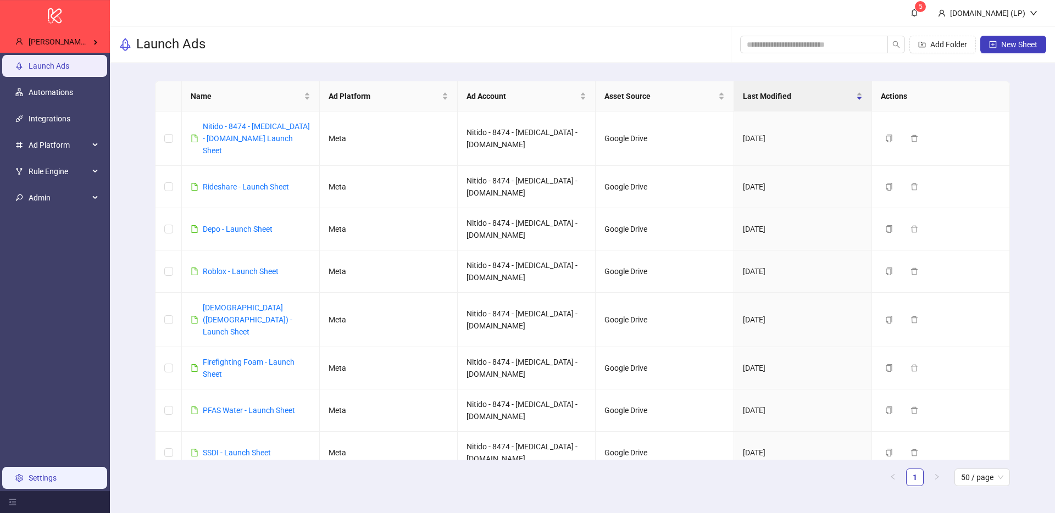
click at [57, 477] on link "Settings" at bounding box center [43, 478] width 28 height 9
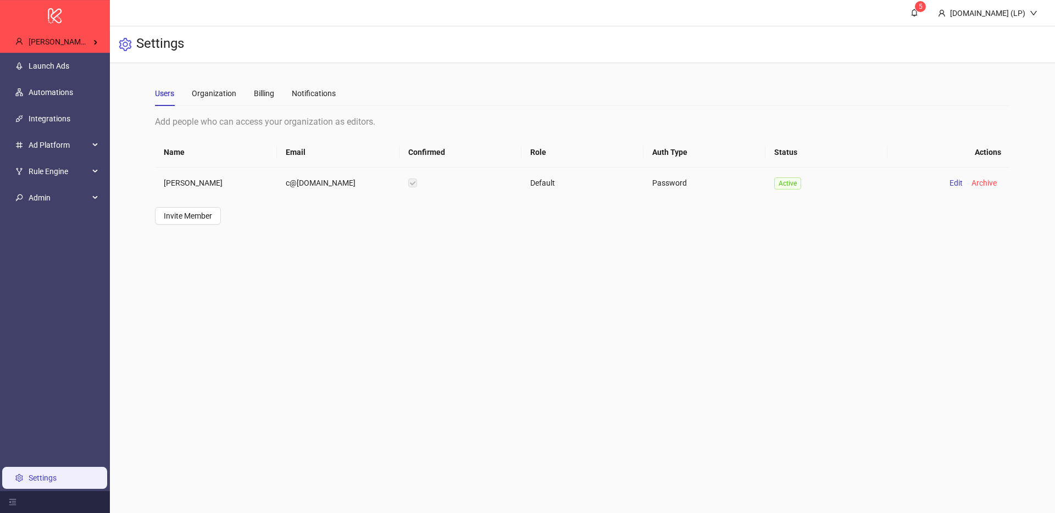
click at [312, 179] on td "c@crmarketing.dk" at bounding box center [338, 183] width 122 height 31
click at [209, 181] on td "Christopher Roelann" at bounding box center [216, 183] width 122 height 31
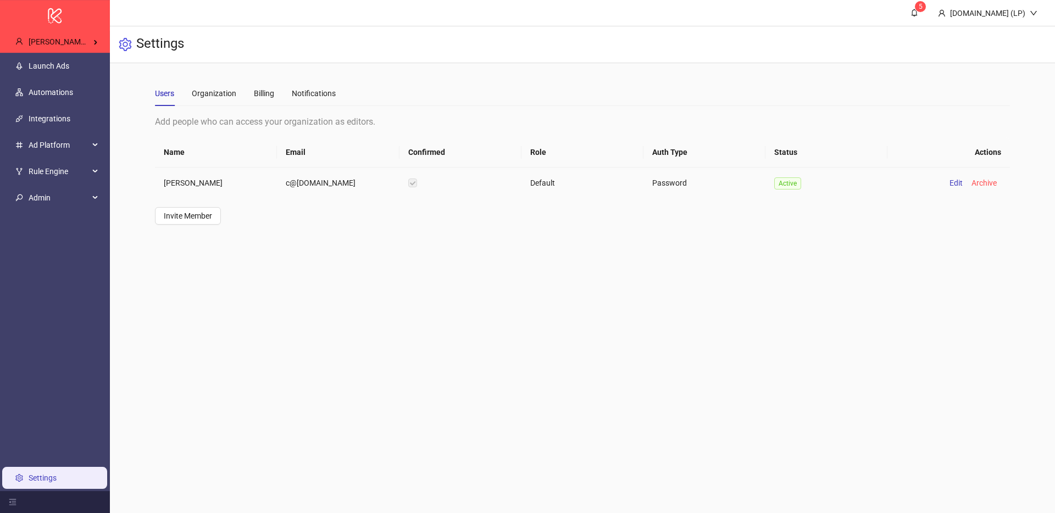
click at [201, 182] on td "Christopher Roelann" at bounding box center [216, 183] width 122 height 31
copy td "Christopher"
click at [319, 185] on td "c@crmarketing.dk" at bounding box center [338, 183] width 122 height 31
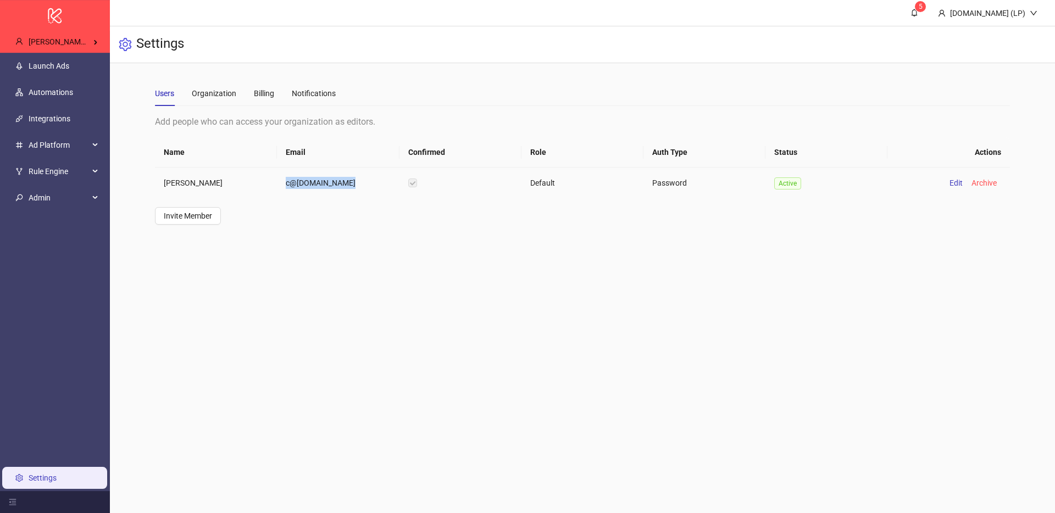
click at [319, 185] on td "c@crmarketing.dk" at bounding box center [338, 183] width 122 height 31
copy td "c@crmarketing.dk"
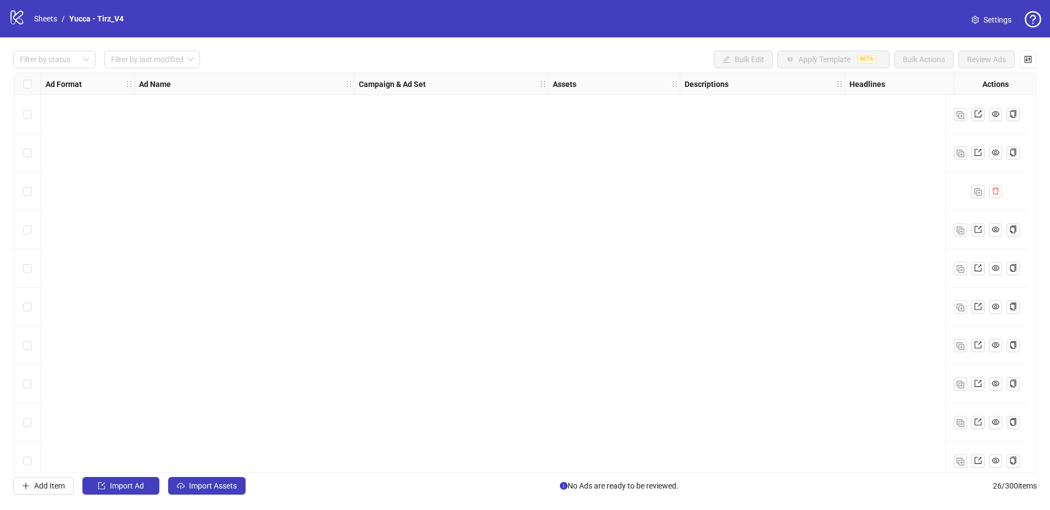
scroll to position [628, 0]
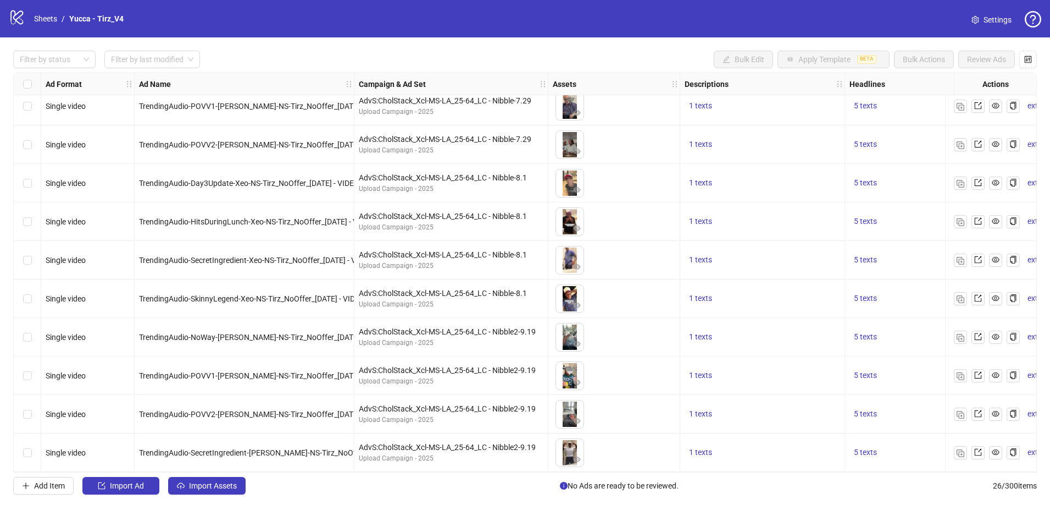
click at [16, 20] on icon "logo/logo-mobile" at bounding box center [17, 17] width 16 height 16
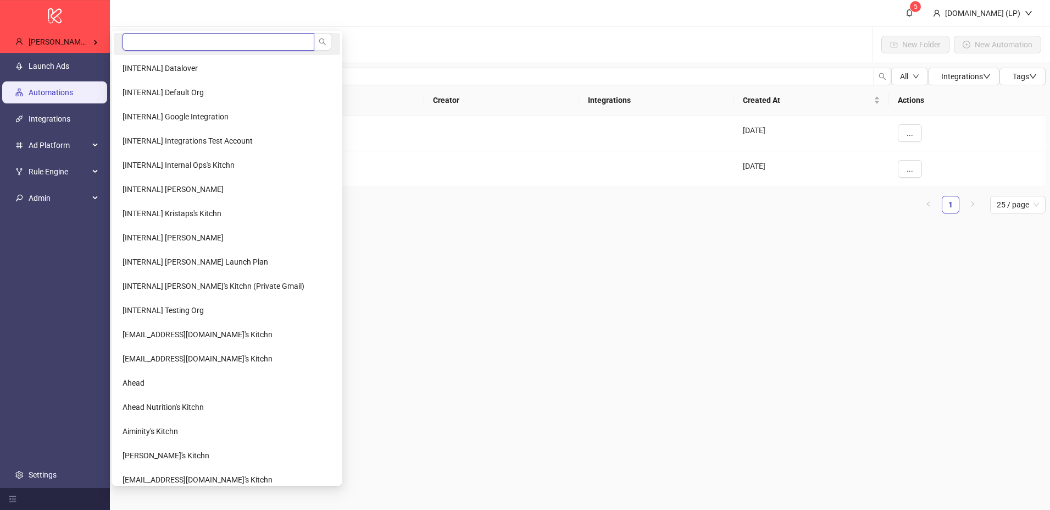
click at [145, 41] on input "search" at bounding box center [219, 42] width 192 height 18
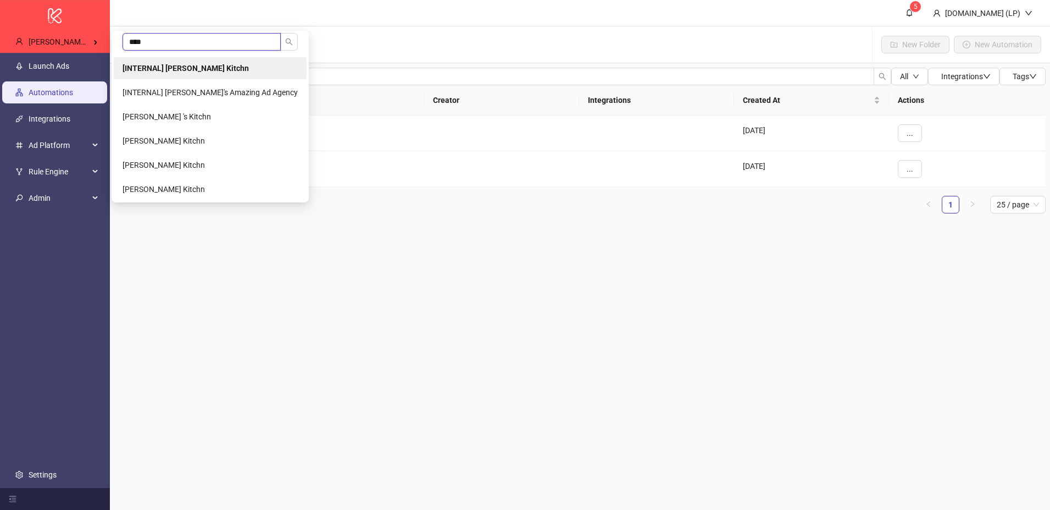
type input "****"
click at [236, 76] on li "[INTERNAL] [PERSON_NAME] Kitchn" at bounding box center [210, 68] width 193 height 22
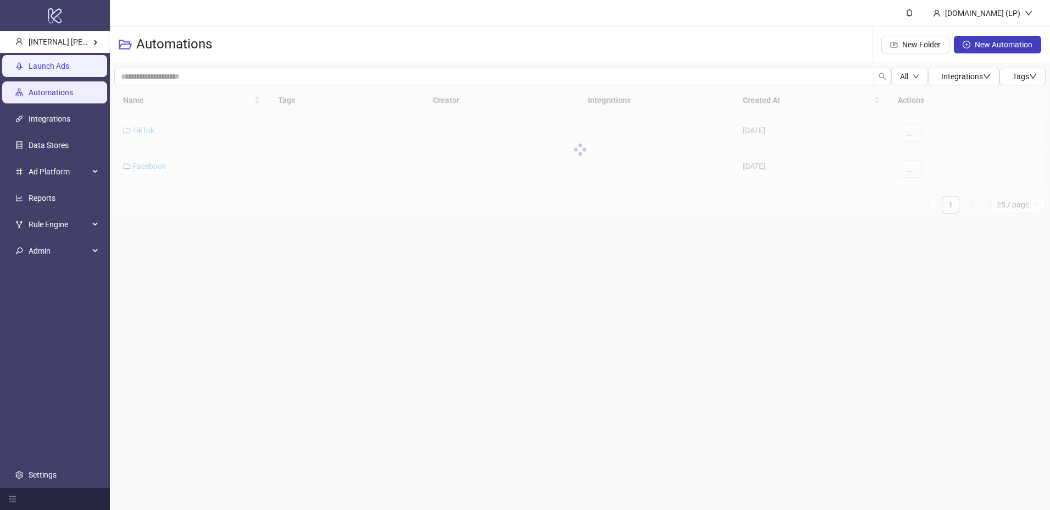
click at [67, 70] on link "Launch Ads" at bounding box center [49, 66] width 41 height 9
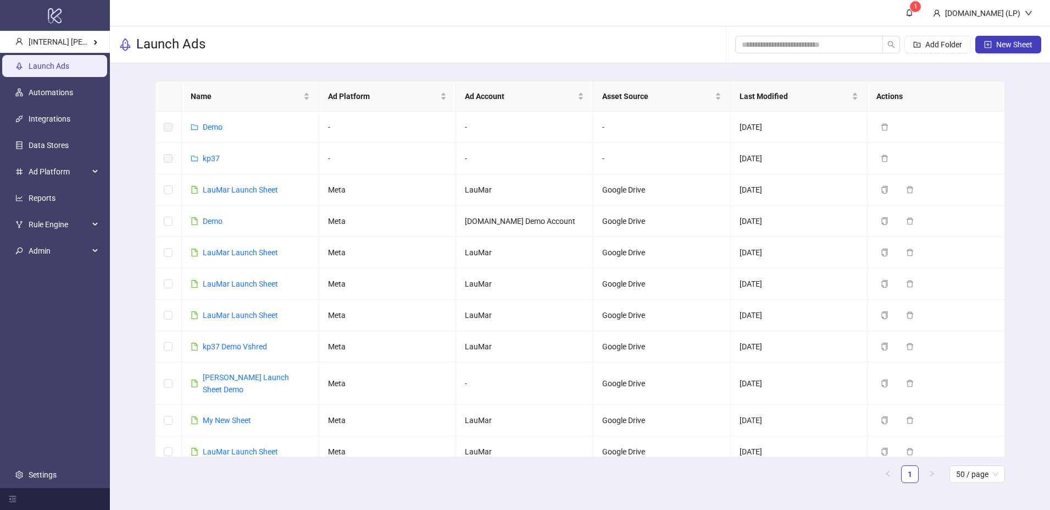
click at [60, 65] on link "Launch Ads" at bounding box center [49, 66] width 41 height 9
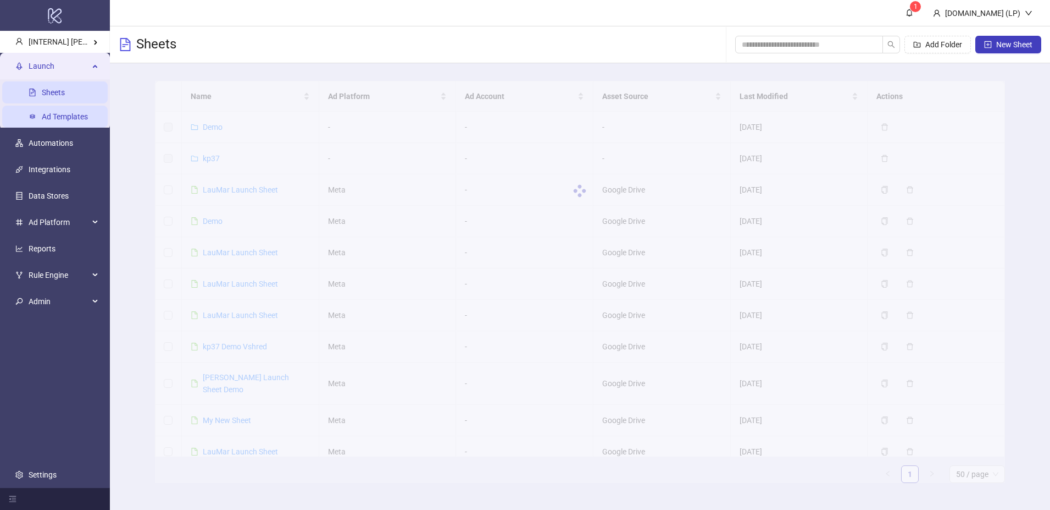
click at [42, 119] on link "Ad Templates" at bounding box center [65, 116] width 46 height 9
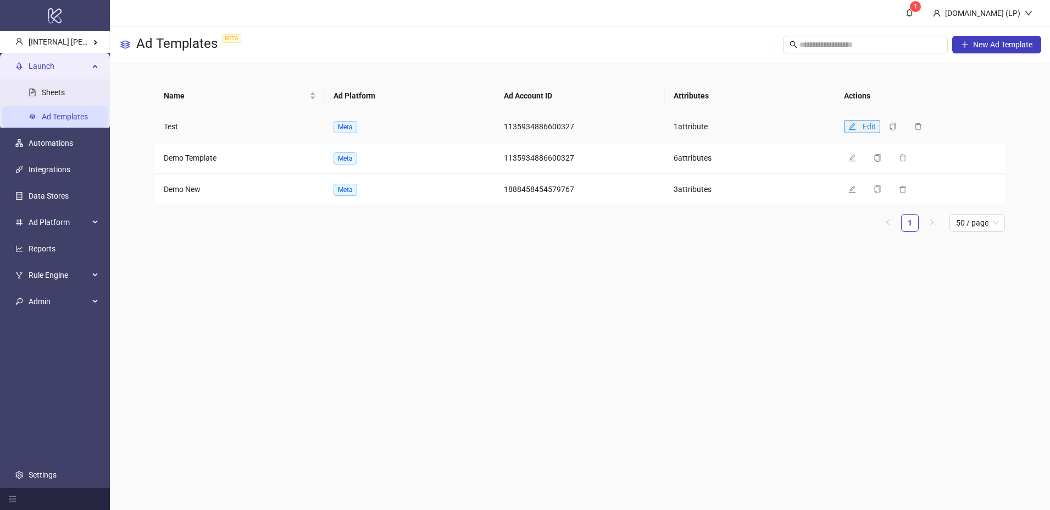
click at [854, 127] on icon "edit" at bounding box center [853, 127] width 8 height 8
click at [855, 159] on icon "edit" at bounding box center [853, 158] width 8 height 8
click at [849, 185] on span "button" at bounding box center [853, 189] width 8 height 9
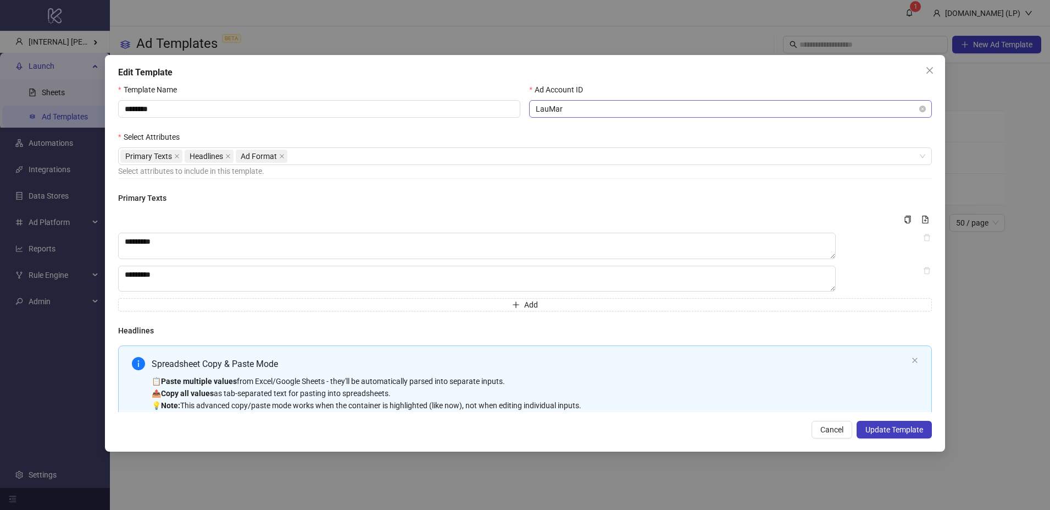
click at [657, 112] on span "LauMar" at bounding box center [730, 109] width 389 height 16
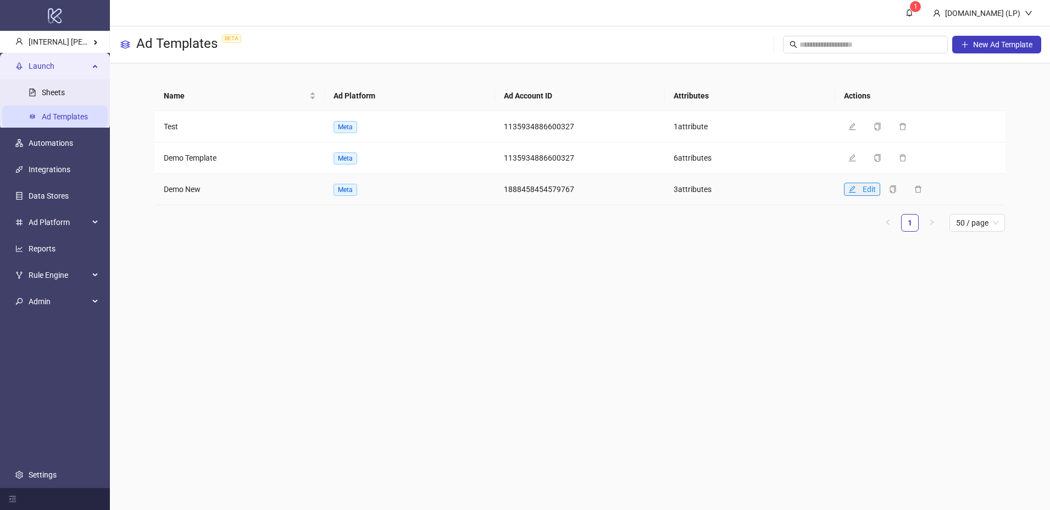
click at [854, 187] on icon "edit" at bounding box center [852, 188] width 7 height 7
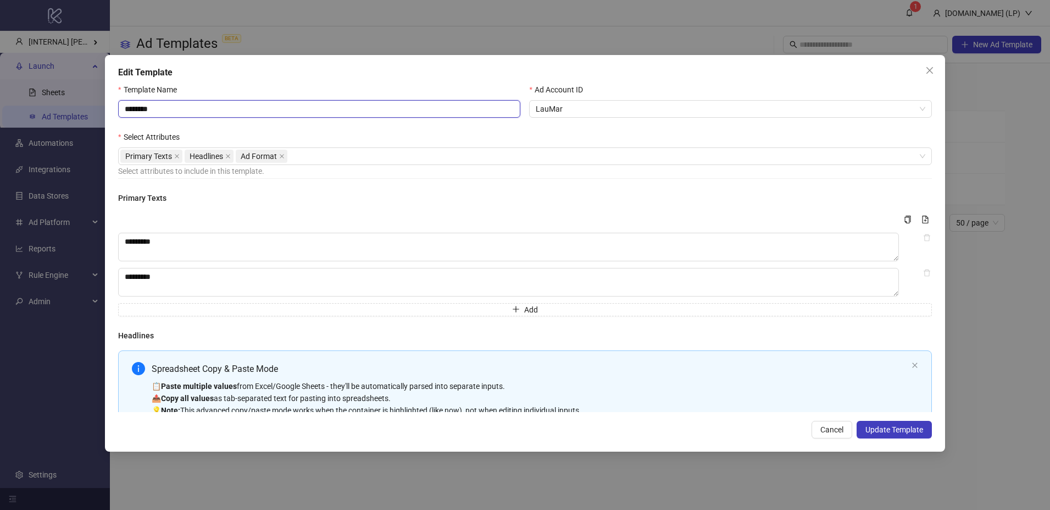
click at [218, 115] on input "********" at bounding box center [319, 109] width 402 height 18
click at [132, 104] on input "********" at bounding box center [319, 109] width 402 height 18
type input "**********"
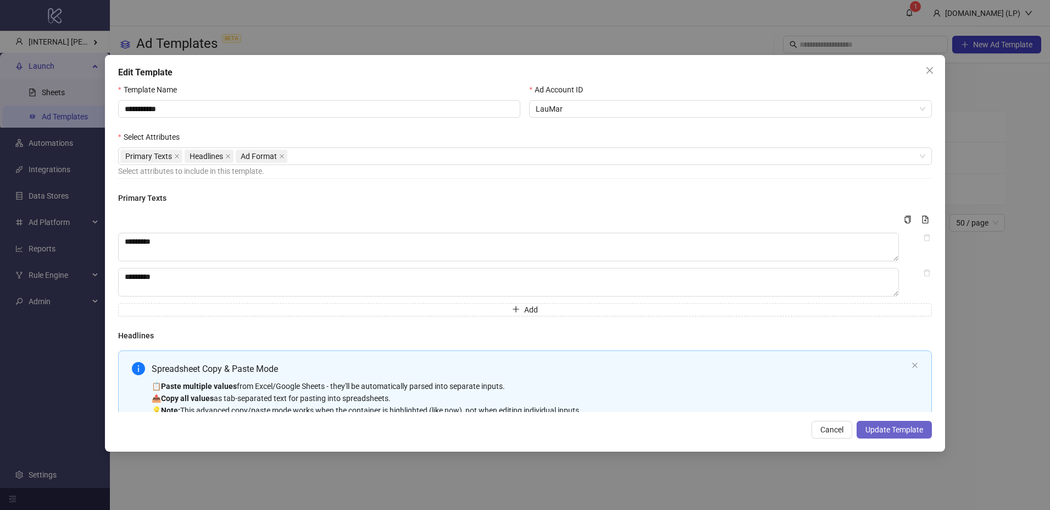
click at [899, 433] on span "Update Template" at bounding box center [895, 429] width 58 height 9
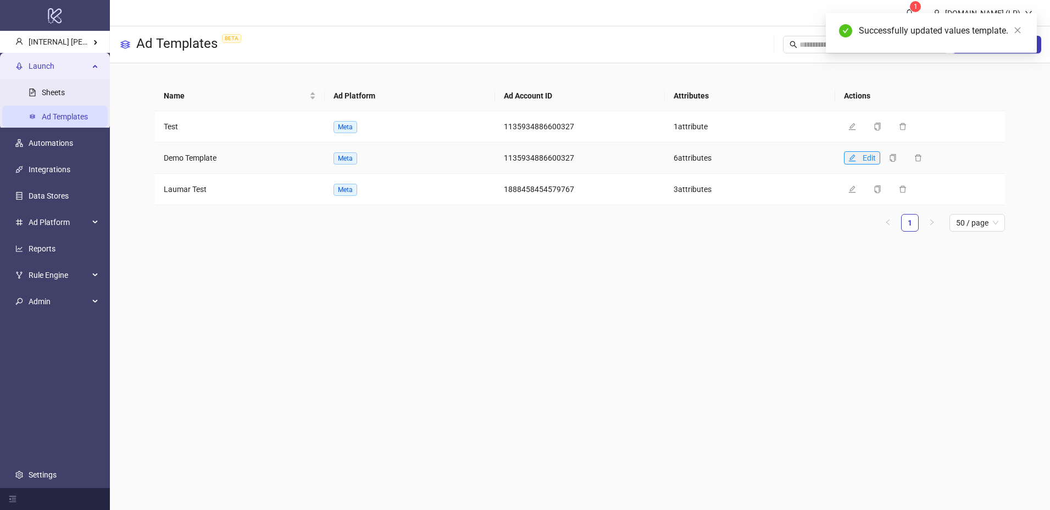
click at [850, 159] on icon "edit" at bounding box center [852, 157] width 7 height 7
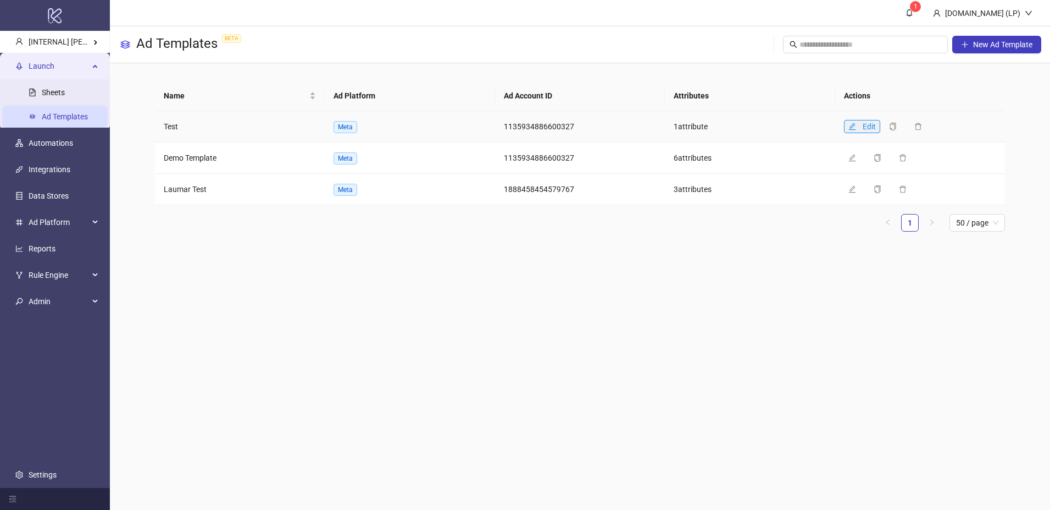
click at [850, 127] on icon "edit" at bounding box center [853, 127] width 8 height 8
click at [65, 94] on link "Sheets" at bounding box center [53, 92] width 23 height 9
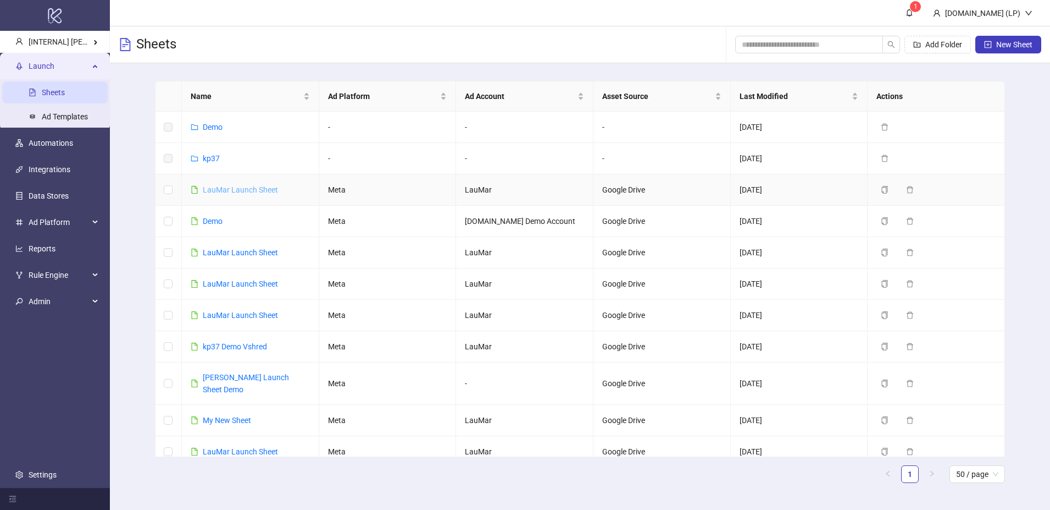
click at [258, 187] on link "LauMar Launch Sheet" at bounding box center [240, 189] width 75 height 9
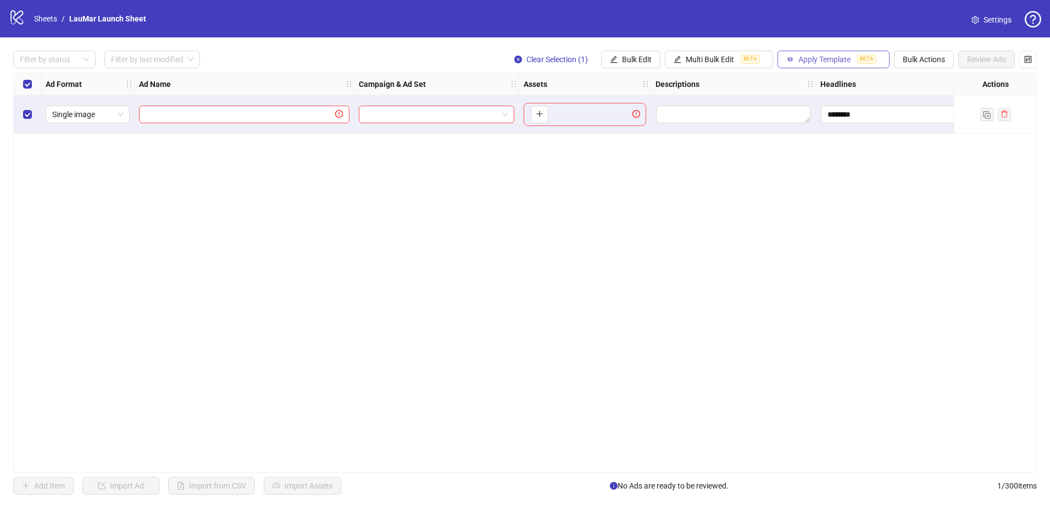
click at [794, 60] on button "Apply Template BETA" at bounding box center [834, 60] width 112 height 18
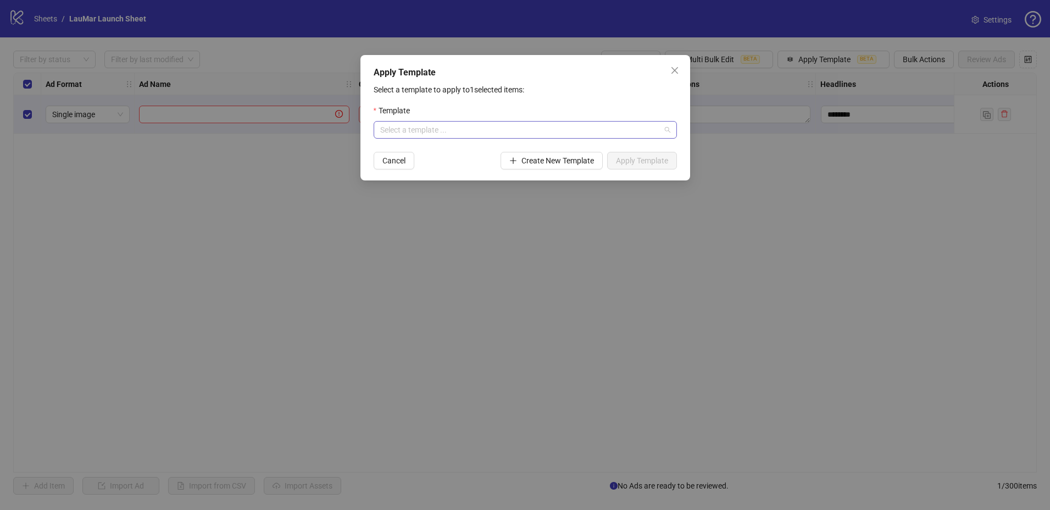
click at [524, 130] on input "search" at bounding box center [520, 129] width 280 height 16
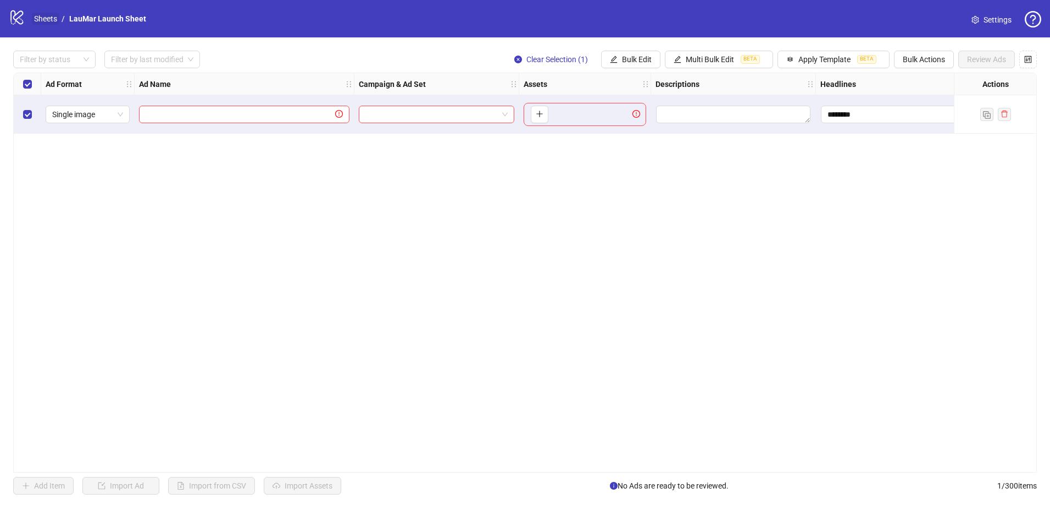
click at [40, 15] on link "Sheets" at bounding box center [45, 19] width 27 height 12
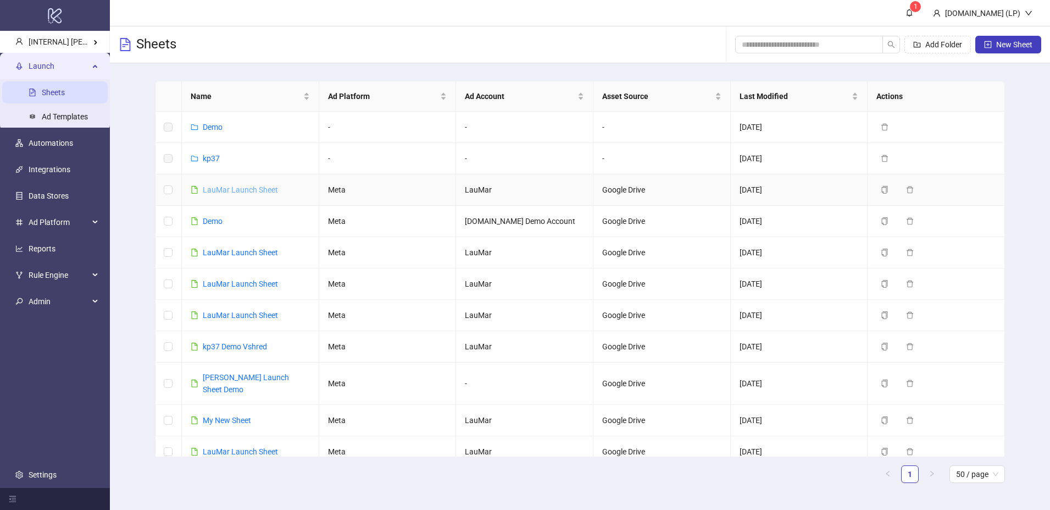
click at [235, 189] on link "LauMar Launch Sheet" at bounding box center [240, 189] width 75 height 9
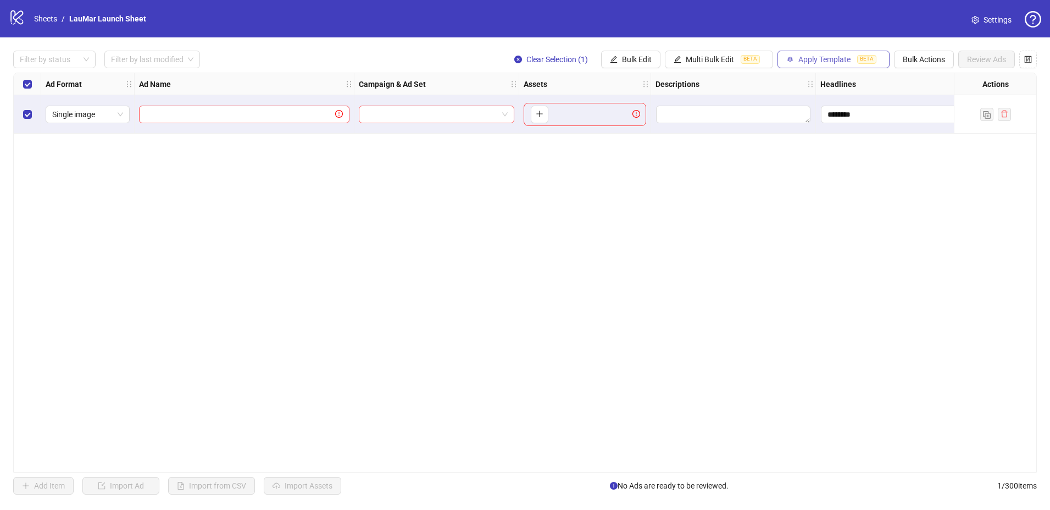
click at [831, 59] on span "Apply Template" at bounding box center [825, 59] width 52 height 9
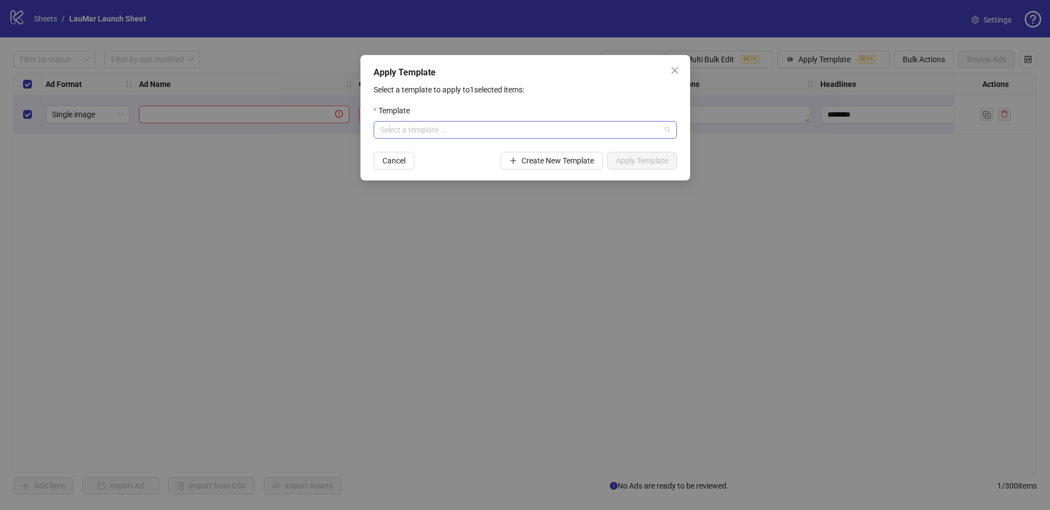
click at [544, 132] on input "search" at bounding box center [520, 129] width 280 height 16
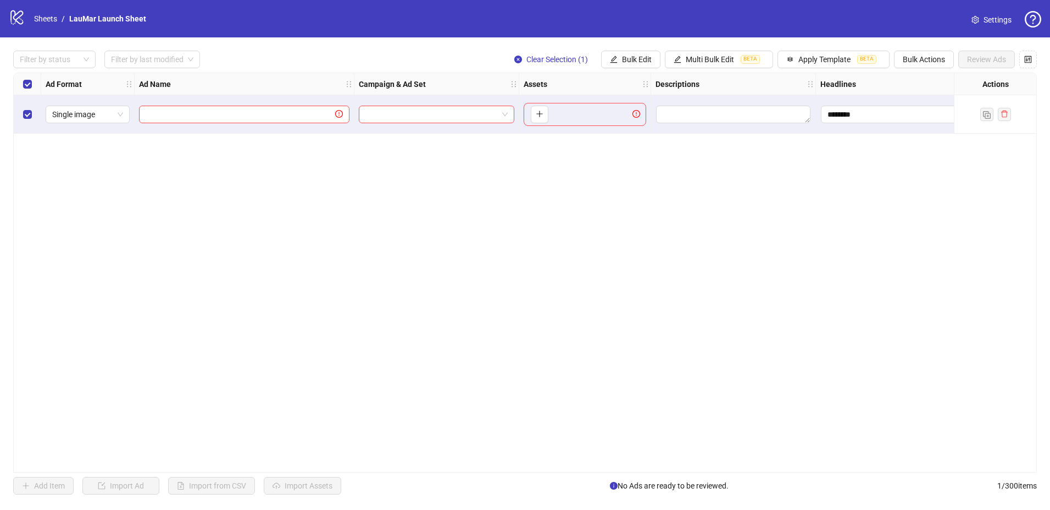
drag, startPoint x: 28, startPoint y: 23, endPoint x: 20, endPoint y: 23, distance: 8.2
click at [27, 23] on div "logo/logo-mobile Sheets / LauMar Launch Sheet" at bounding box center [80, 19] width 142 height 20
click at [20, 23] on icon at bounding box center [16, 17] width 13 height 14
click at [9, 18] on icon "logo/logo-mobile" at bounding box center [17, 17] width 16 height 16
click at [25, 20] on icon "logo/logo-mobile" at bounding box center [17, 17] width 16 height 16
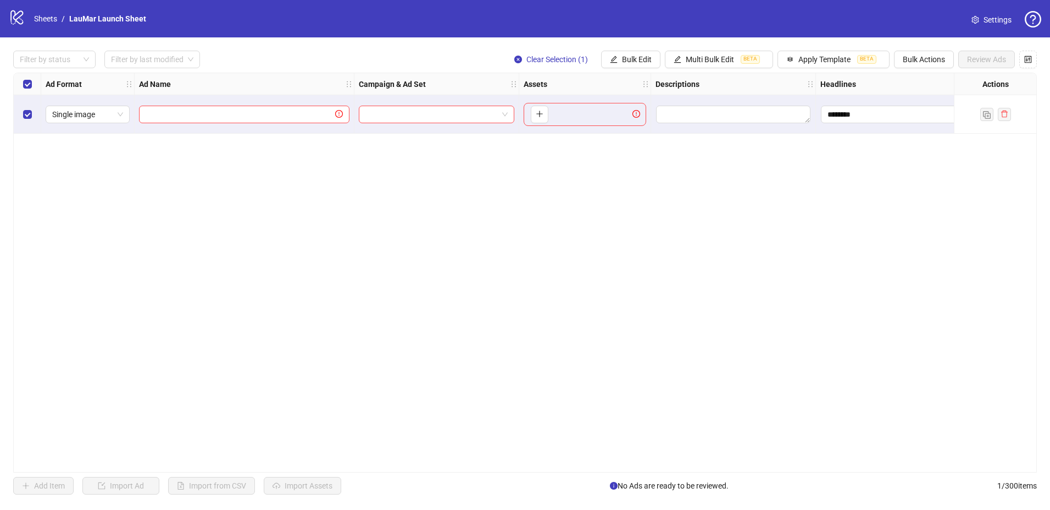
click at [22, 20] on icon at bounding box center [16, 17] width 13 height 14
drag, startPoint x: 14, startPoint y: 21, endPoint x: 68, endPoint y: 22, distance: 53.9
click at [19, 21] on icon "logo/logo-mobile" at bounding box center [17, 17] width 16 height 16
click at [40, 24] on link "Sheets" at bounding box center [45, 19] width 27 height 12
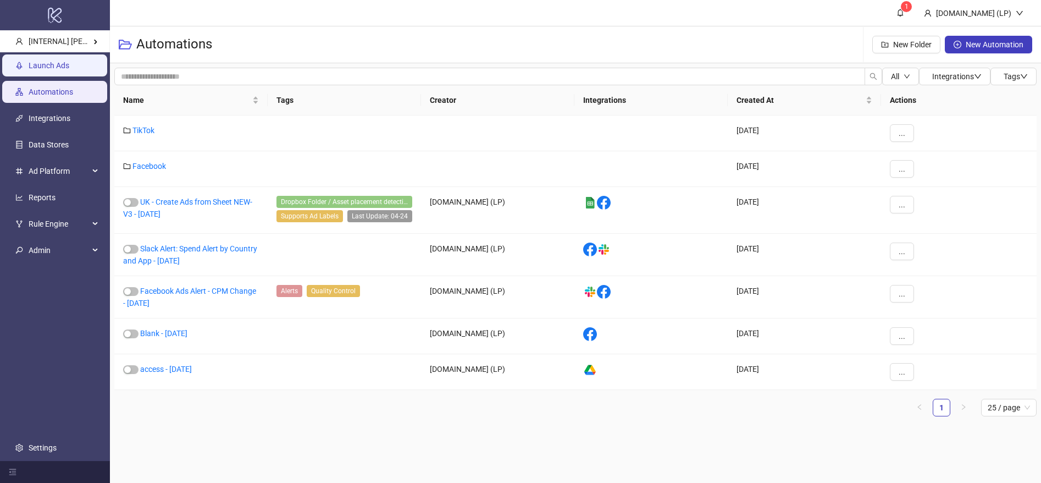
click at [69, 67] on link "Launch Ads" at bounding box center [49, 65] width 41 height 9
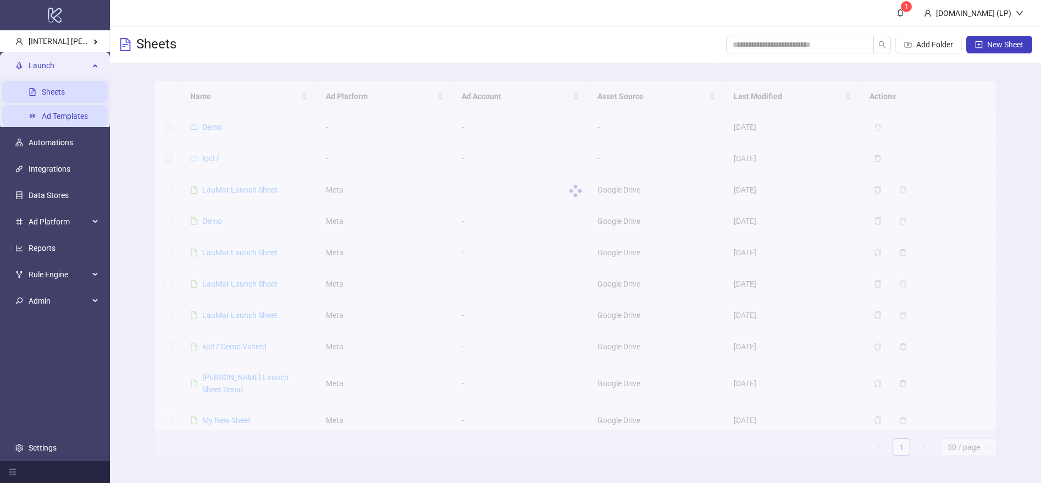
click at [82, 112] on link "Ad Templates" at bounding box center [65, 116] width 46 height 9
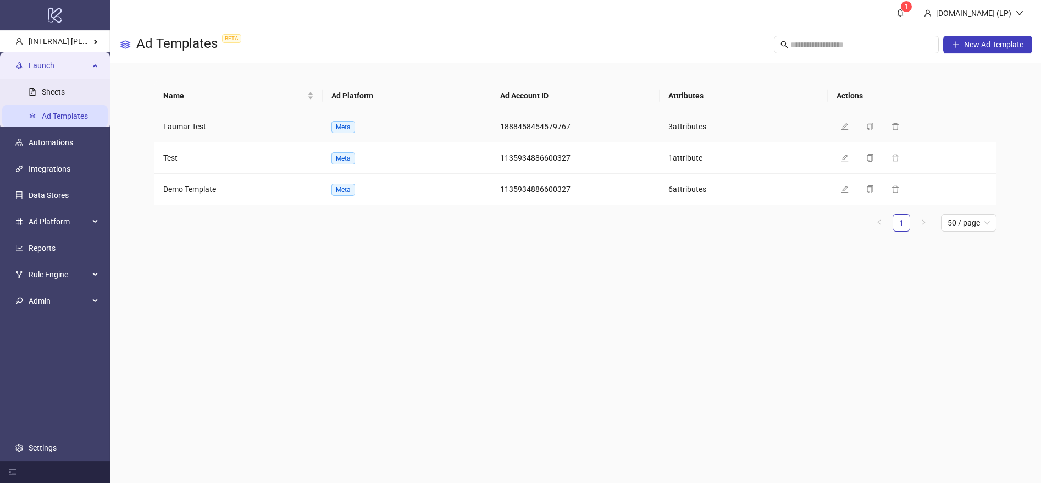
click at [845, 135] on td "Edit Duplicate Delete" at bounding box center [912, 126] width 168 height 31
click at [846, 127] on icon "edit" at bounding box center [845, 127] width 8 height 8
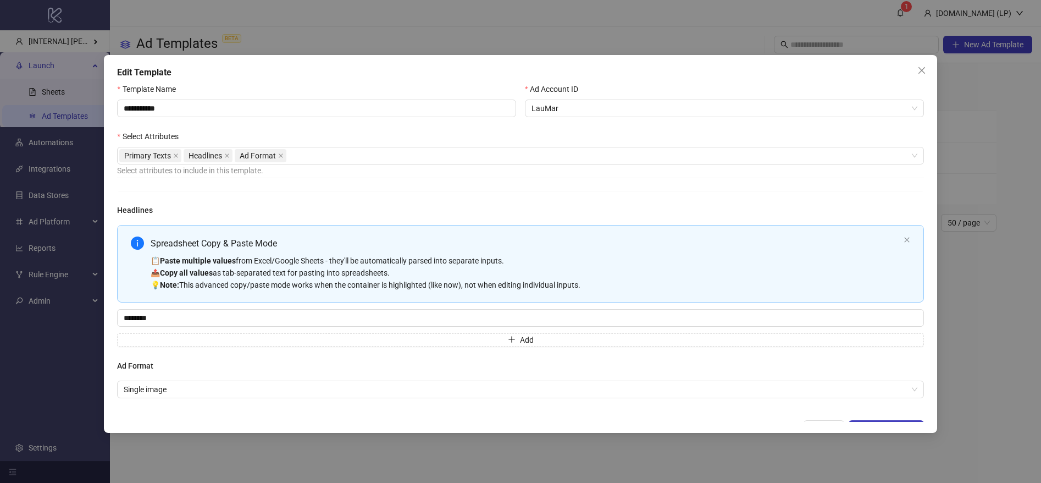
scroll to position [16, 0]
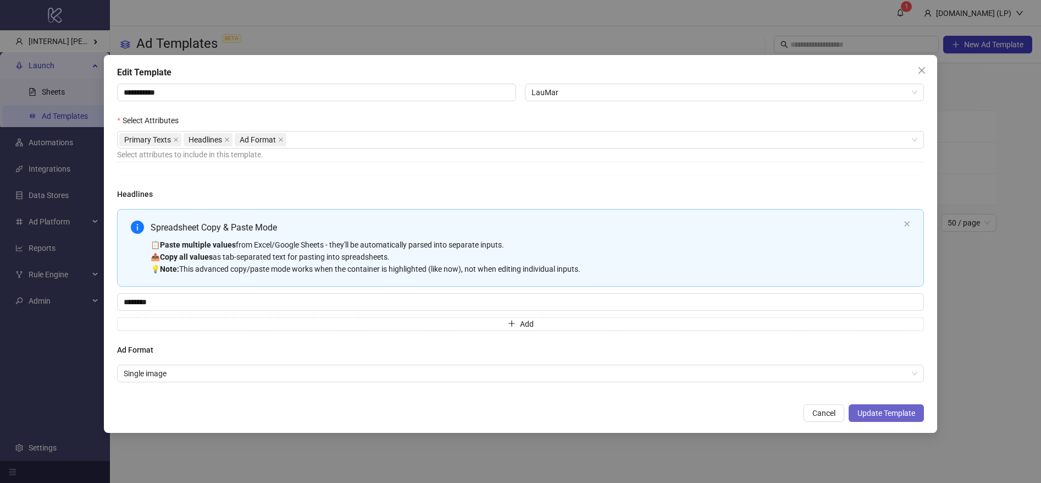
click at [871, 407] on button "Update Template" at bounding box center [886, 413] width 75 height 18
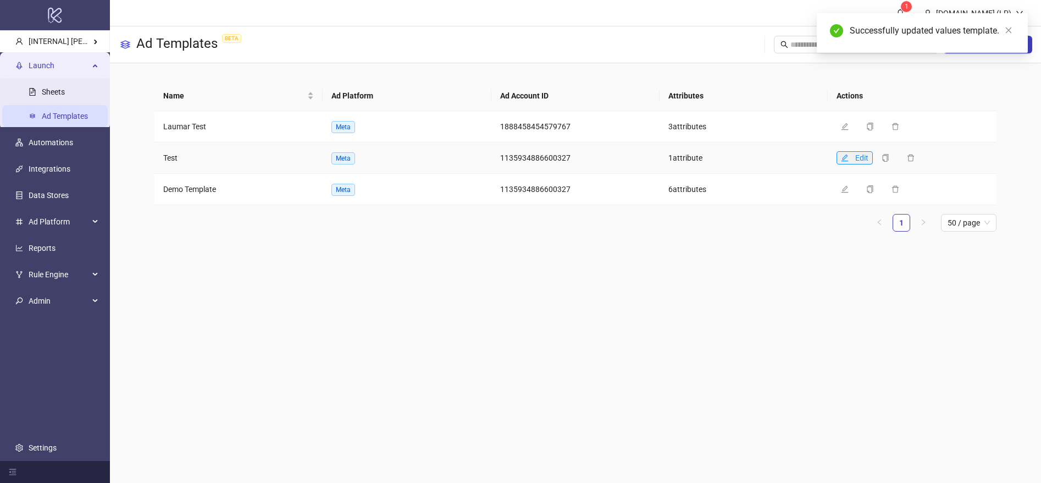
click at [840, 157] on button "Edit" at bounding box center [855, 157] width 36 height 13
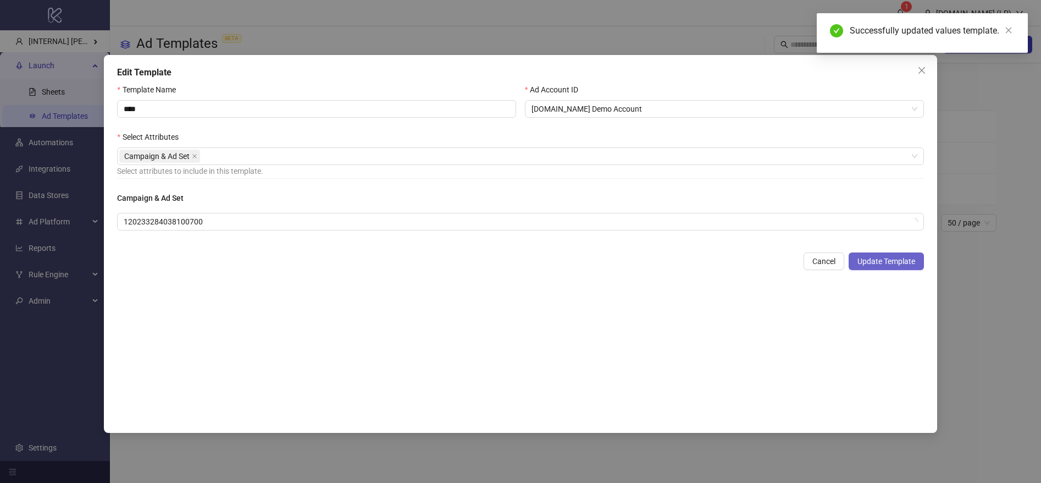
click at [897, 268] on button "Update Template" at bounding box center [886, 261] width 75 height 18
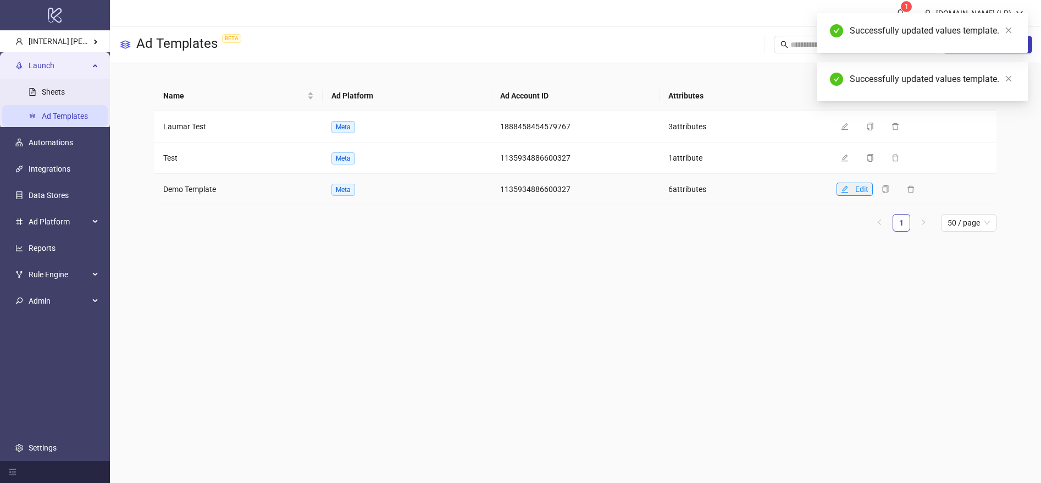
click at [845, 193] on span "button" at bounding box center [845, 189] width 8 height 9
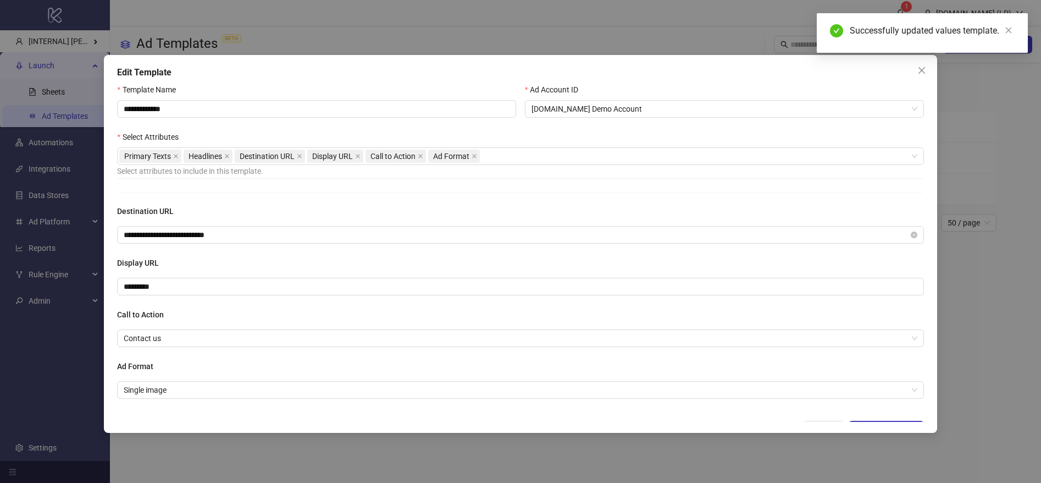
scroll to position [16, 0]
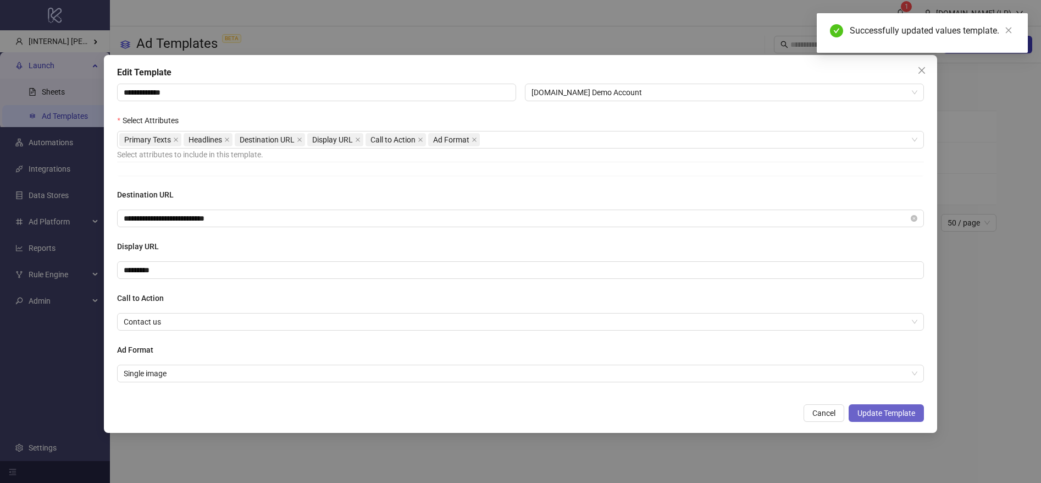
click at [882, 405] on button "Update Template" at bounding box center [886, 413] width 75 height 18
